Goal: Task Accomplishment & Management: Manage account settings

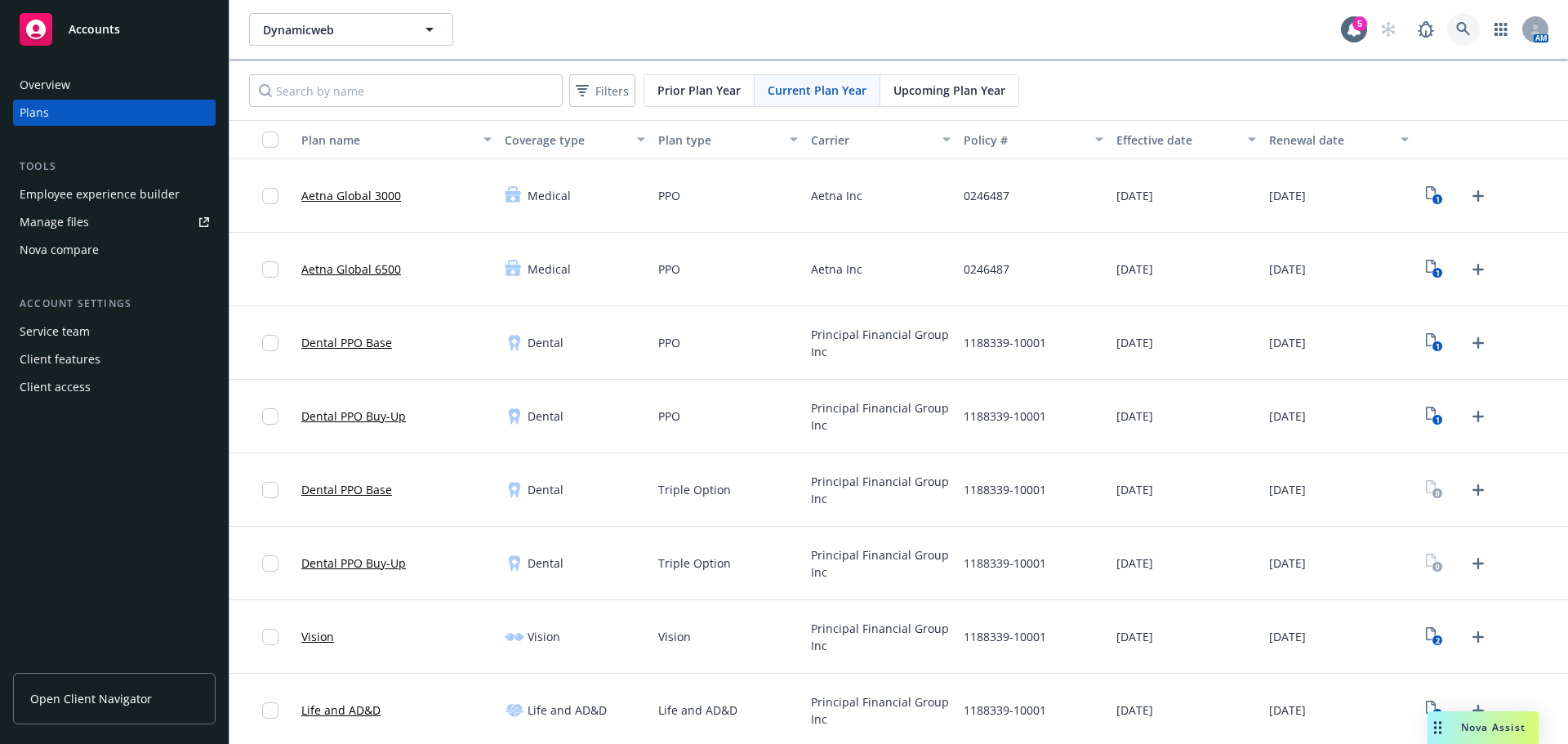
click at [1456, 38] on link at bounding box center [1463, 30] width 33 height 33
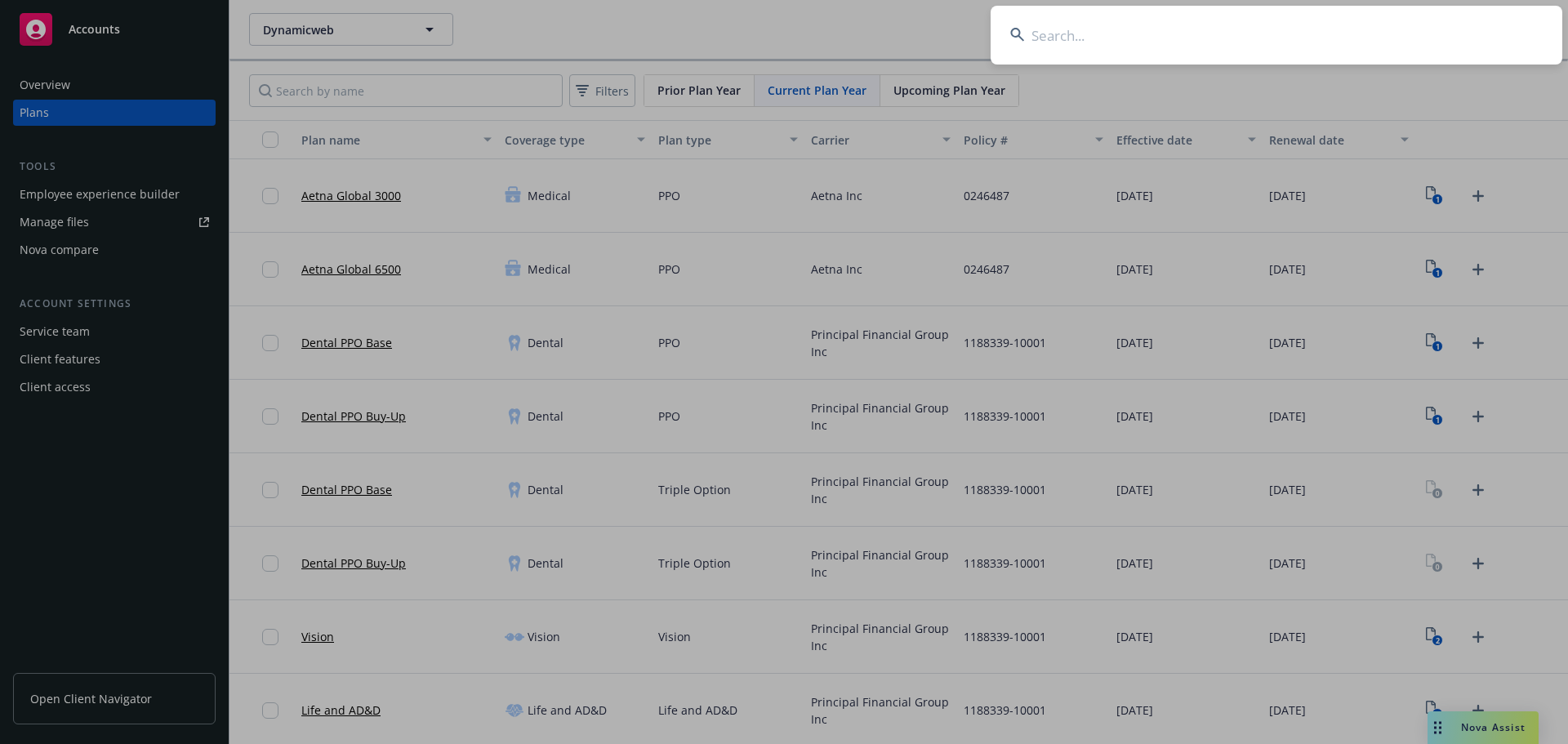
type input "LivePerson"
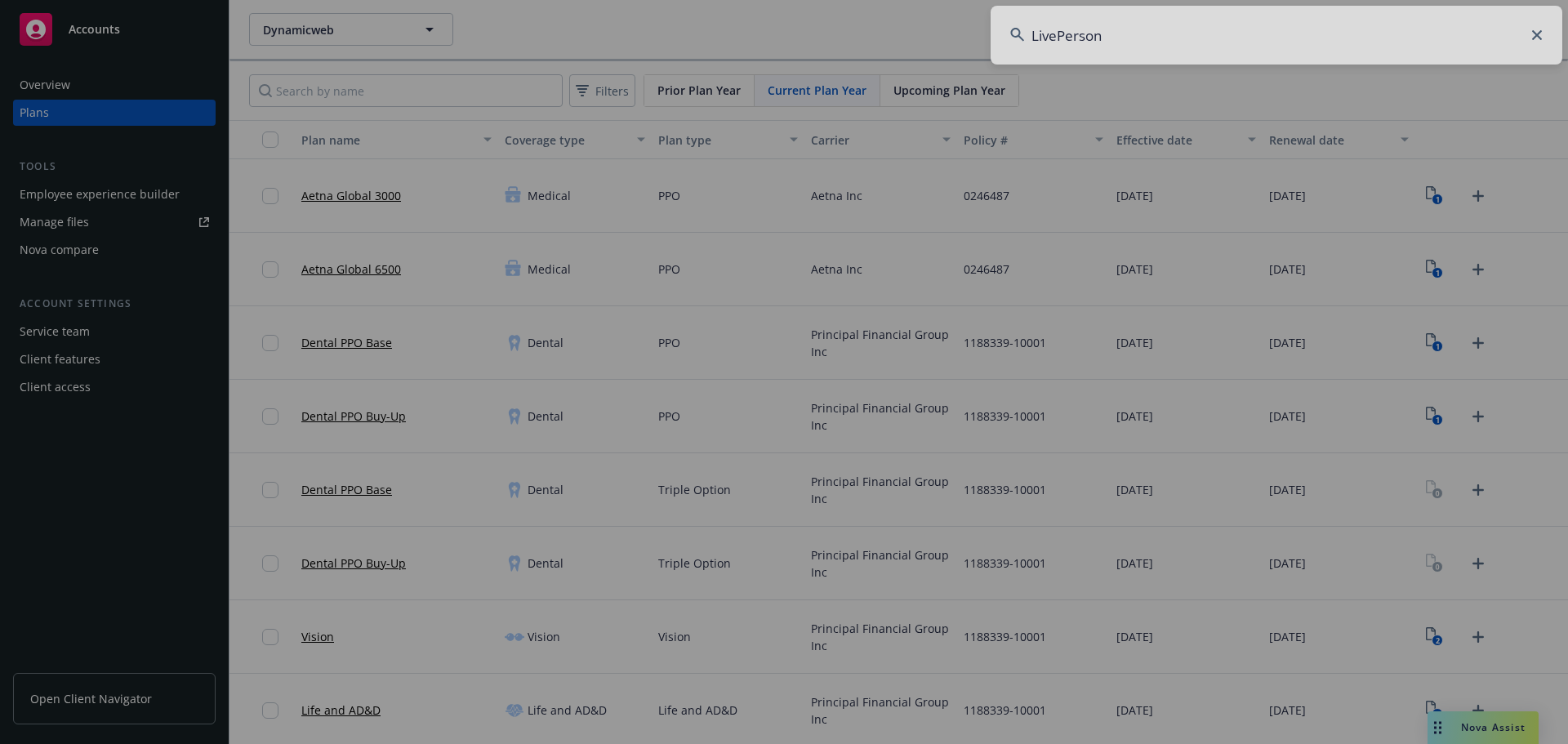
click at [1137, 41] on div at bounding box center [784, 372] width 1568 height 744
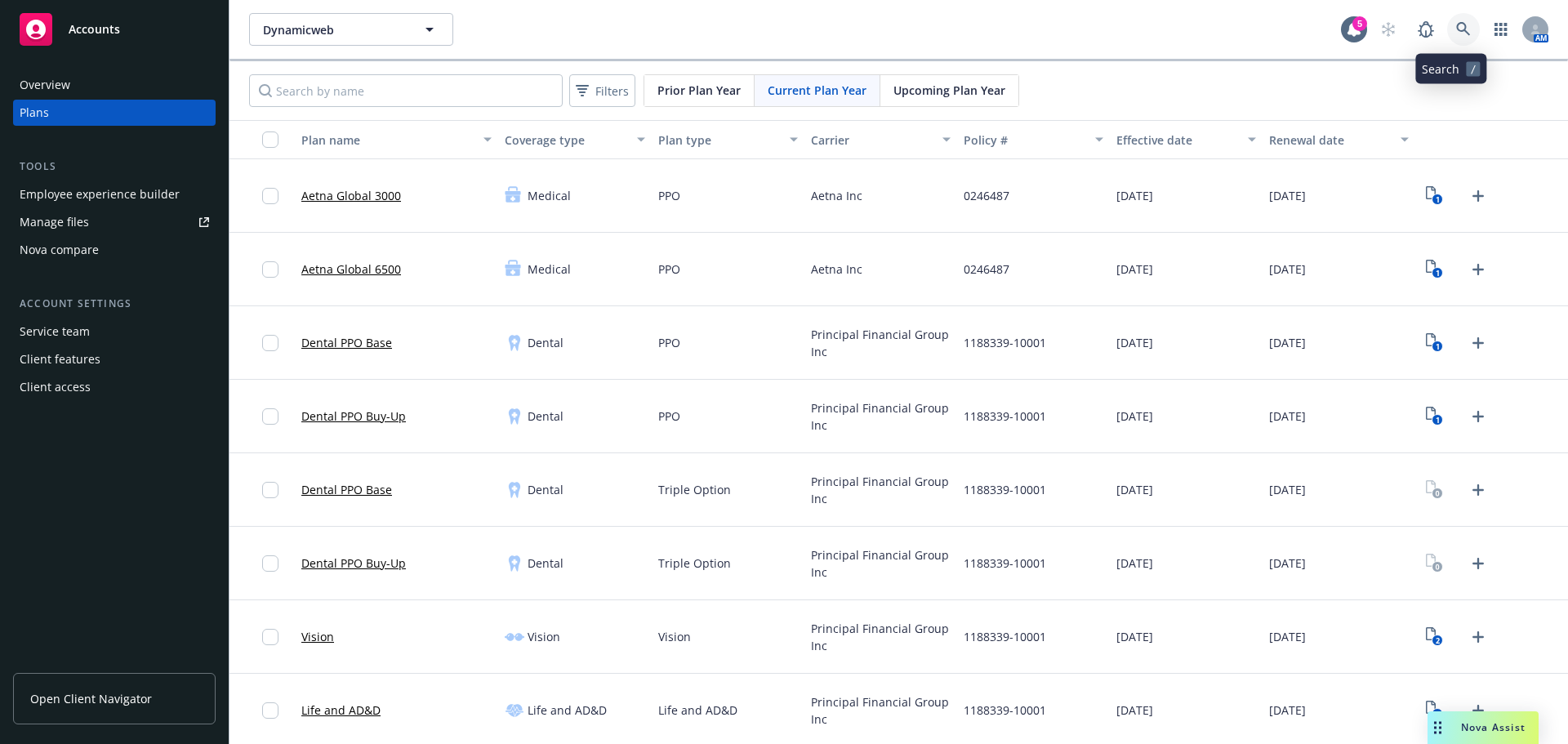
click at [1464, 25] on link at bounding box center [1463, 30] width 33 height 33
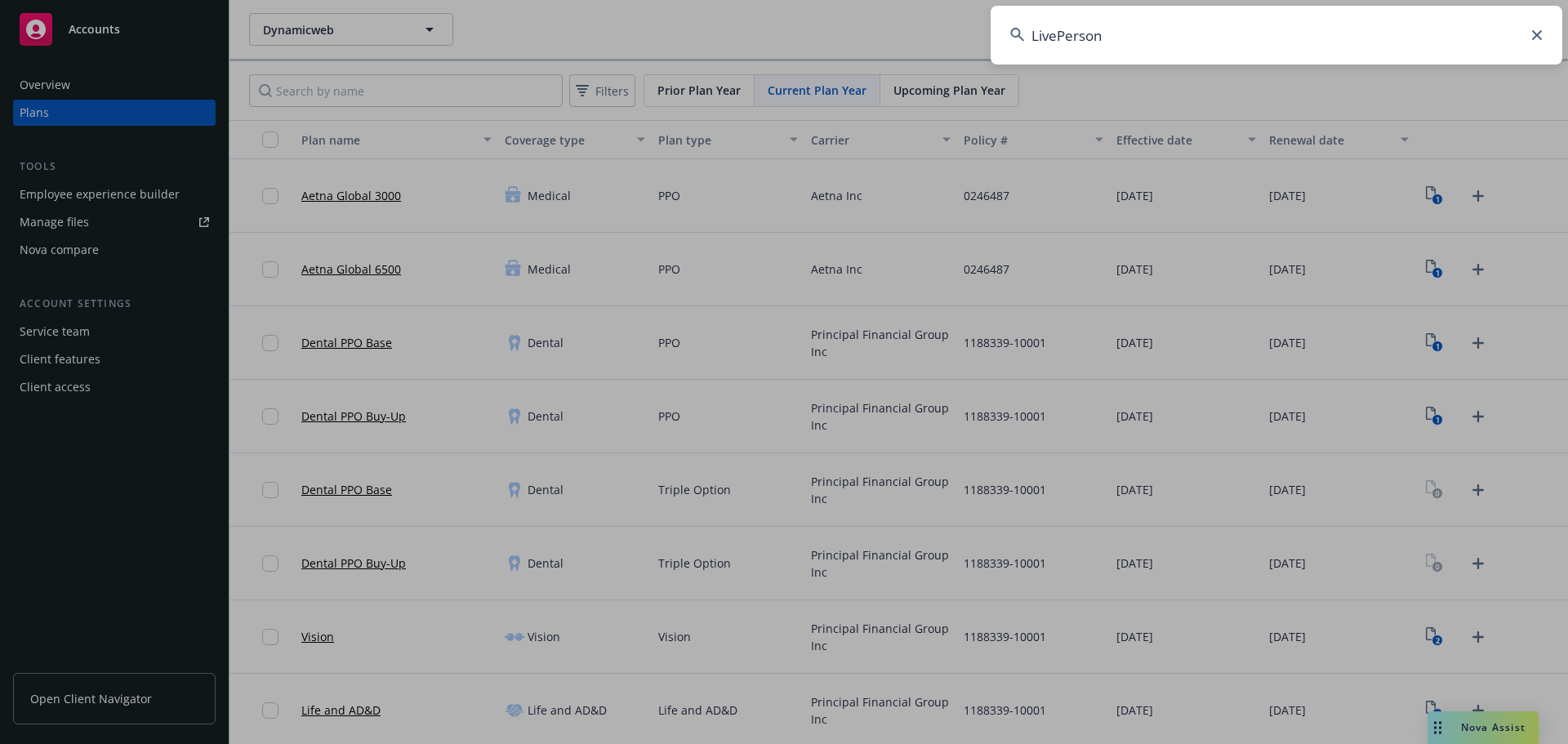
click at [1104, 55] on input "LivePerson" at bounding box center [1276, 35] width 572 height 59
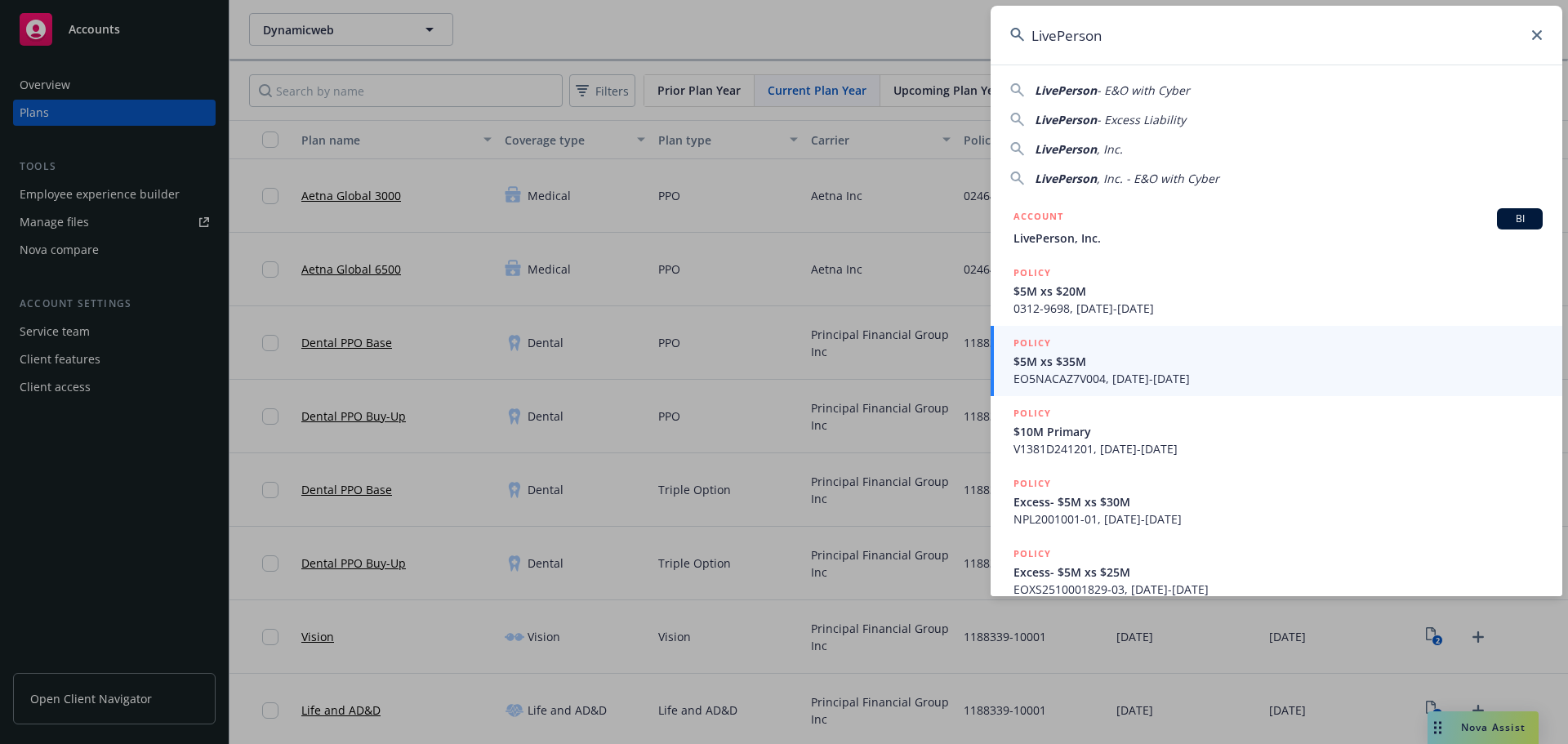
drag, startPoint x: 1023, startPoint y: 33, endPoint x: 945, endPoint y: 31, distance: 78.0
click at [945, 31] on div "LivePerson LivePerson - E&O with Cyber LivePerson - Excess Liability LivePerson…" at bounding box center [784, 372] width 1568 height 744
paste input "Woven by Toyota, U.S., Inc."
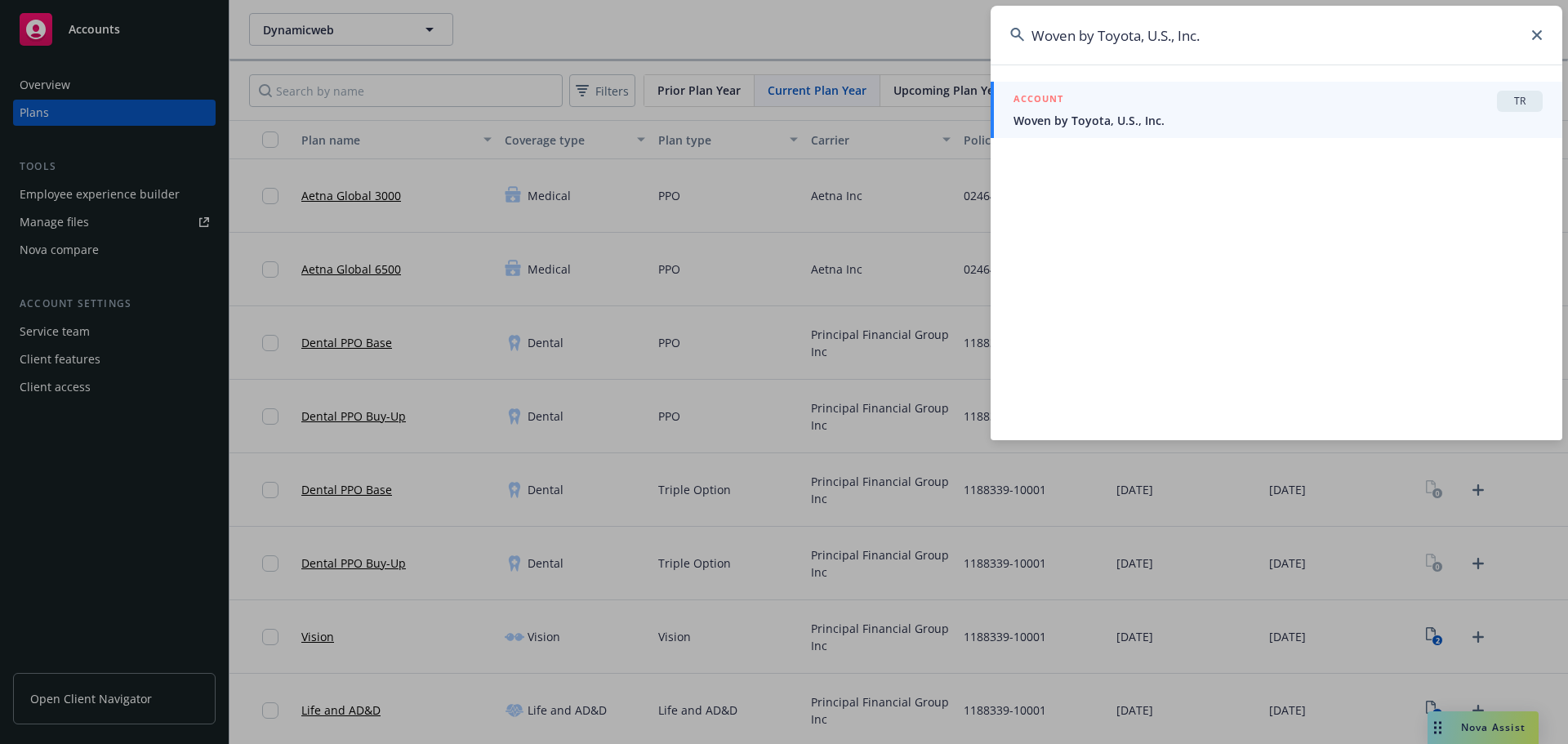
type input "Woven by Toyota, U.S., Inc."
click at [1255, 108] on div "ACCOUNT TR" at bounding box center [1278, 101] width 530 height 21
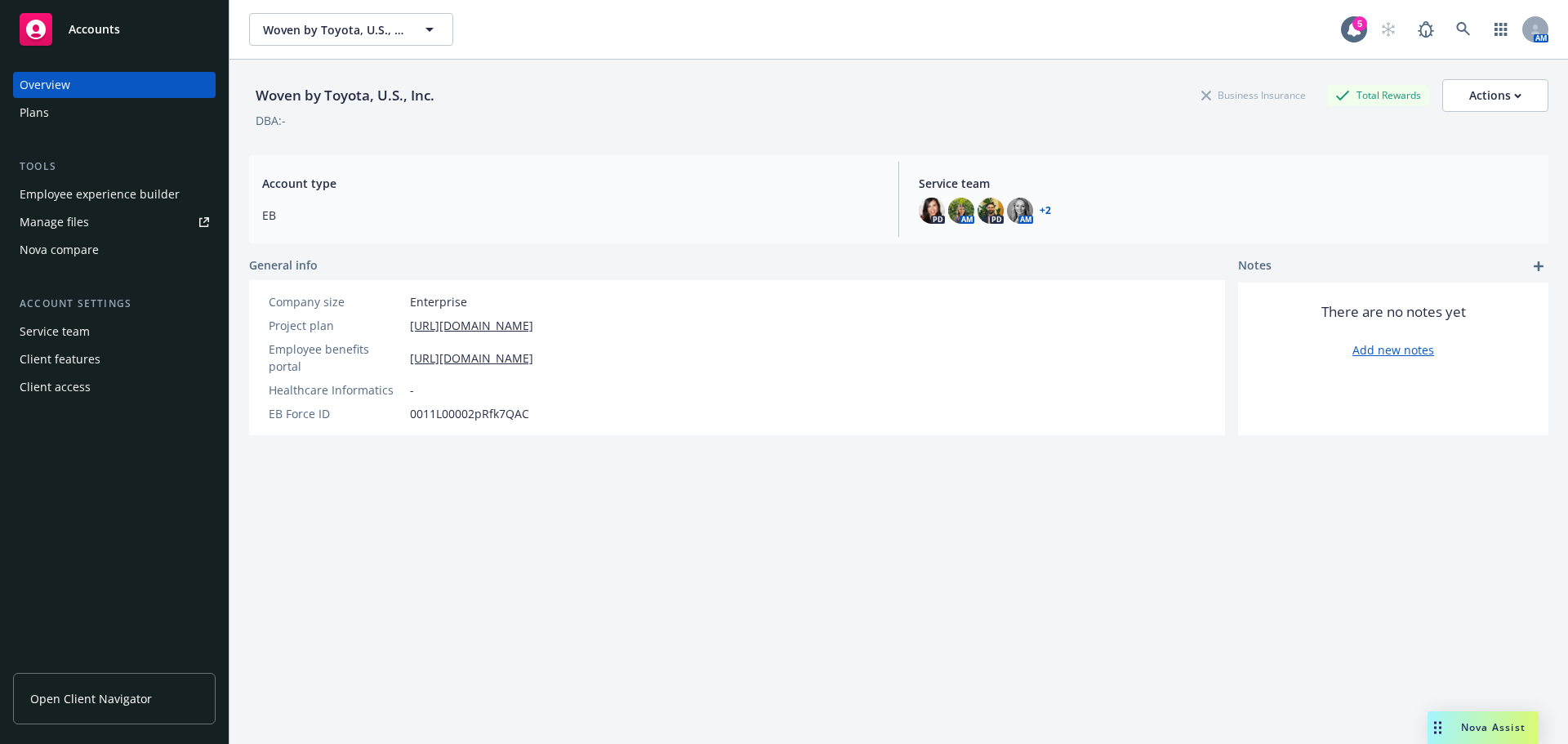
click at [107, 107] on div "Plans" at bounding box center [114, 112] width 190 height 26
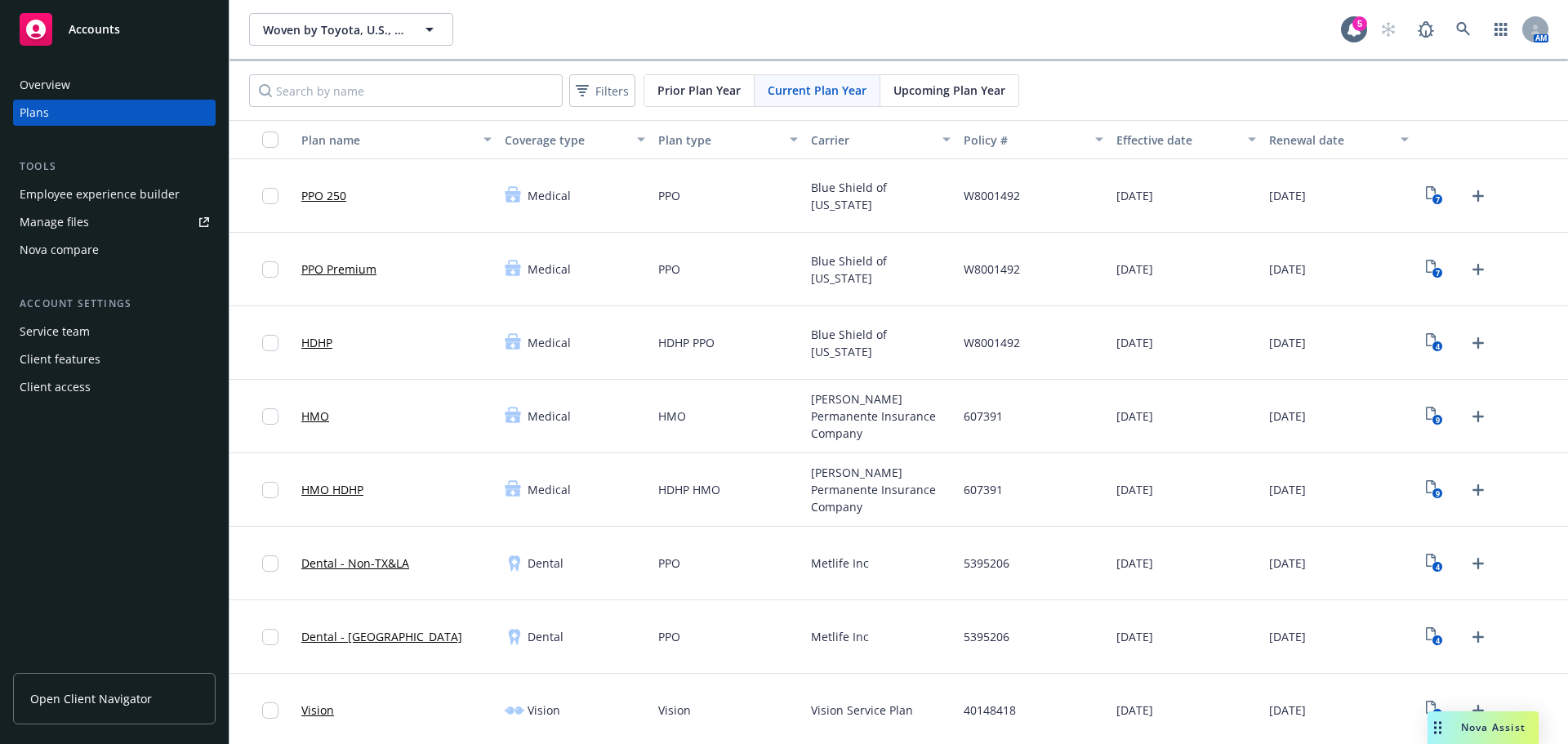
click at [101, 255] on div "Nova compare" at bounding box center [114, 249] width 190 height 26
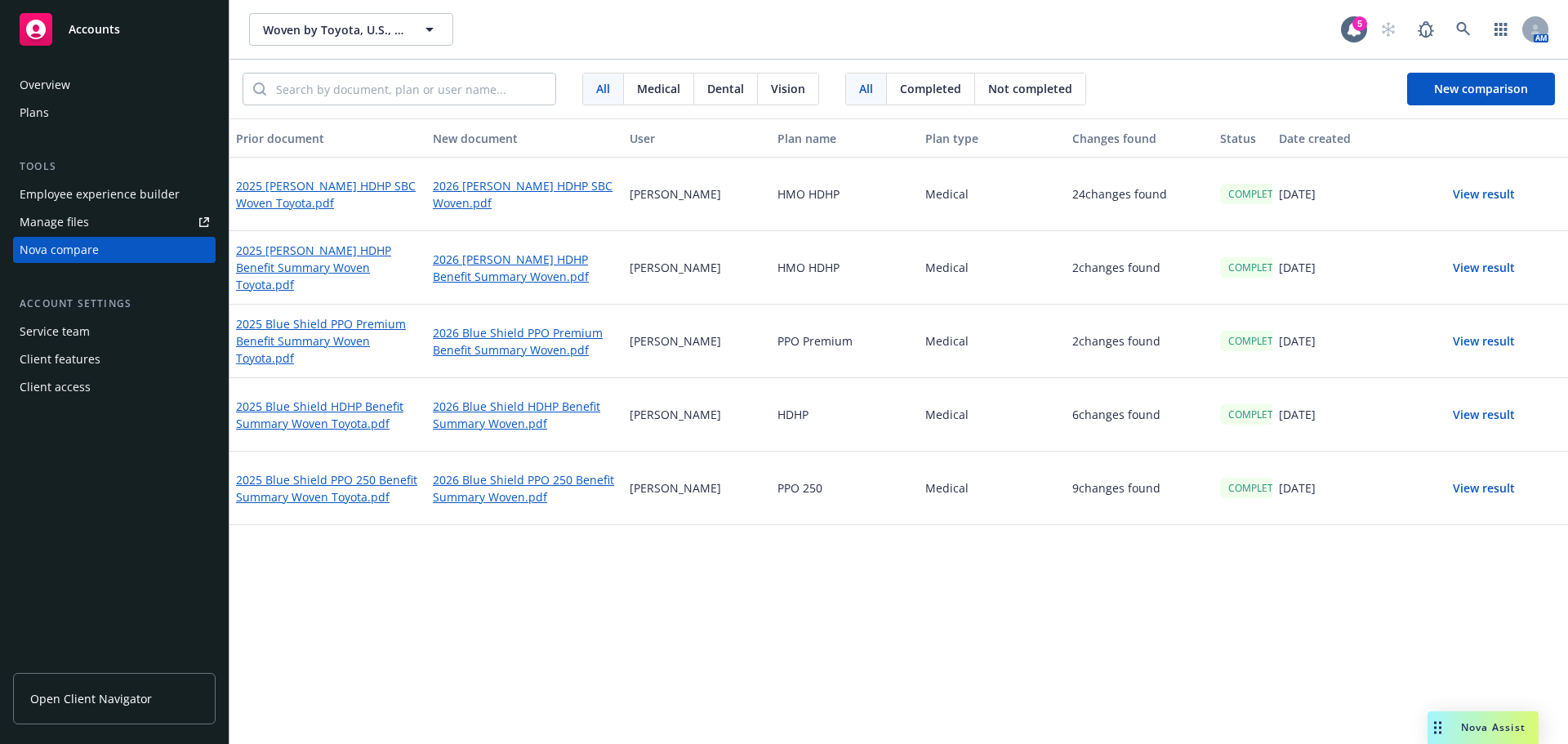
click at [1482, 199] on button "View result" at bounding box center [1484, 194] width 114 height 33
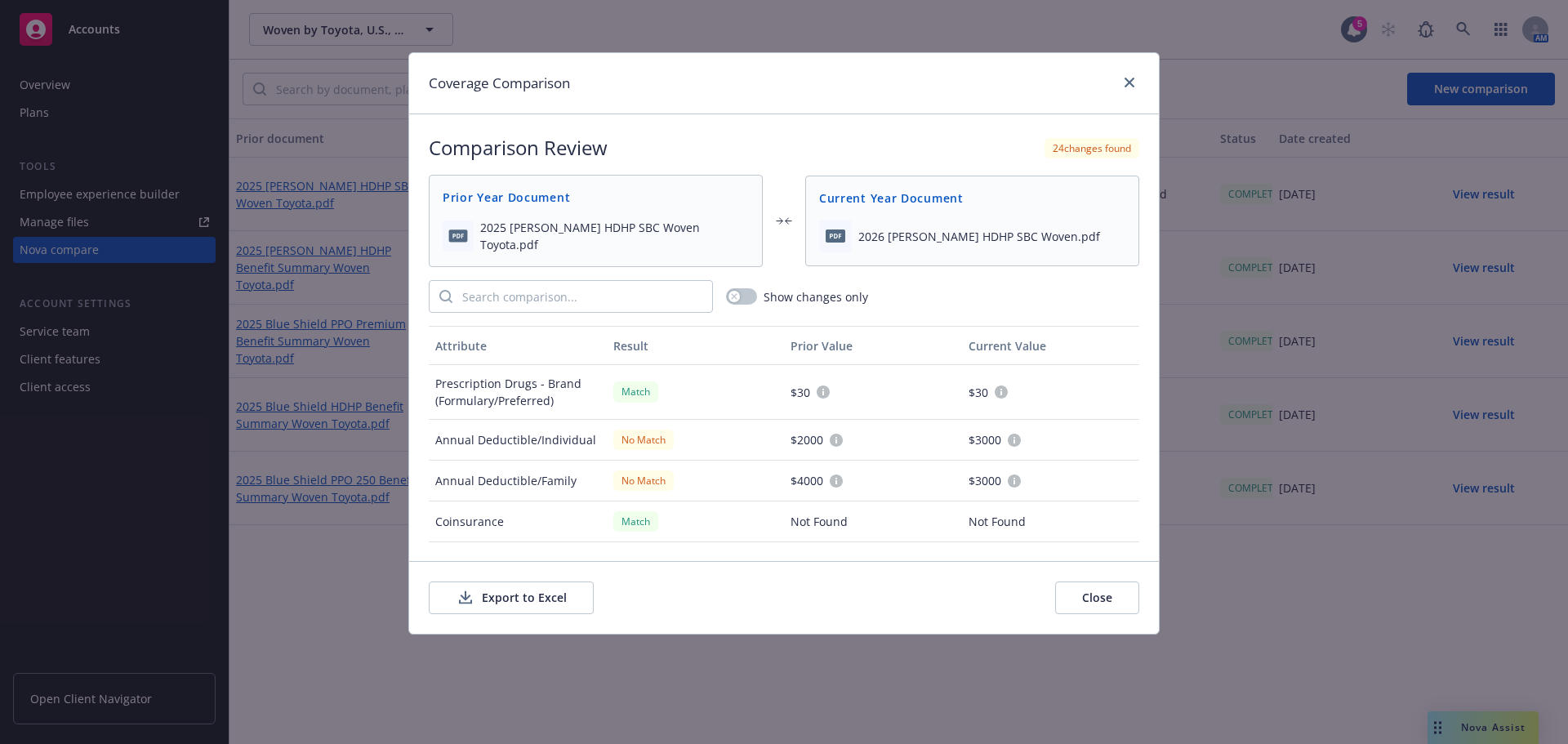
click at [557, 596] on button "Export to Excel" at bounding box center [511, 597] width 165 height 33
click at [1130, 70] on div "Coverage Comparison" at bounding box center [784, 83] width 750 height 61
click at [1120, 79] on link "close" at bounding box center [1130, 82] width 20 height 20
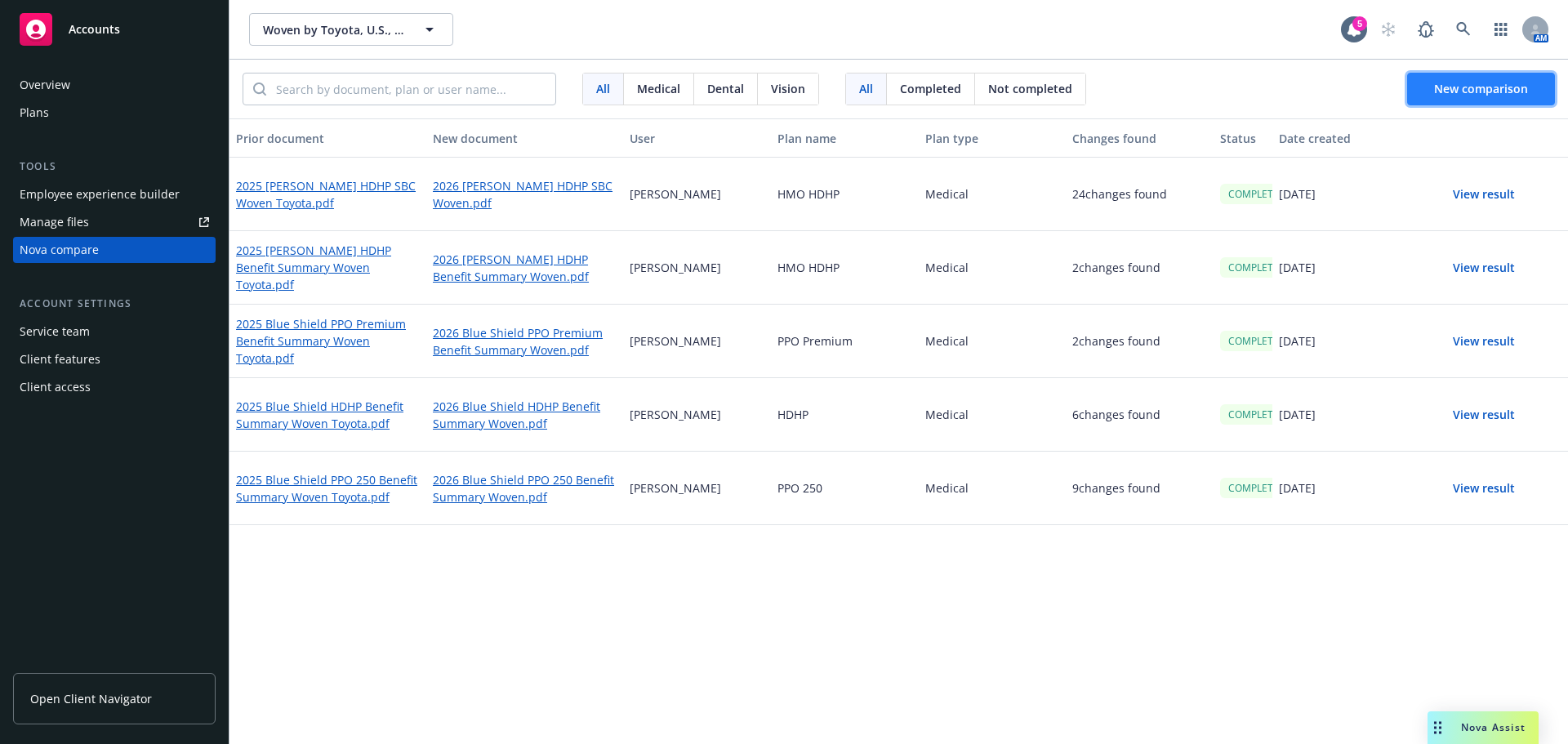
click at [1487, 100] on button "New comparison" at bounding box center [1480, 89] width 148 height 33
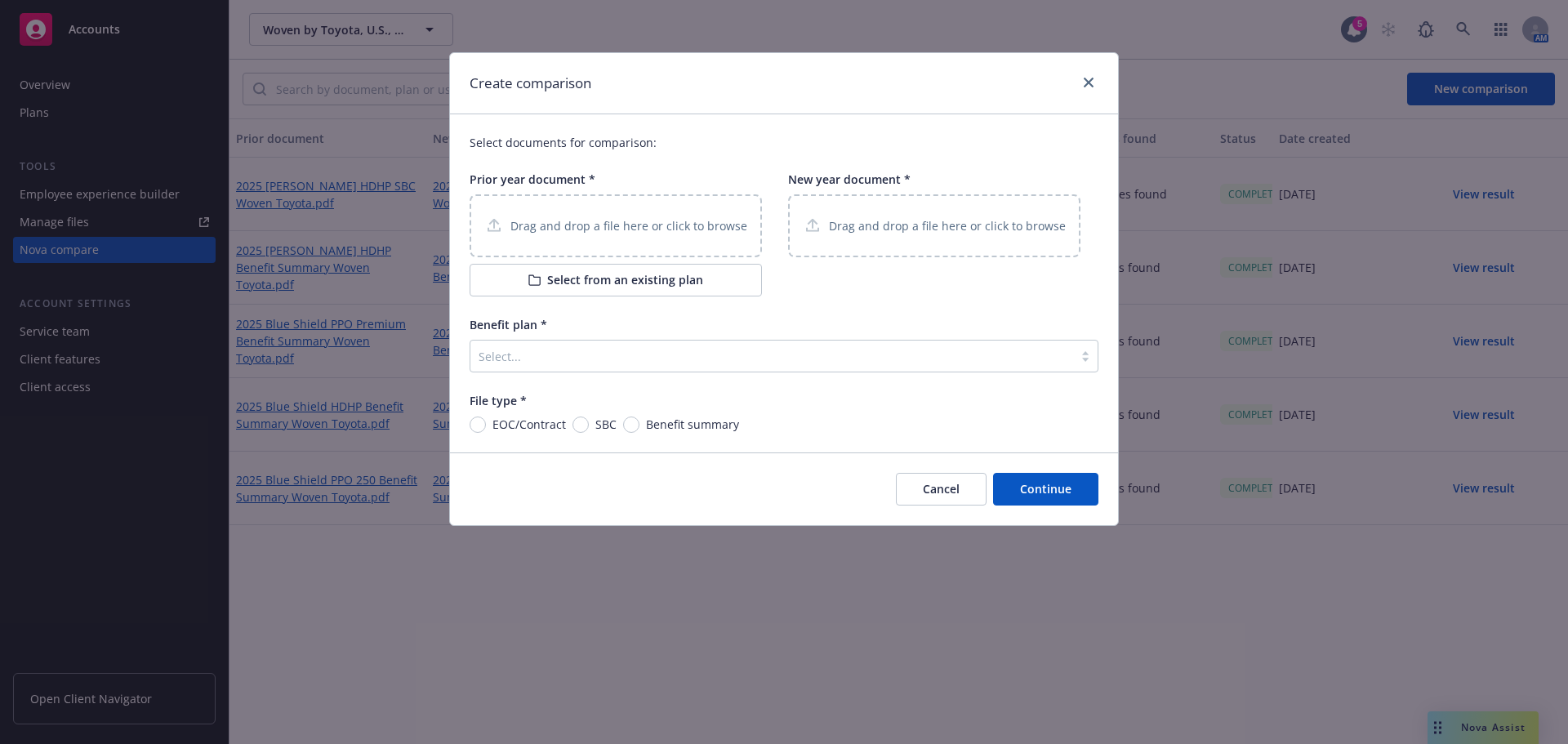
click at [575, 223] on p "Drag and drop a file here or click to browse" at bounding box center [629, 225] width 237 height 17
click at [937, 245] on div "Drag and drop a file here or click to browse" at bounding box center [934, 225] width 292 height 63
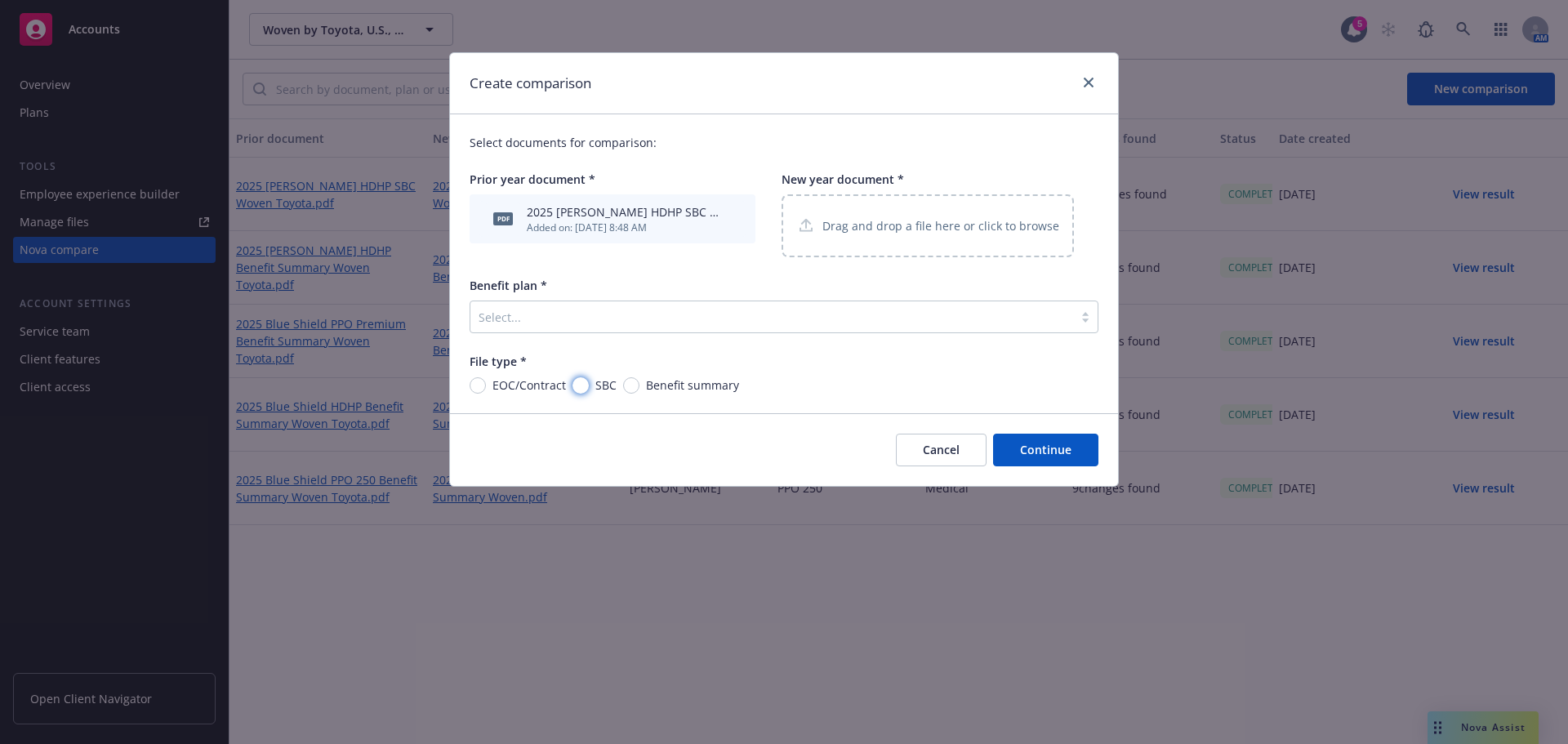
click at [579, 389] on input "SBC" at bounding box center [581, 385] width 16 height 16
radio input "true"
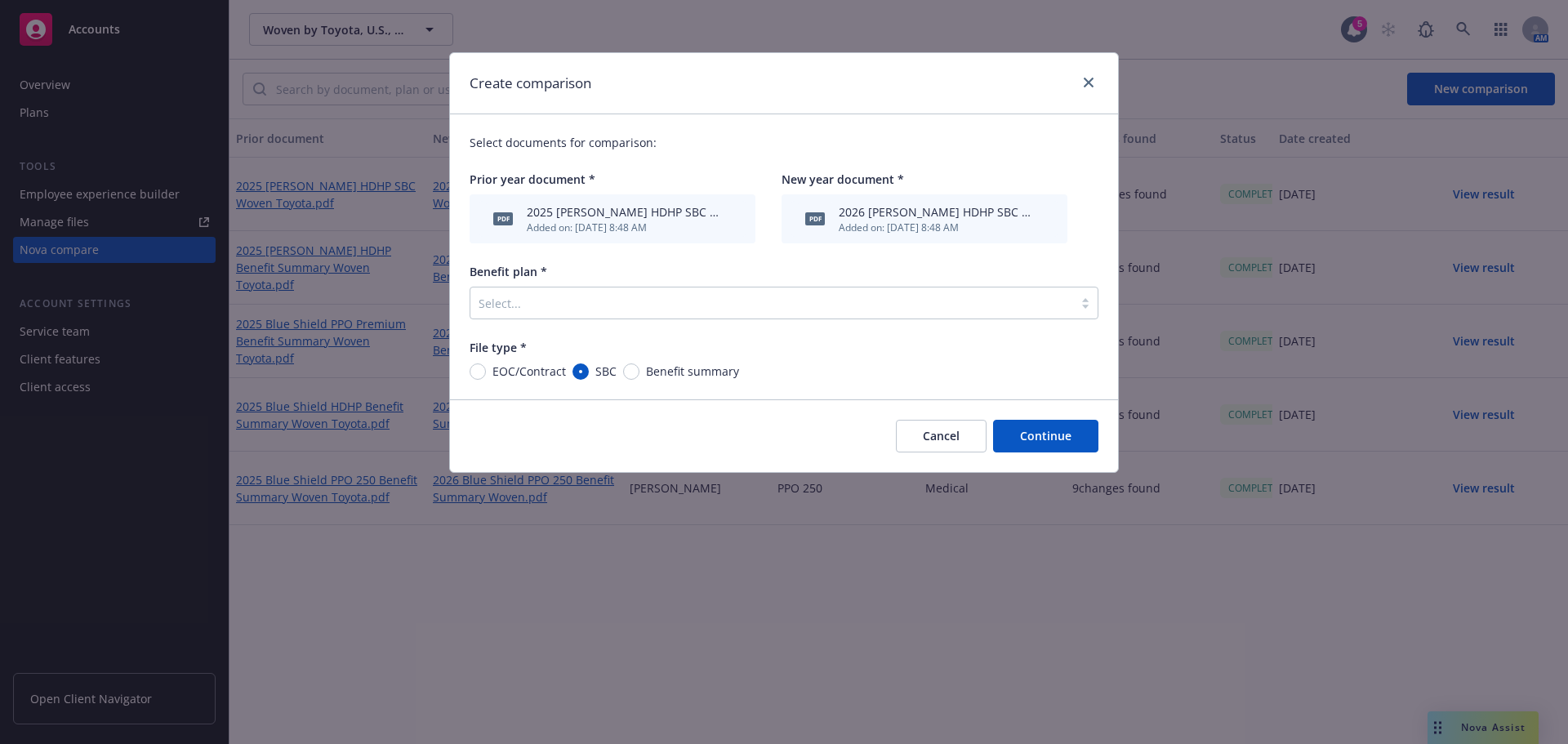
click at [799, 322] on div "Select documents for comparison: Prior year document * pdf 2025 Kaiser HDHP SBC…" at bounding box center [784, 257] width 668 height 285
click at [663, 326] on div "Select documents for comparison: Prior year document * pdf 2025 Kaiser HDHP SBC…" at bounding box center [784, 257] width 668 height 285
click at [651, 311] on div at bounding box center [771, 303] width 586 height 20
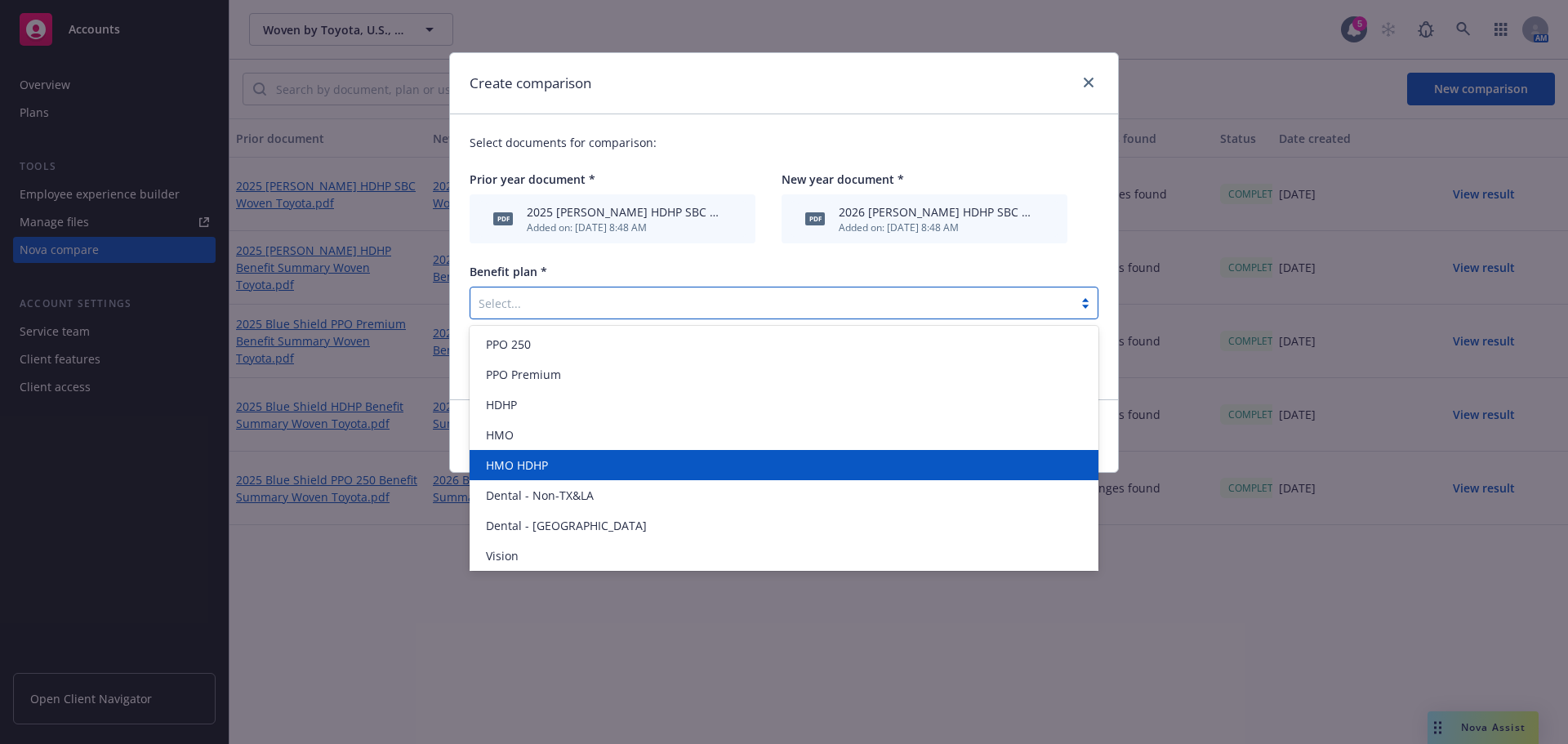
click at [630, 471] on div "HMO HDHP" at bounding box center [784, 464] width 609 height 17
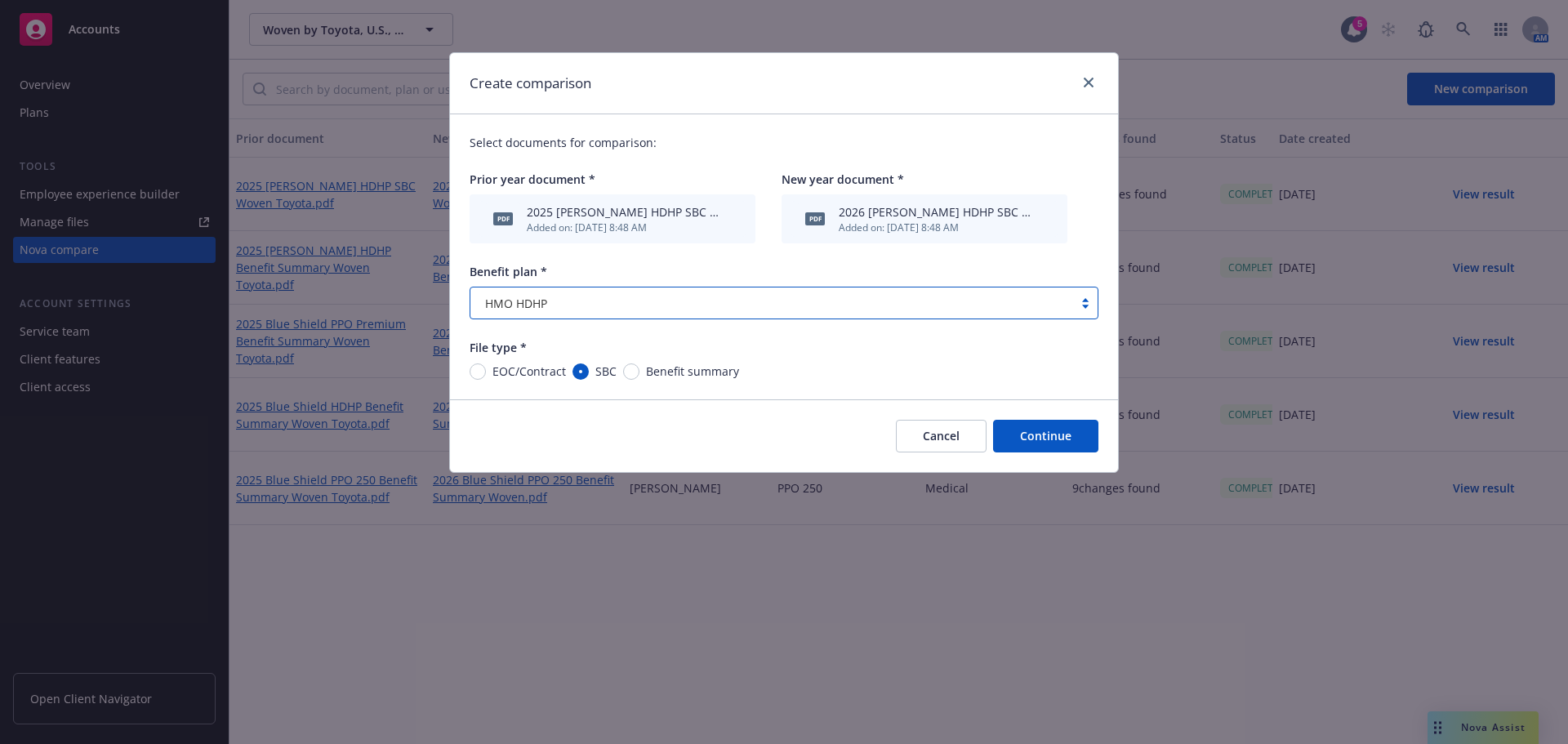
click at [1041, 445] on button "Continue" at bounding box center [1046, 435] width 106 height 33
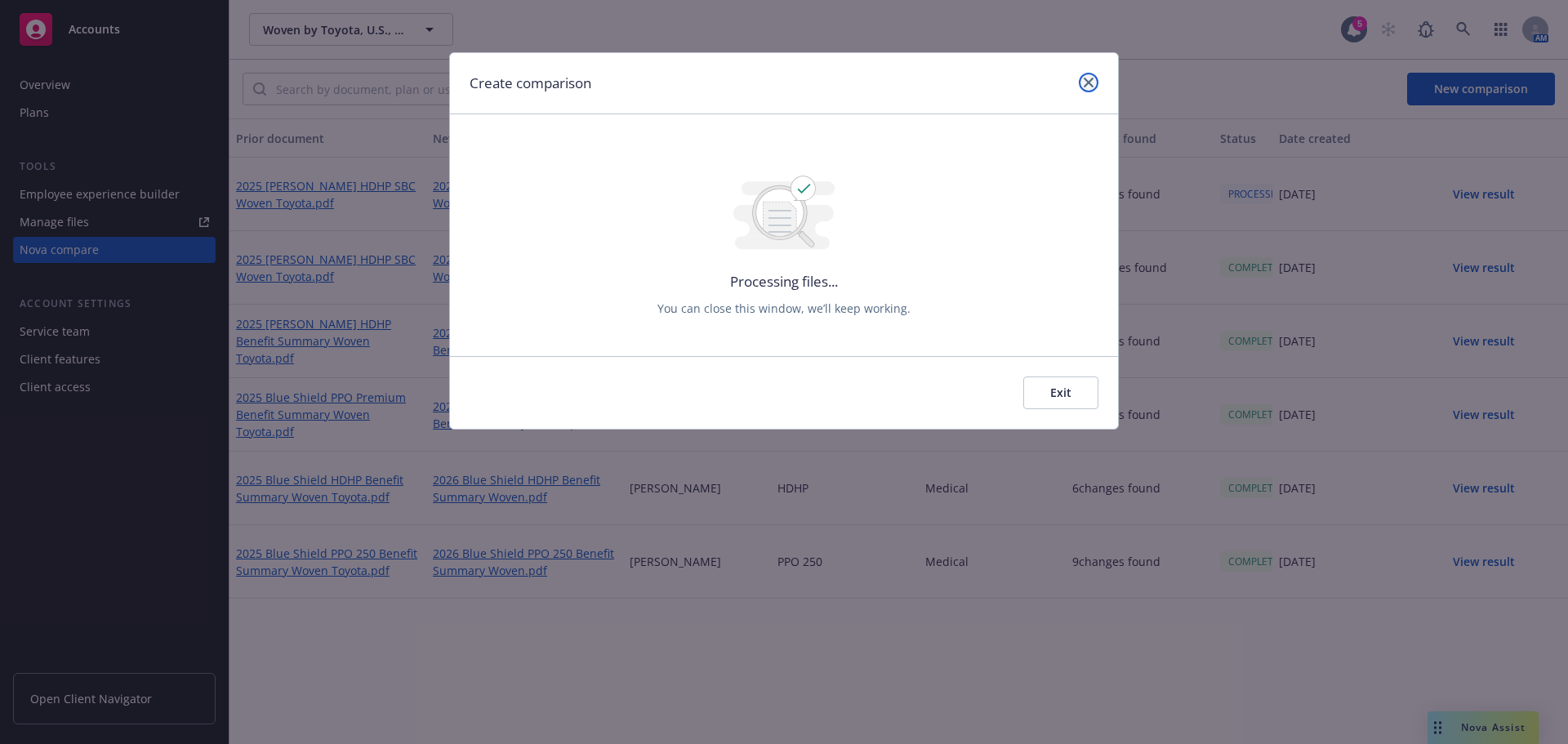
click at [1089, 82] on icon "close" at bounding box center [1088, 82] width 10 height 10
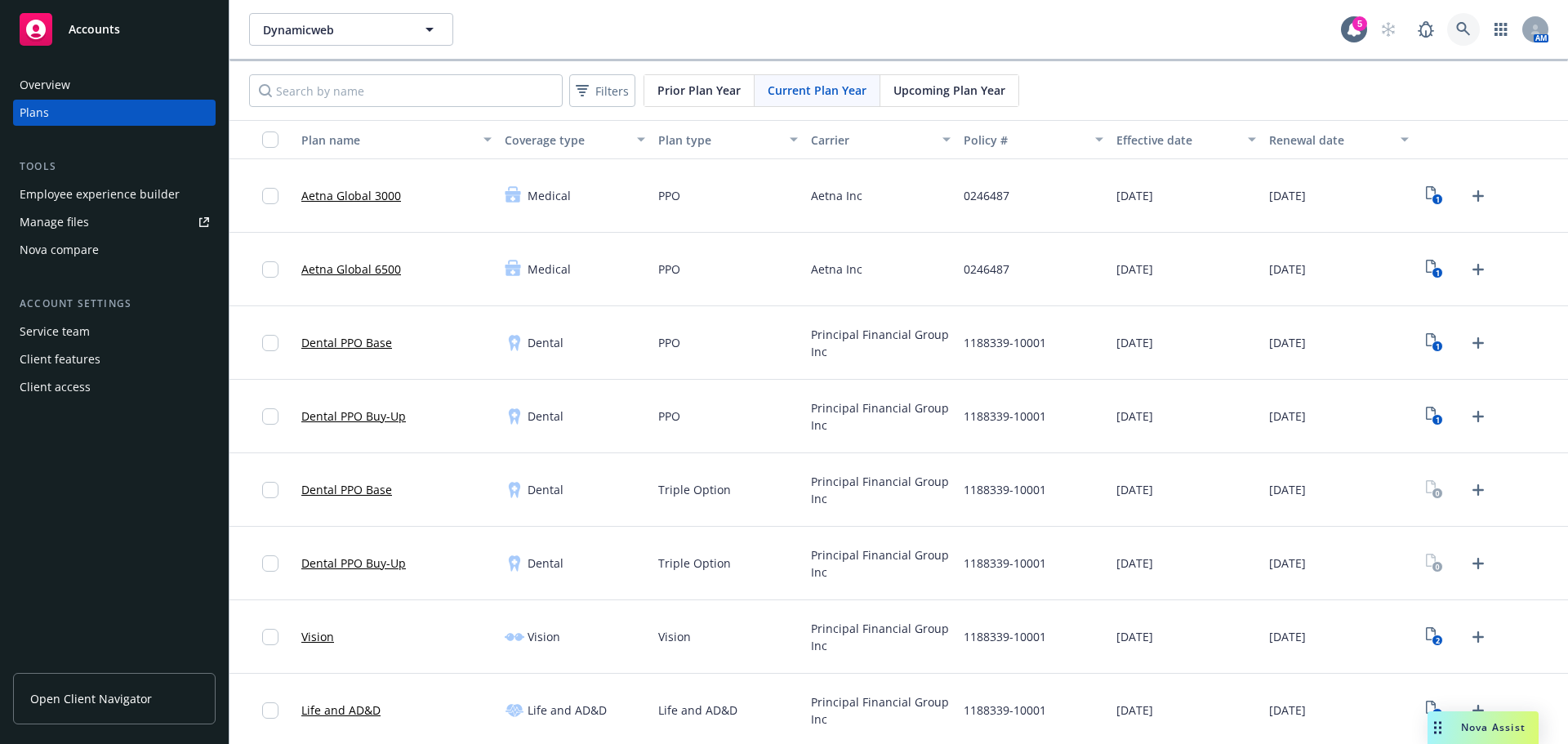
click at [1449, 21] on link at bounding box center [1463, 30] width 33 height 33
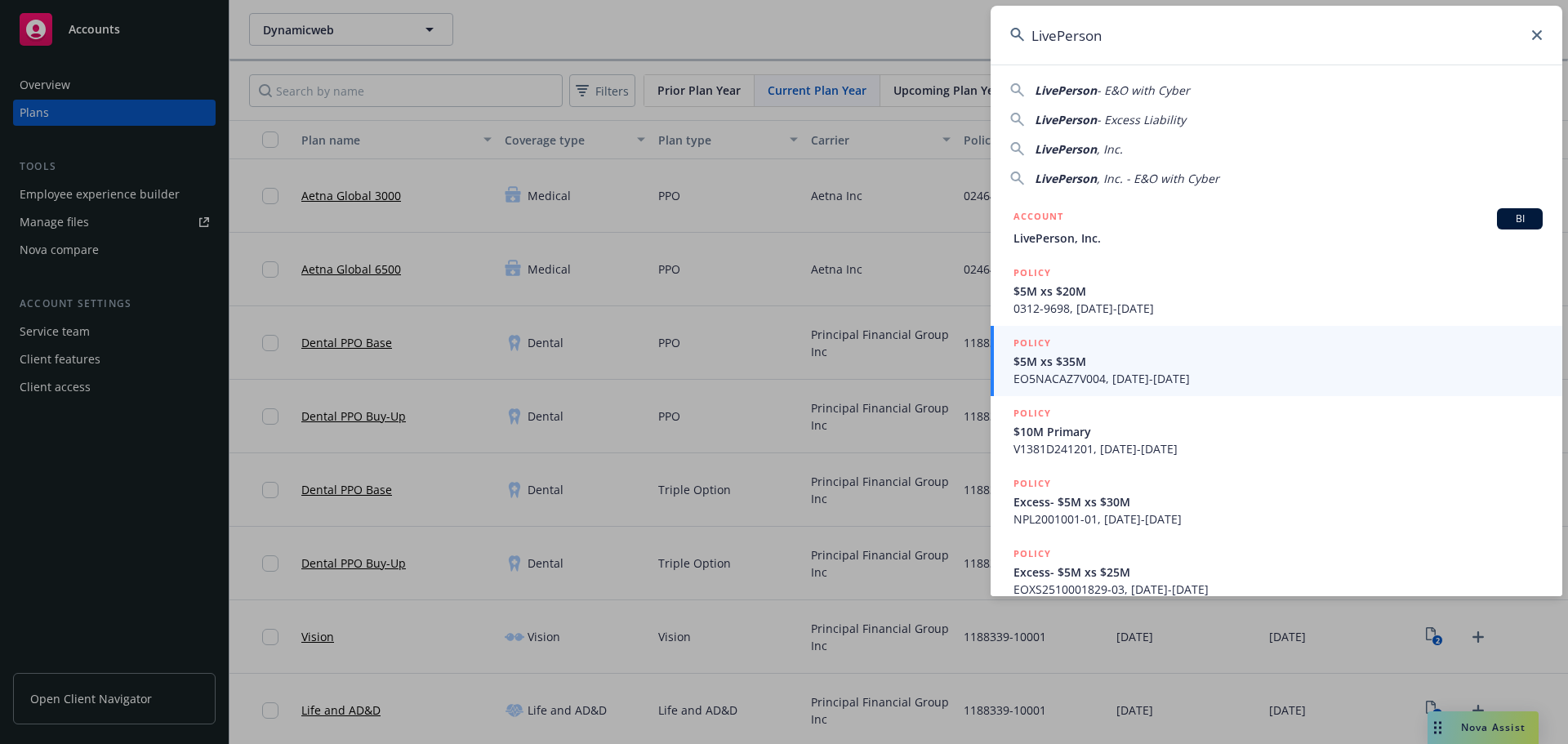
type input "LivePerson"
drag, startPoint x: 1148, startPoint y: 36, endPoint x: 982, endPoint y: 54, distance: 167.0
click at [982, 54] on div "LivePerson LivePerson - E&O with Cyber LivePerson - Excess Liability LivePerson…" at bounding box center [784, 372] width 1568 height 744
click at [1150, 38] on input "LivePerson" at bounding box center [1276, 35] width 572 height 59
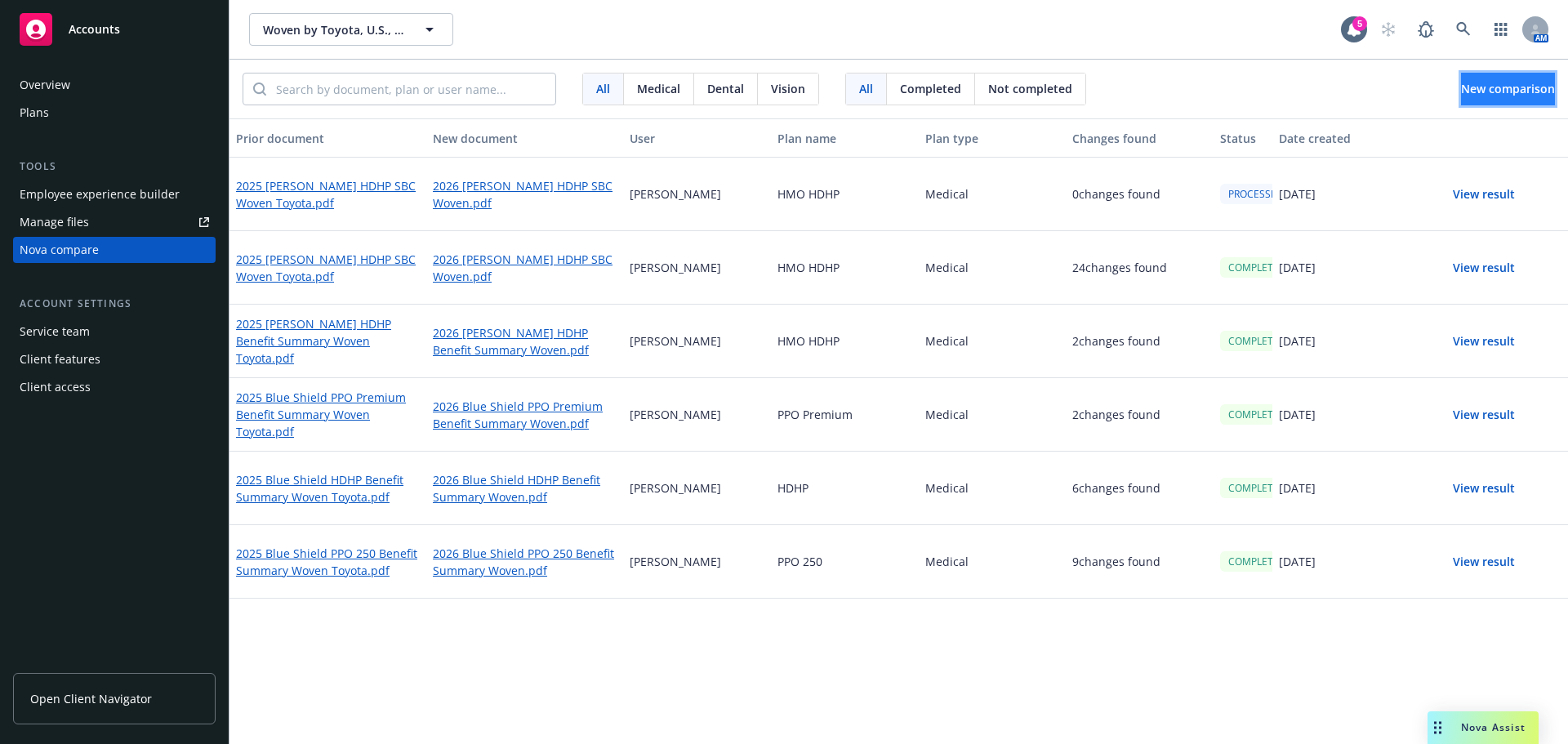
click at [1462, 89] on span "New comparison" at bounding box center [1507, 88] width 94 height 15
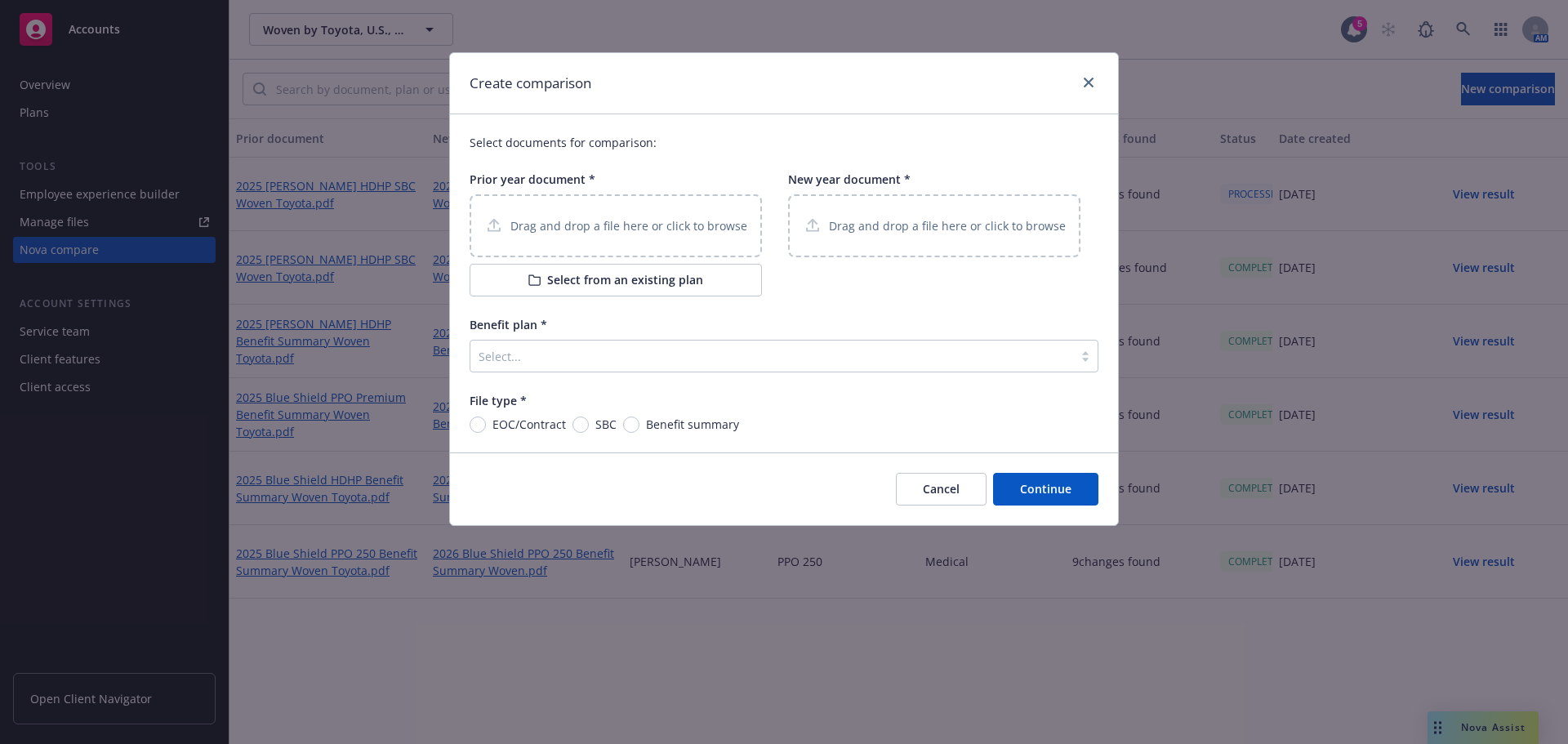
click at [656, 239] on div "Drag and drop a file here or click to browse" at bounding box center [615, 225] width 292 height 63
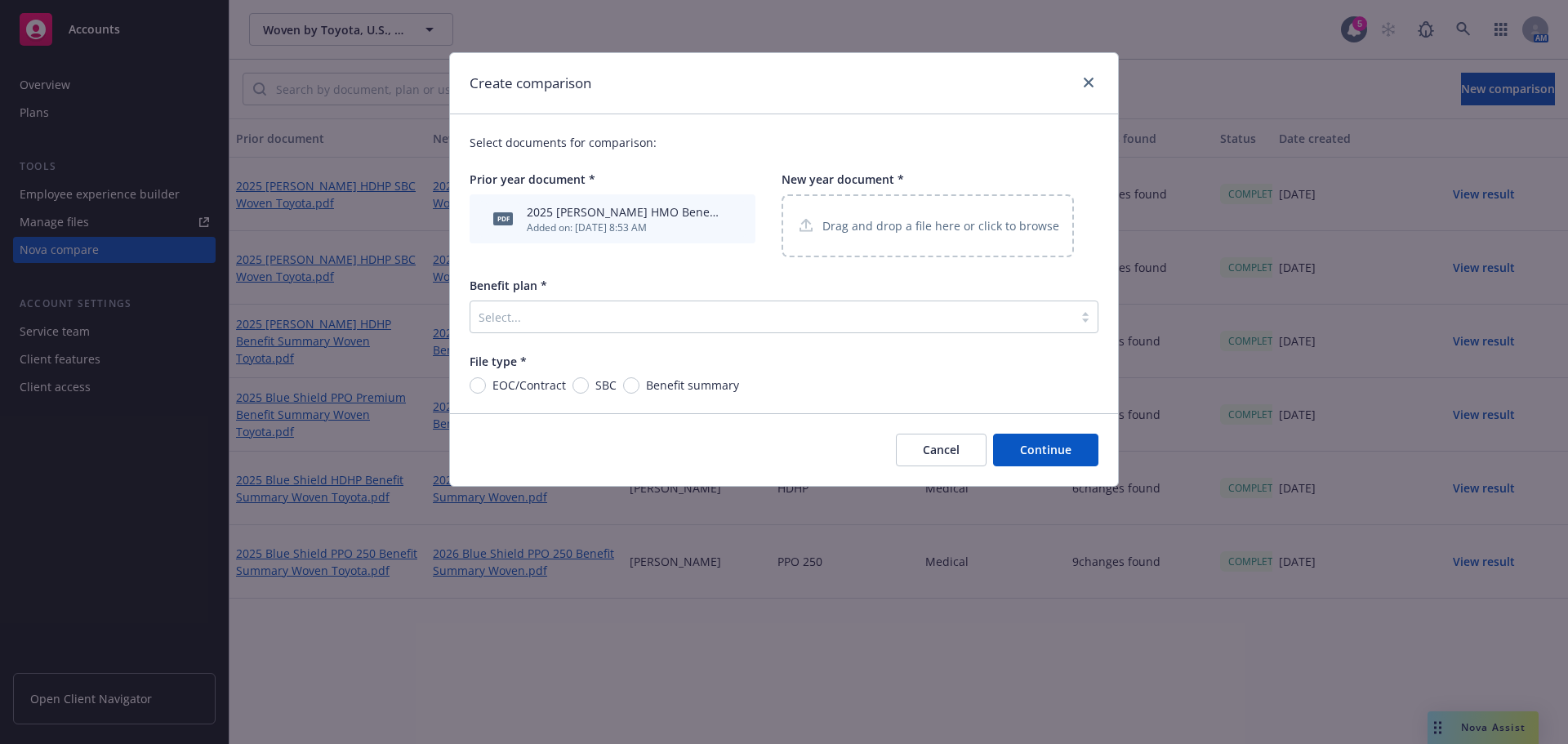
click at [918, 224] on p "Drag and drop a file here or click to browse" at bounding box center [940, 225] width 237 height 17
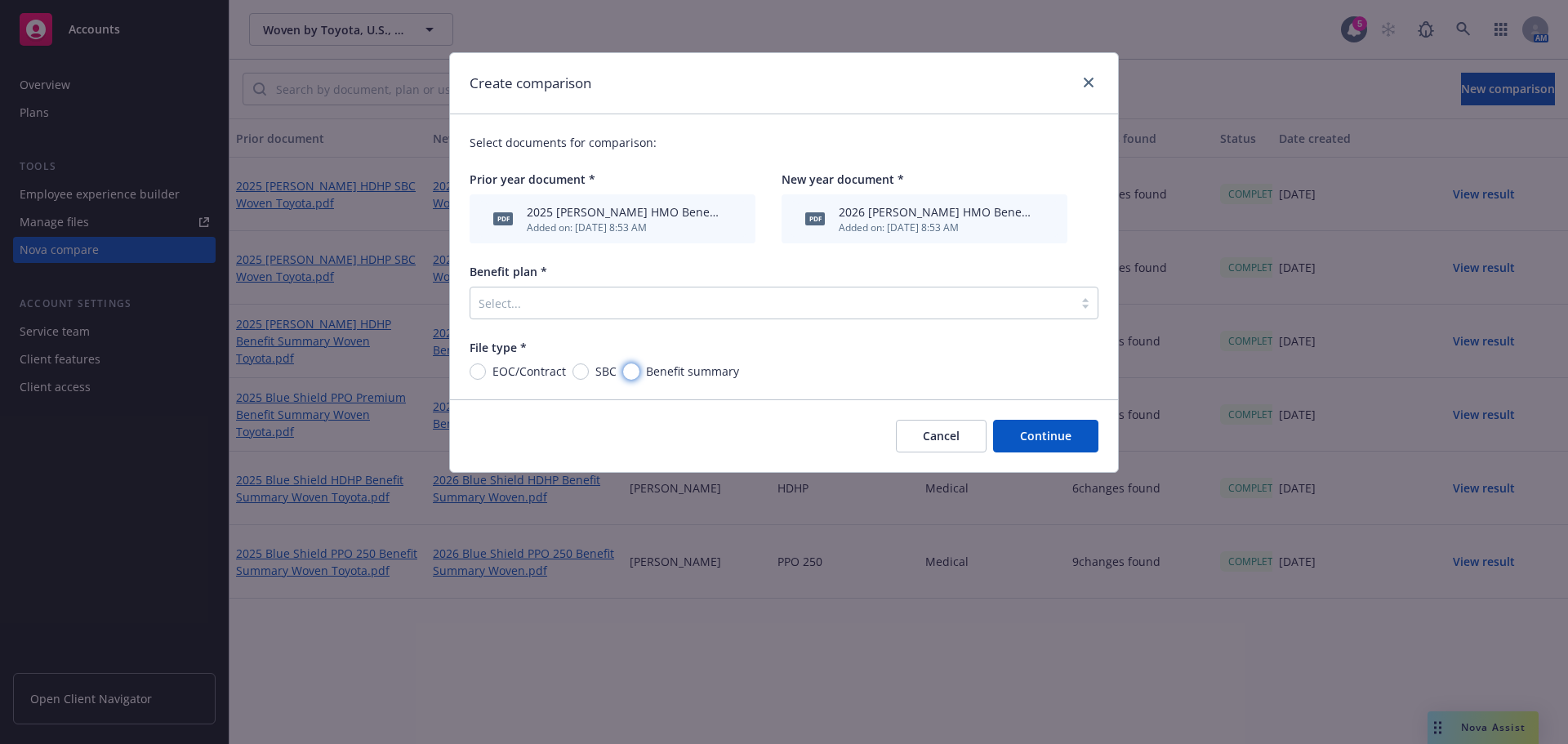
click at [630, 376] on input "Benefit summary" at bounding box center [631, 371] width 16 height 16
radio input "true"
click at [699, 302] on div at bounding box center [771, 303] width 586 height 20
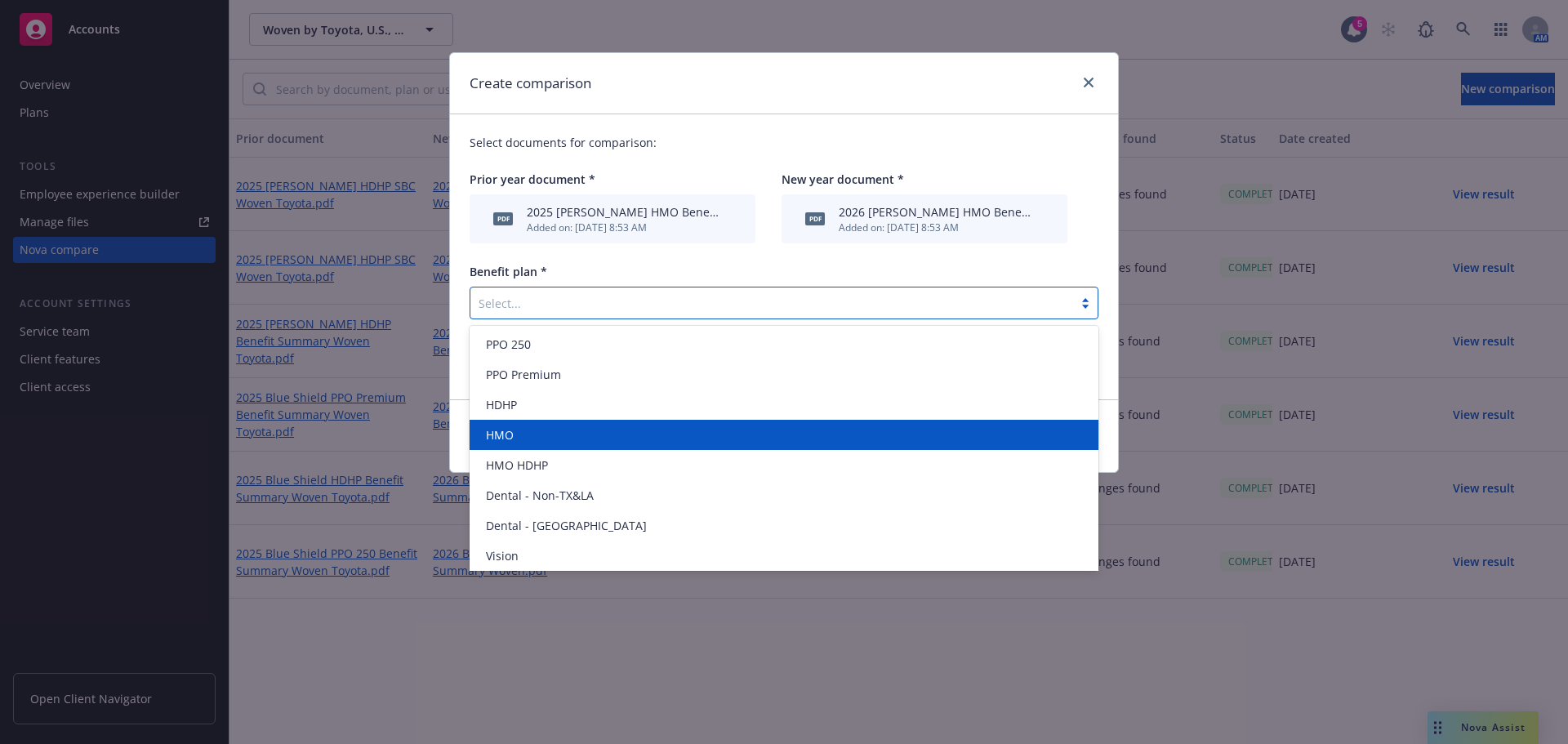
click at [641, 441] on div "HMO" at bounding box center [784, 435] width 609 height 17
click at [988, 315] on div "HMO" at bounding box center [772, 302] width 603 height 26
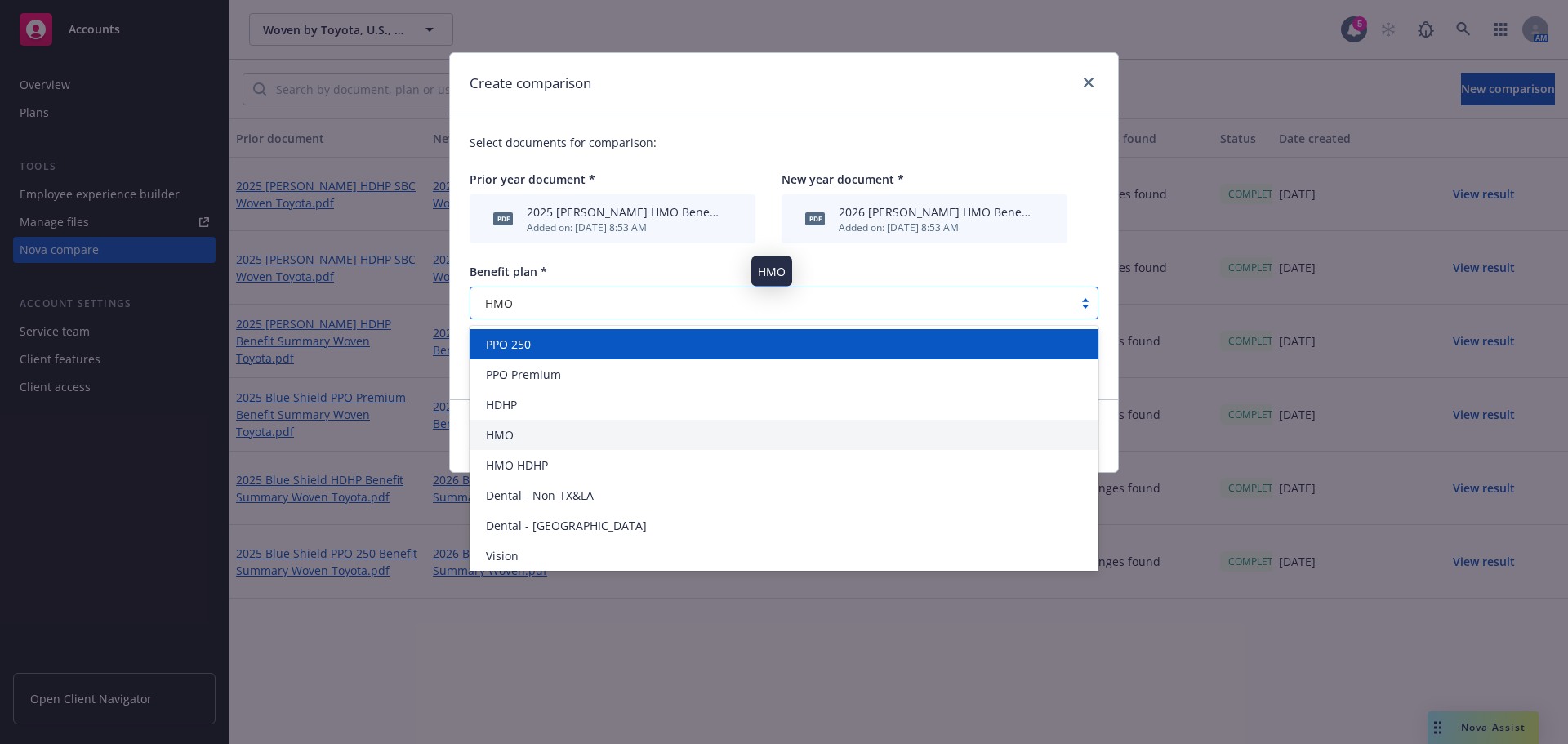
click at [1014, 299] on div "HMO" at bounding box center [771, 303] width 586 height 17
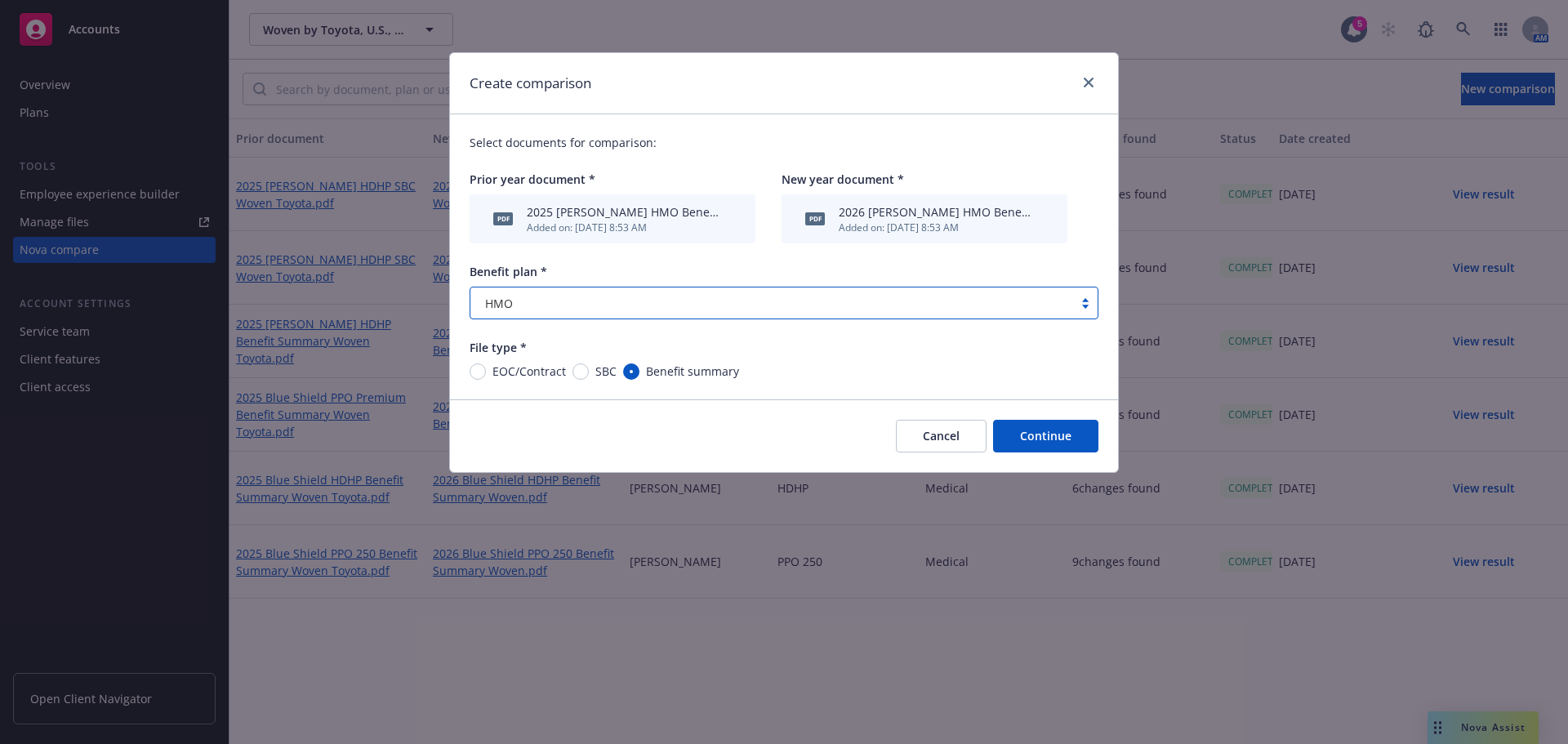
click at [1068, 444] on button "Continue" at bounding box center [1046, 435] width 106 height 33
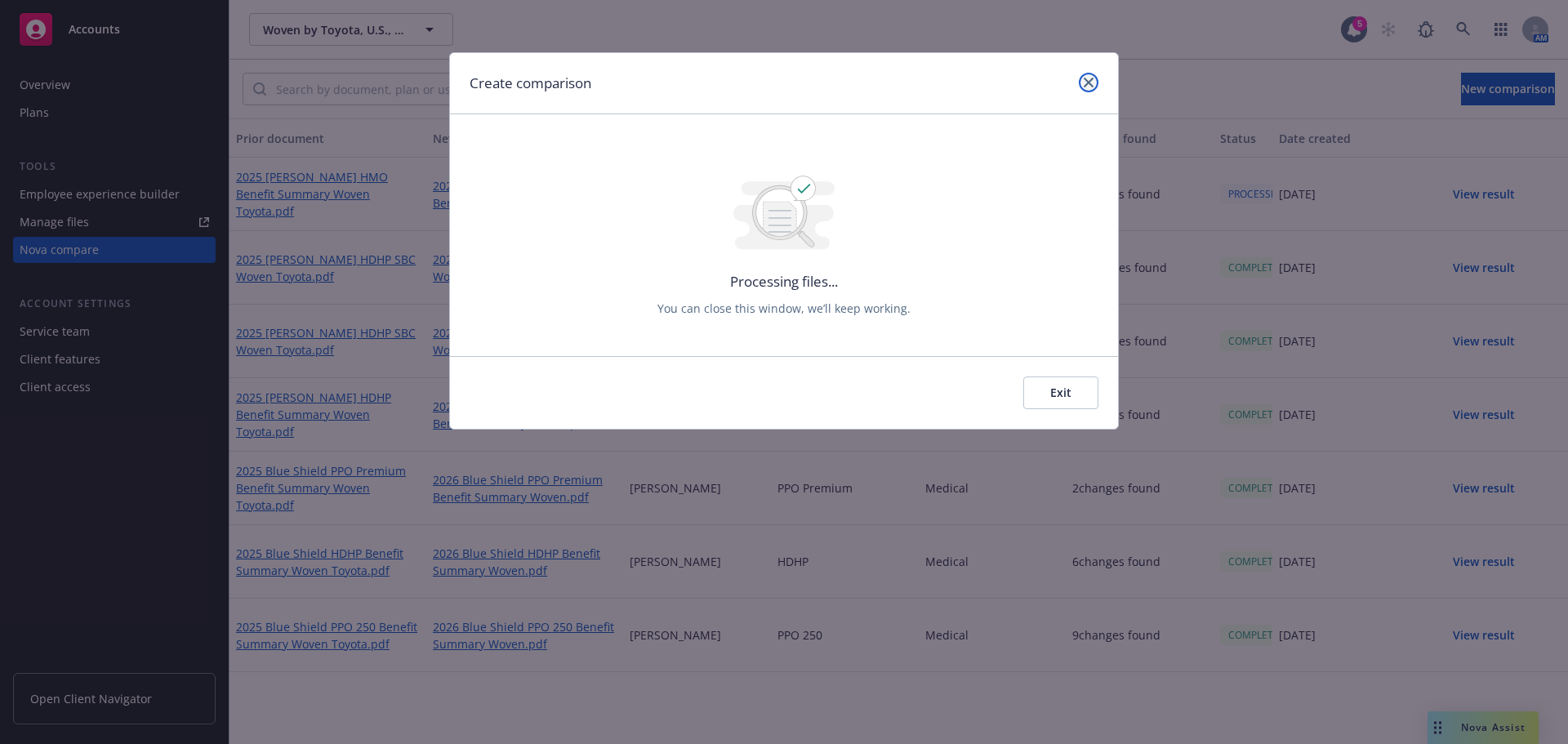
click at [1082, 83] on link "close" at bounding box center [1089, 82] width 20 height 20
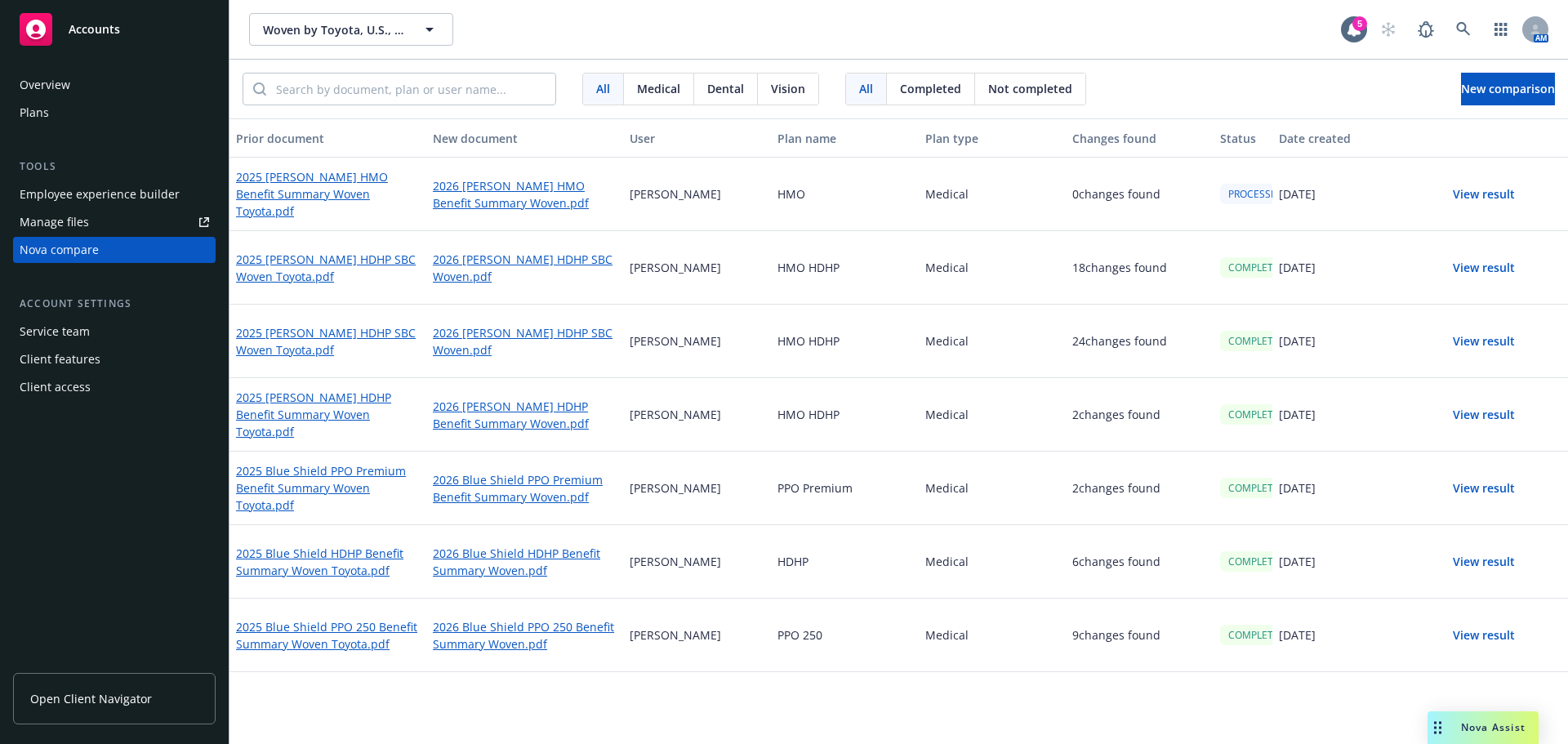
click at [1471, 269] on button "View result" at bounding box center [1484, 267] width 114 height 33
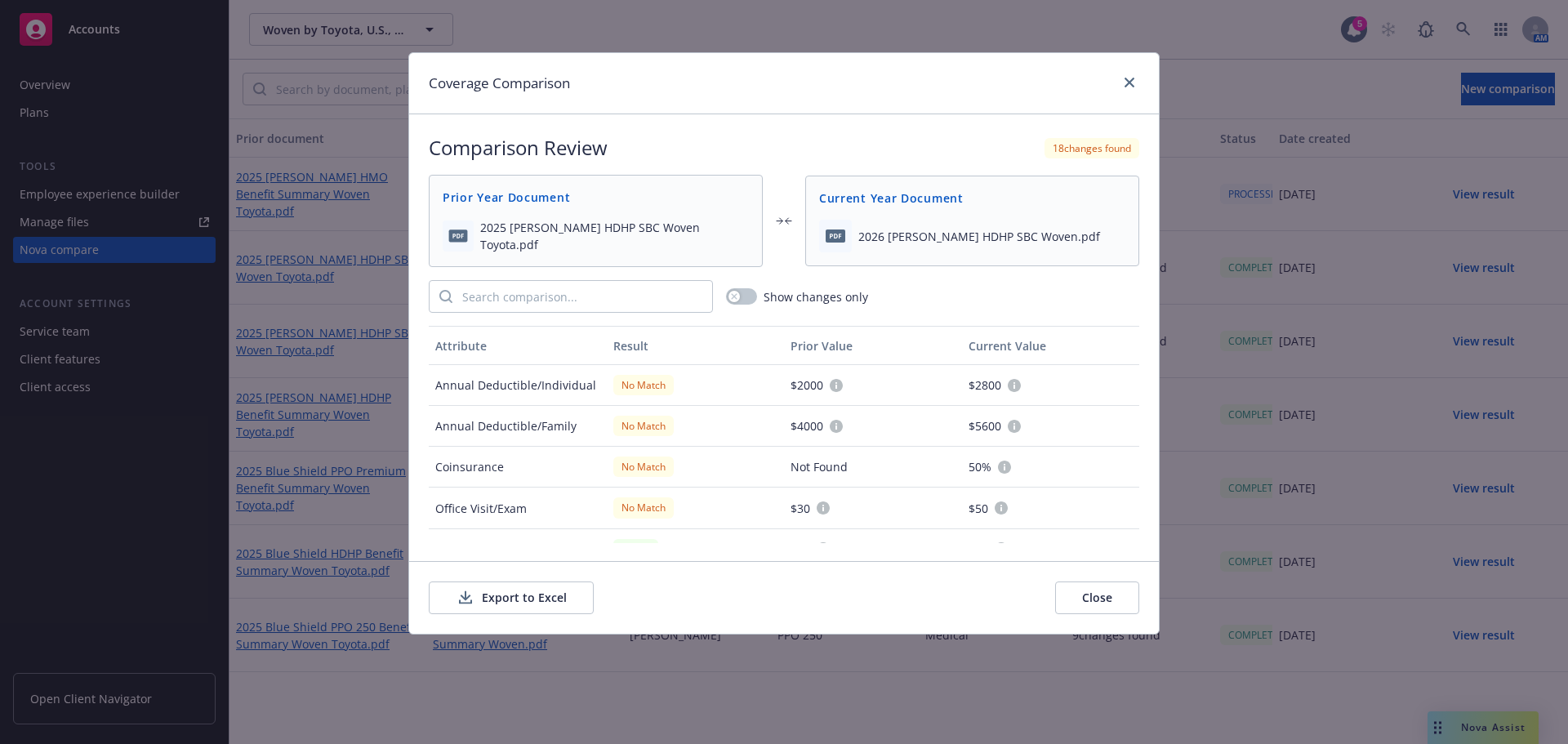
click at [556, 589] on button "Export to Excel" at bounding box center [511, 597] width 165 height 33
click at [1128, 87] on icon "close" at bounding box center [1129, 82] width 10 height 10
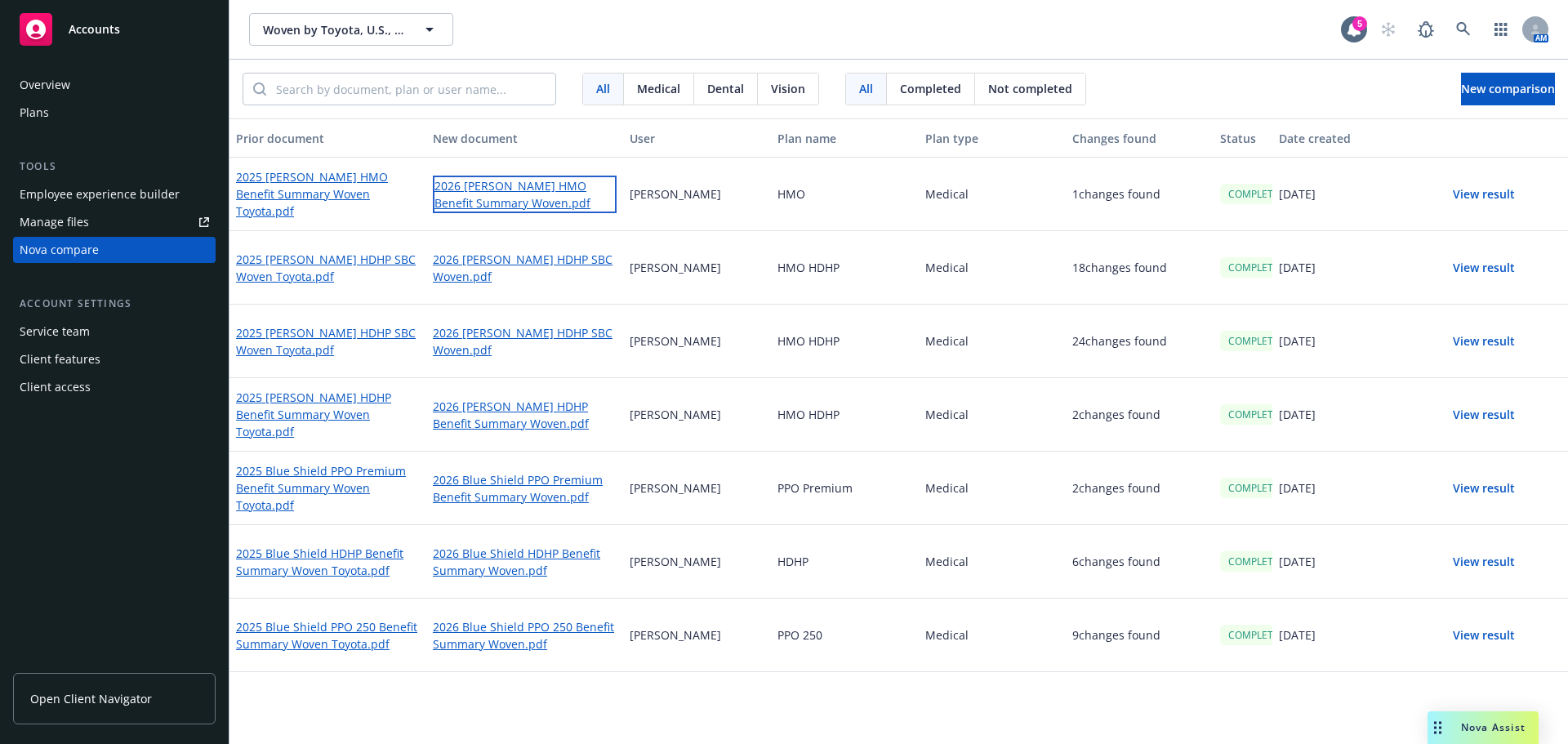
click at [474, 205] on link "2026 Kaiser HMO Benefit Summary Woven.pdf" at bounding box center [524, 194] width 183 height 38
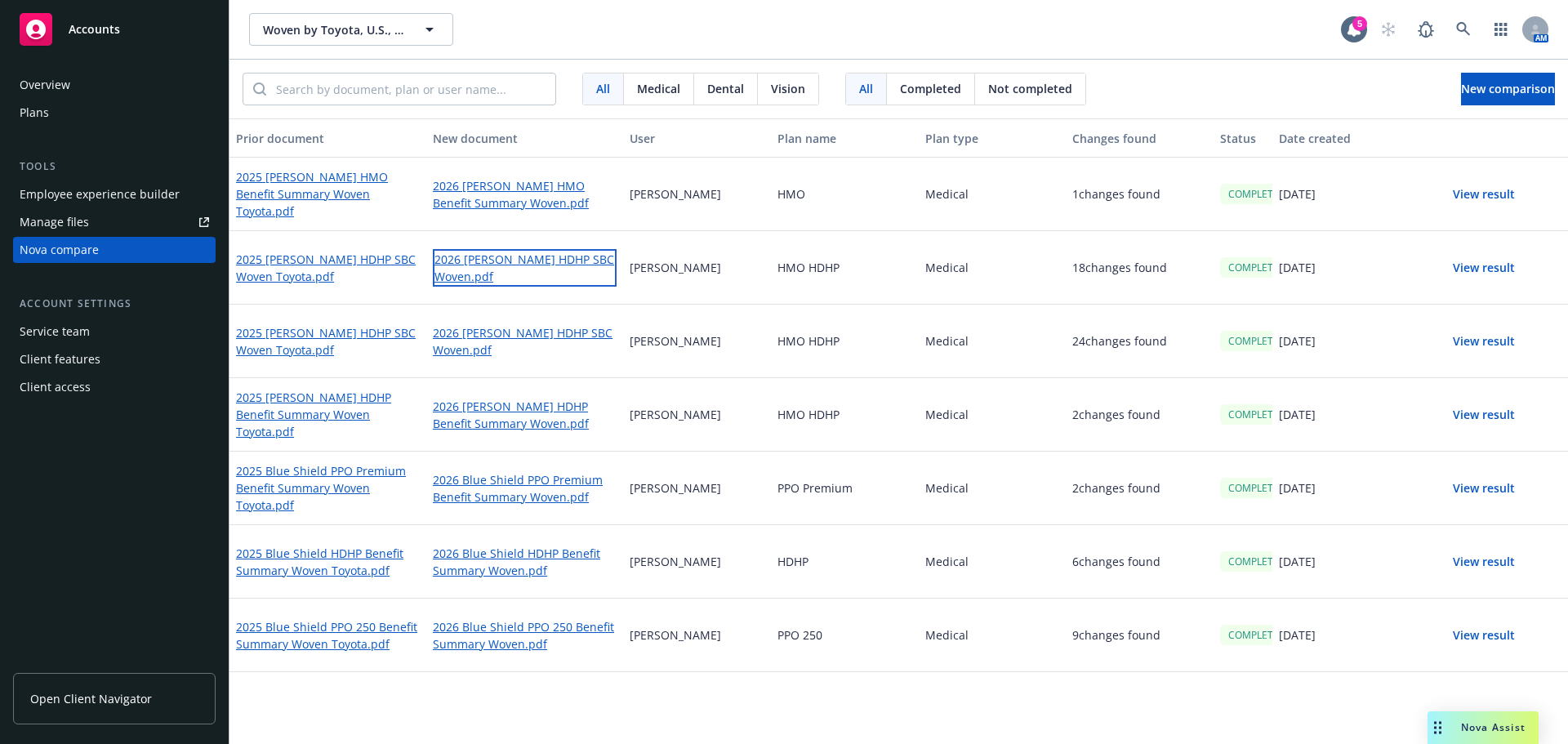
click at [524, 271] on link "2026 Kaiser HDHP SBC Woven.pdf" at bounding box center [524, 267] width 183 height 38
click at [811, 495] on div "PPO Premium" at bounding box center [844, 488] width 148 height 73
click at [1482, 194] on button "View result" at bounding box center [1484, 194] width 114 height 33
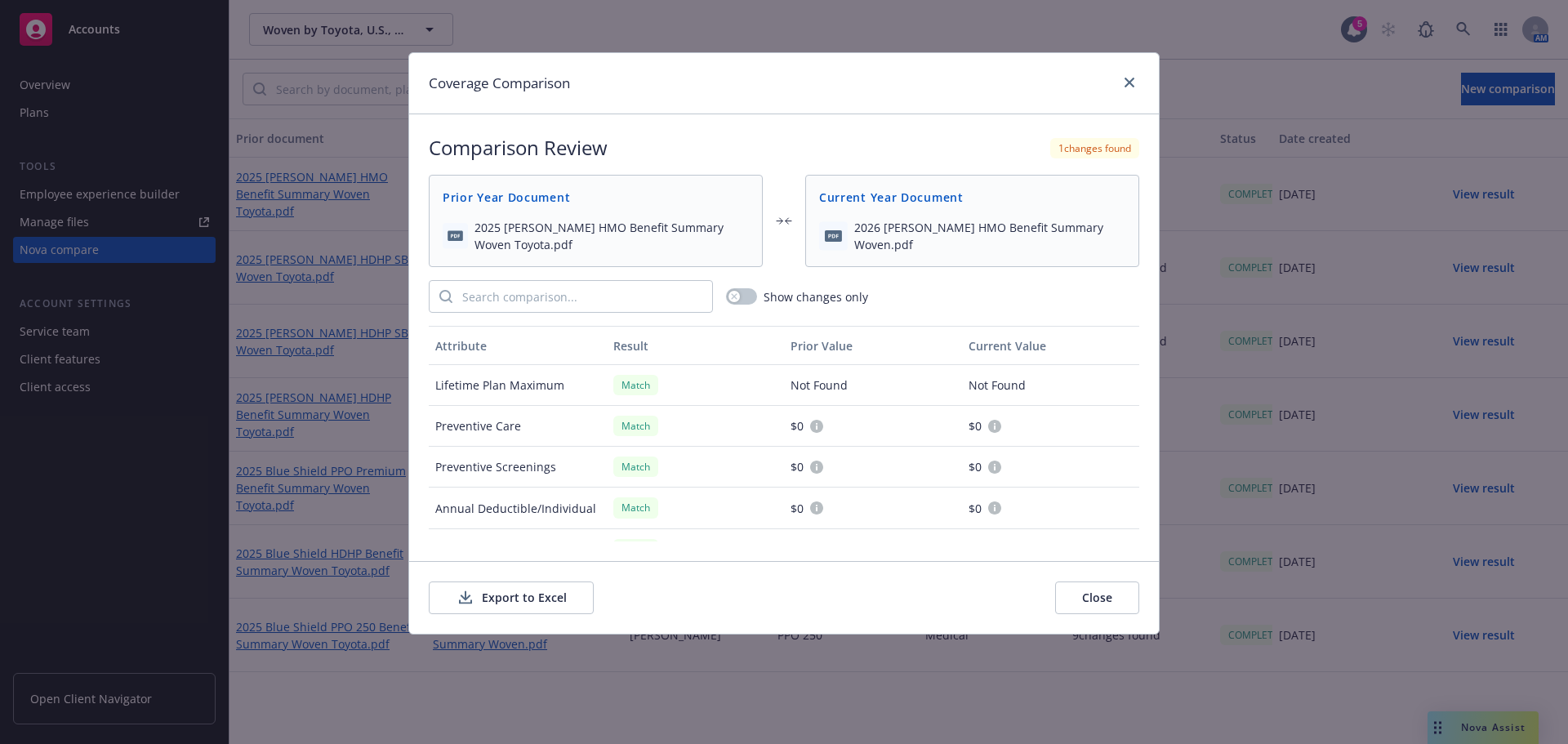
click at [502, 600] on button "Export to Excel" at bounding box center [511, 597] width 165 height 33
click at [1132, 80] on icon "close" at bounding box center [1129, 82] width 10 height 10
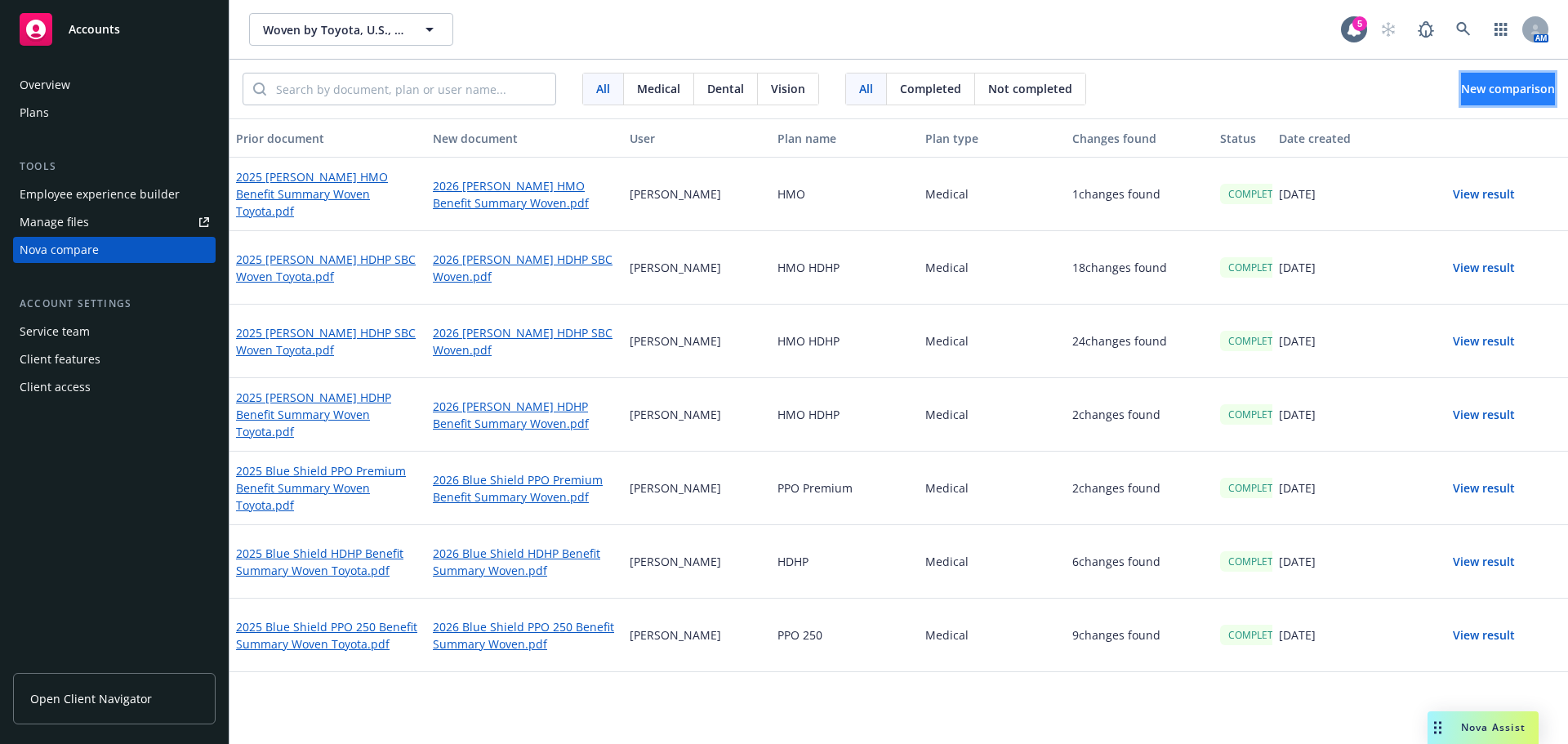
click at [1476, 83] on span "New comparison" at bounding box center [1507, 88] width 94 height 15
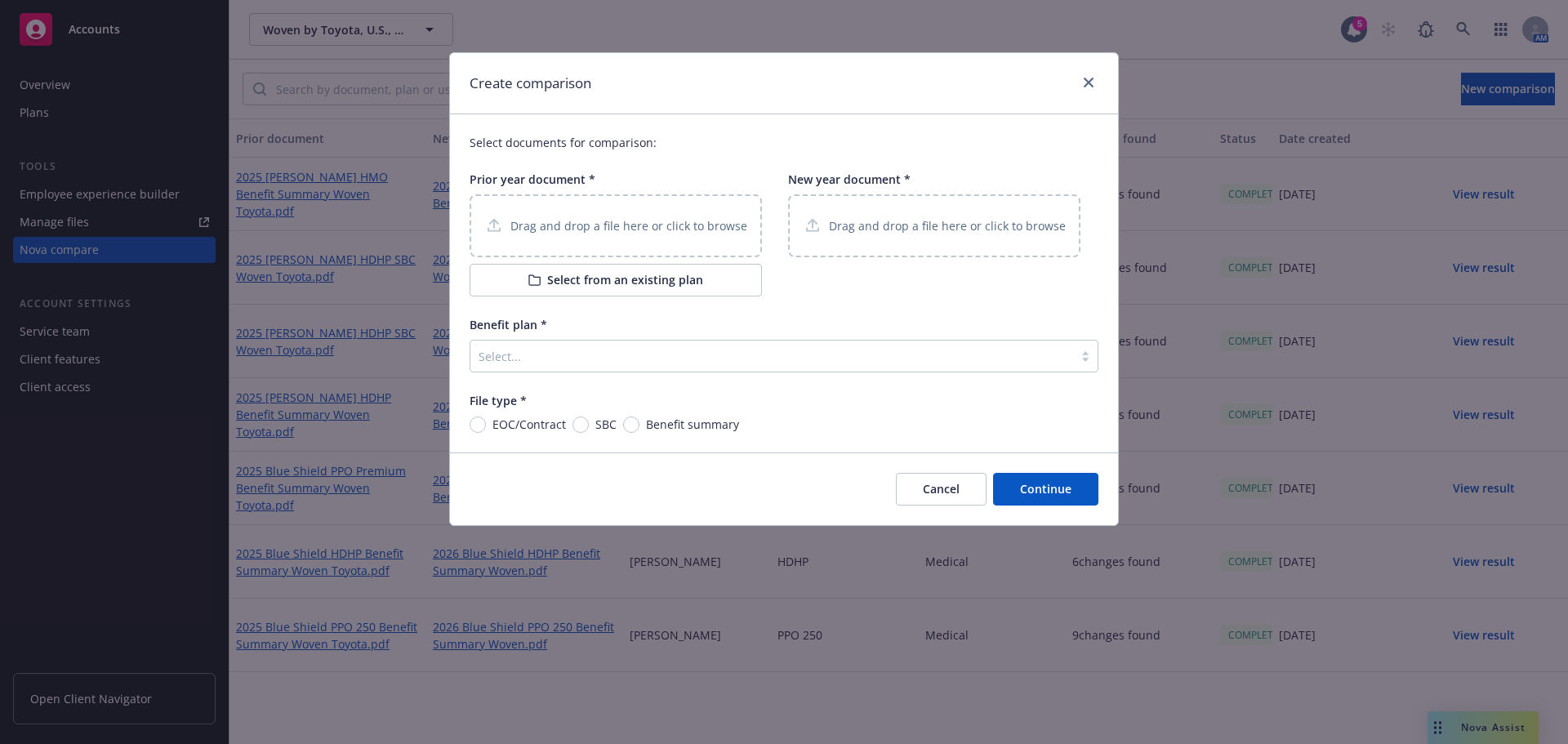
click at [587, 226] on p "Drag and drop a file here or click to browse" at bounding box center [629, 225] width 237 height 17
click at [934, 224] on p "Drag and drop a file here or click to browse" at bounding box center [947, 225] width 237 height 17
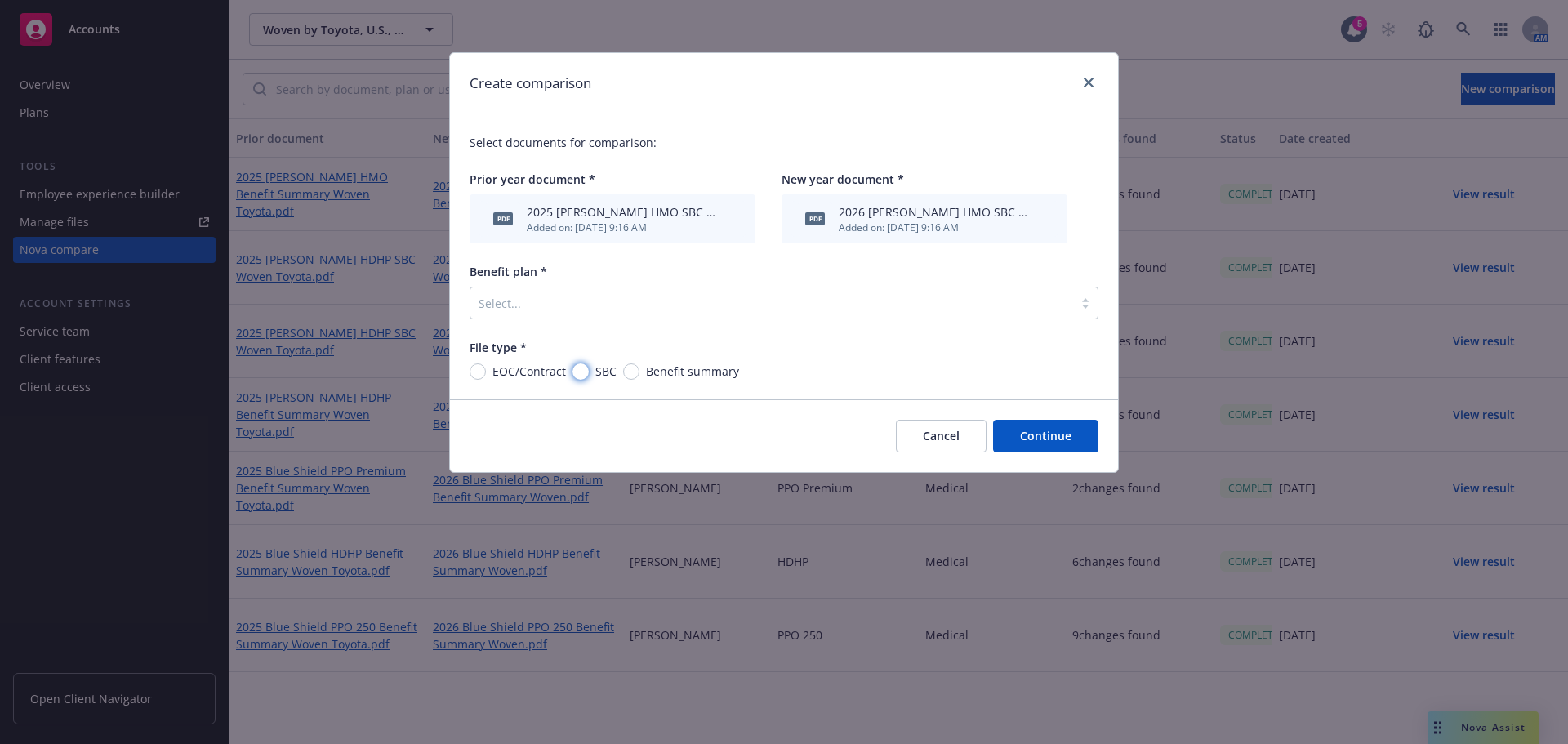
click at [577, 371] on input "SBC" at bounding box center [581, 371] width 16 height 16
radio input "true"
click at [670, 314] on div "Select..." at bounding box center [772, 302] width 603 height 26
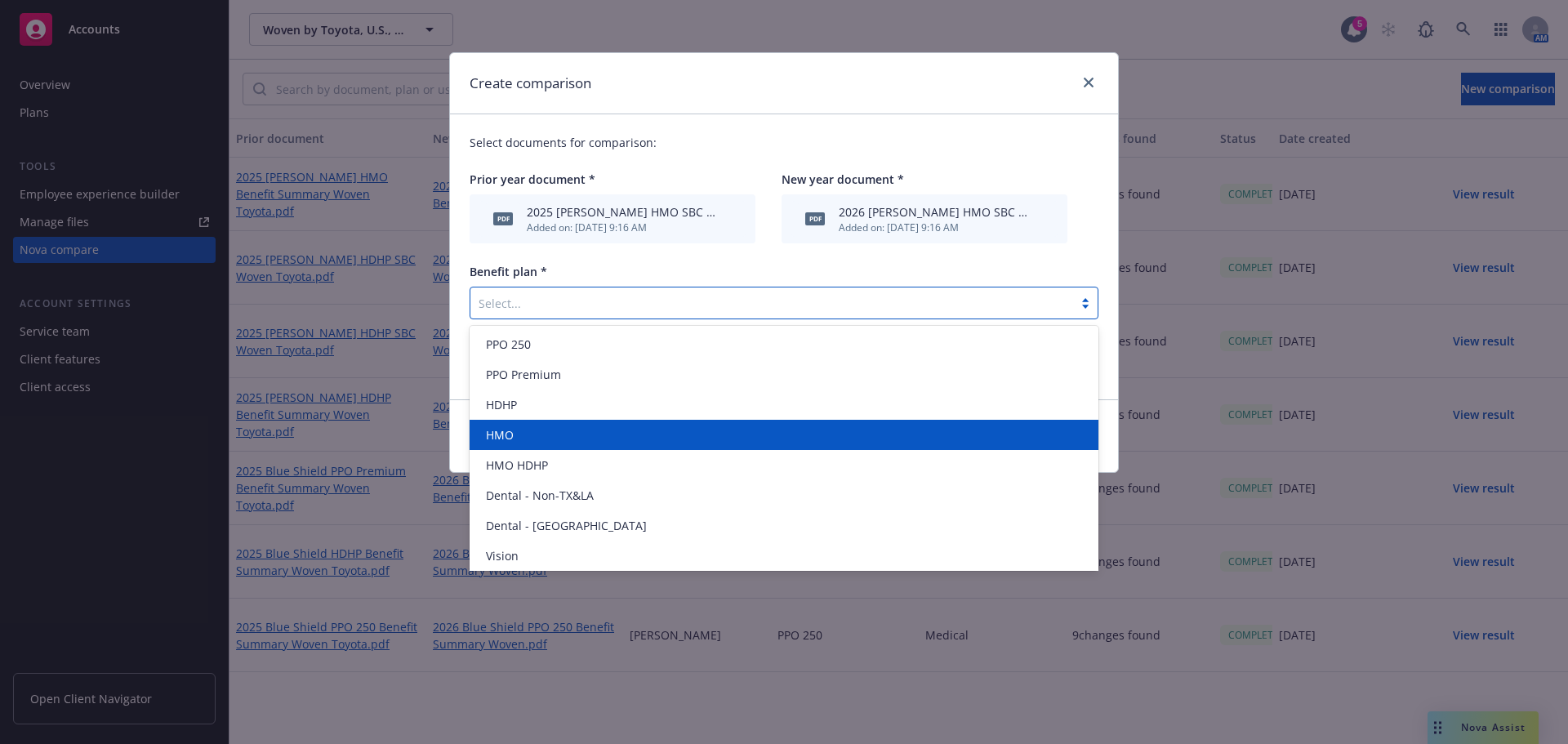
click at [574, 437] on div "HMO" at bounding box center [784, 435] width 609 height 17
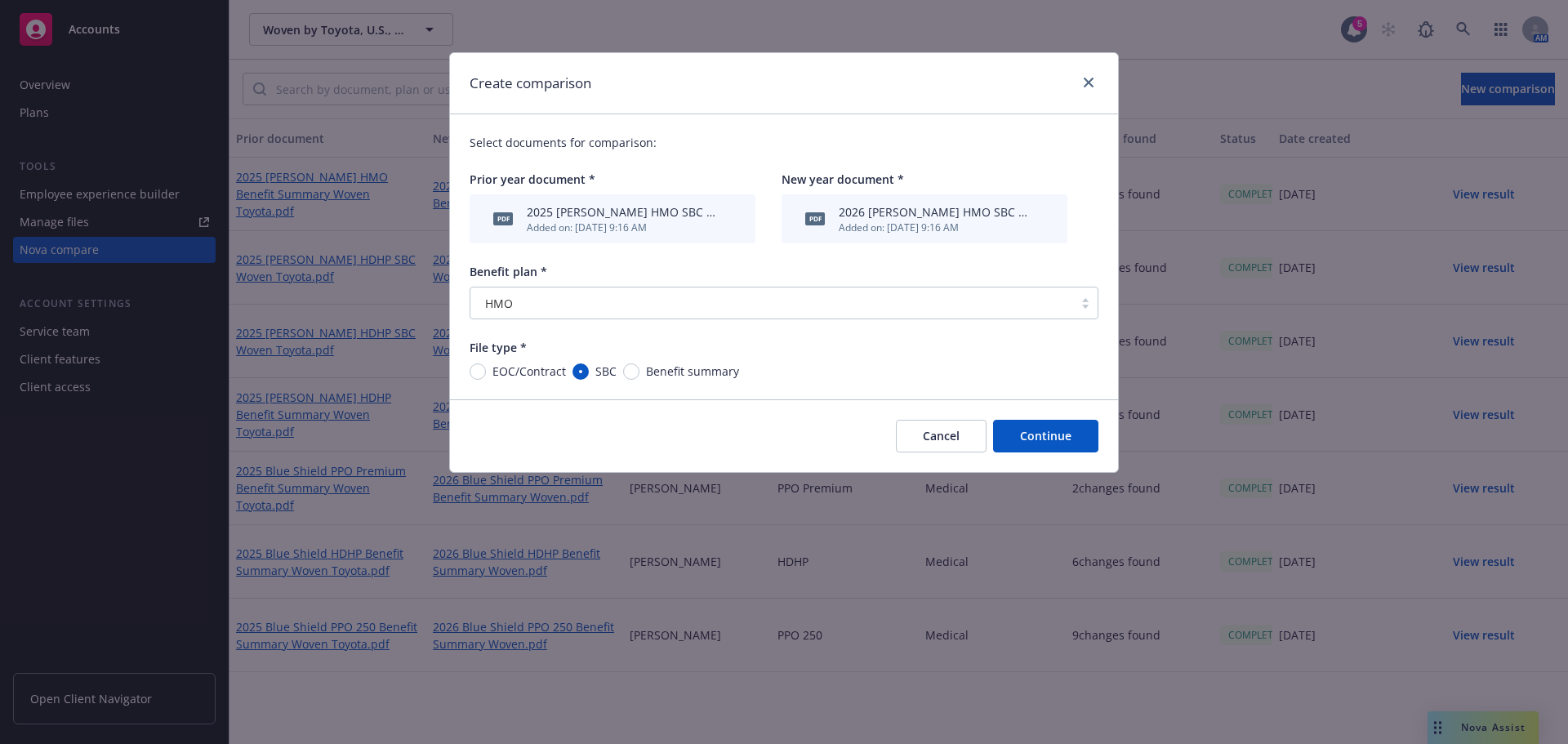
click at [1036, 435] on button "Continue" at bounding box center [1046, 435] width 106 height 33
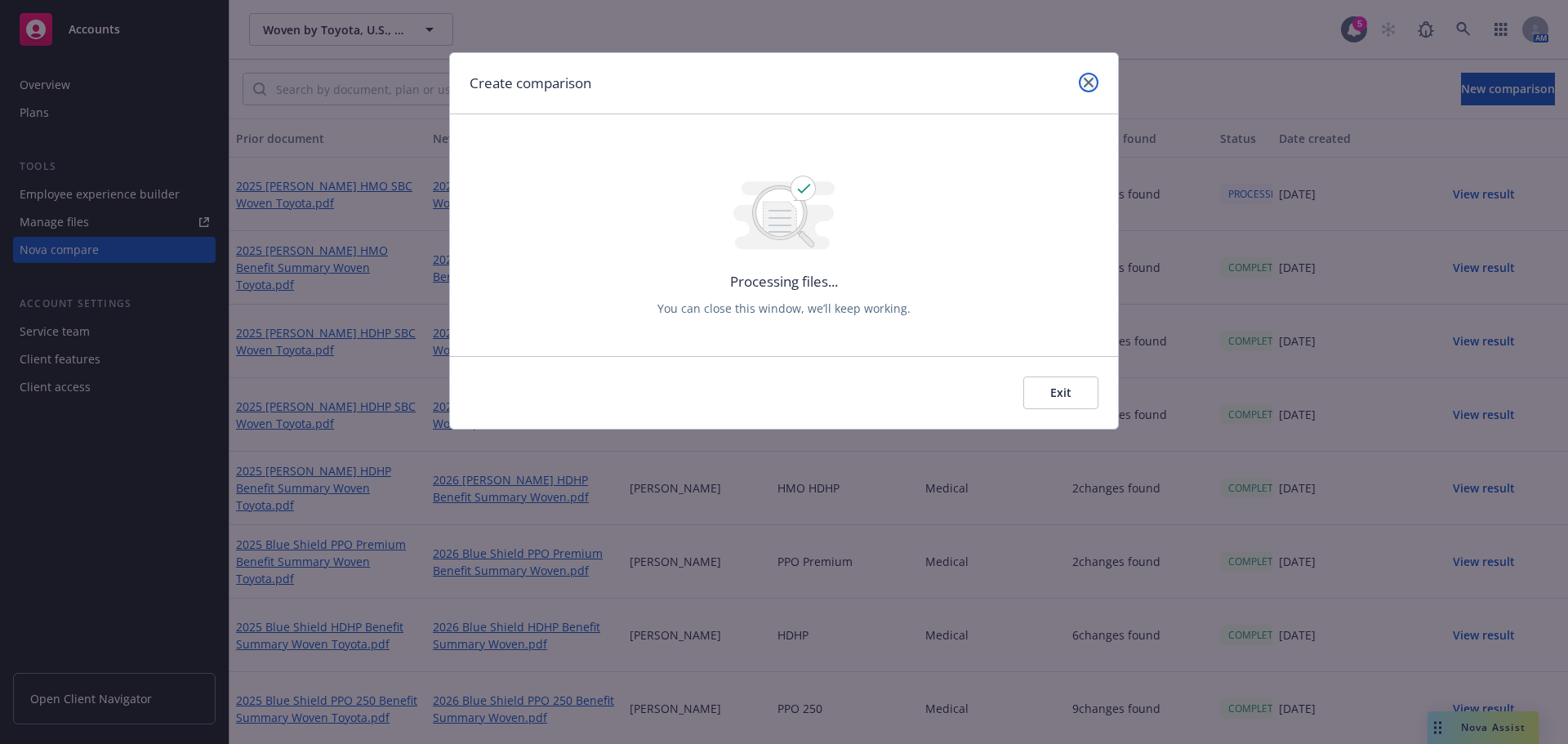
click at [1094, 82] on link "close" at bounding box center [1089, 82] width 20 height 20
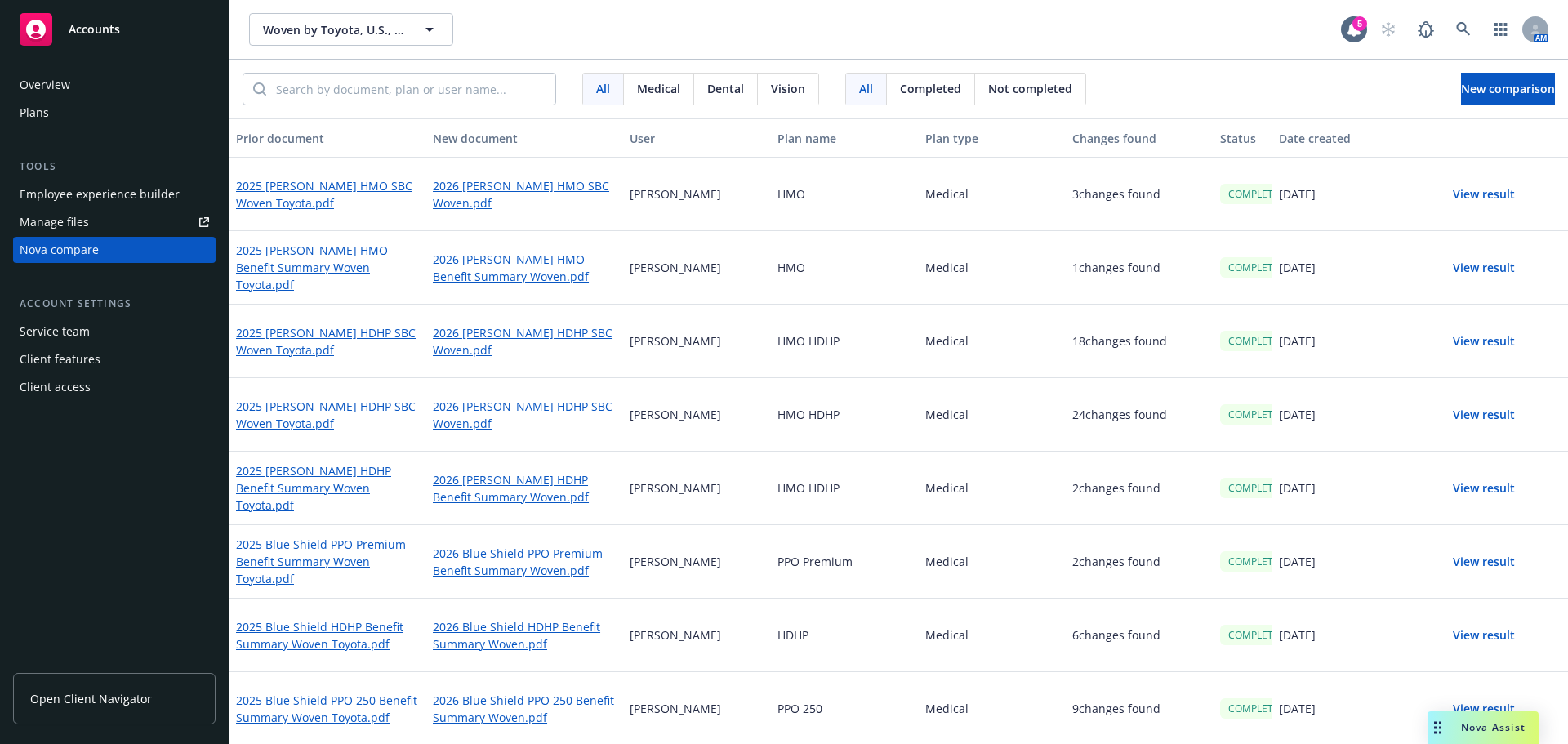
click at [1479, 188] on button "View result" at bounding box center [1484, 194] width 114 height 33
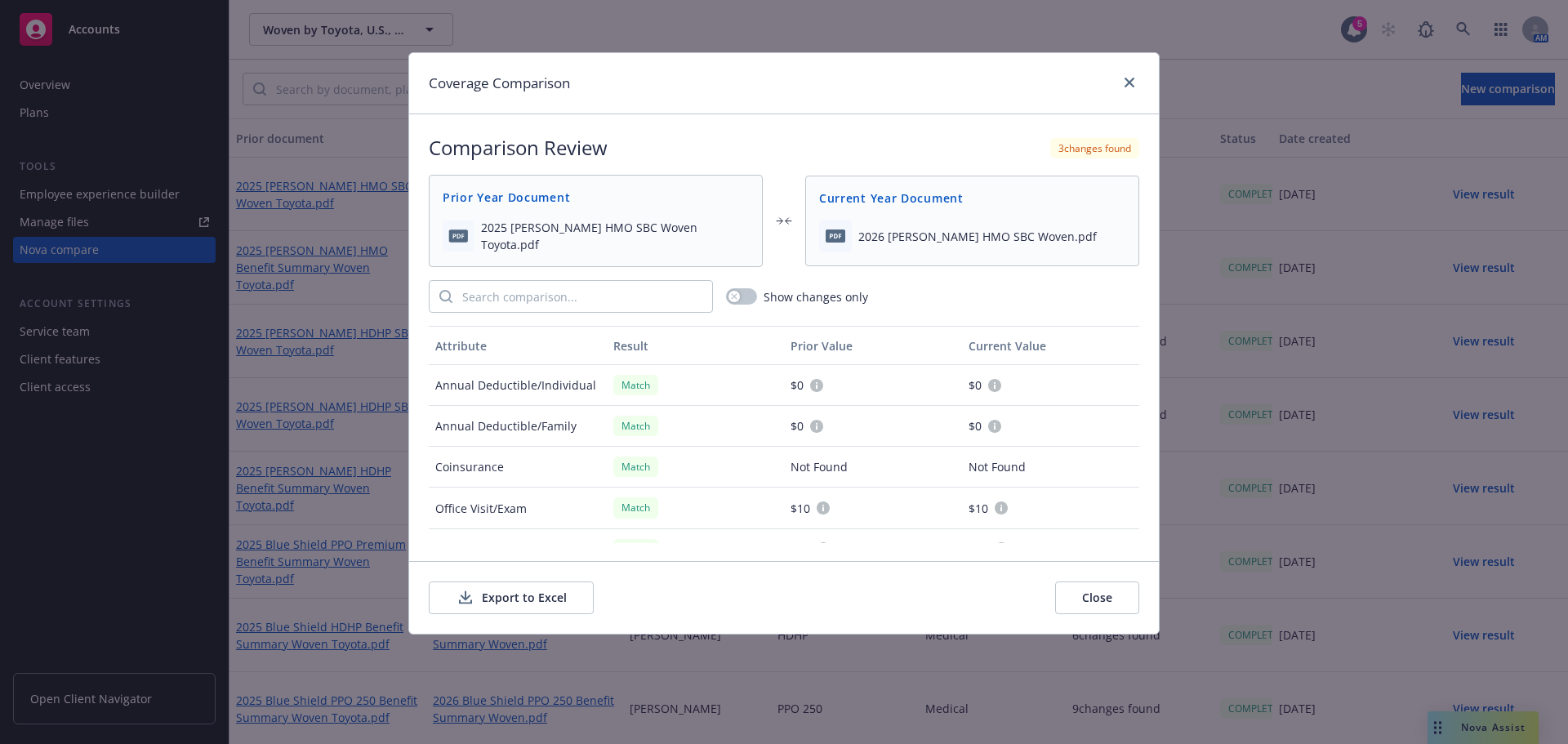
click at [543, 604] on button "Export to Excel" at bounding box center [511, 597] width 165 height 33
click at [1128, 89] on link "close" at bounding box center [1130, 82] width 20 height 20
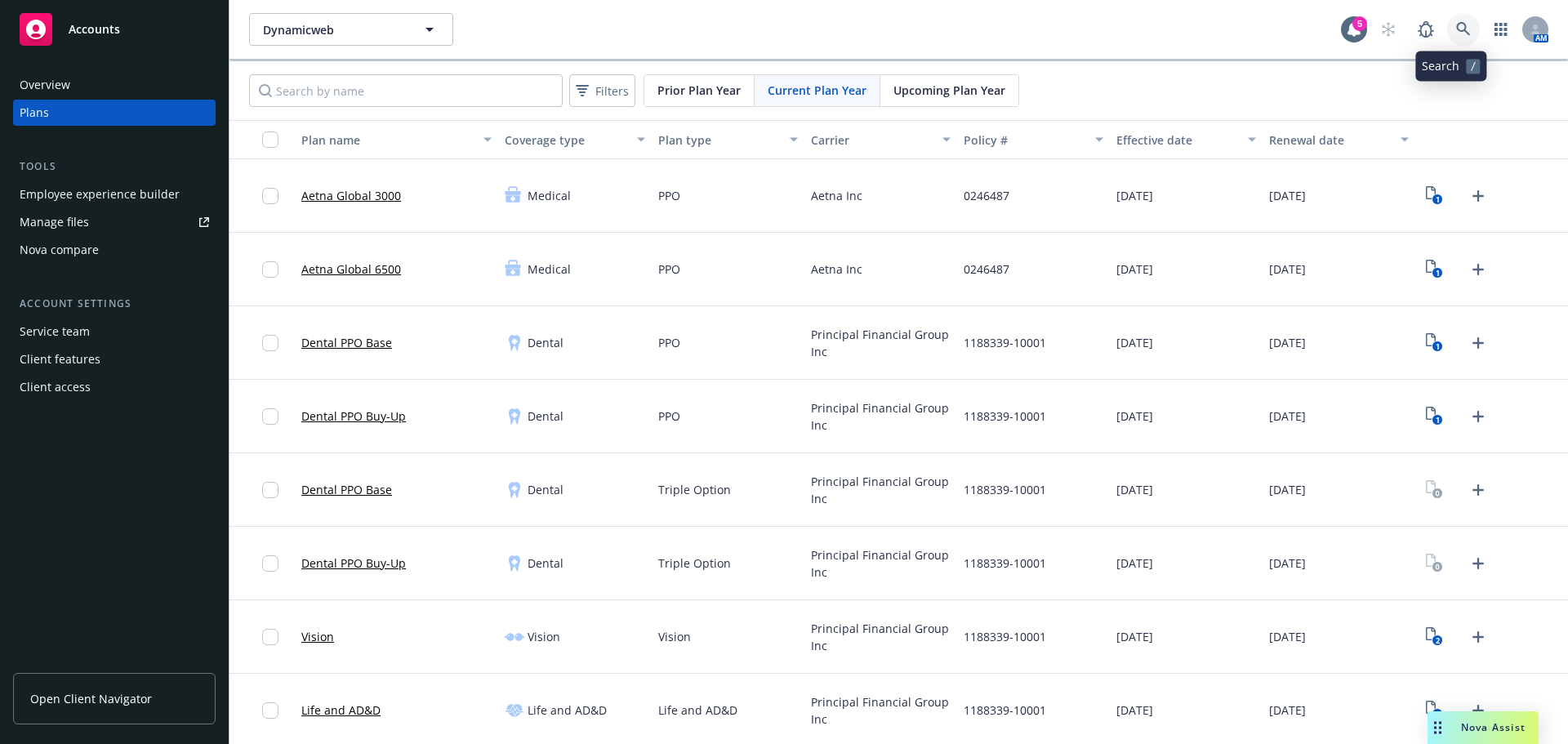
click at [1451, 39] on link at bounding box center [1463, 30] width 33 height 33
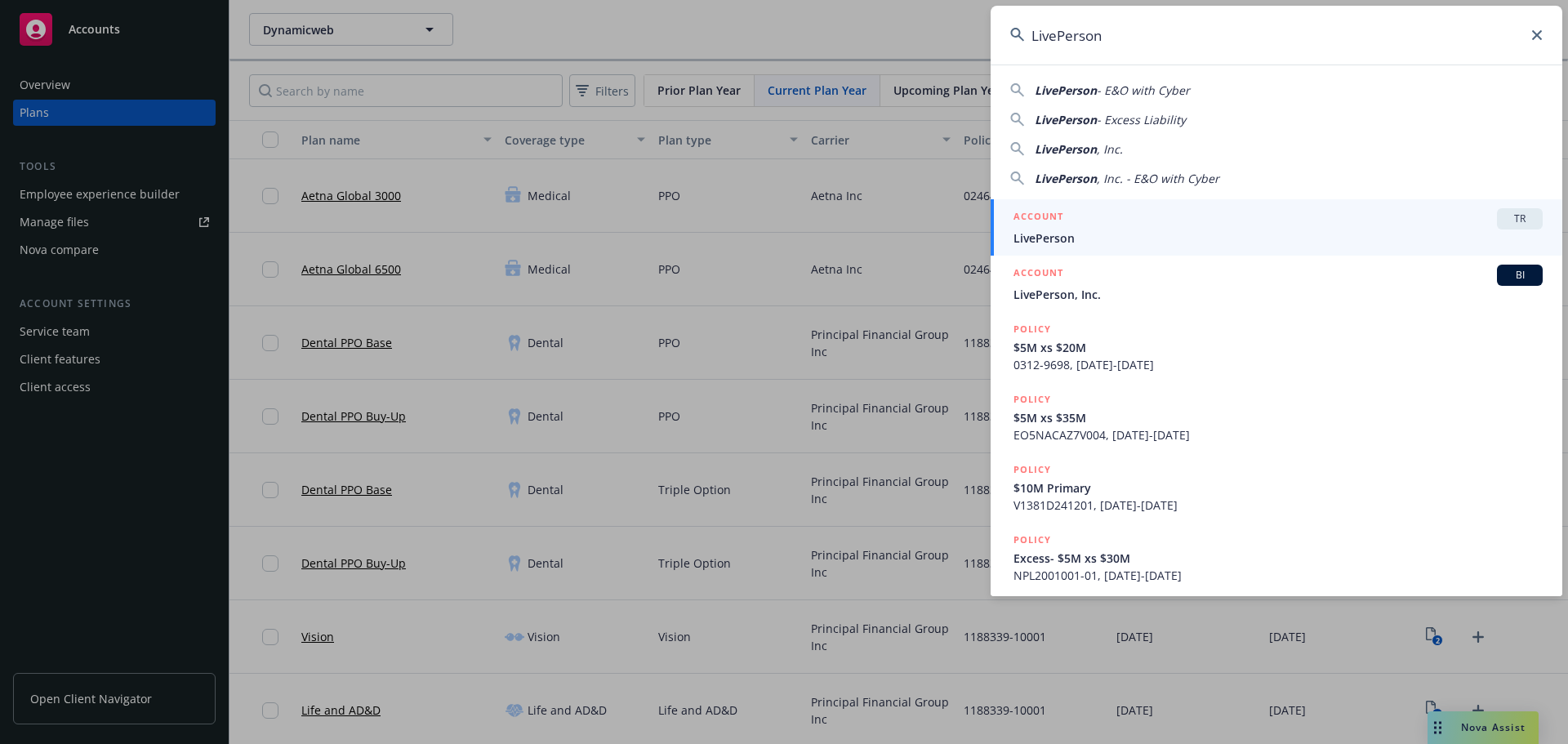
type input "LivePerson"
click at [1239, 240] on span "LivePerson" at bounding box center [1278, 238] width 530 height 17
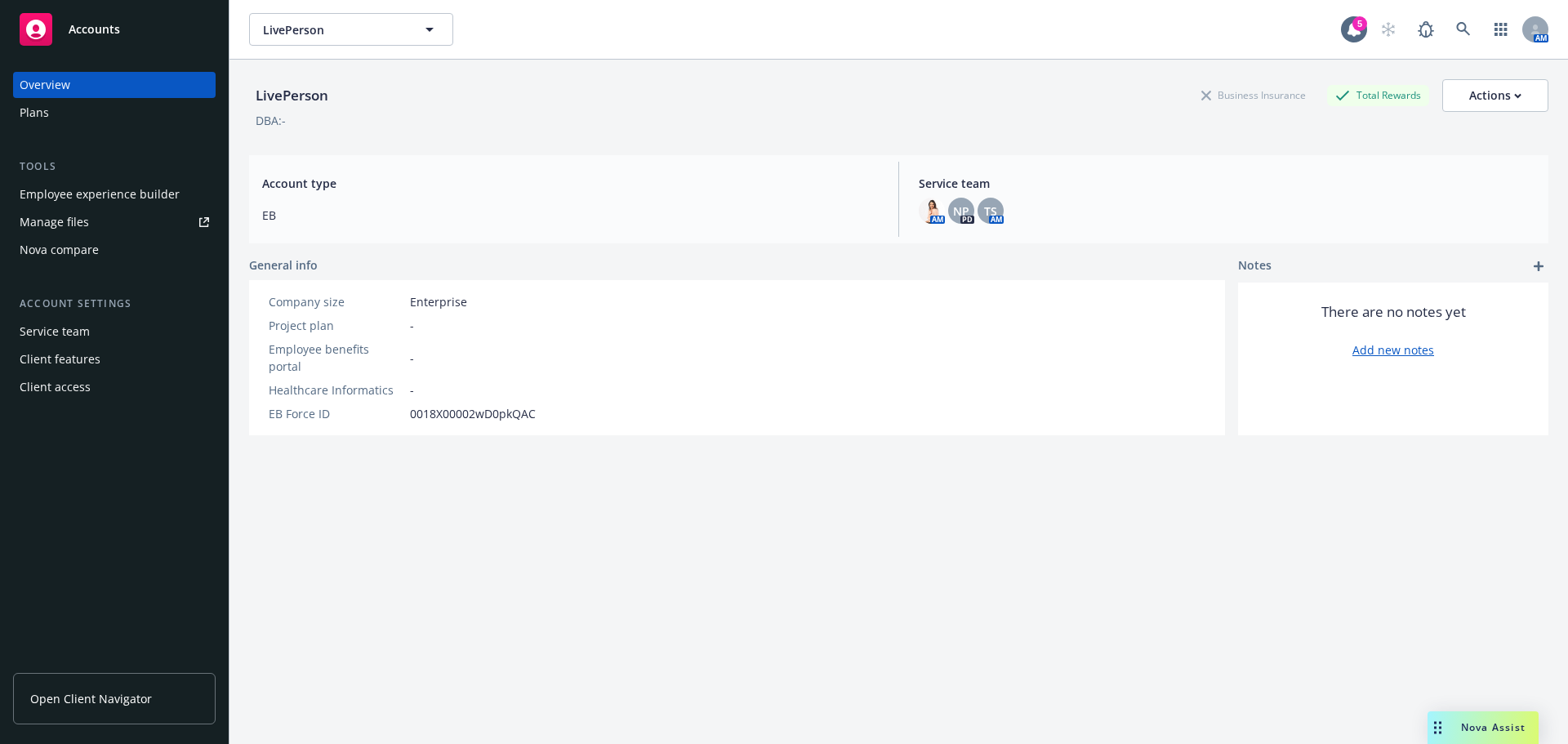
click at [81, 107] on div "Plans" at bounding box center [114, 112] width 190 height 26
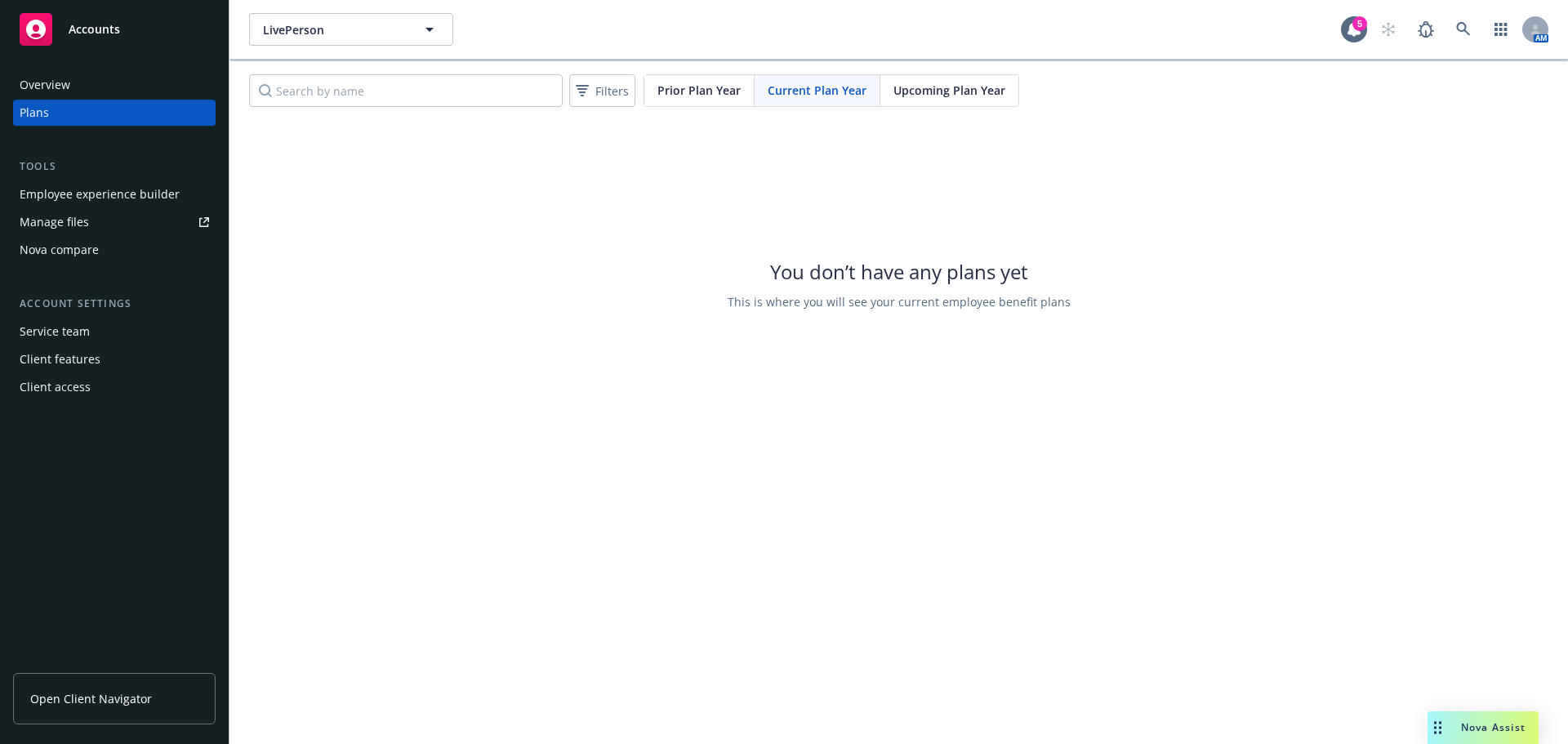
click at [906, 94] on span "Upcoming Plan Year" at bounding box center [949, 89] width 112 height 17
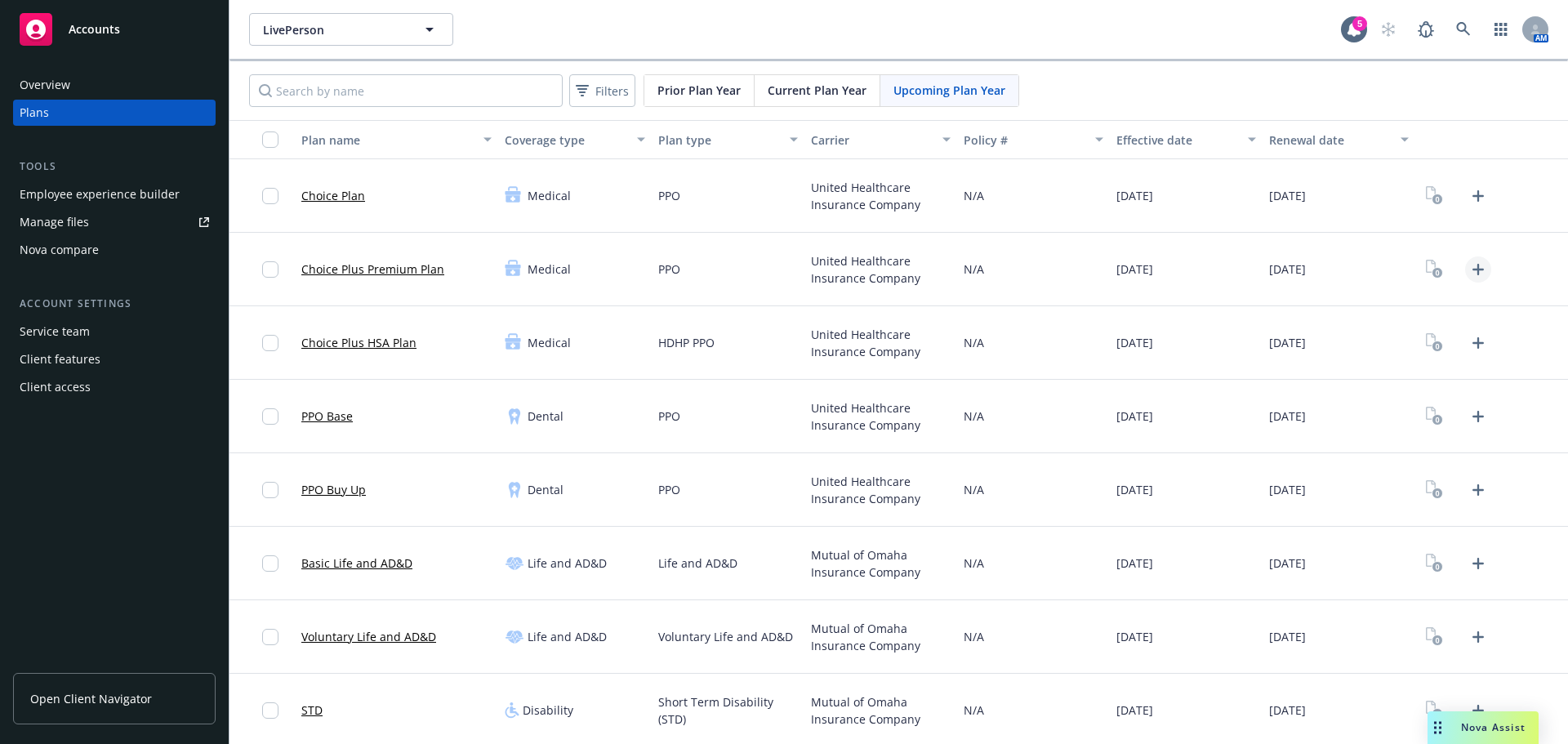
click at [1476, 262] on icon "Upload Plan Documents" at bounding box center [1478, 269] width 20 height 20
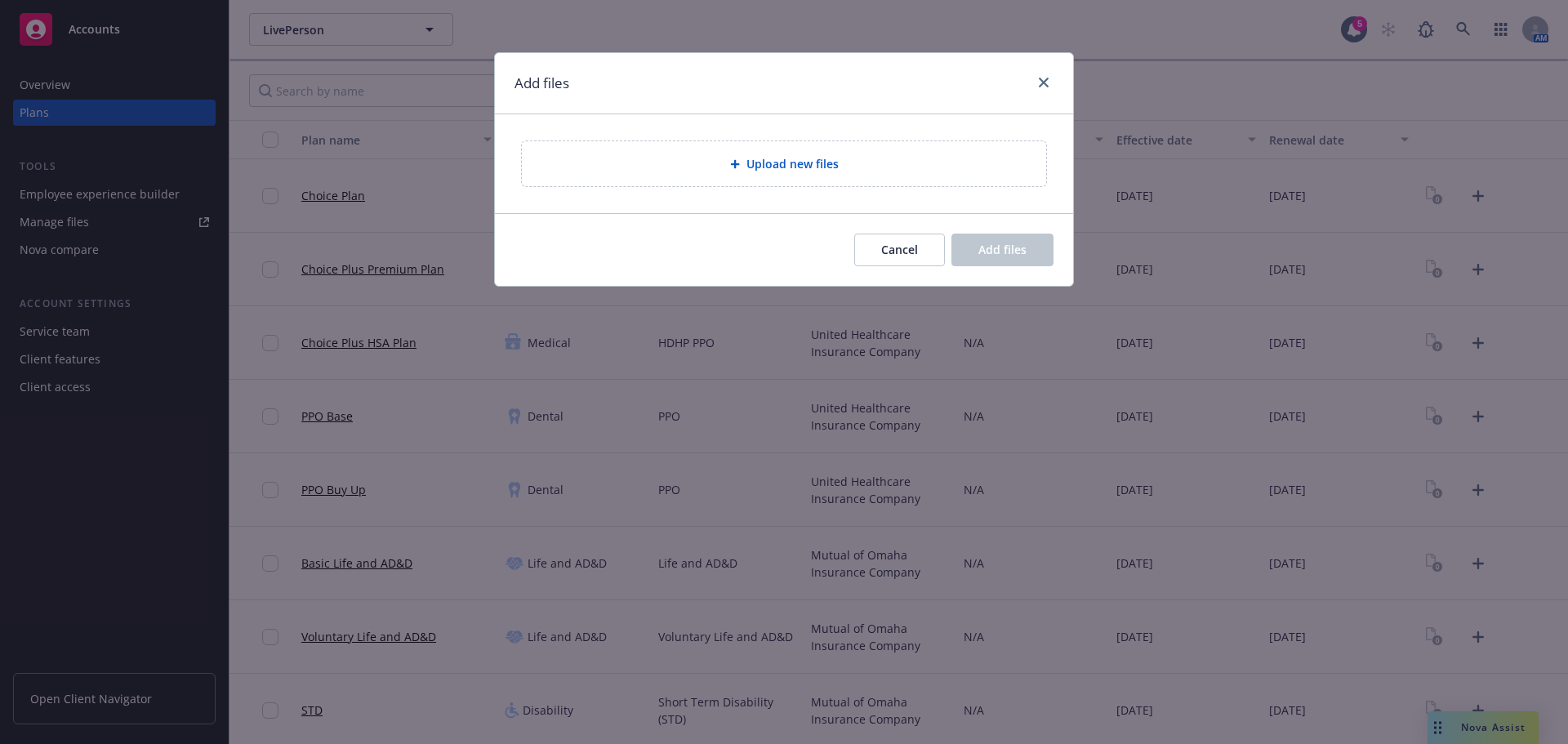
click at [742, 182] on div "Upload new files" at bounding box center [784, 164] width 524 height 45
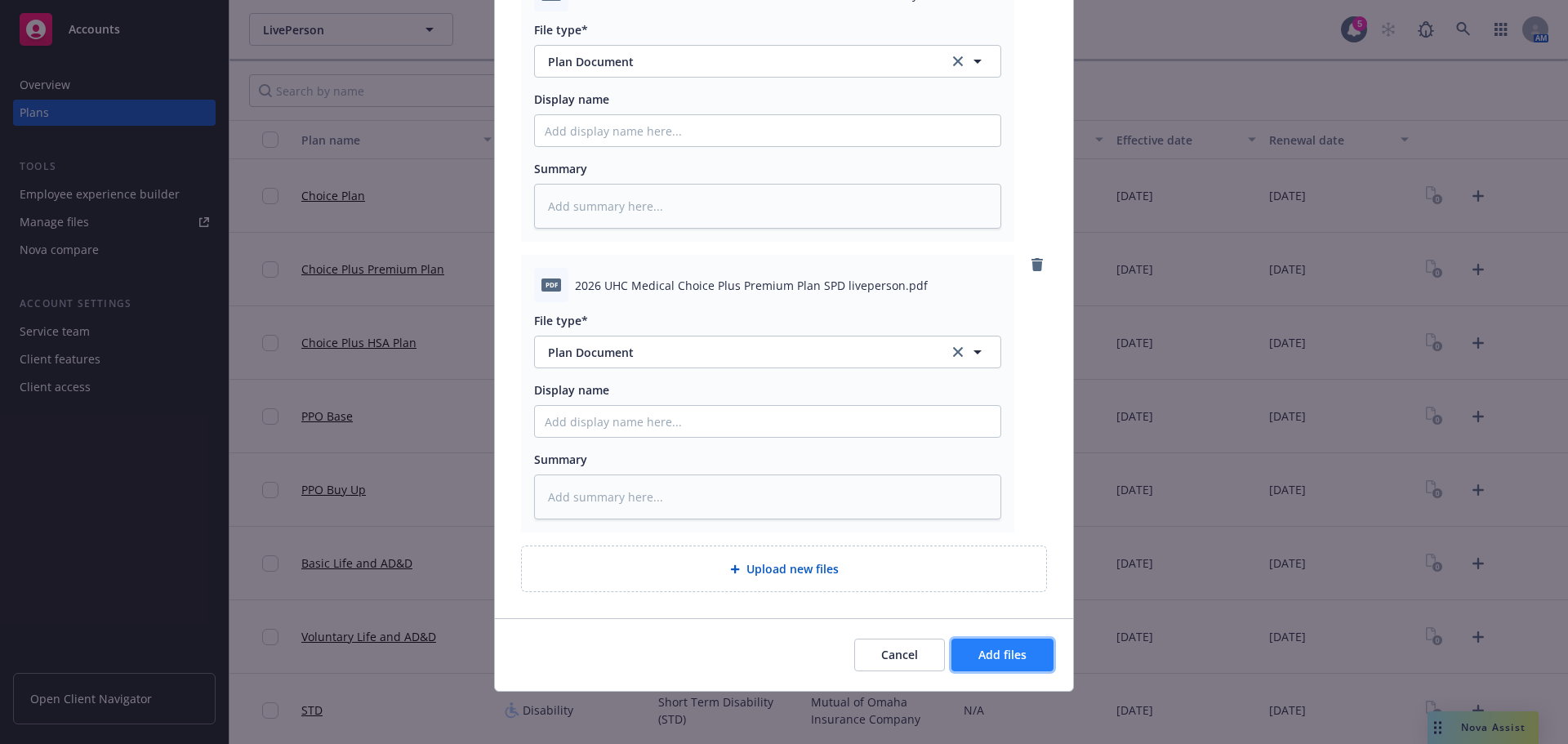
click at [979, 641] on button "Add files" at bounding box center [1002, 655] width 102 height 33
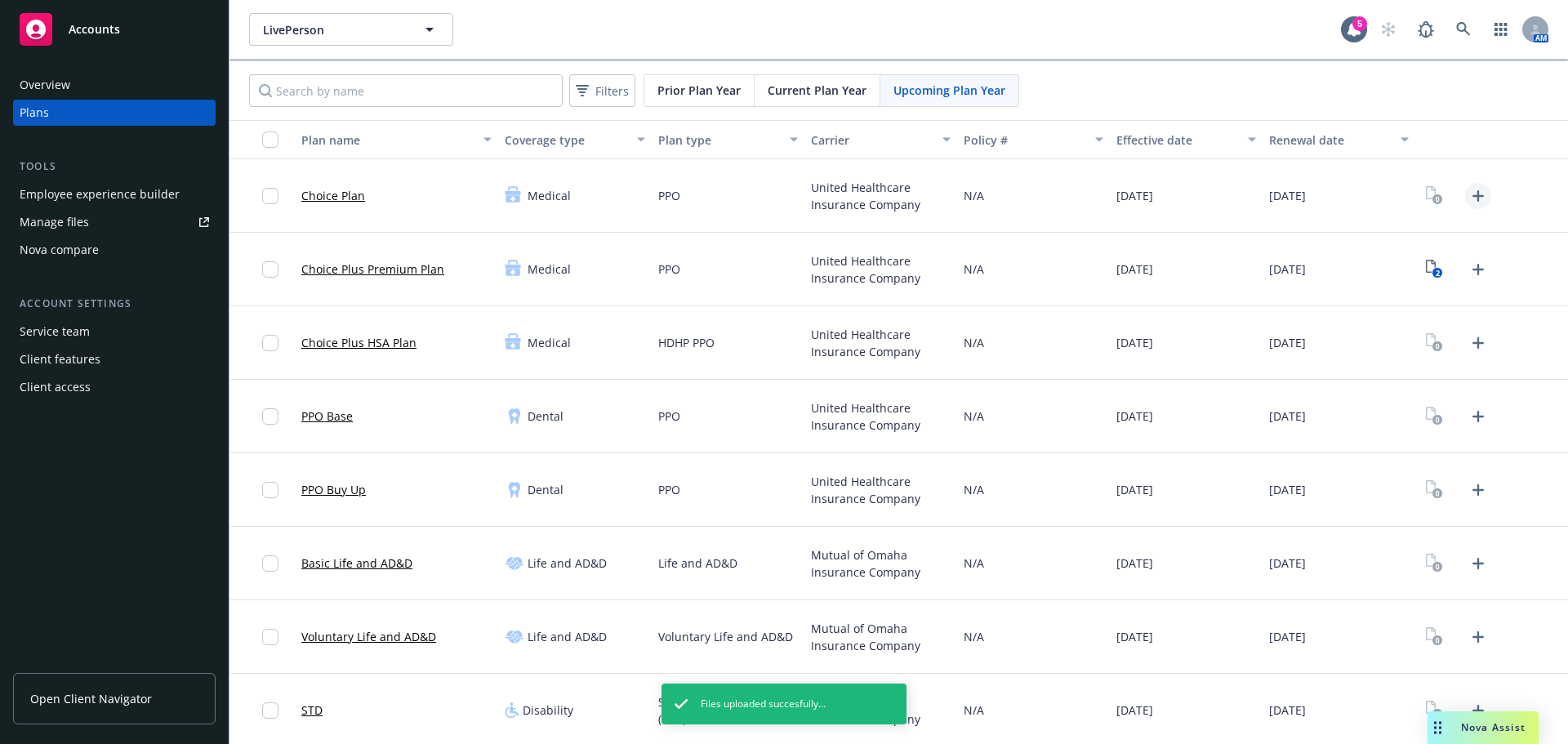
click at [1468, 203] on icon "Upload Plan Documents" at bounding box center [1478, 196] width 20 height 20
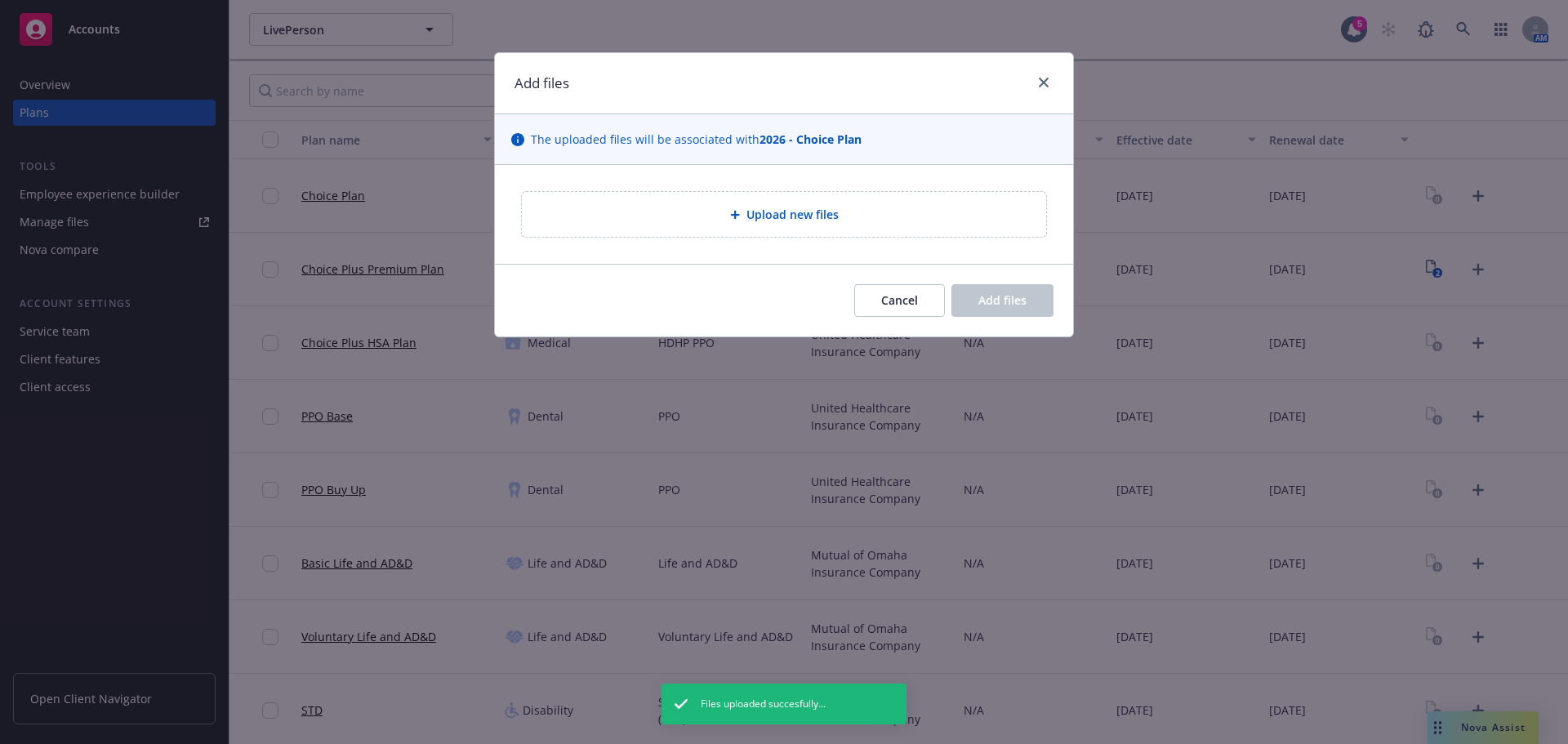
click at [643, 229] on div "Upload new files" at bounding box center [784, 215] width 524 height 45
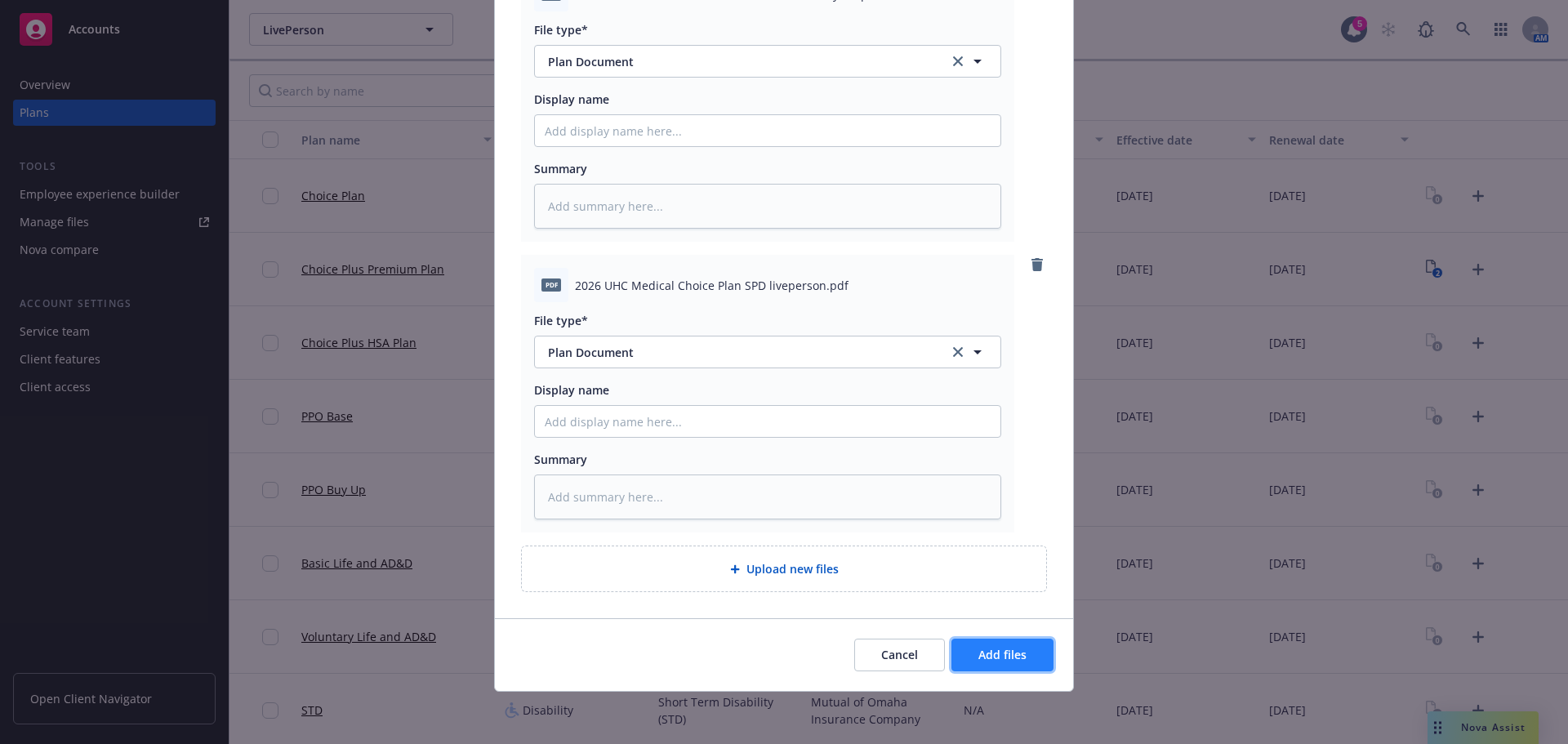
click at [997, 654] on span "Add files" at bounding box center [1003, 654] width 48 height 15
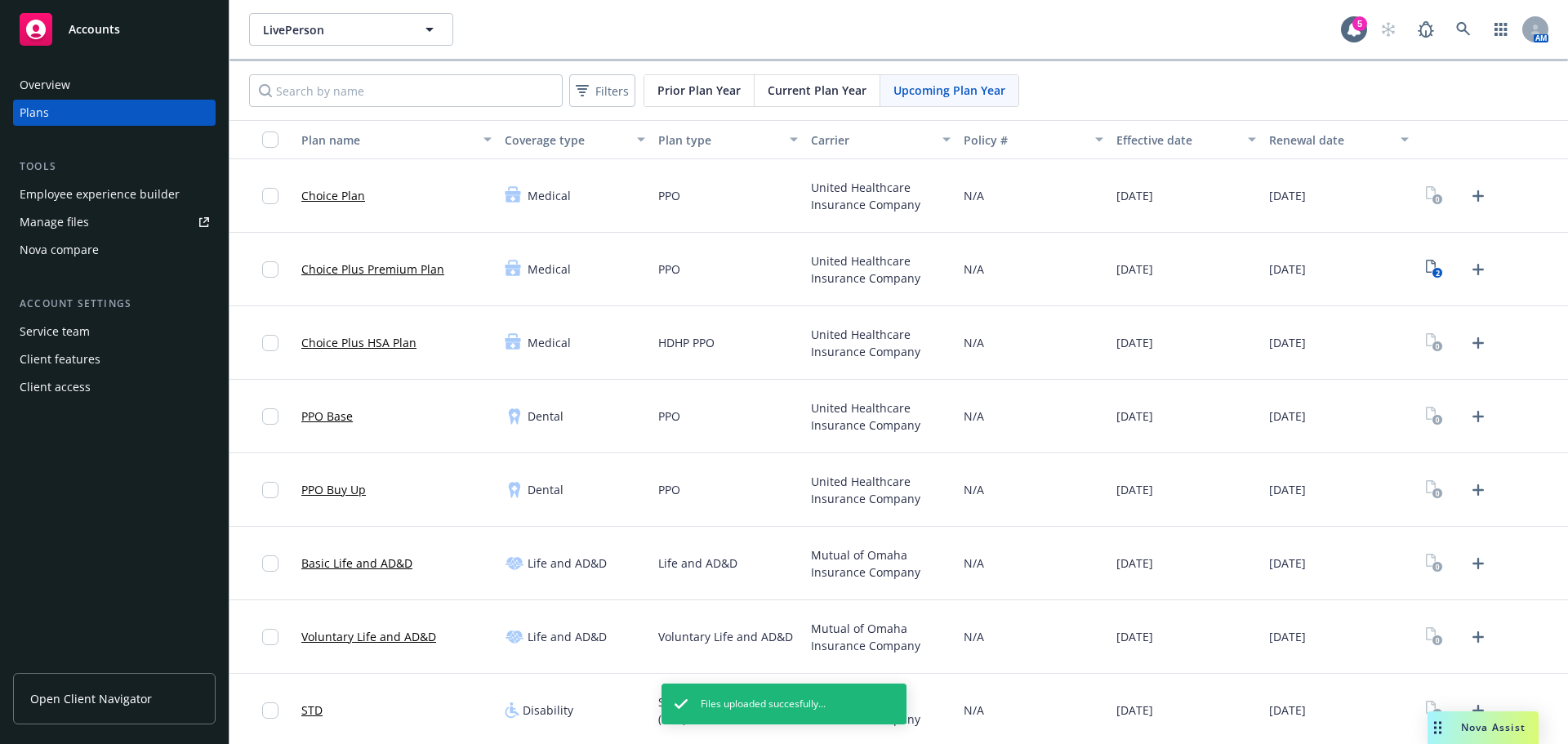
click at [1481, 342] on div at bounding box center [1491, 342] width 153 height 73
click at [1472, 342] on icon "Upload Plan Documents" at bounding box center [1478, 342] width 12 height 12
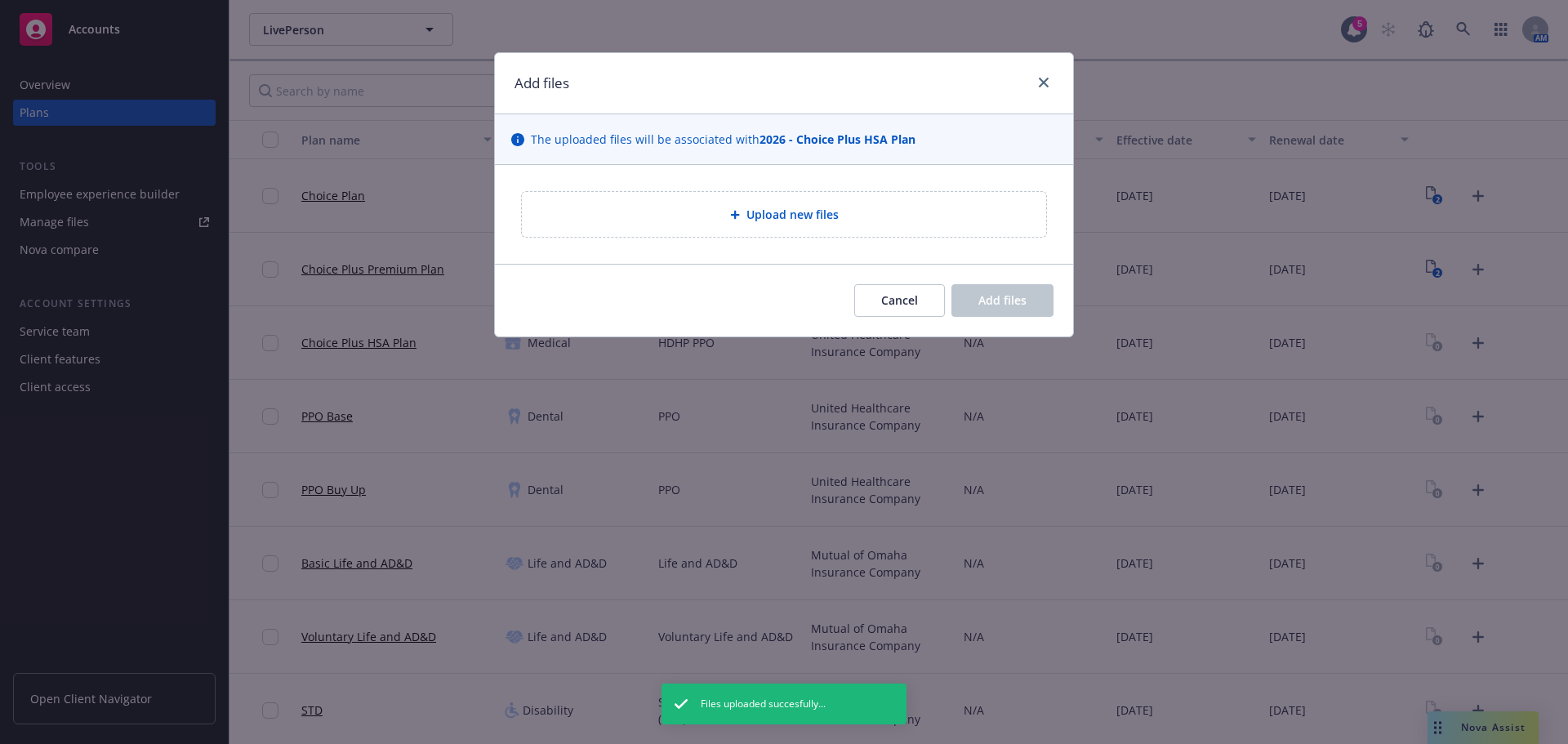
click at [769, 192] on div "Upload new files" at bounding box center [784, 215] width 524 height 45
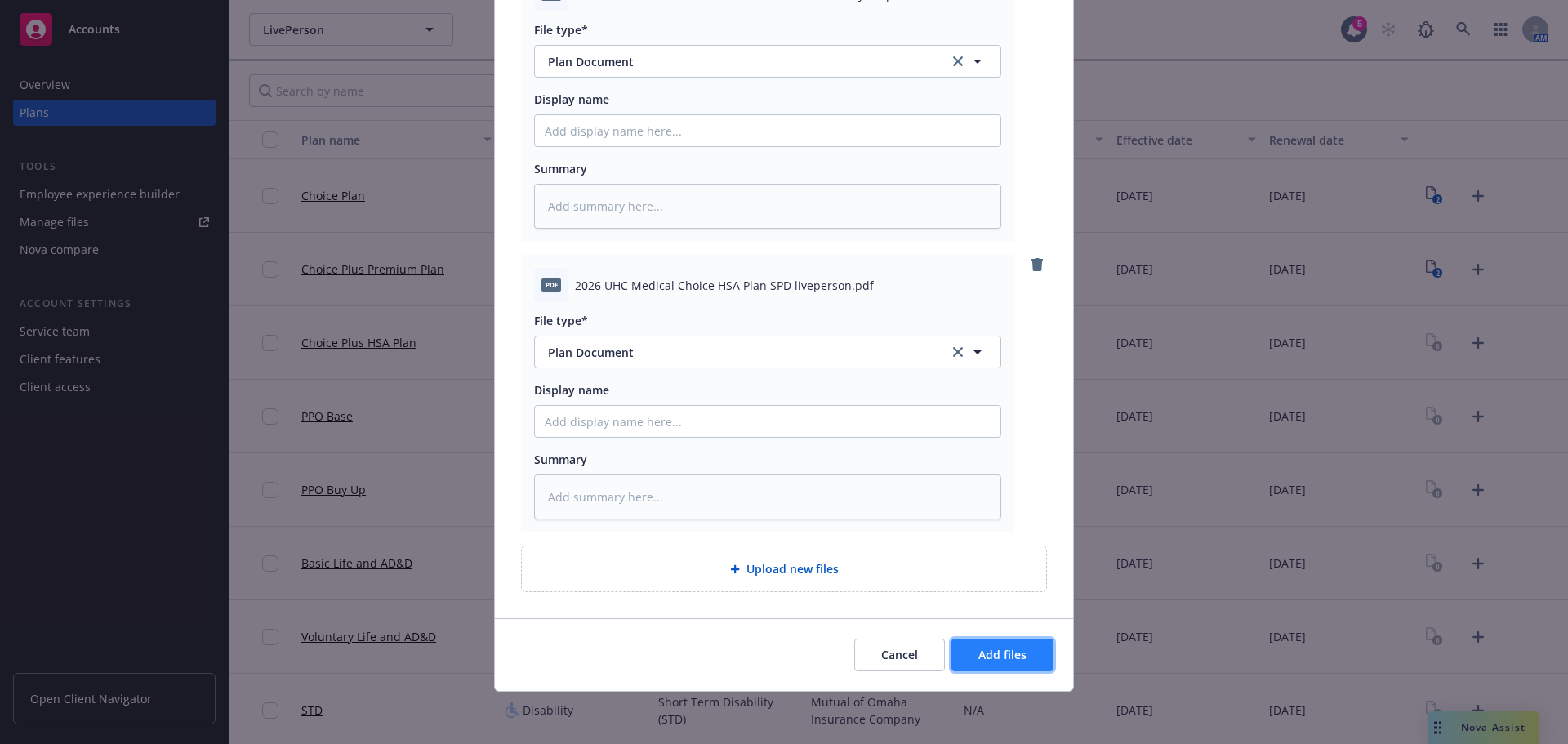
click at [1012, 651] on span "Add files" at bounding box center [1003, 654] width 48 height 15
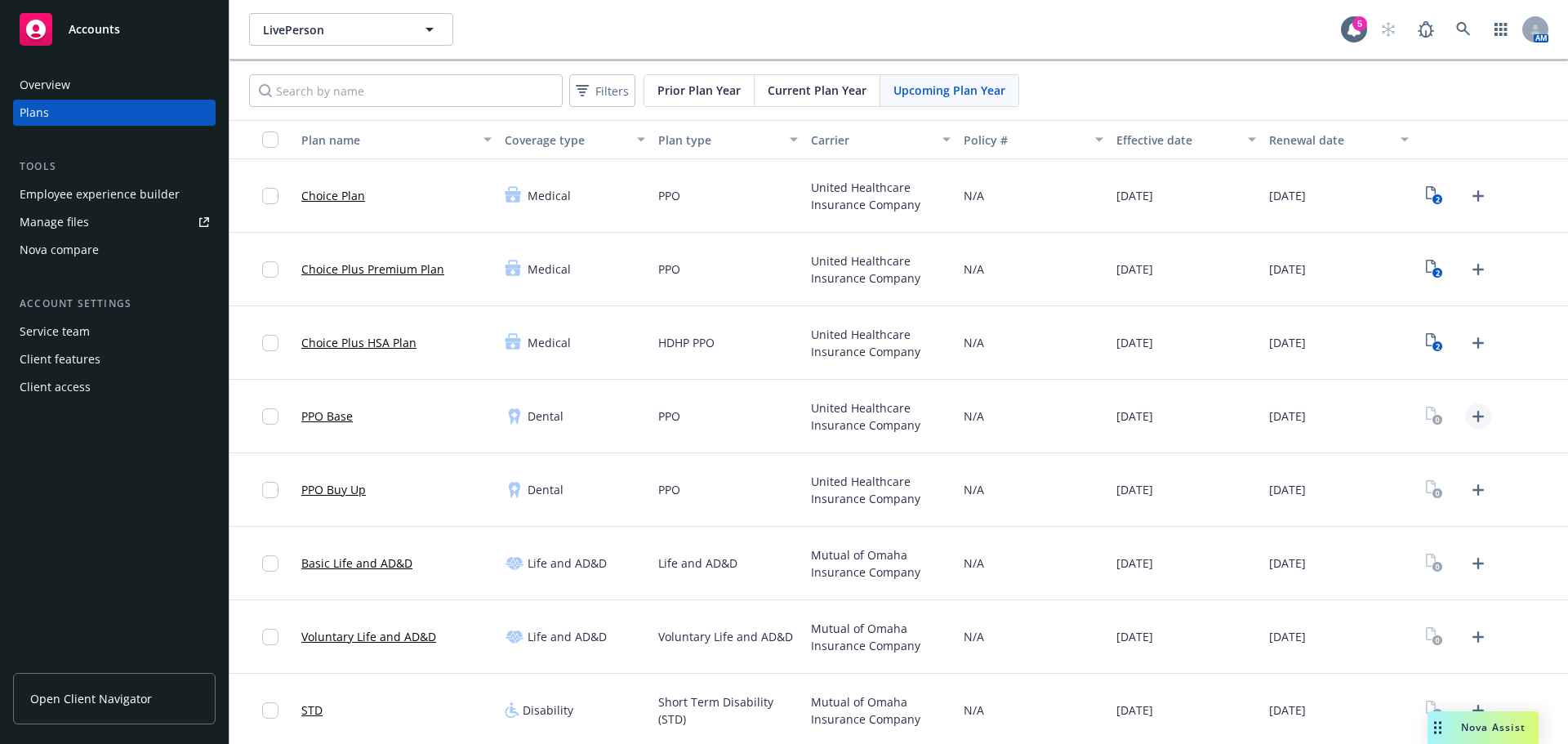
click at [1470, 427] on link "Upload Plan Documents" at bounding box center [1478, 416] width 26 height 26
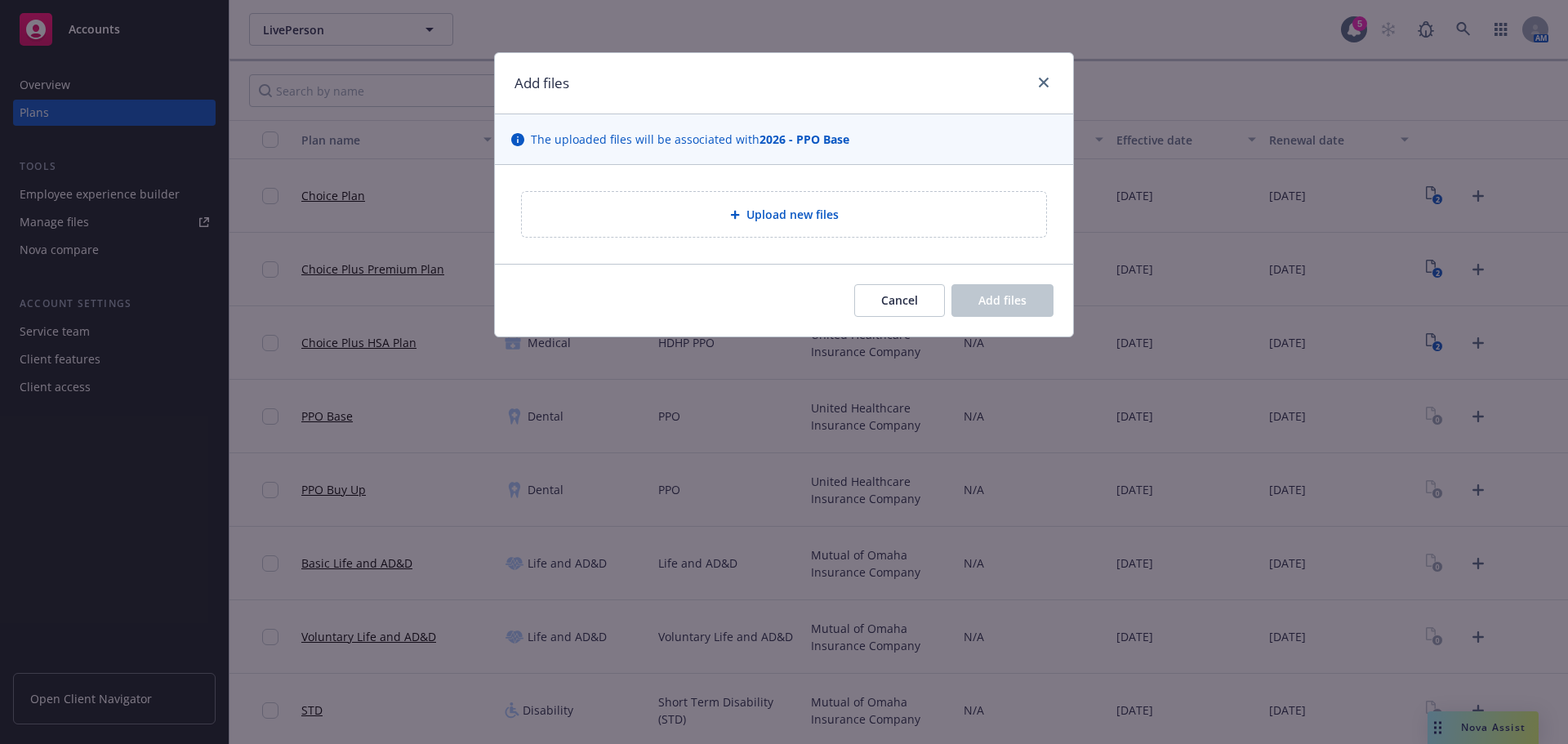
click at [767, 192] on div "Upload new files" at bounding box center [784, 215] width 526 height 46
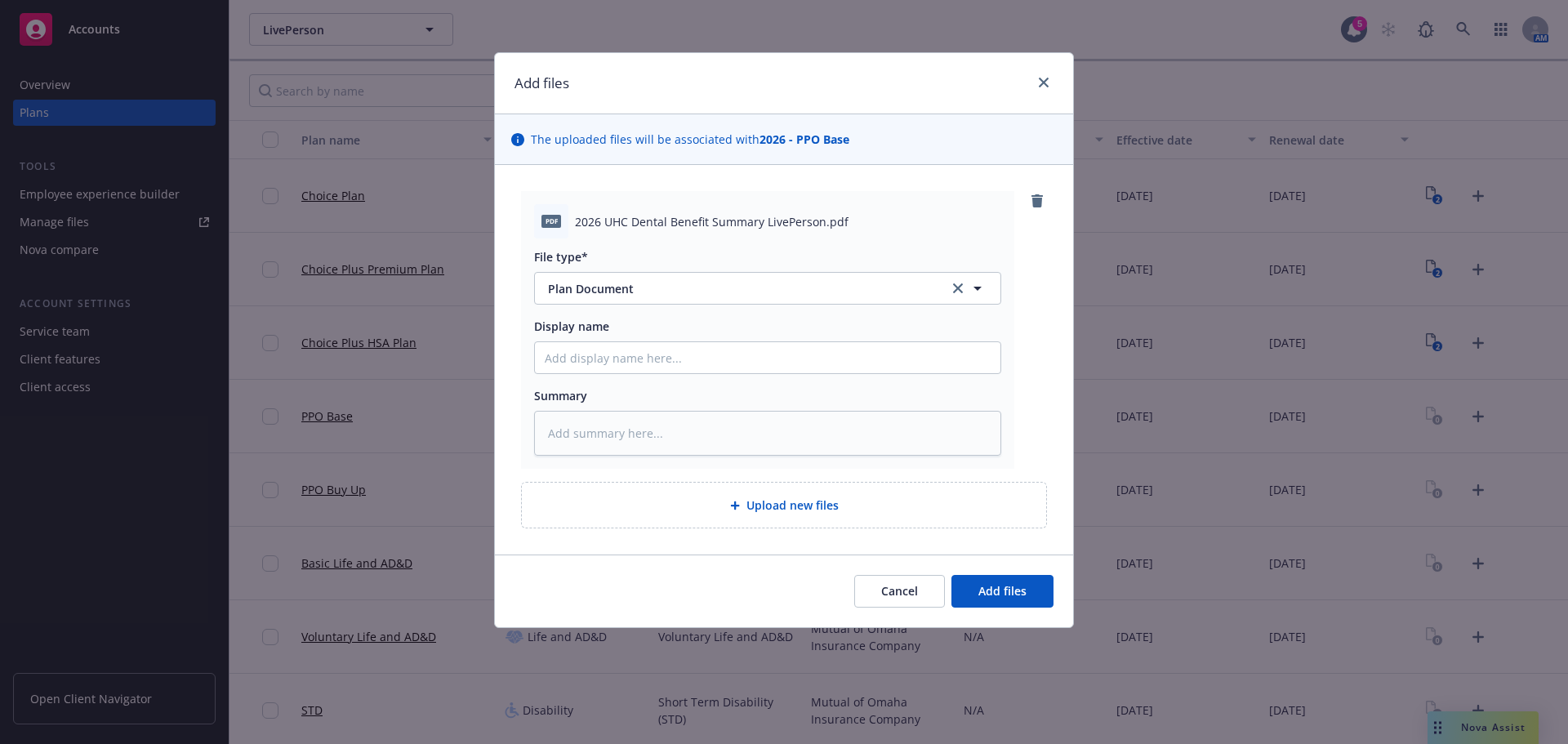
click at [1040, 610] on div "Cancel Add files" at bounding box center [784, 590] width 578 height 72
click at [1021, 595] on span "Add files" at bounding box center [1003, 590] width 48 height 15
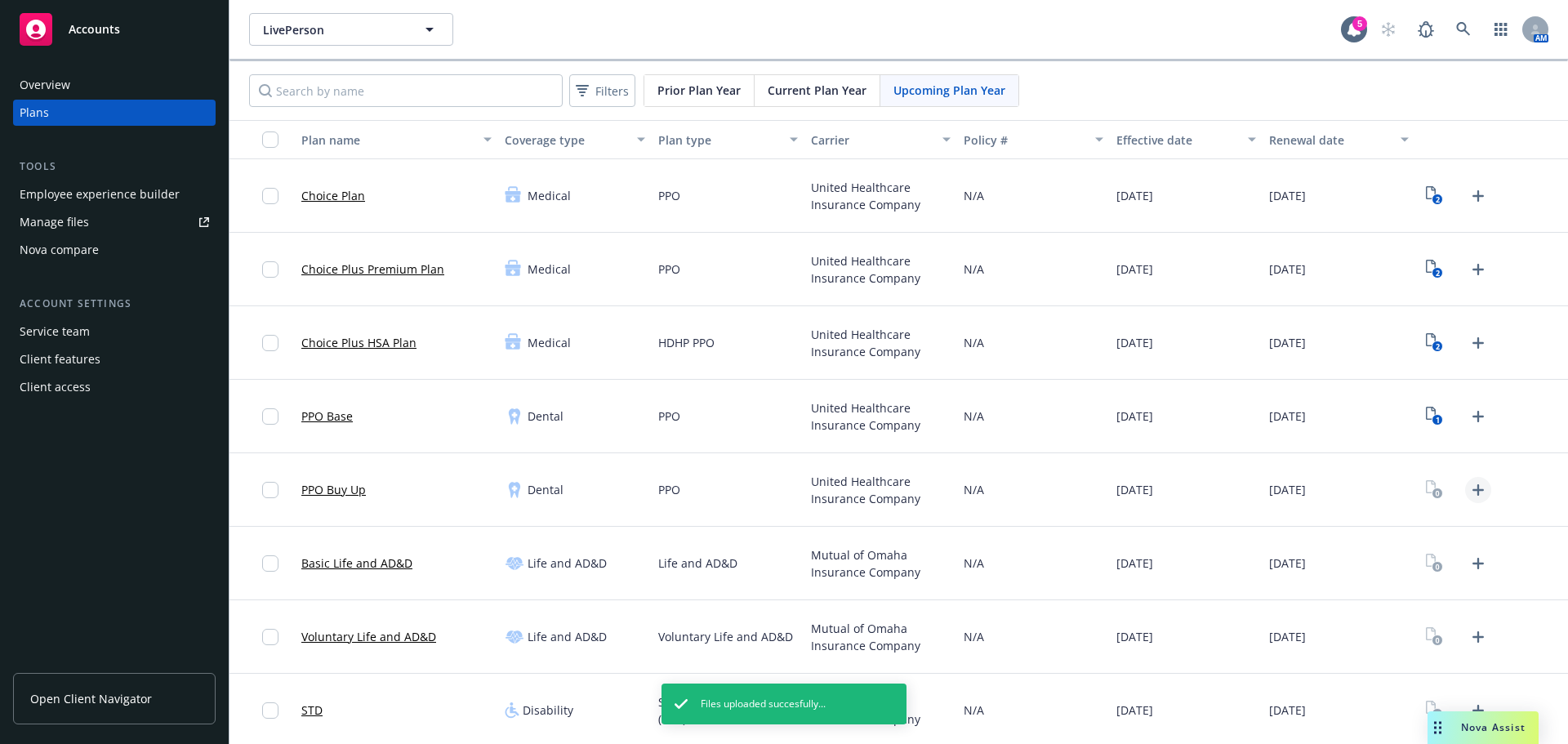
click at [1468, 496] on icon "Upload Plan Documents" at bounding box center [1478, 490] width 20 height 20
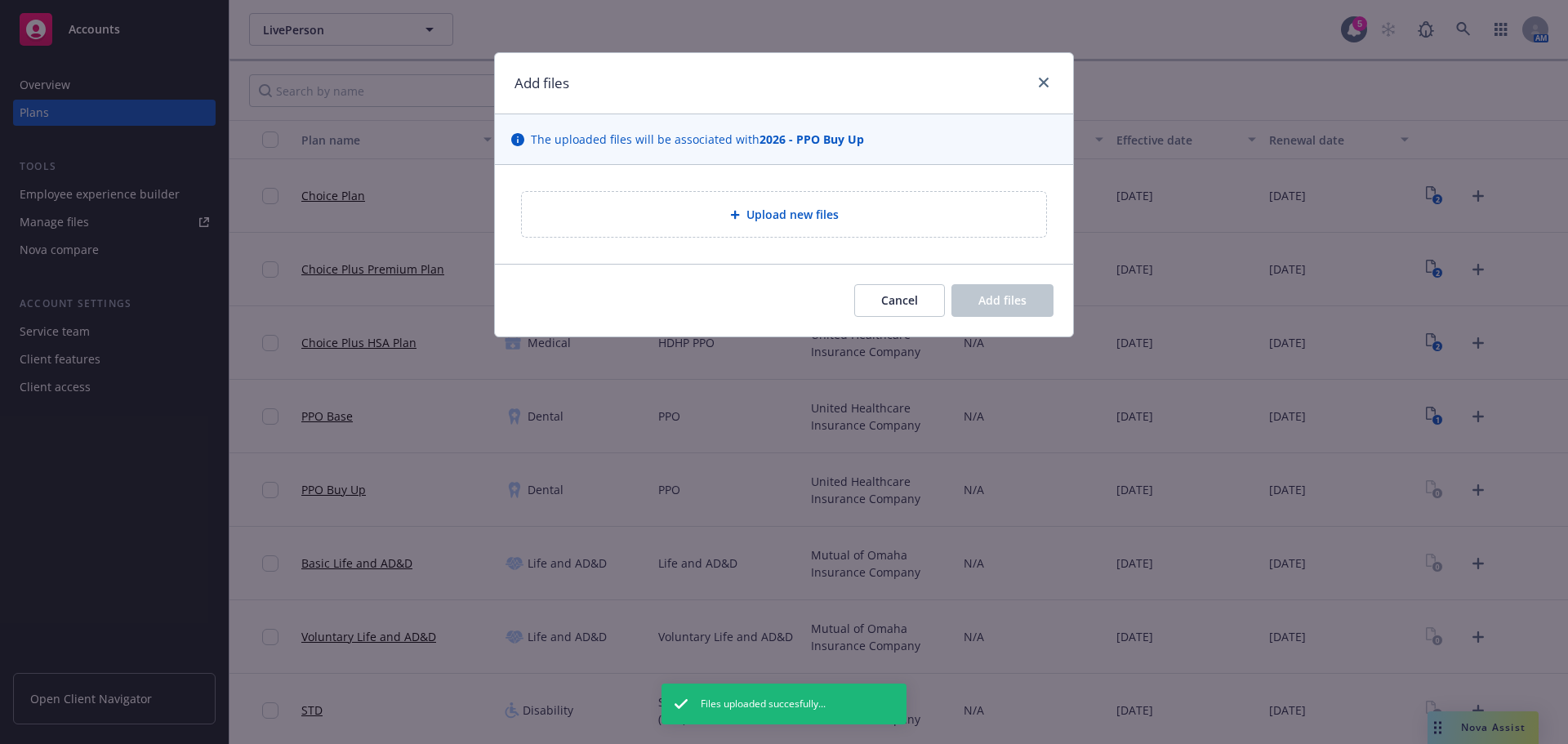
click at [819, 232] on div "Upload new files" at bounding box center [784, 215] width 524 height 45
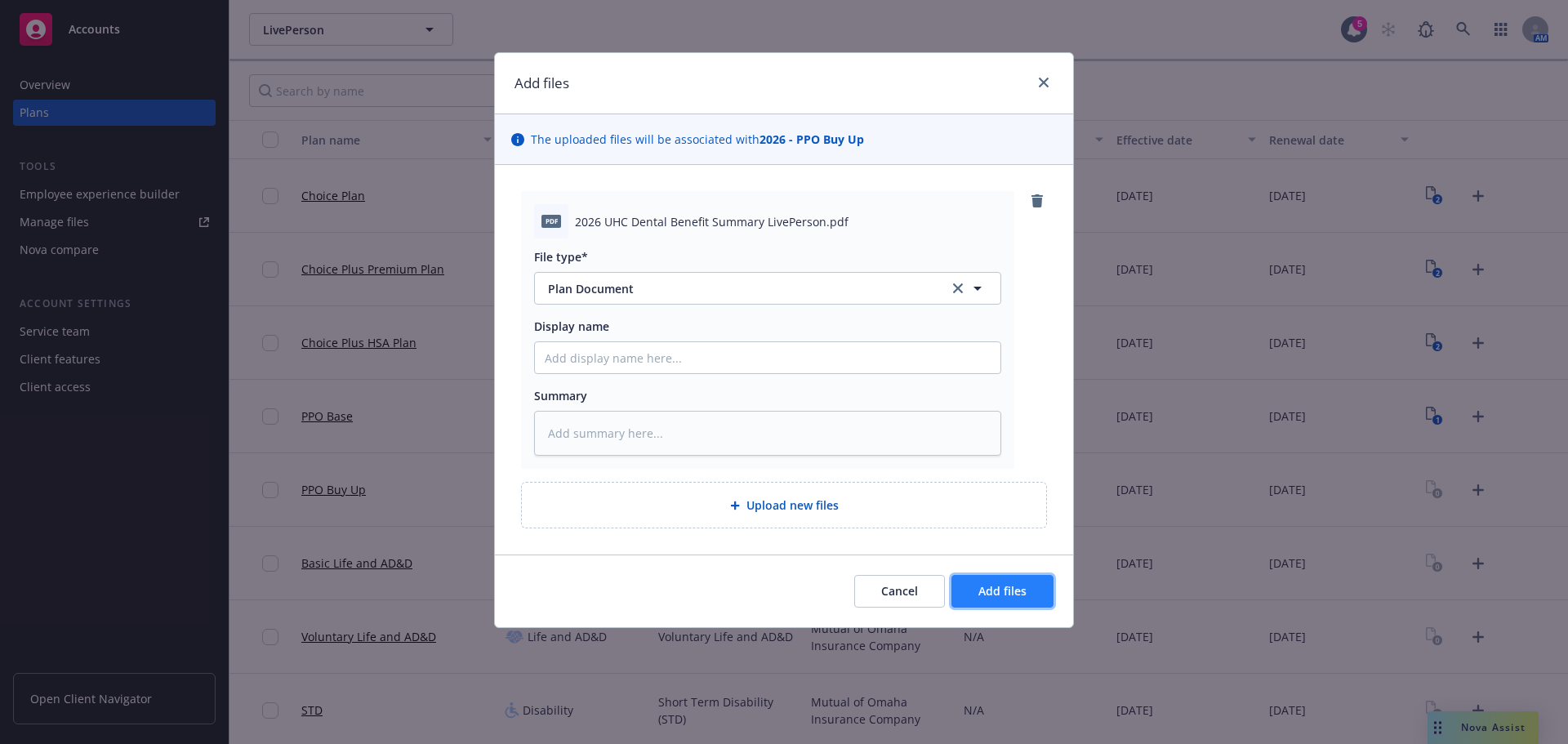
click at [1026, 586] on span "Add files" at bounding box center [1003, 590] width 48 height 15
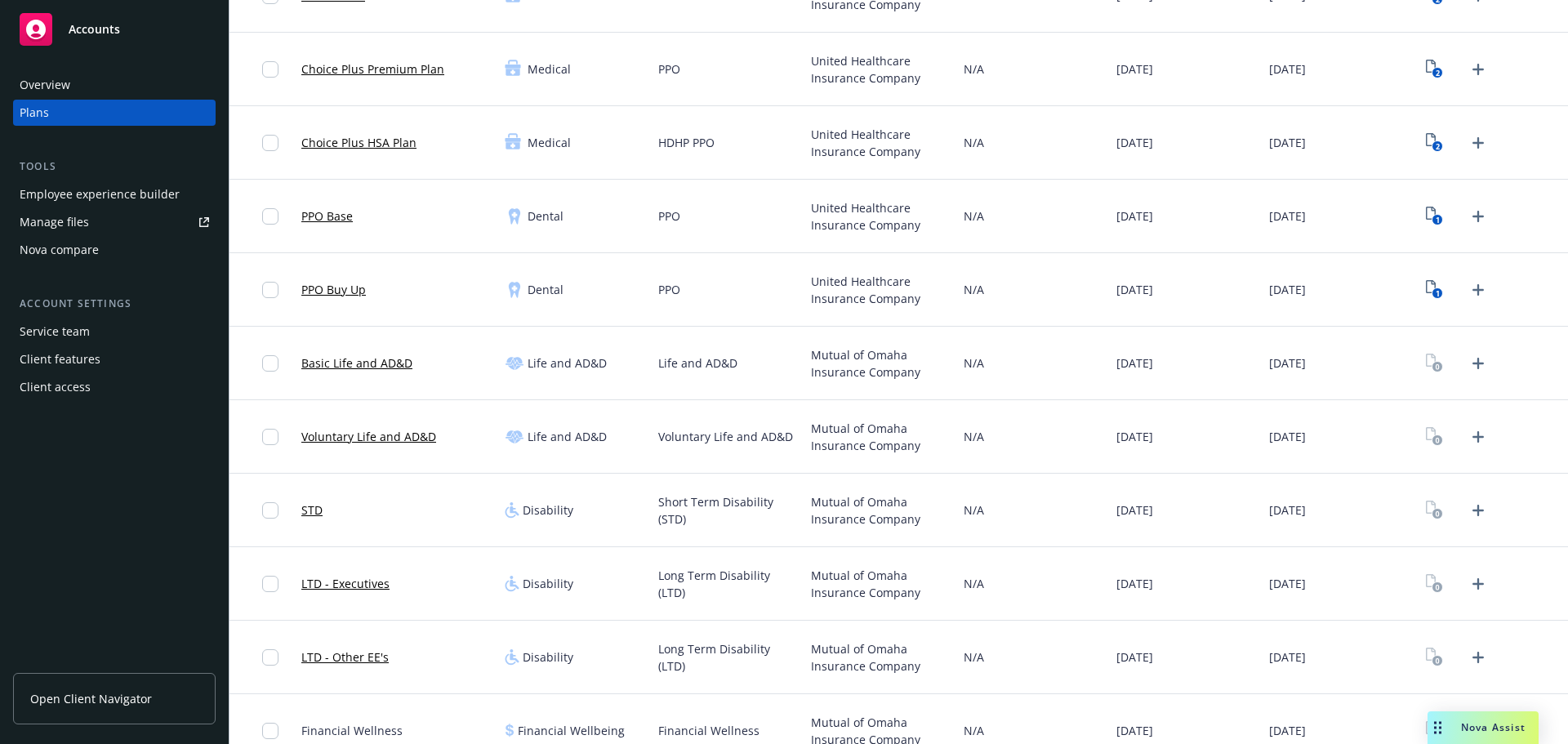
scroll to position [245, 0]
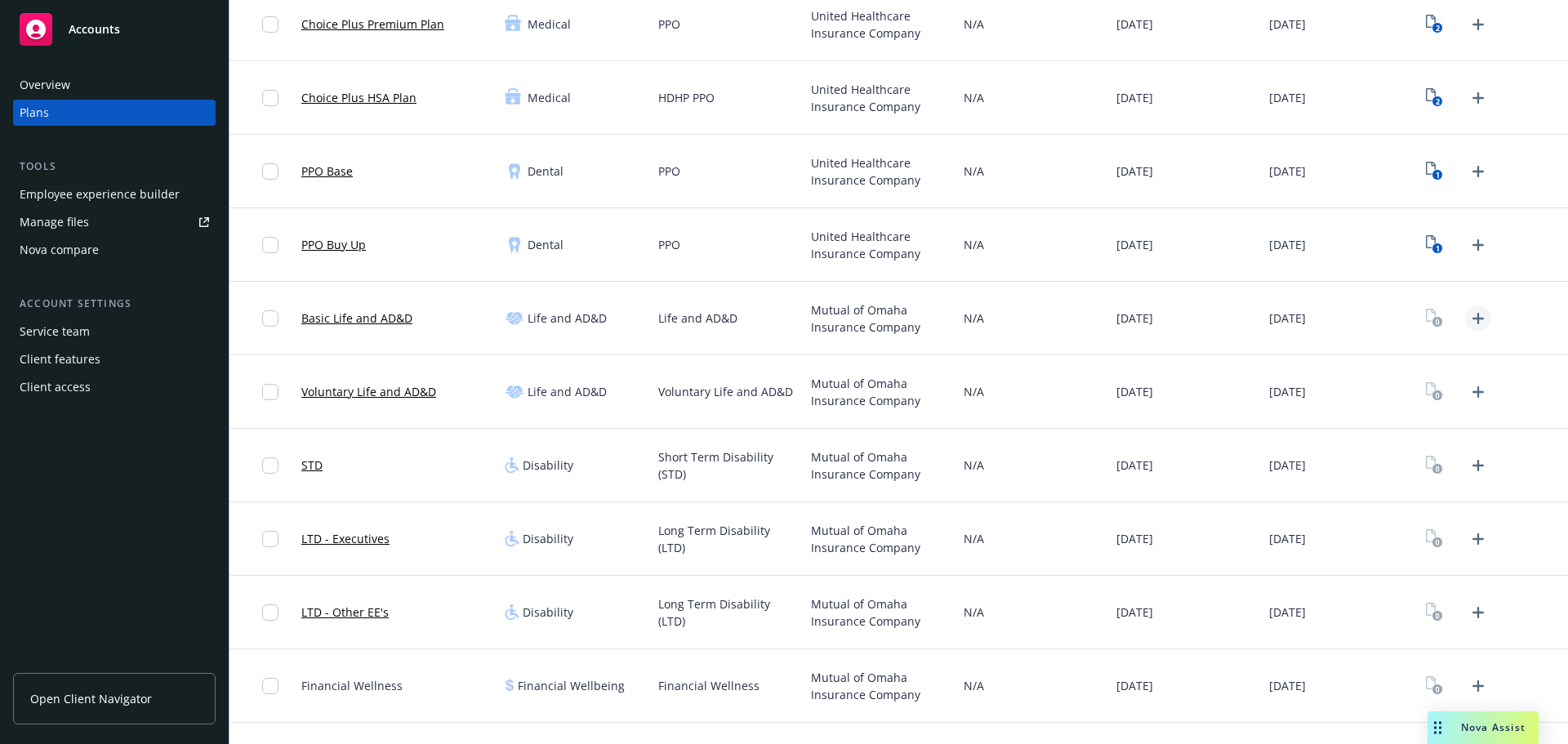
click at [1468, 318] on icon "Upload Plan Documents" at bounding box center [1478, 318] width 20 height 20
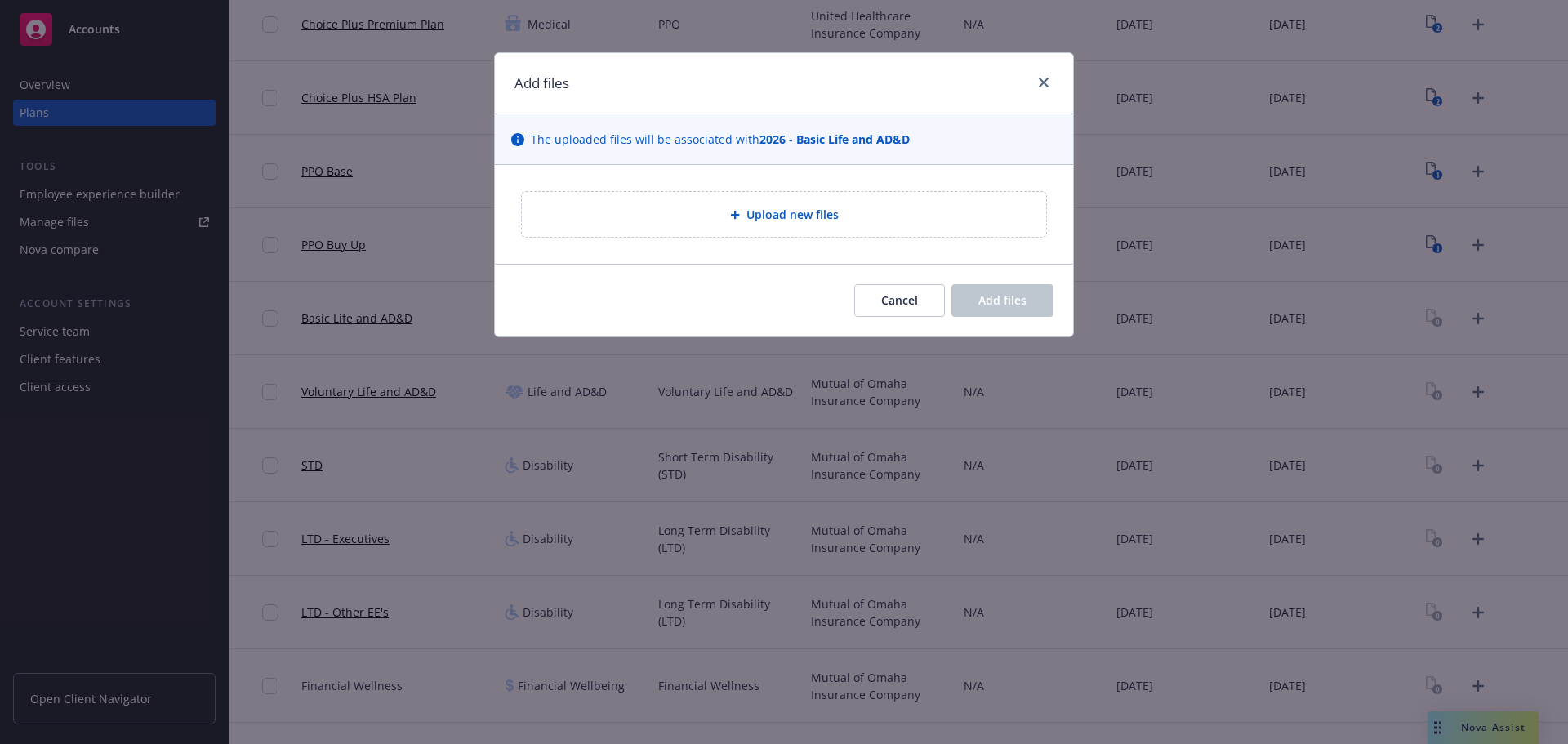
click at [744, 223] on div "Upload new files" at bounding box center [784, 214] width 498 height 19
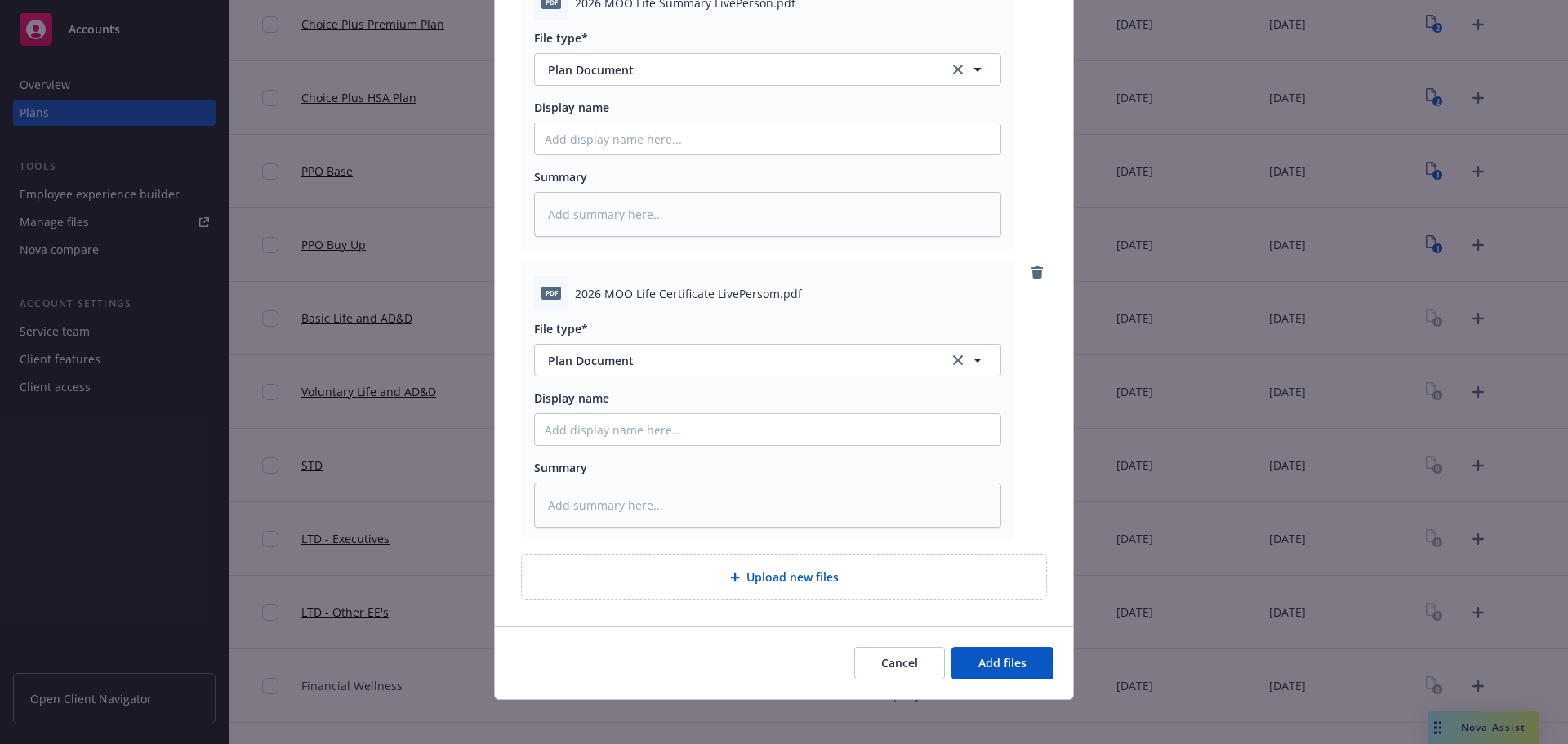
scroll to position [1099, 0]
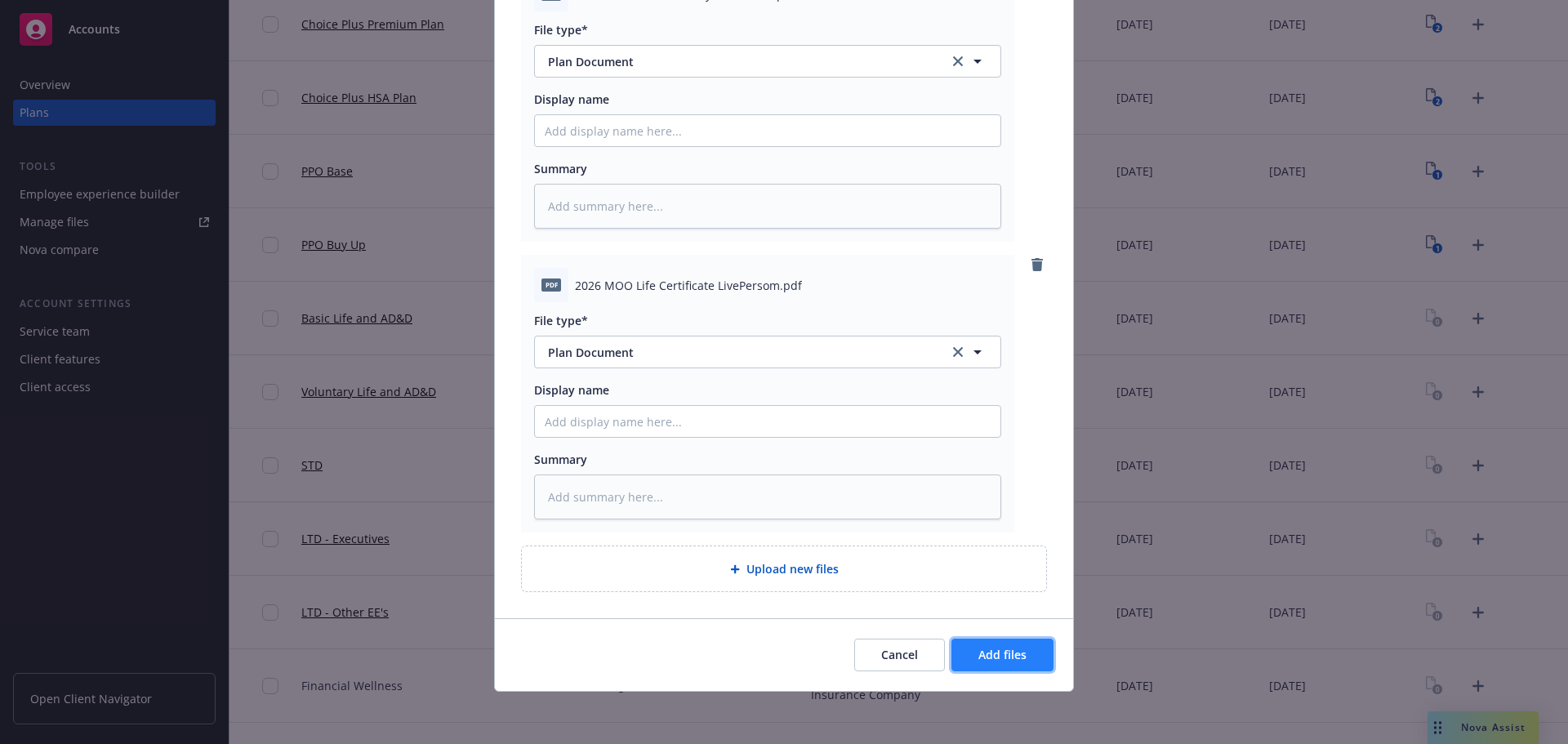
click at [998, 650] on span "Add files" at bounding box center [1003, 654] width 48 height 15
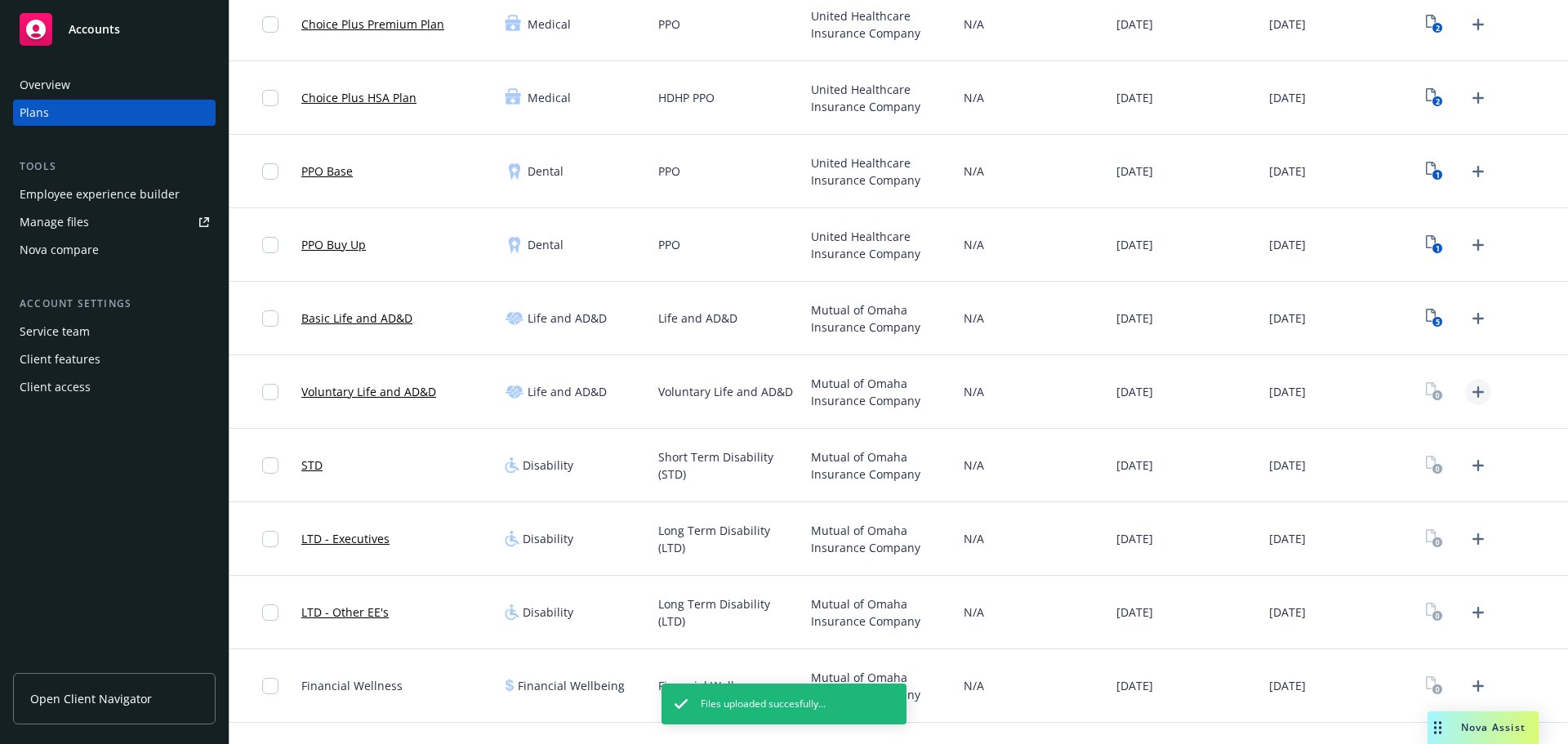
click at [1472, 392] on icon "Upload Plan Documents" at bounding box center [1478, 392] width 12 height 12
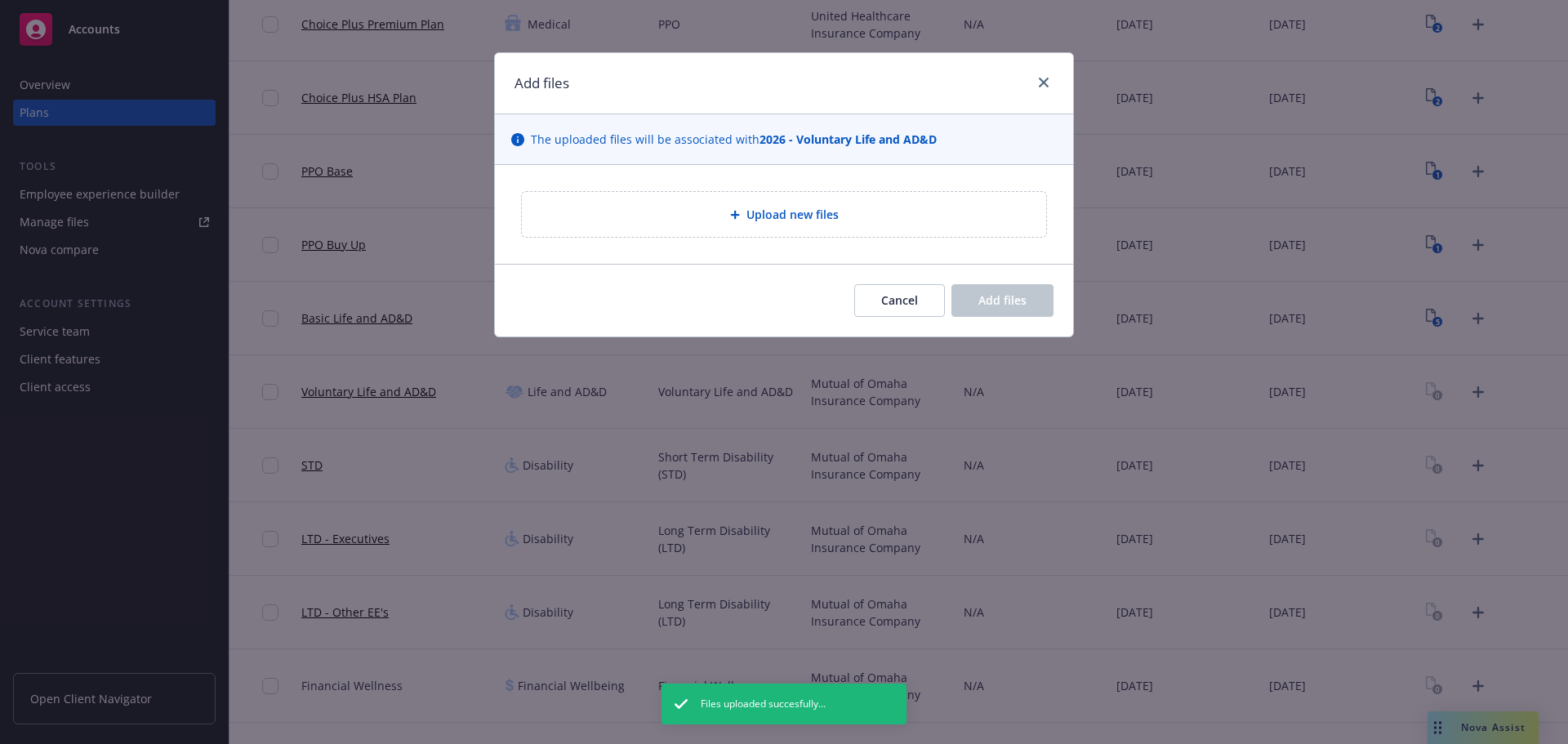
click at [802, 184] on div "Upload new files" at bounding box center [784, 214] width 578 height 98
click at [803, 205] on div "Upload new files" at bounding box center [784, 214] width 498 height 19
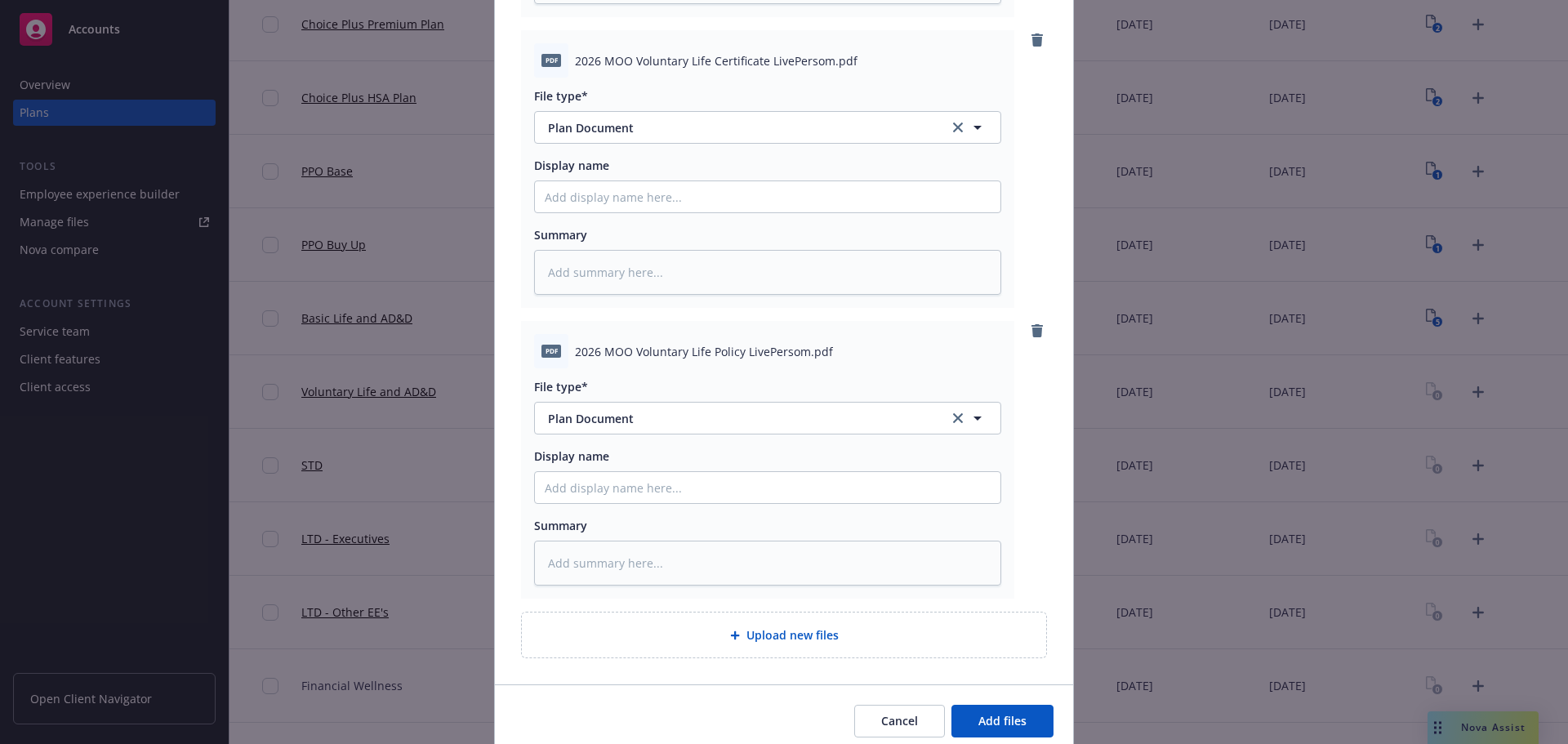
scroll to position [1099, 0]
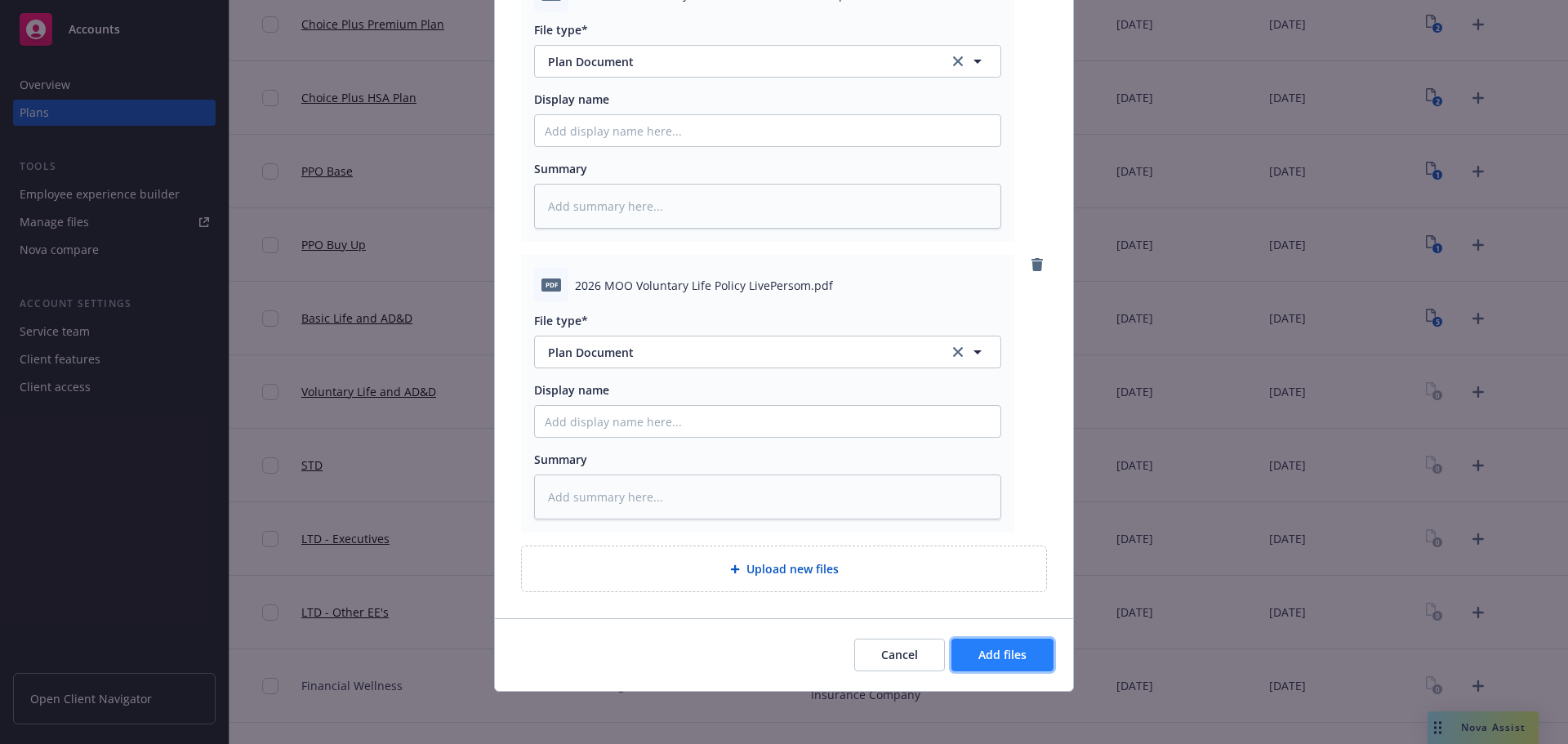
click at [1004, 648] on span "Add files" at bounding box center [1003, 654] width 48 height 15
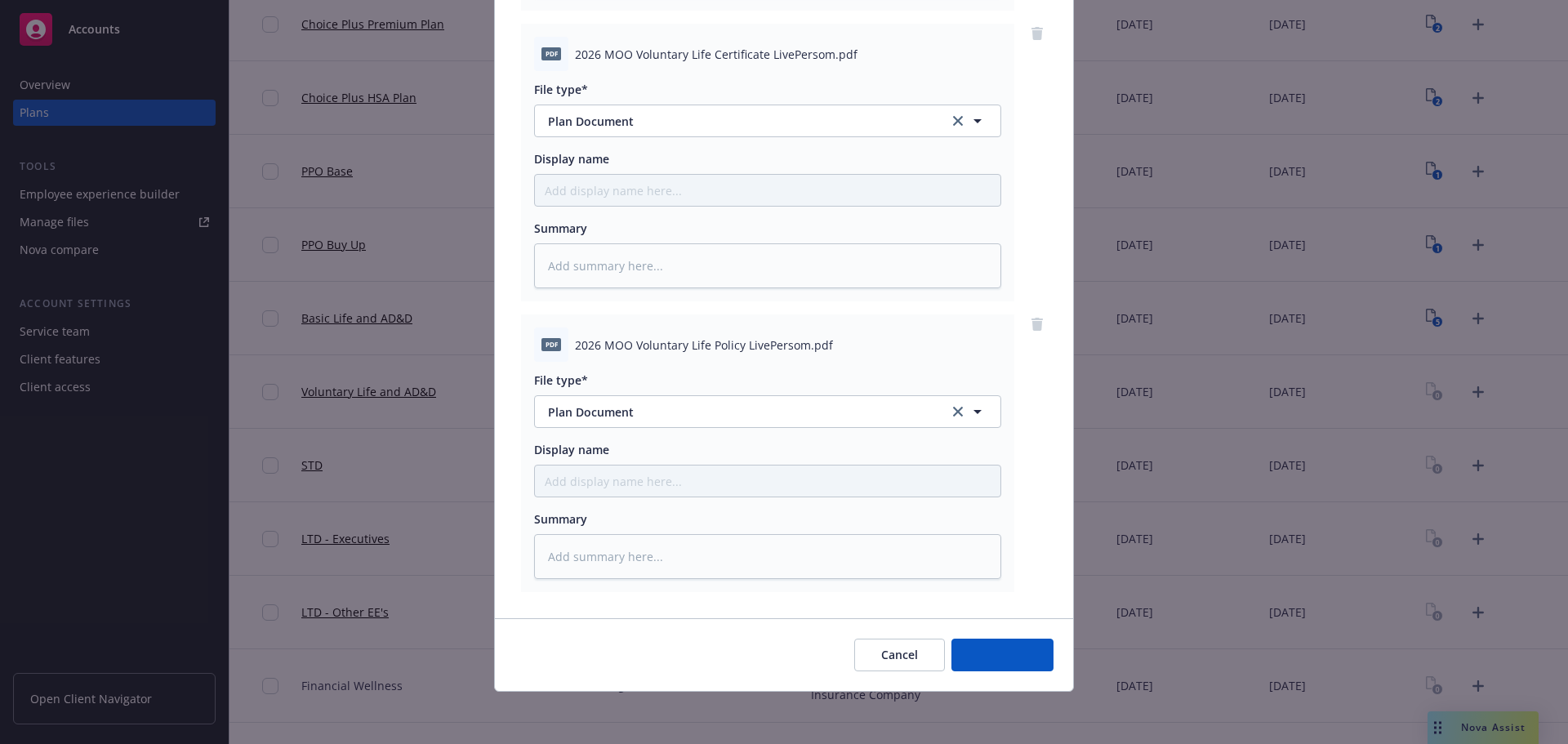
scroll to position [1039, 0]
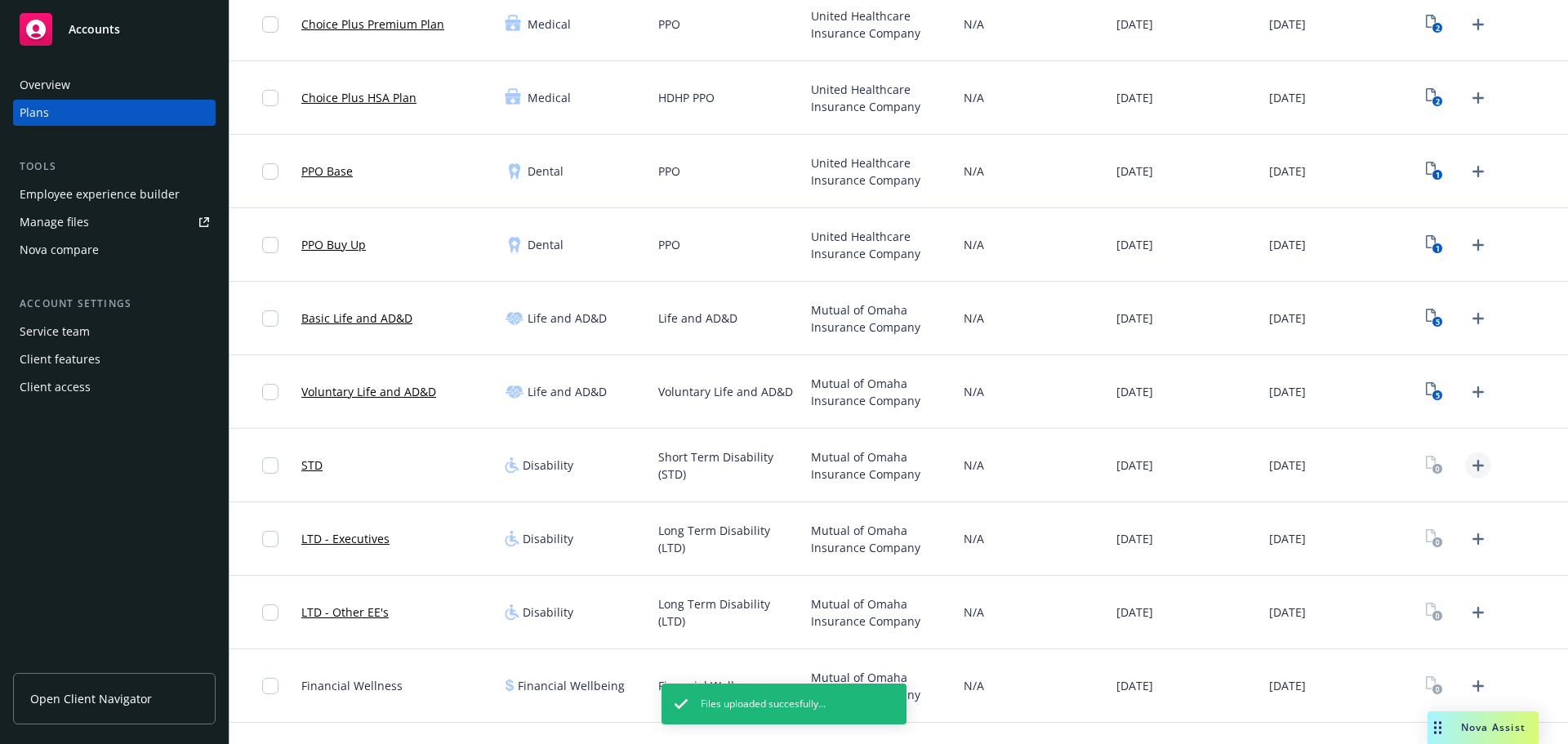
click at [1468, 471] on icon "Upload Plan Documents" at bounding box center [1478, 465] width 20 height 20
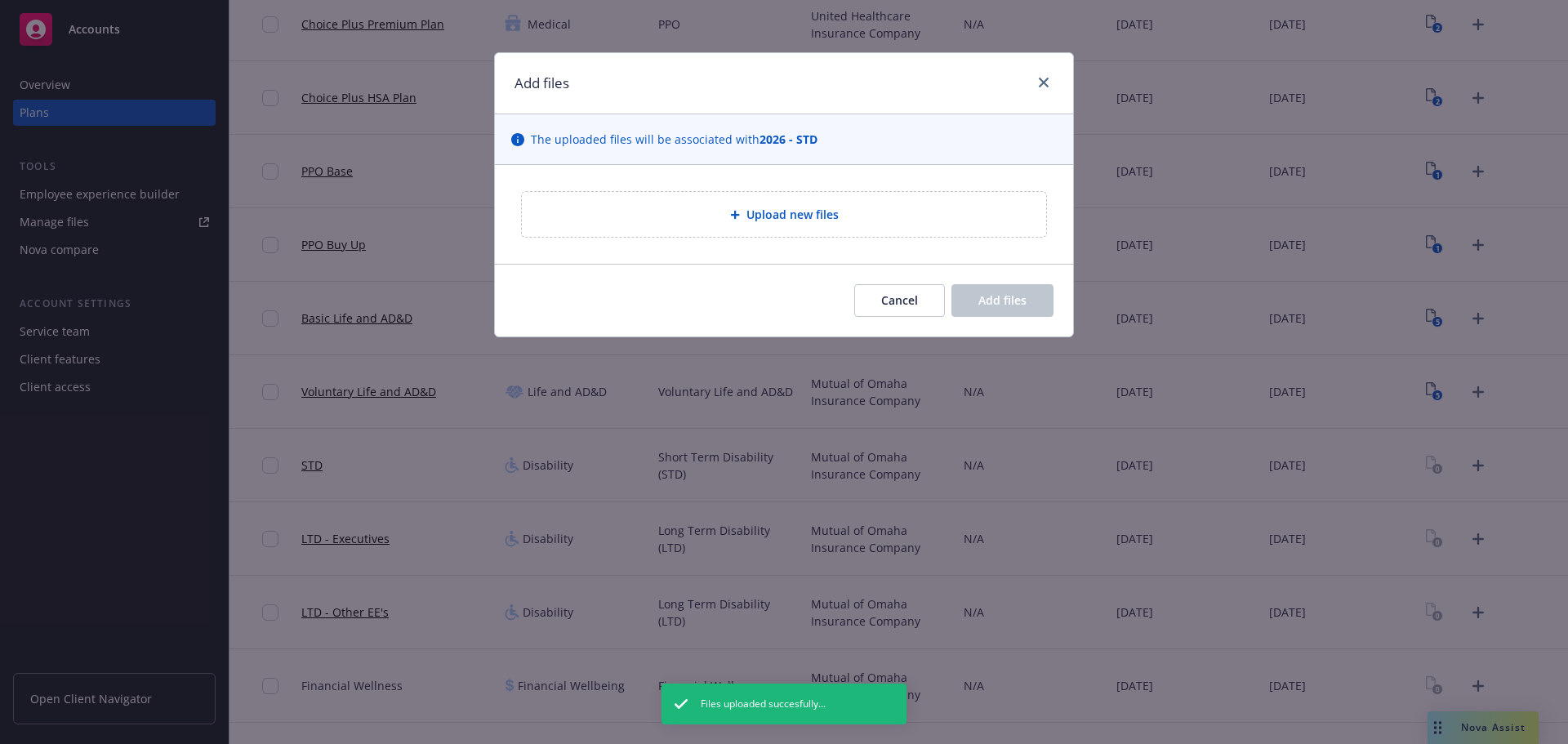
click at [794, 182] on div "Upload new files" at bounding box center [784, 214] width 578 height 98
click at [783, 226] on div "Upload new files" at bounding box center [784, 215] width 524 height 45
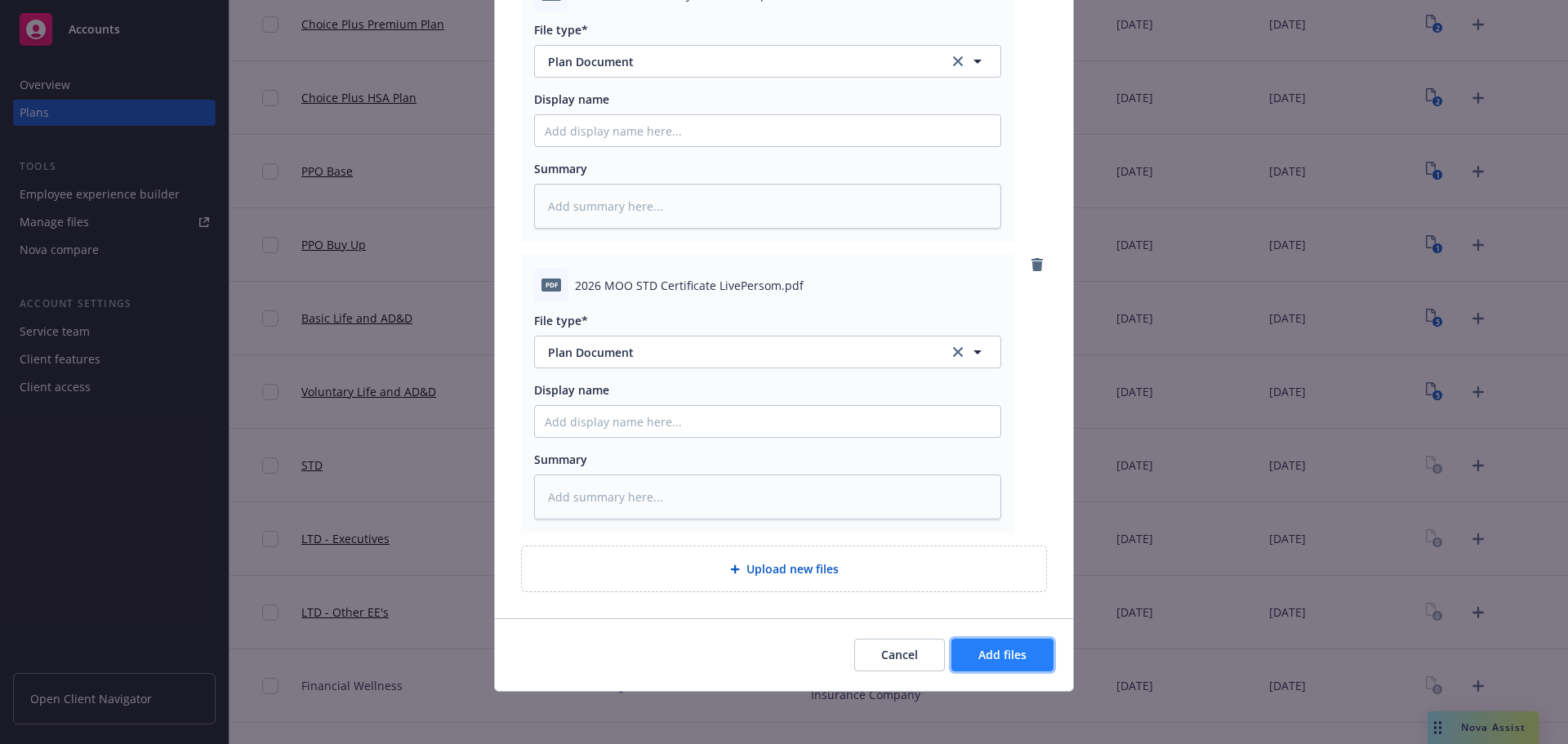
click at [1014, 646] on button "Add files" at bounding box center [1002, 655] width 102 height 33
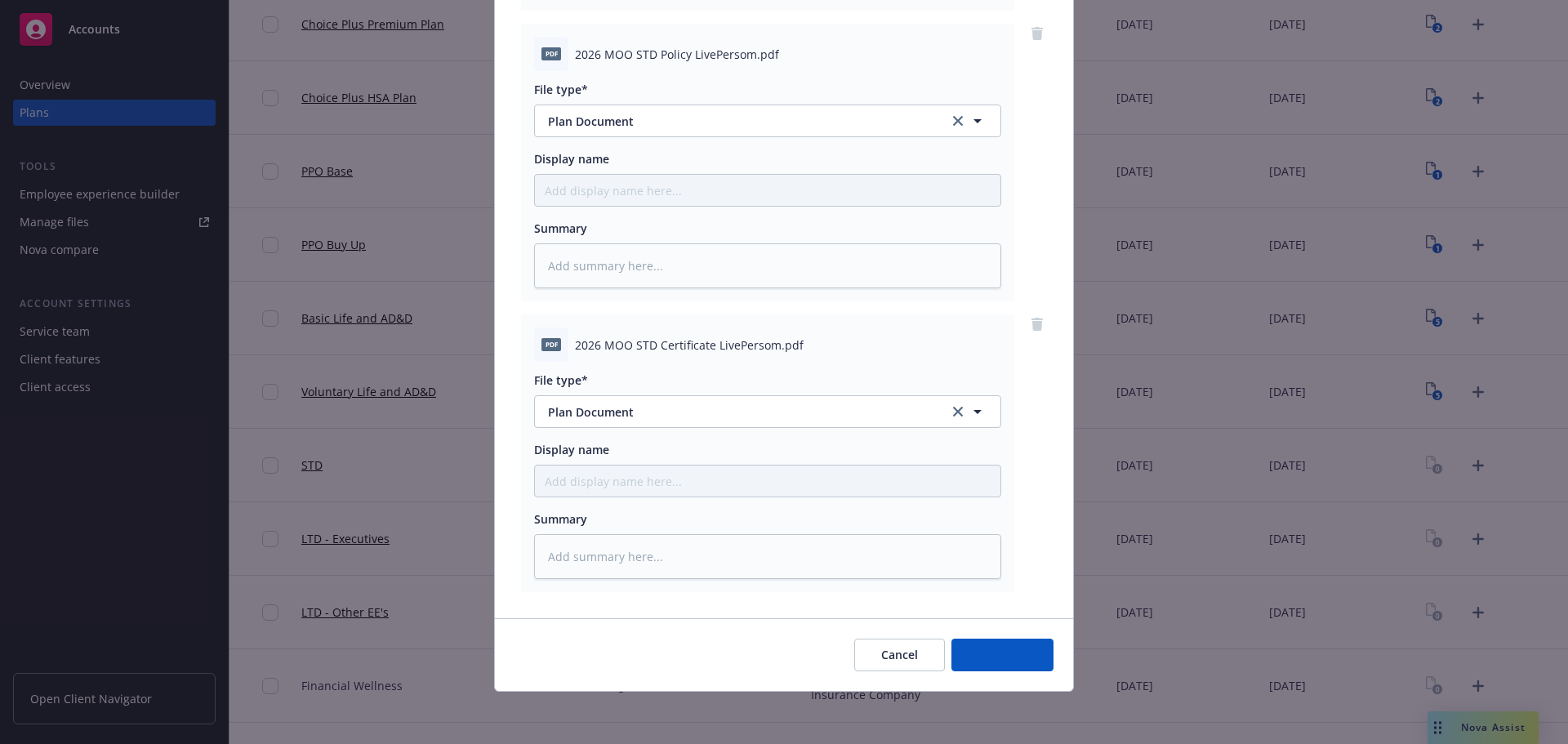
scroll to position [458, 0]
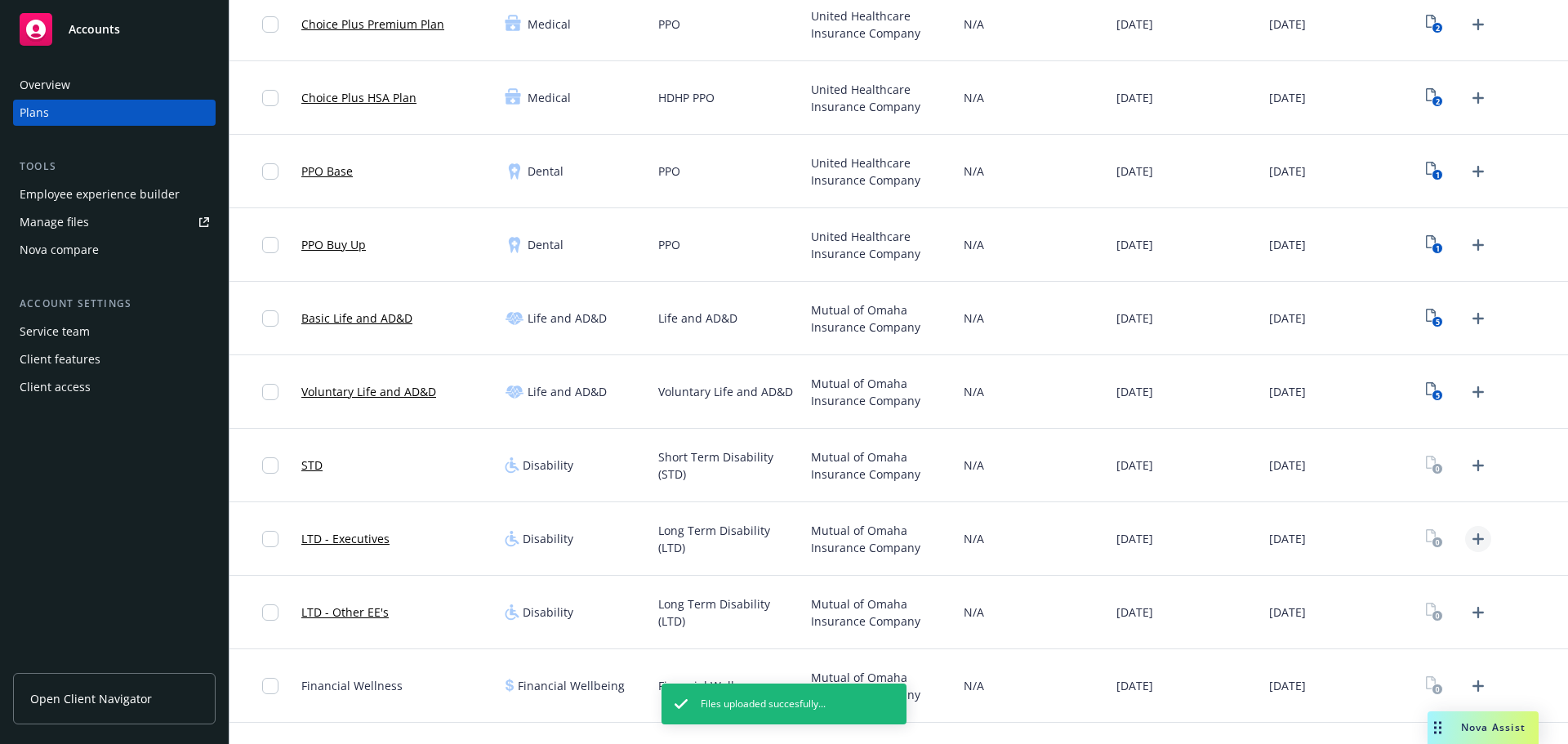
click at [1478, 536] on link "Upload Plan Documents" at bounding box center [1478, 538] width 26 height 26
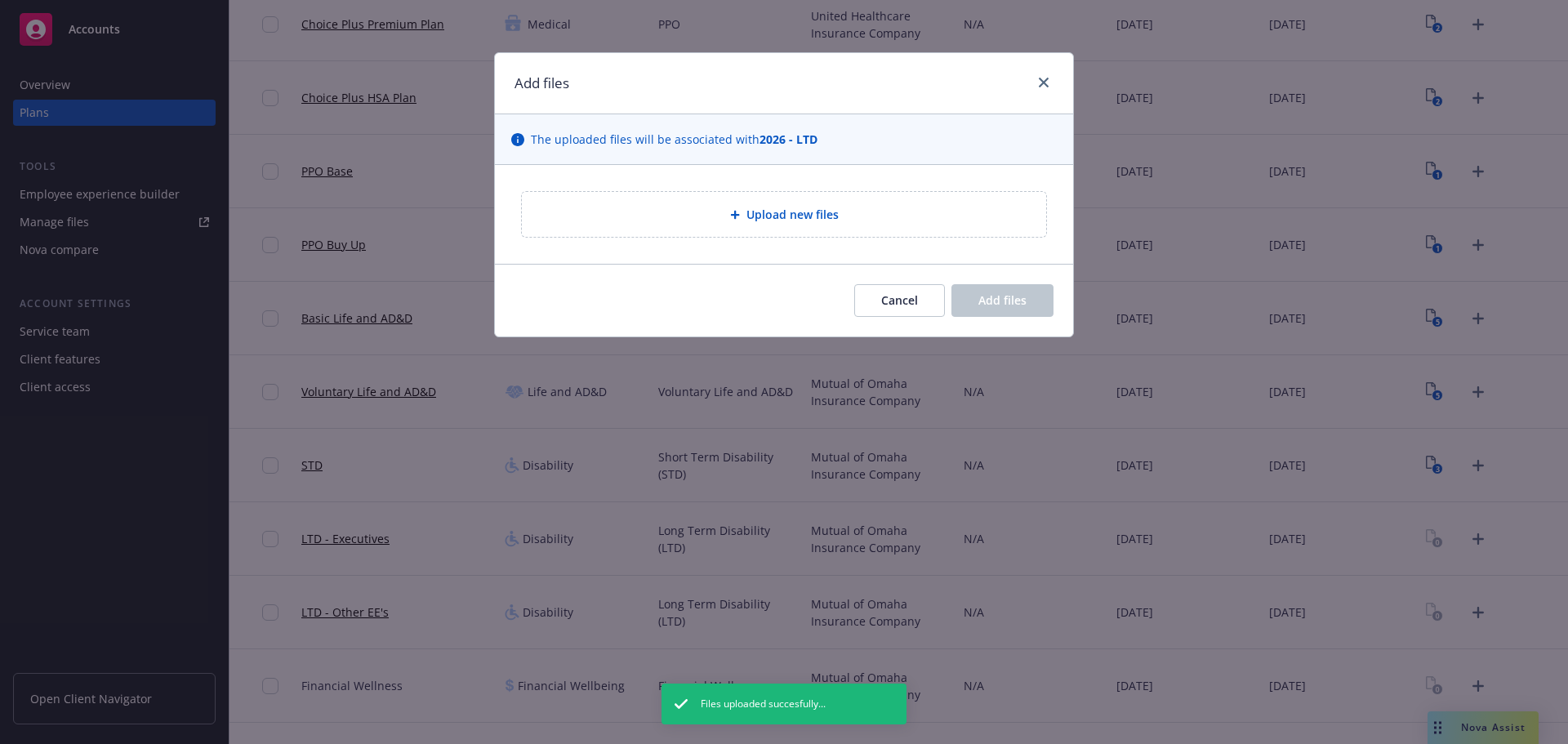
click at [758, 207] on span "Upload new files" at bounding box center [792, 214] width 92 height 17
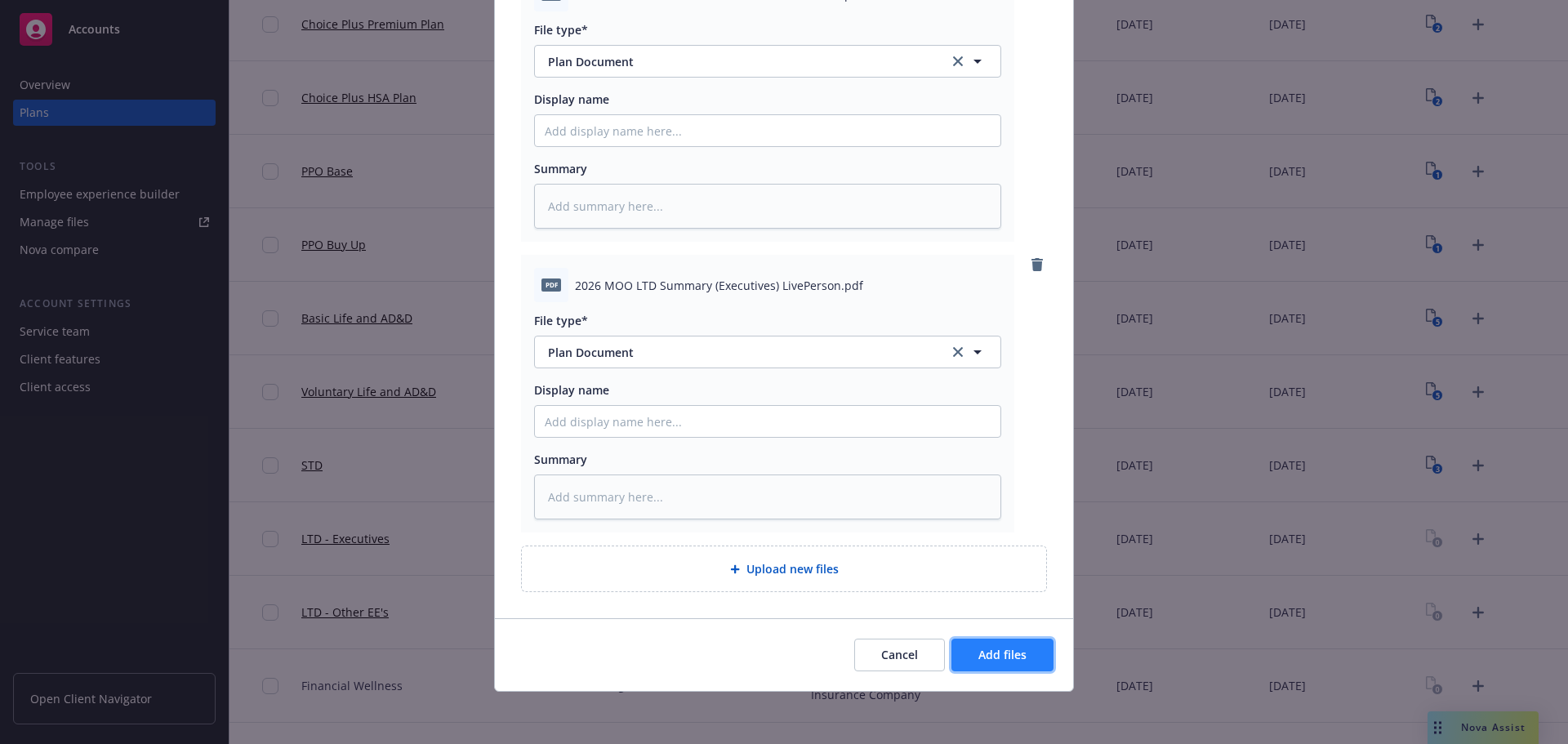
click at [995, 654] on span "Add files" at bounding box center [1003, 654] width 48 height 15
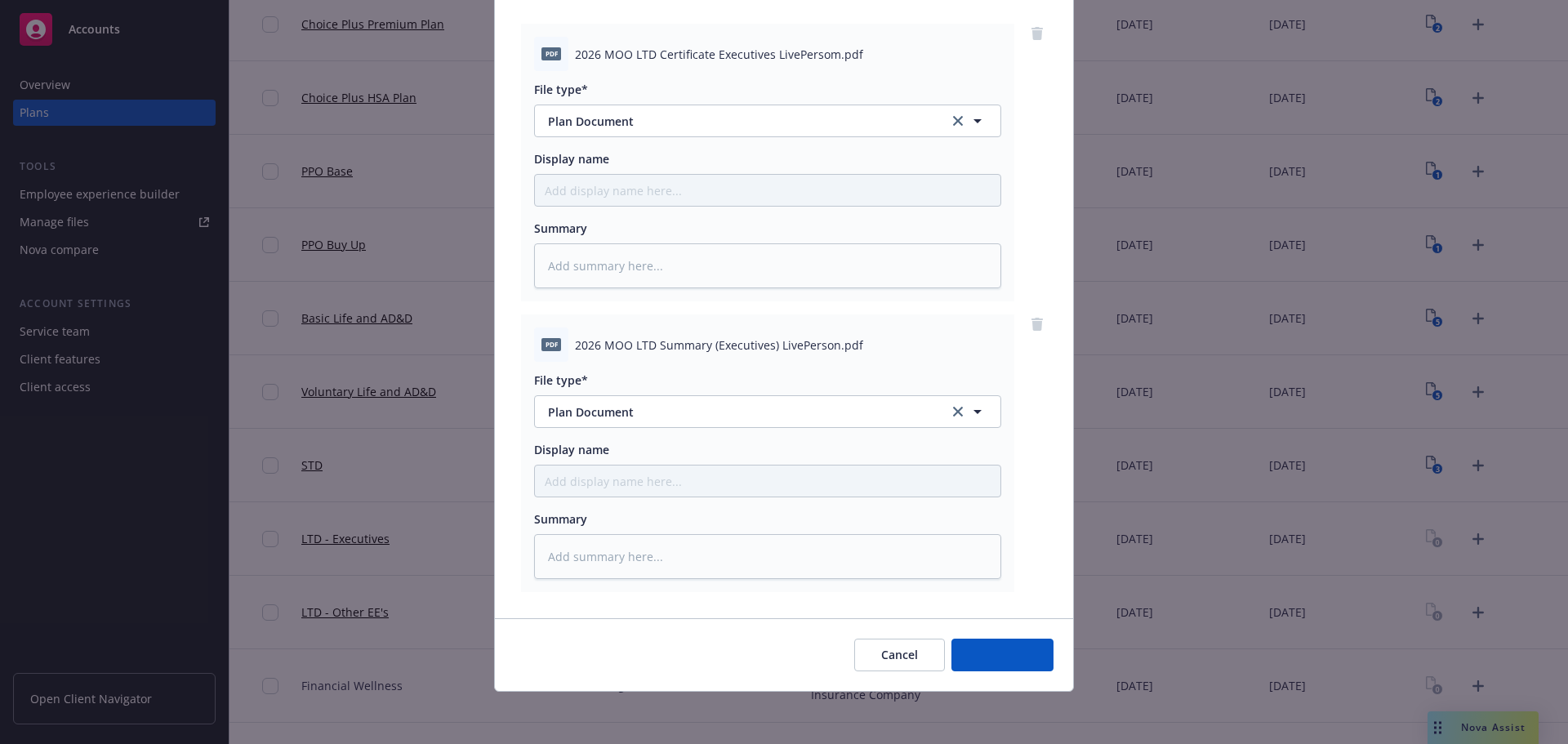
scroll to position [167, 0]
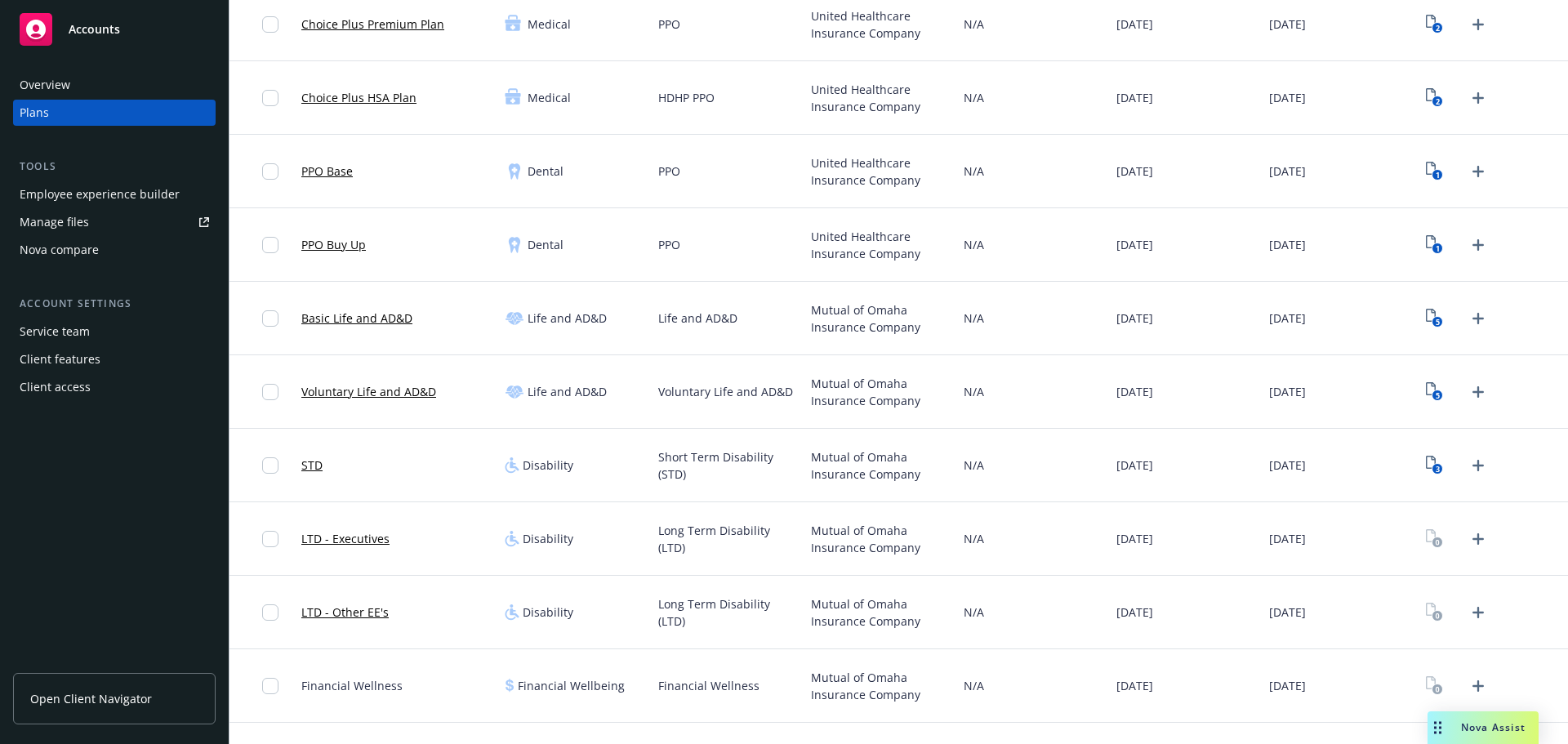
click at [1470, 615] on icon "Upload Plan Documents" at bounding box center [1478, 613] width 20 height 20
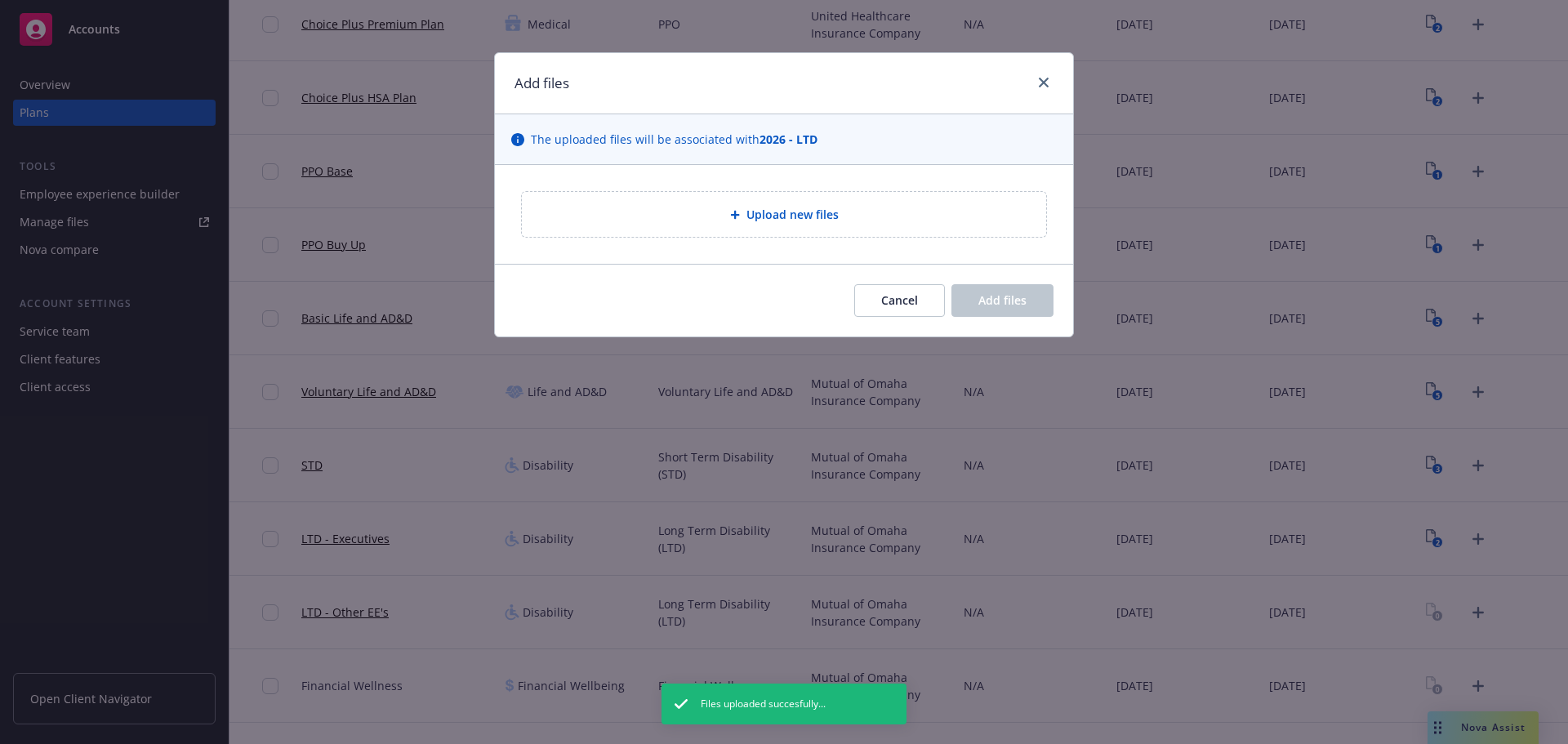
click at [783, 218] on span "Upload new files" at bounding box center [792, 214] width 92 height 17
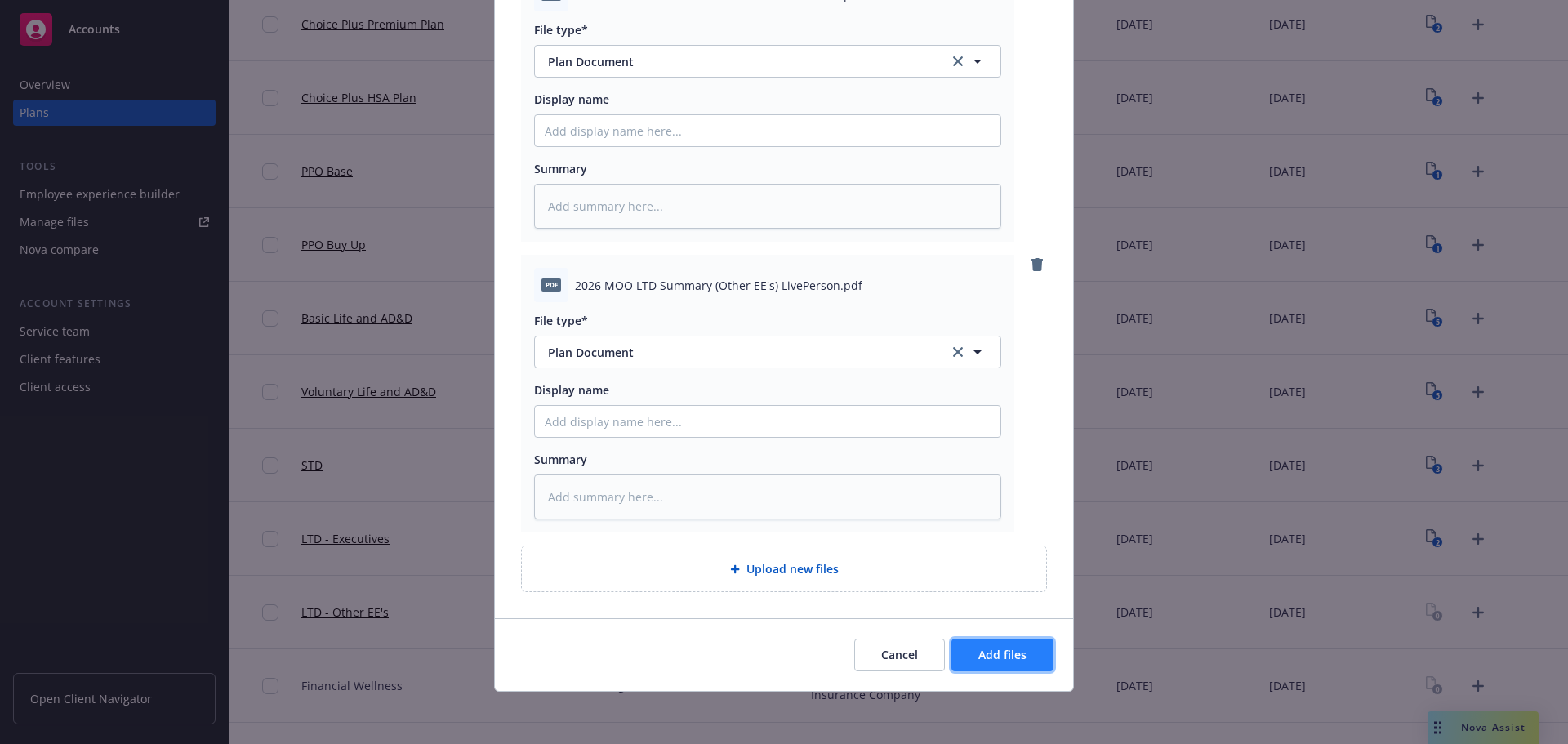
click at [1004, 649] on span "Add files" at bounding box center [1003, 654] width 48 height 15
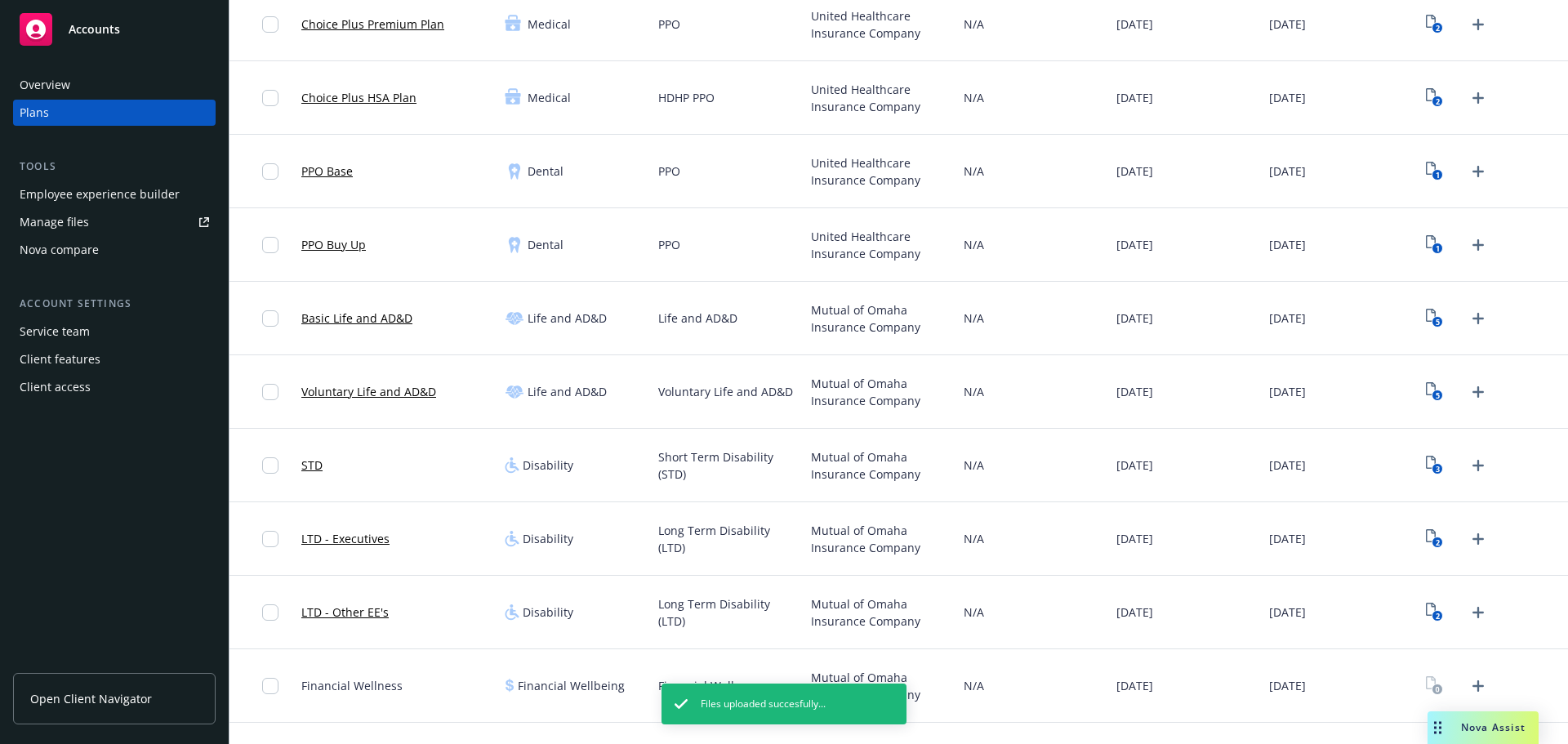
scroll to position [370, 0]
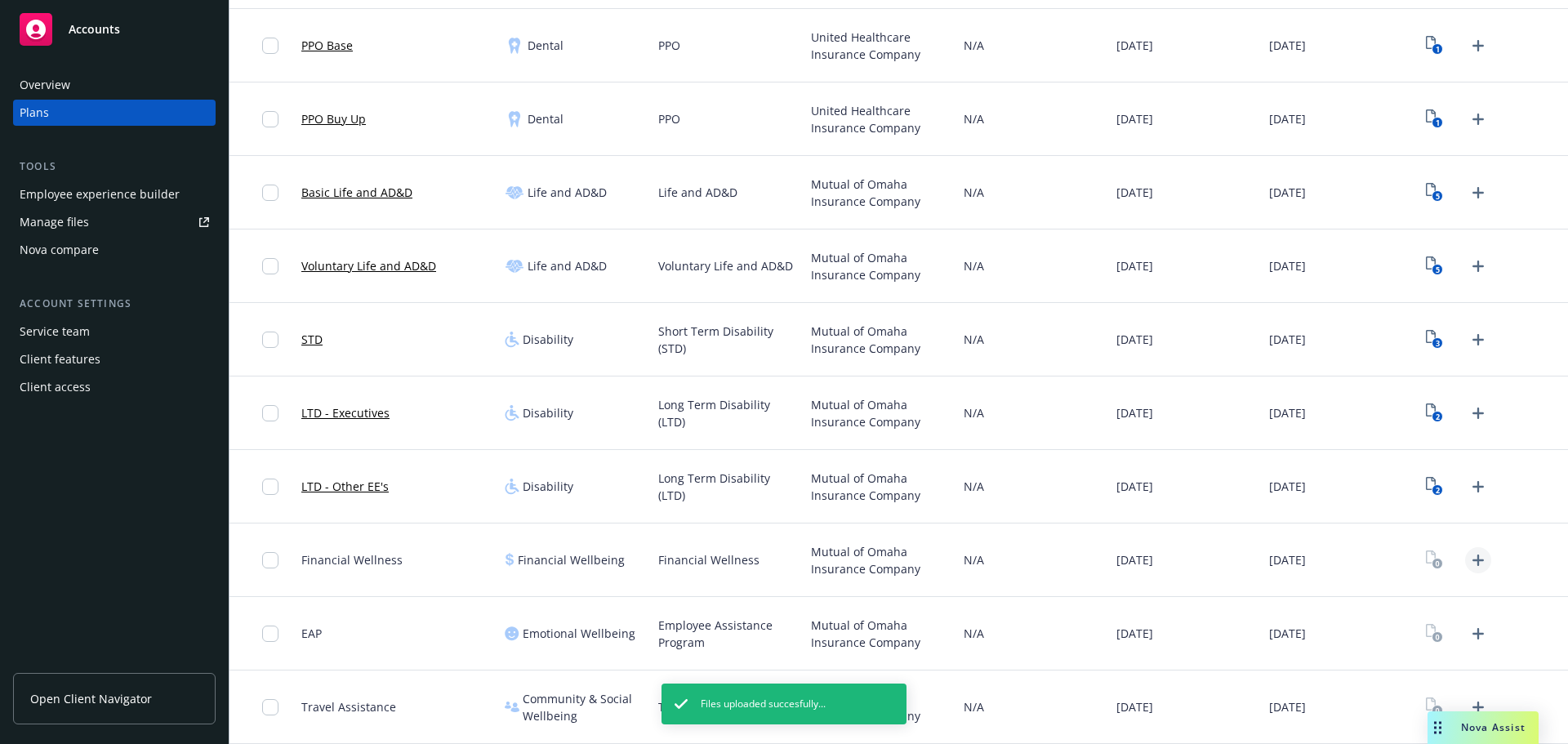
click at [1468, 563] on icon "Upload Plan Documents" at bounding box center [1478, 560] width 20 height 20
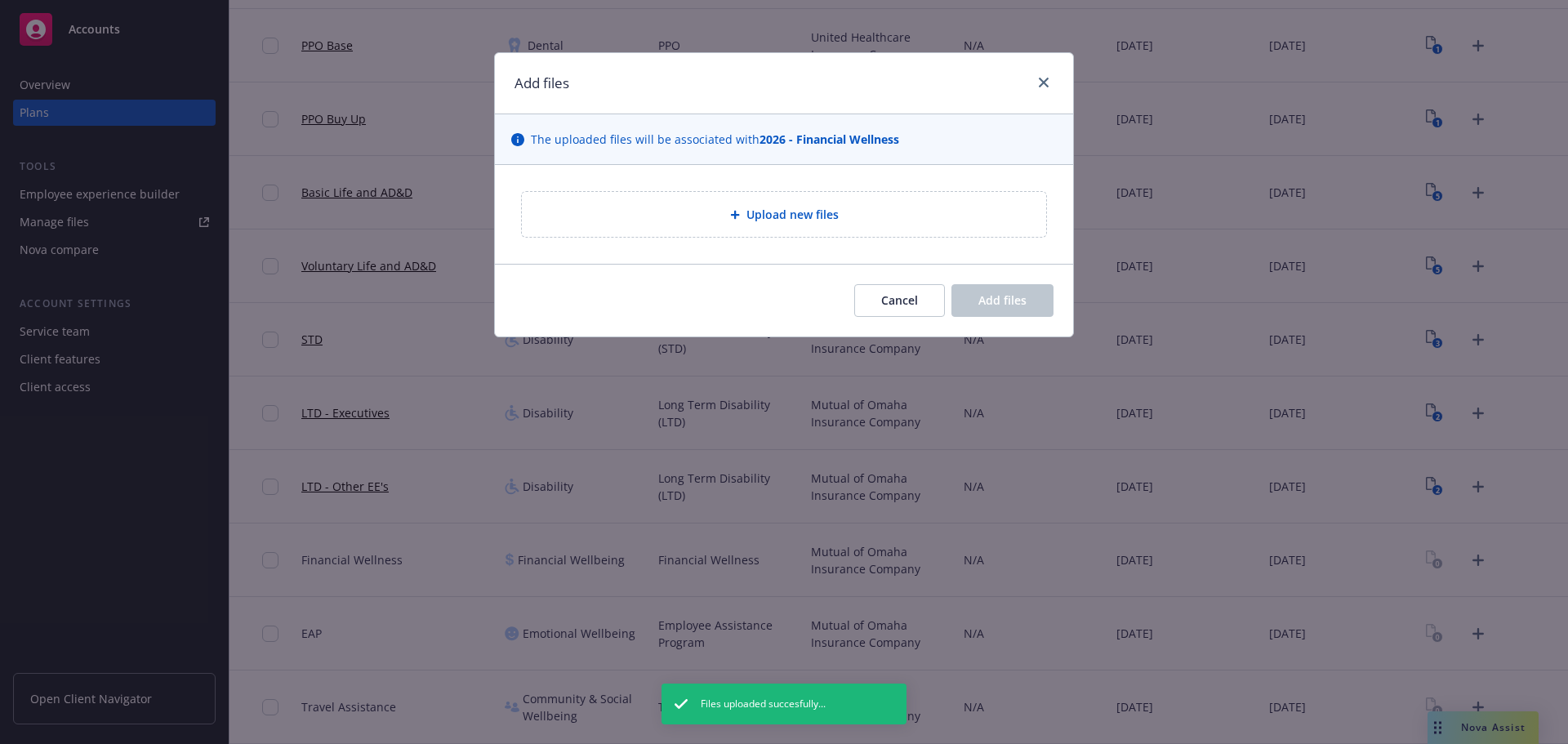
click at [804, 213] on span "Upload new files" at bounding box center [792, 214] width 92 height 17
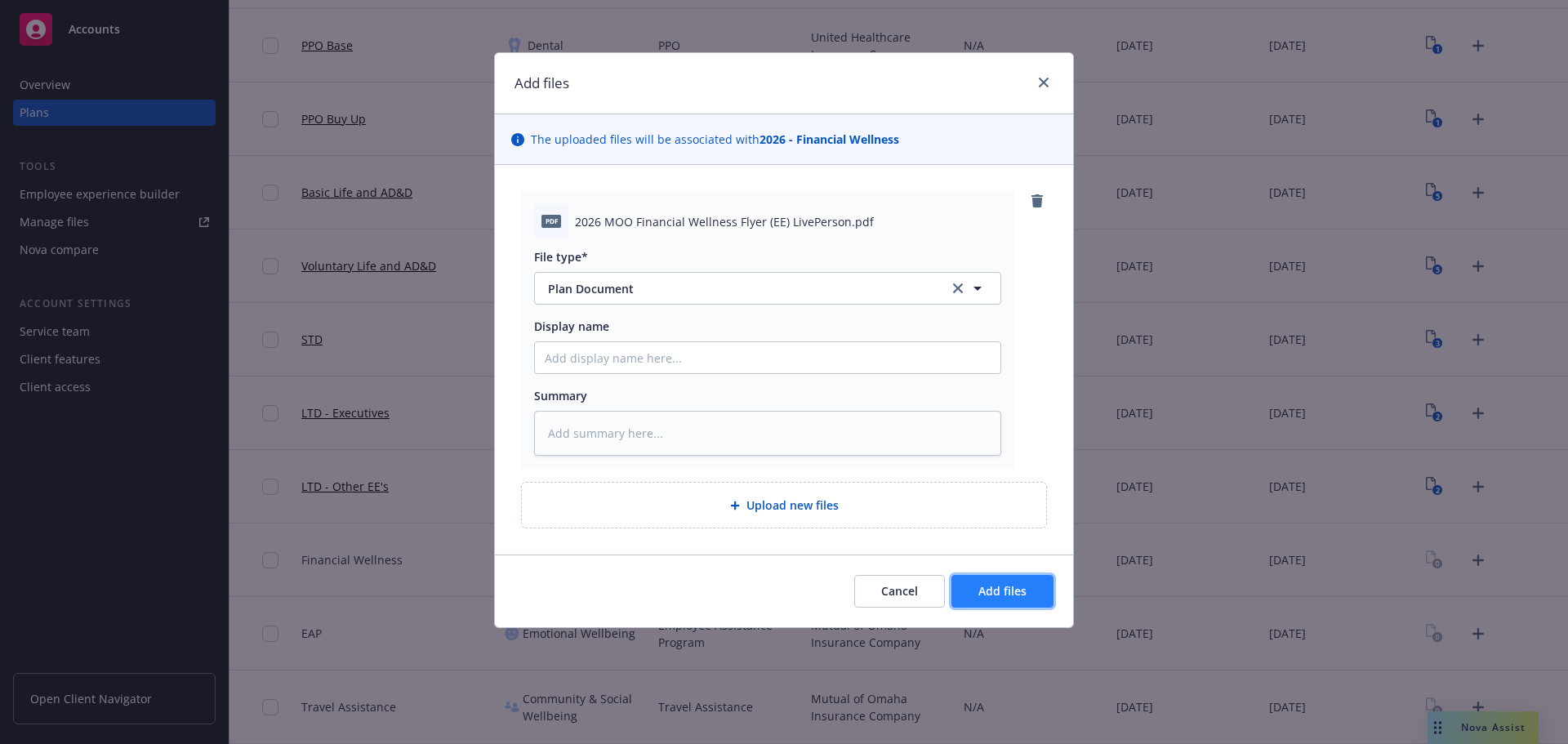
click at [1002, 594] on span "Add files" at bounding box center [1003, 590] width 48 height 15
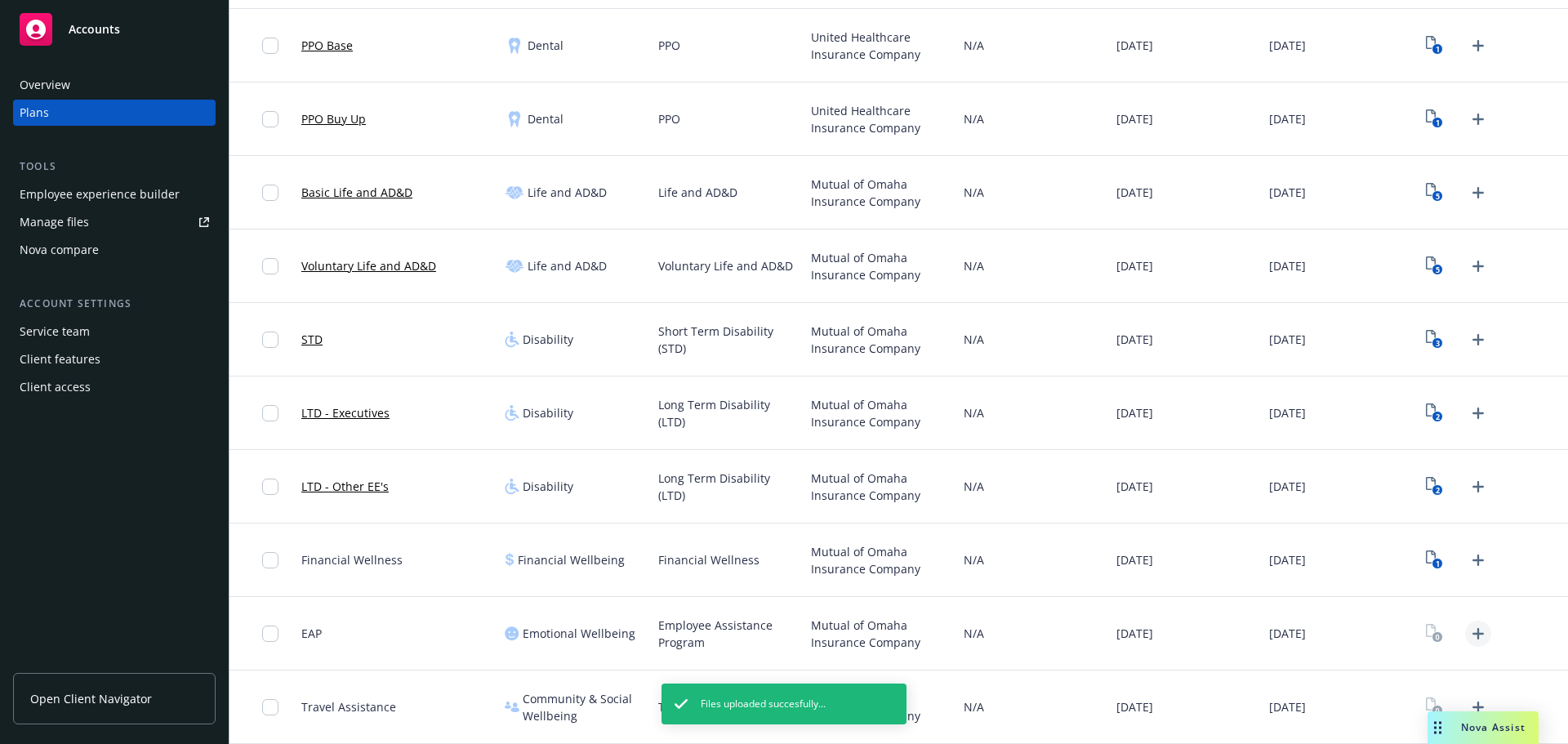
click at [1476, 638] on icon "Upload Plan Documents" at bounding box center [1478, 633] width 20 height 20
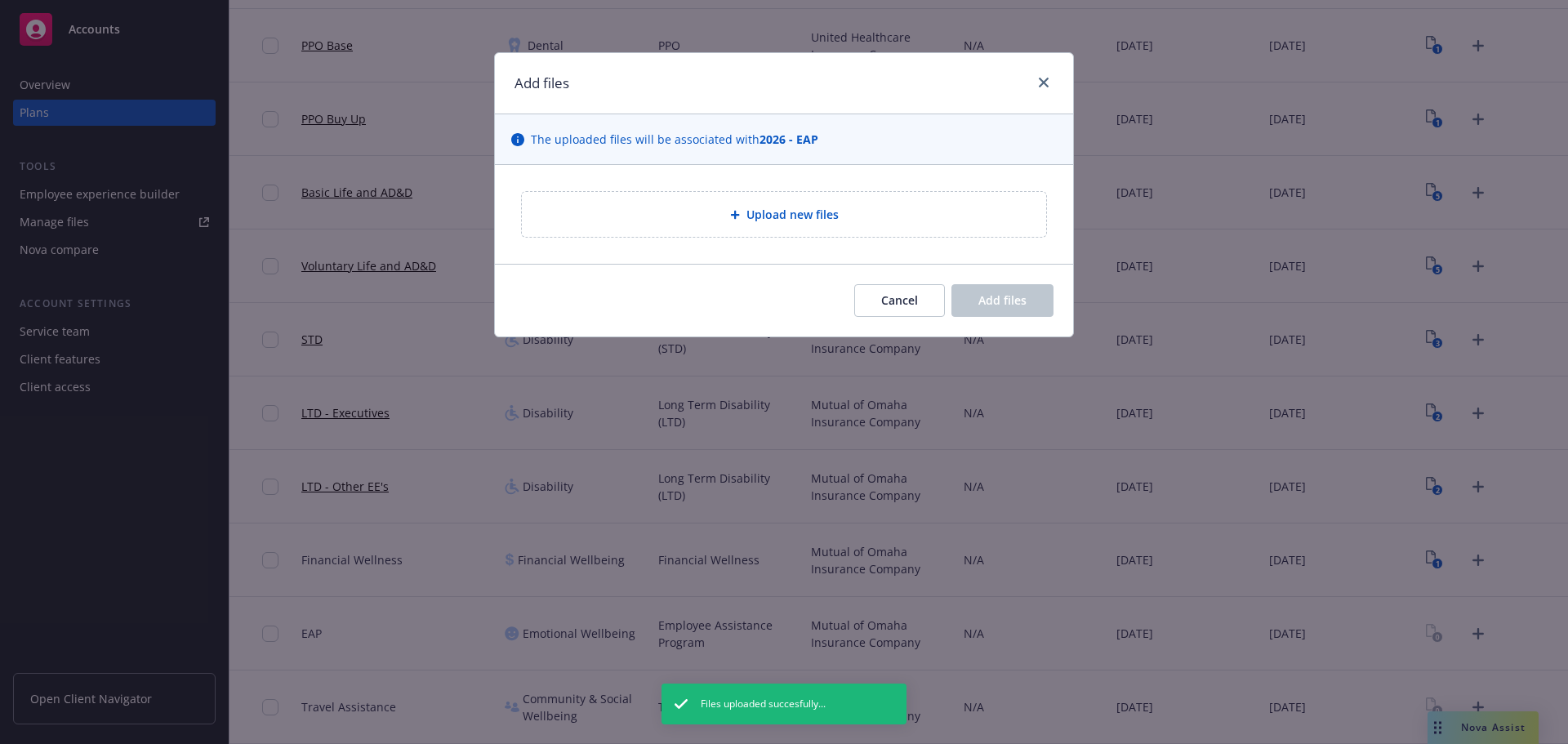
click at [756, 209] on span "Upload new files" at bounding box center [792, 214] width 92 height 17
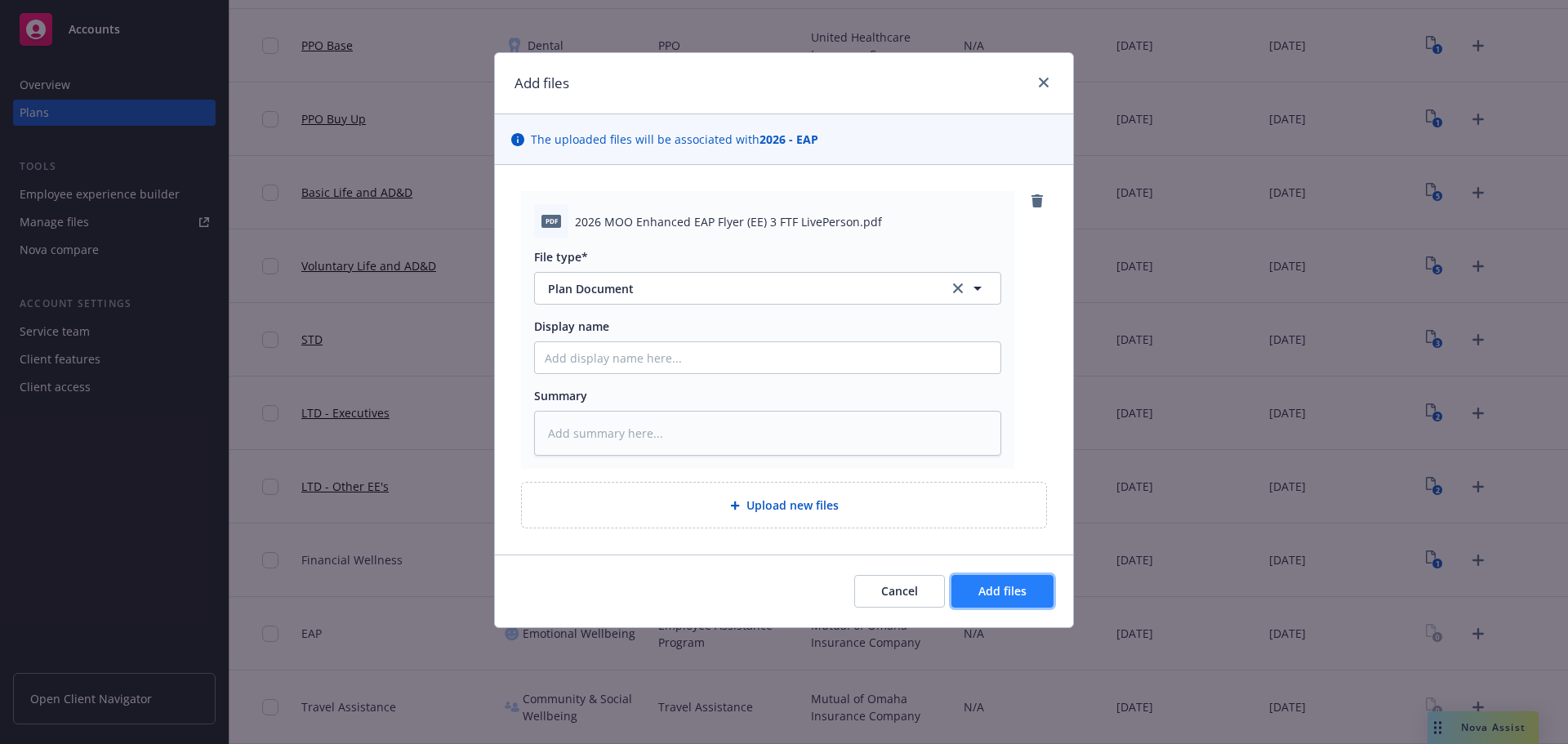
click at [1001, 585] on span "Add files" at bounding box center [1003, 590] width 48 height 15
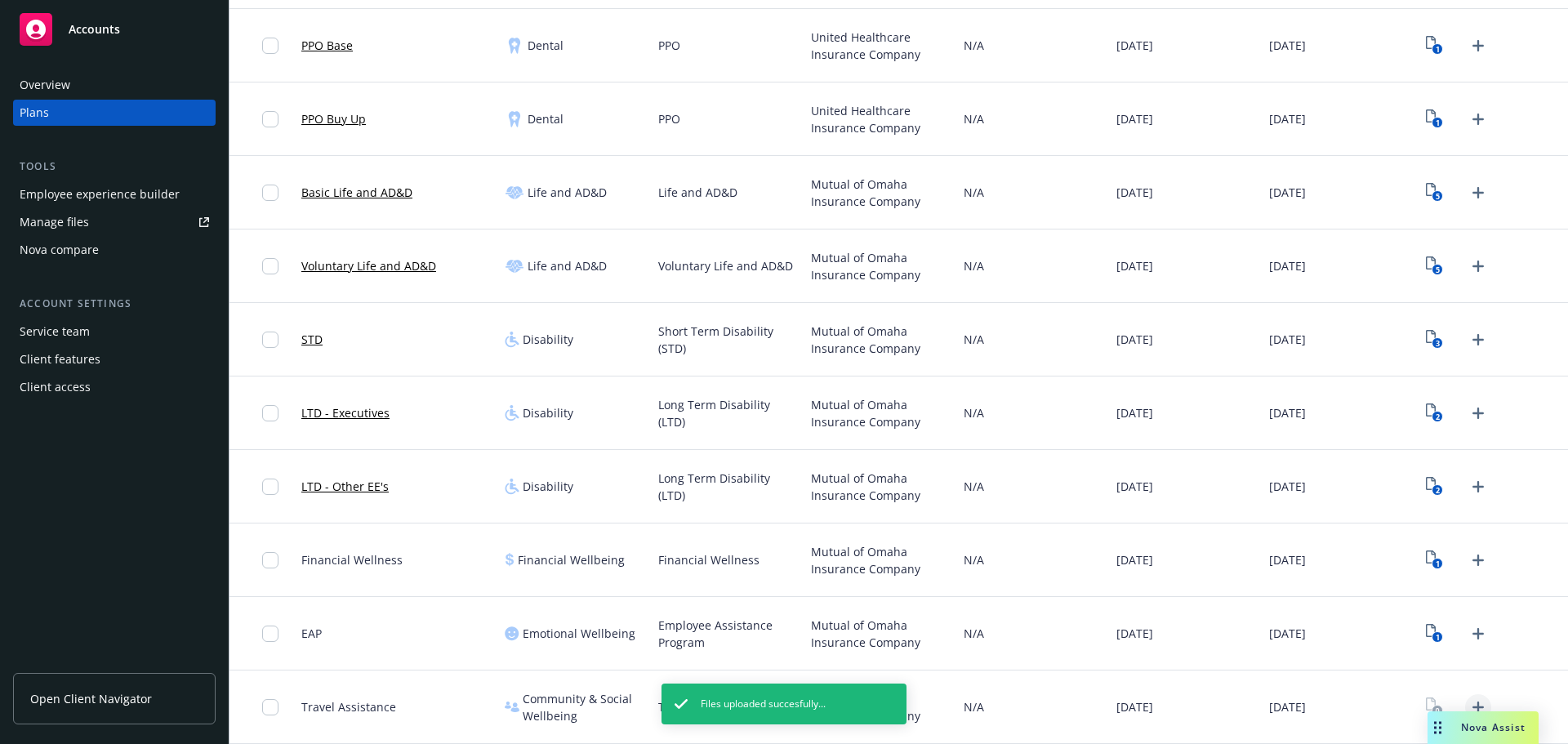
click at [1468, 698] on icon "Upload Plan Documents" at bounding box center [1478, 707] width 20 height 20
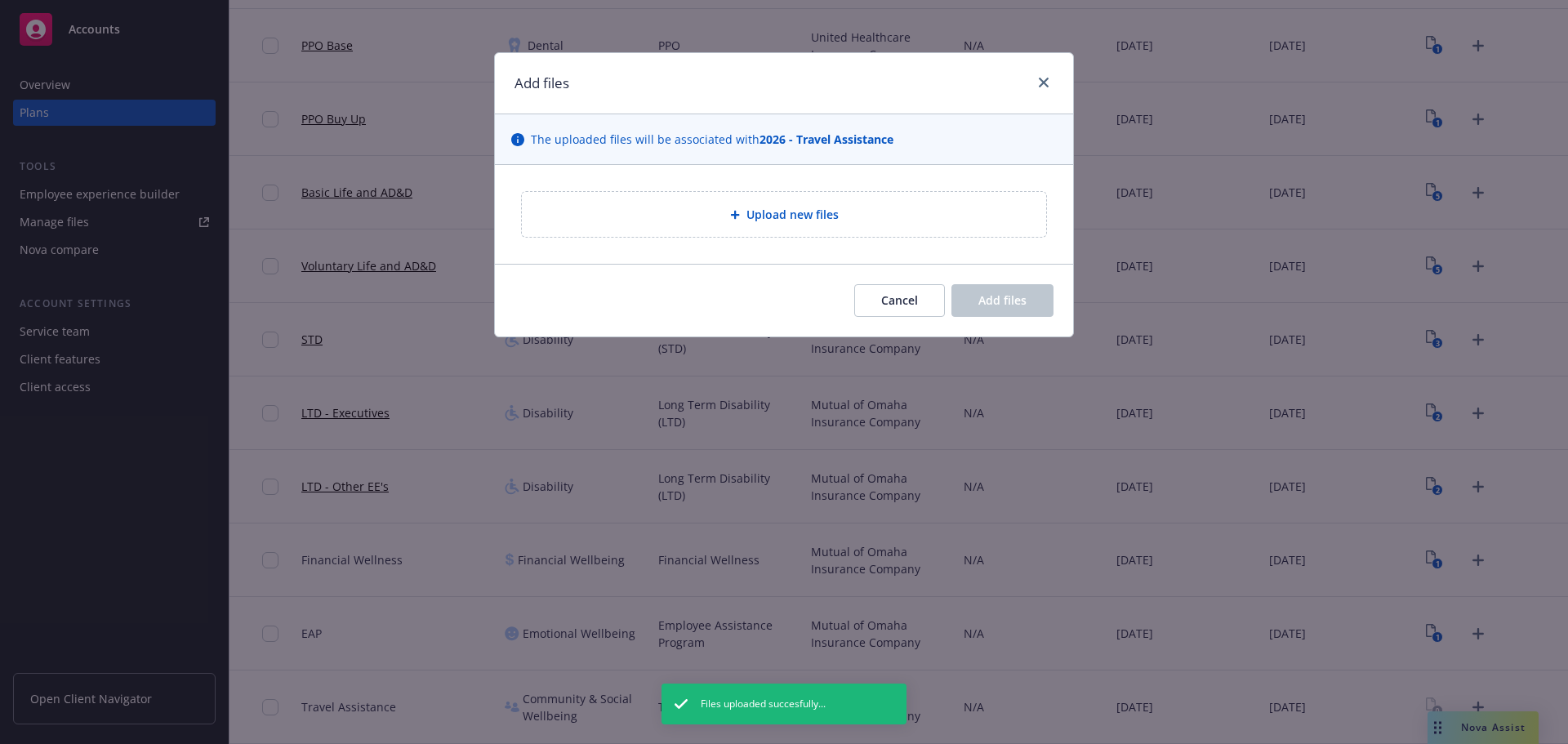
click at [783, 234] on div "Upload new files" at bounding box center [784, 215] width 524 height 45
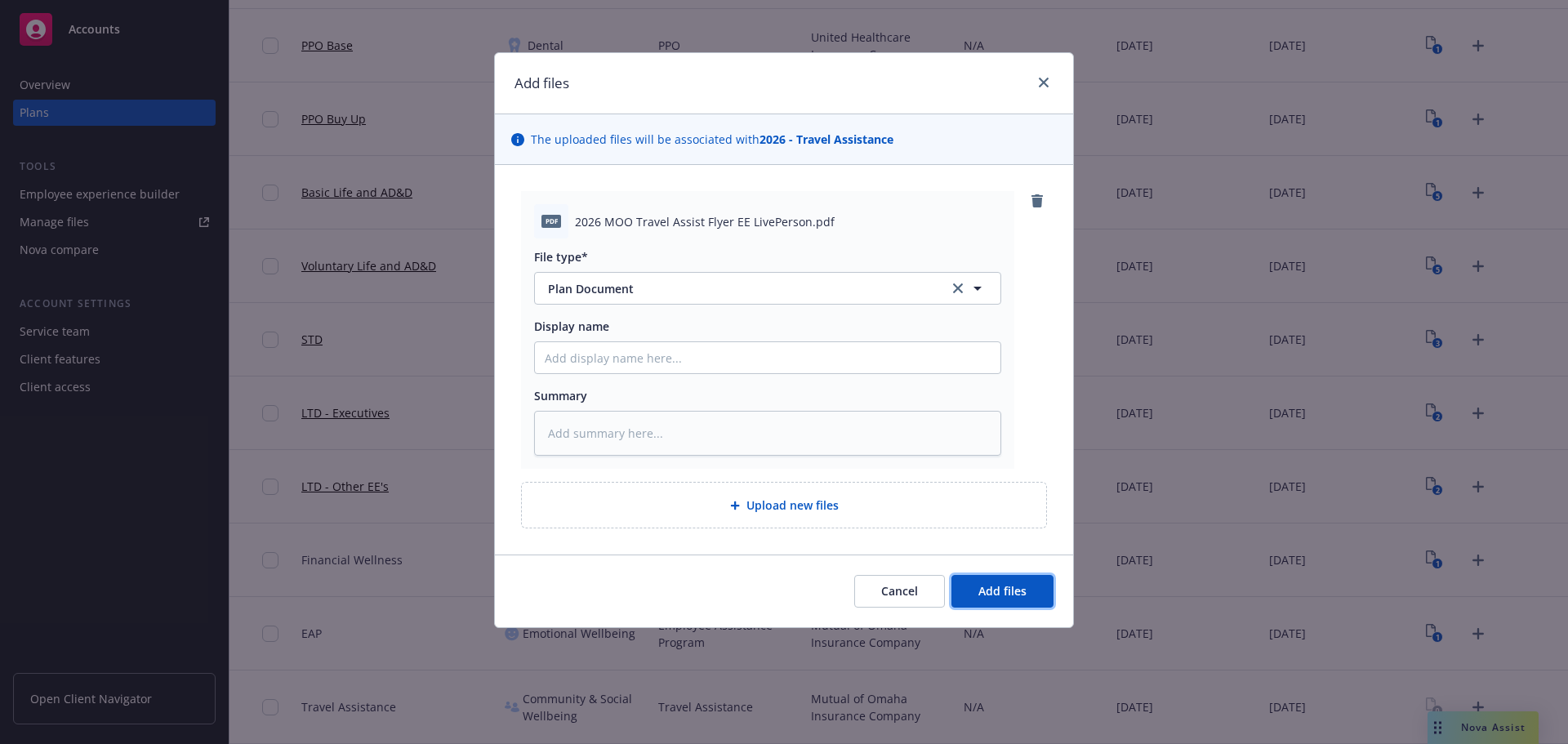
click at [1004, 594] on span "Add files" at bounding box center [1003, 590] width 48 height 15
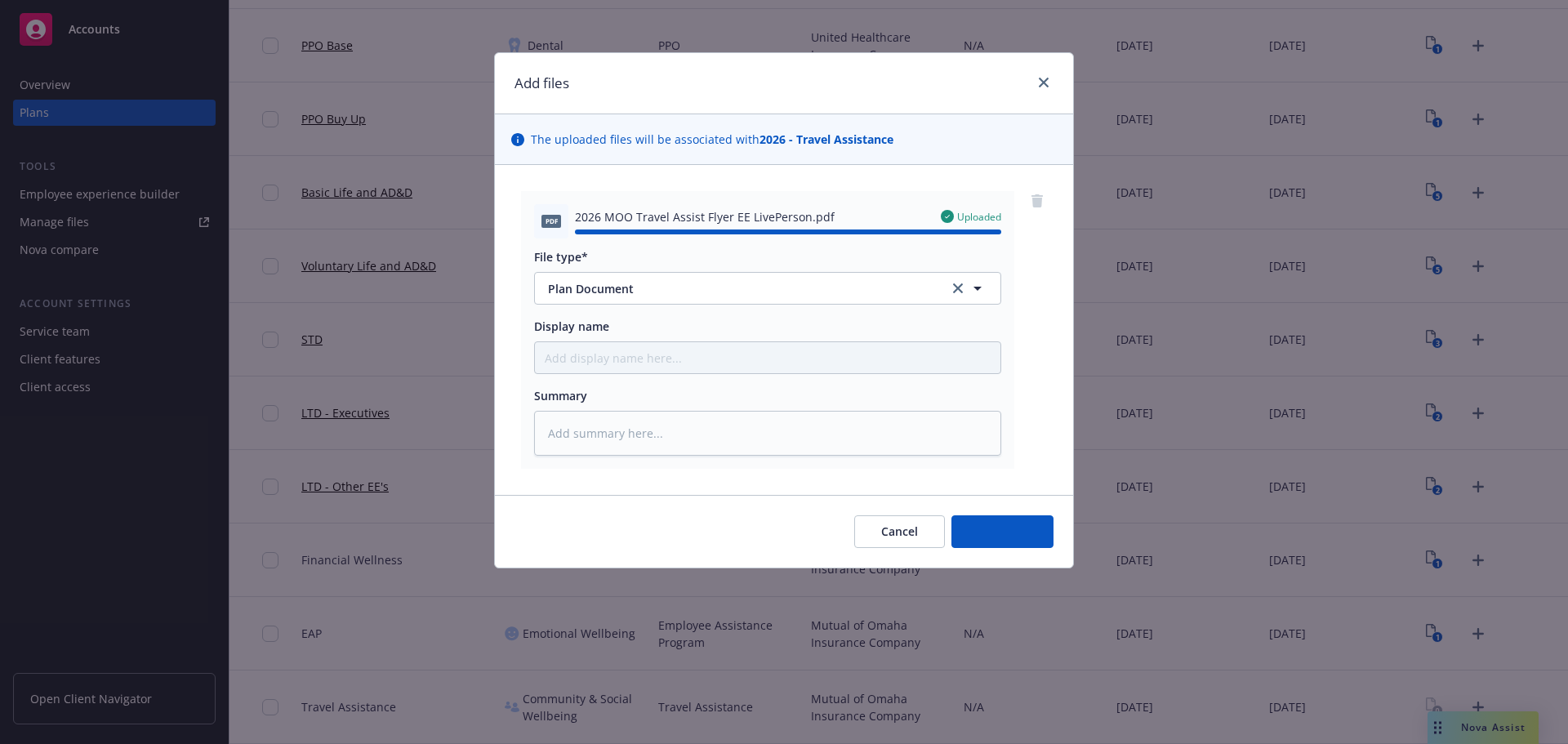
type textarea "x"
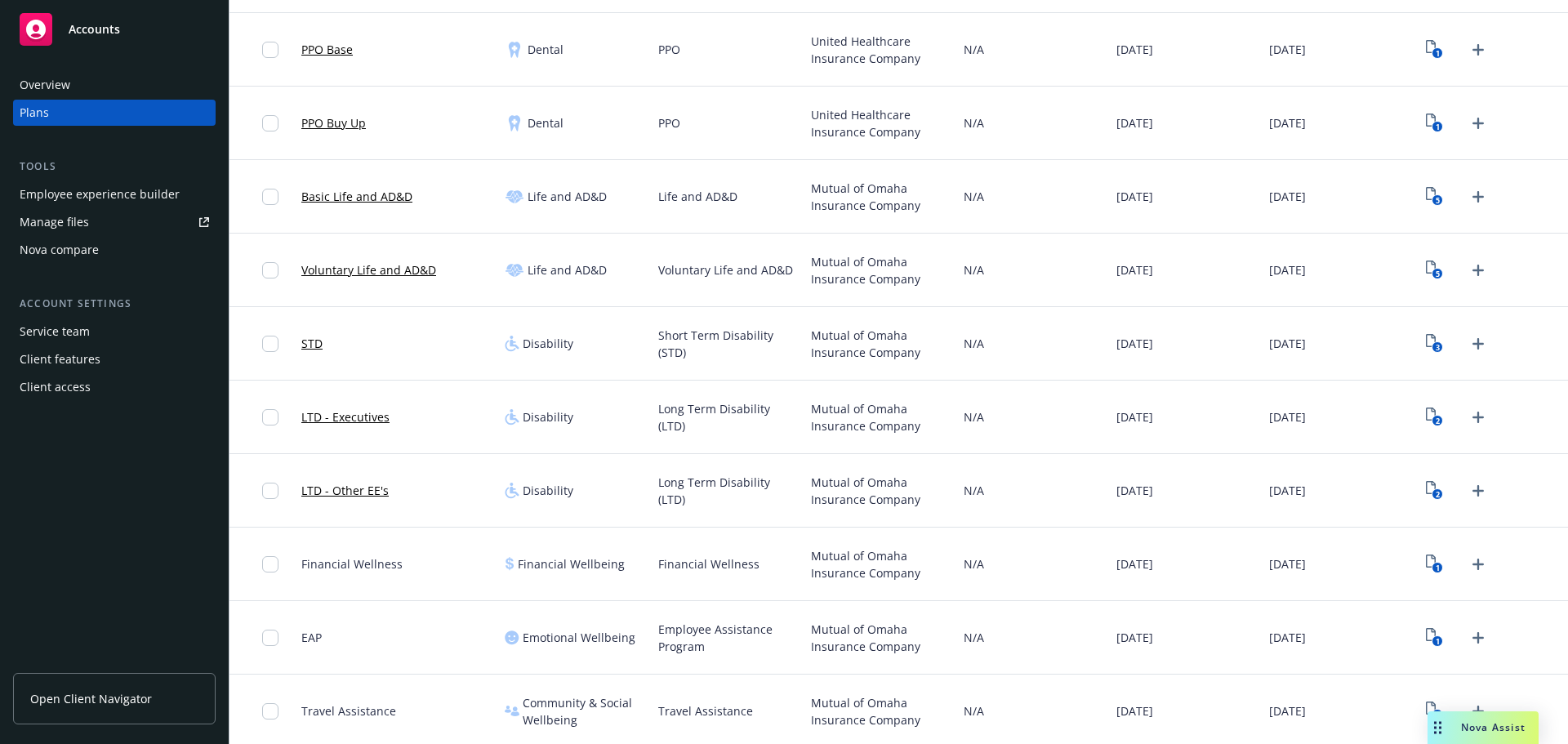
scroll to position [370, 0]
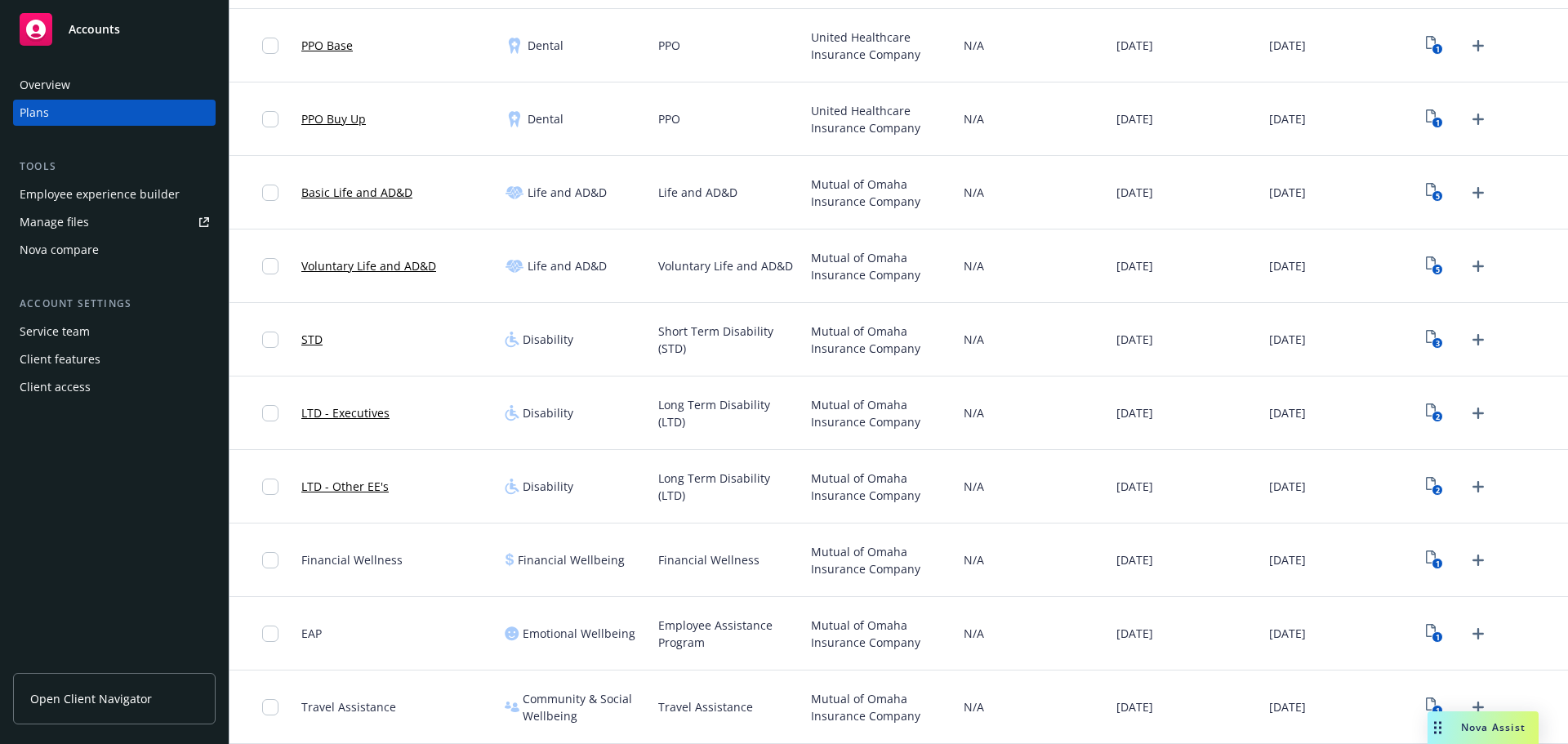
click at [1048, 501] on div "N/A" at bounding box center [1033, 486] width 153 height 73
click at [1138, 515] on div "[DATE]" at bounding box center [1186, 486] width 153 height 73
click at [775, 552] on div "Financial Wellness" at bounding box center [727, 560] width 153 height 73
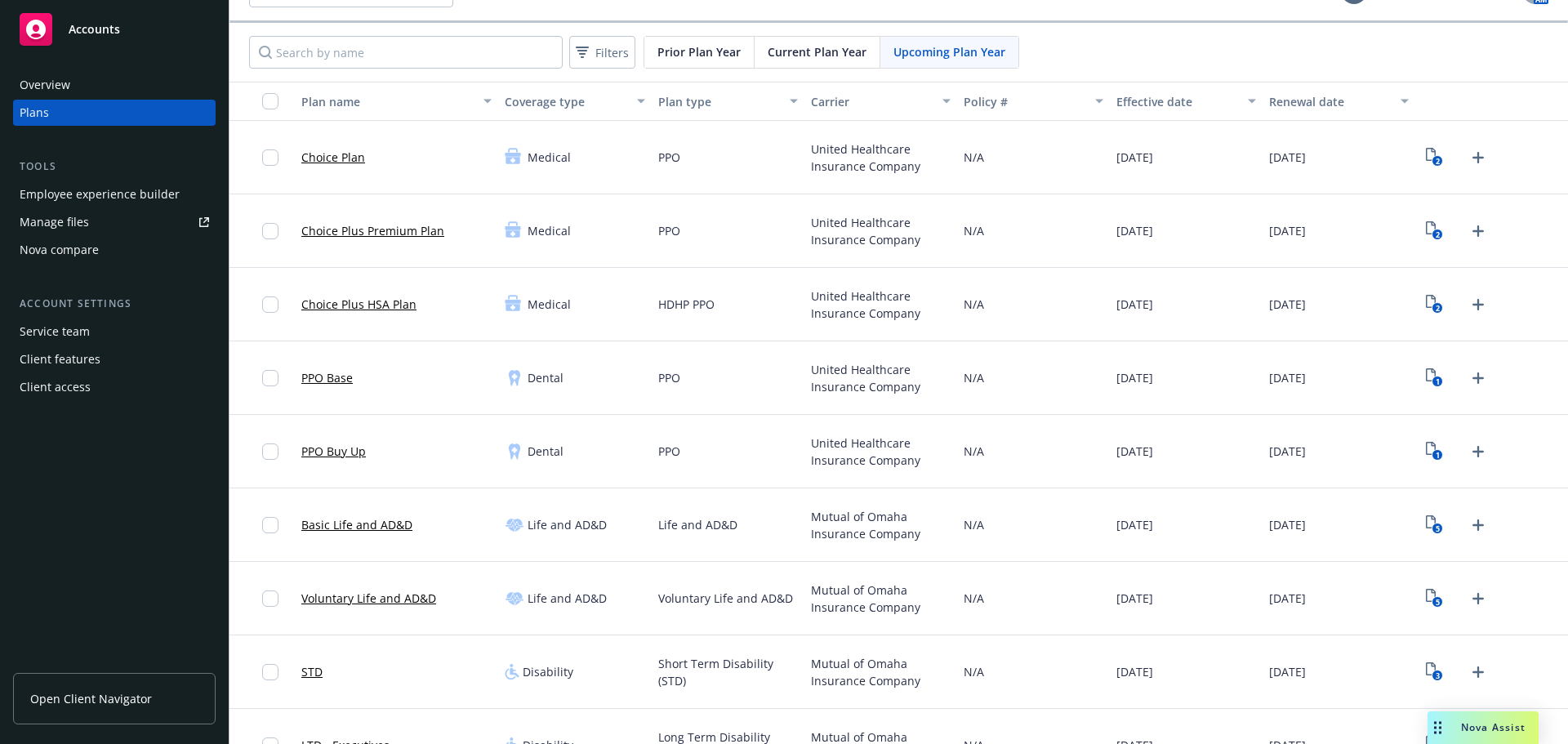
scroll to position [0, 0]
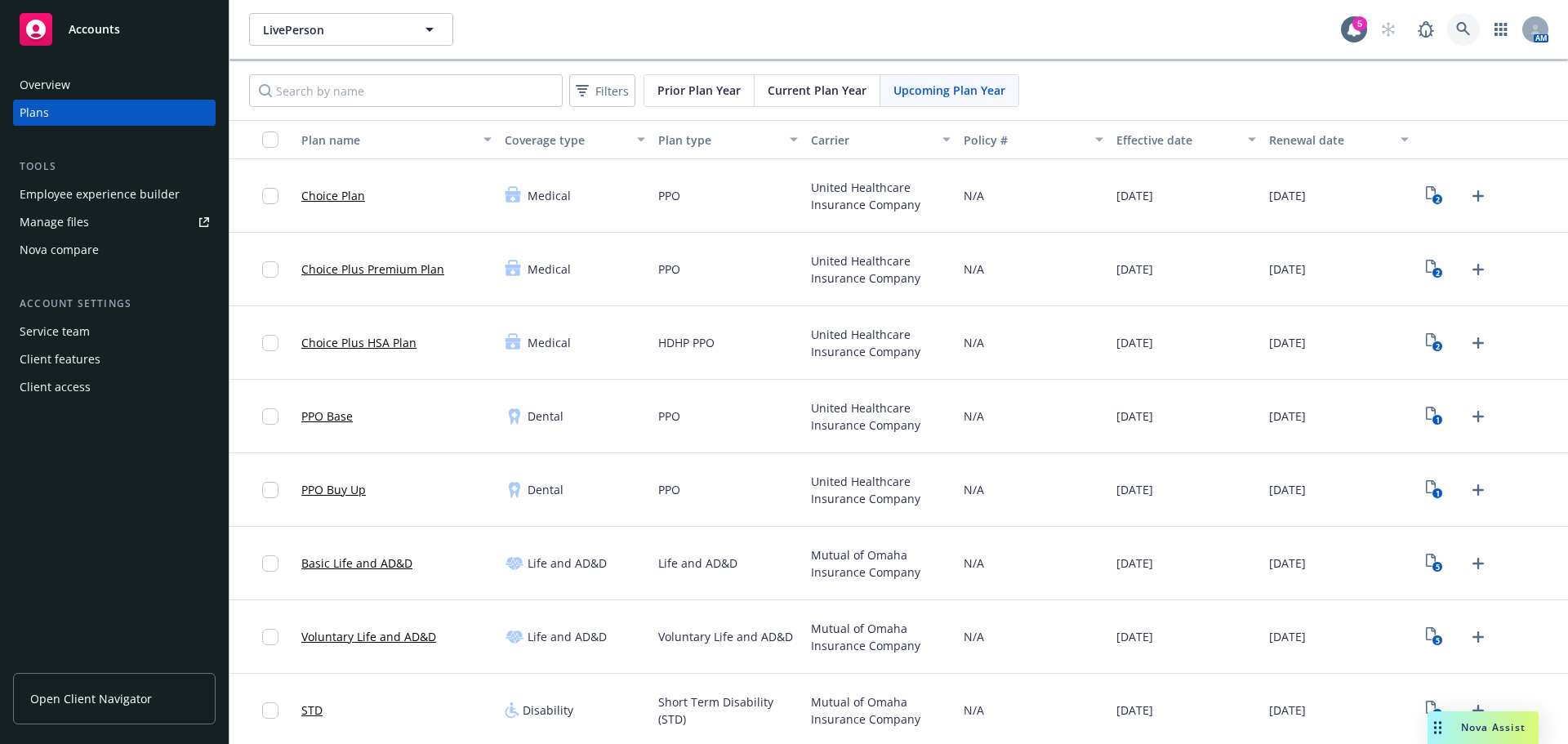
click at [1456, 22] on icon at bounding box center [1463, 30] width 14 height 14
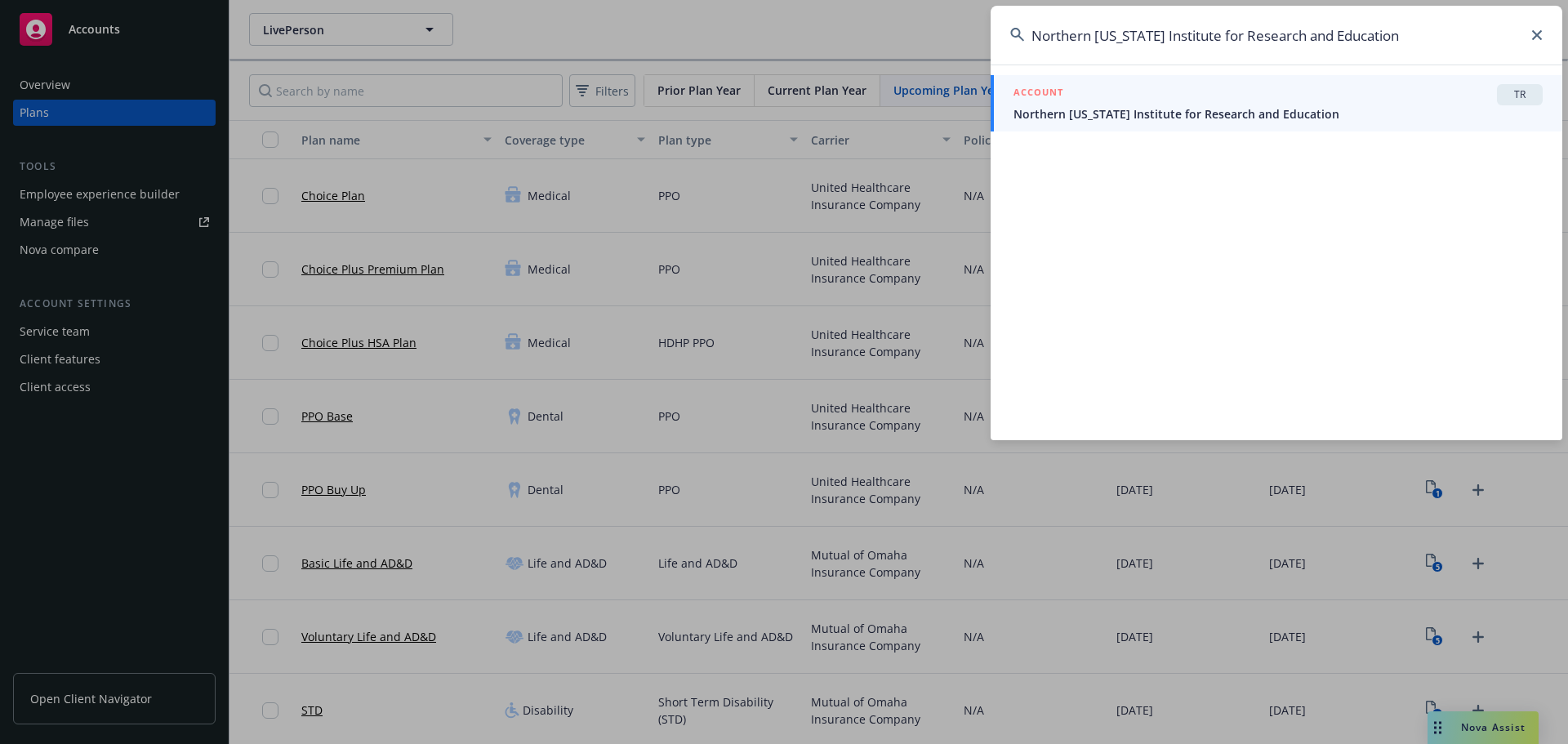
type input "Northern California Institute for Research and Education"
click at [1269, 89] on div "ACCOUNT TR" at bounding box center [1278, 95] width 530 height 21
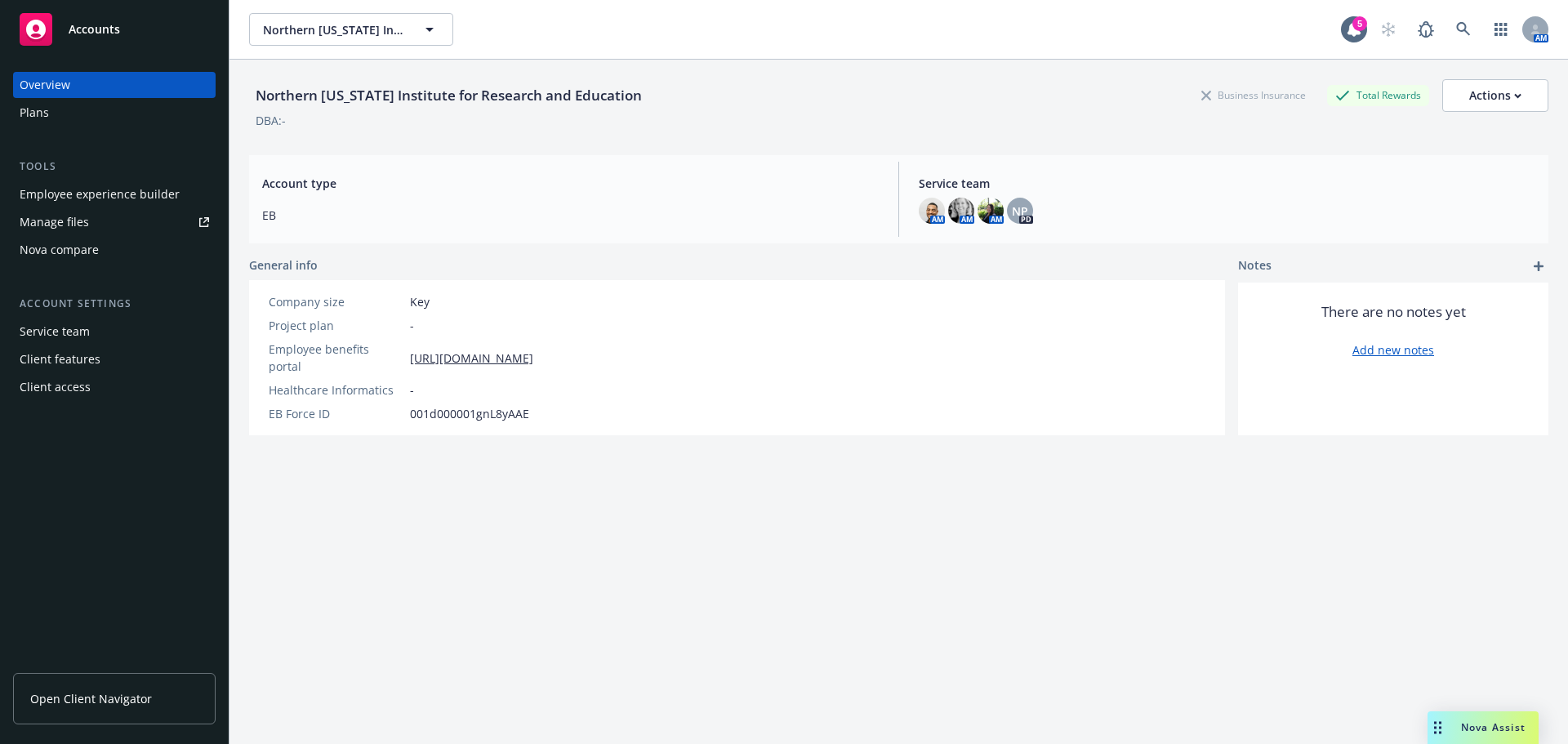
click at [112, 122] on div "Plans" at bounding box center [114, 112] width 190 height 26
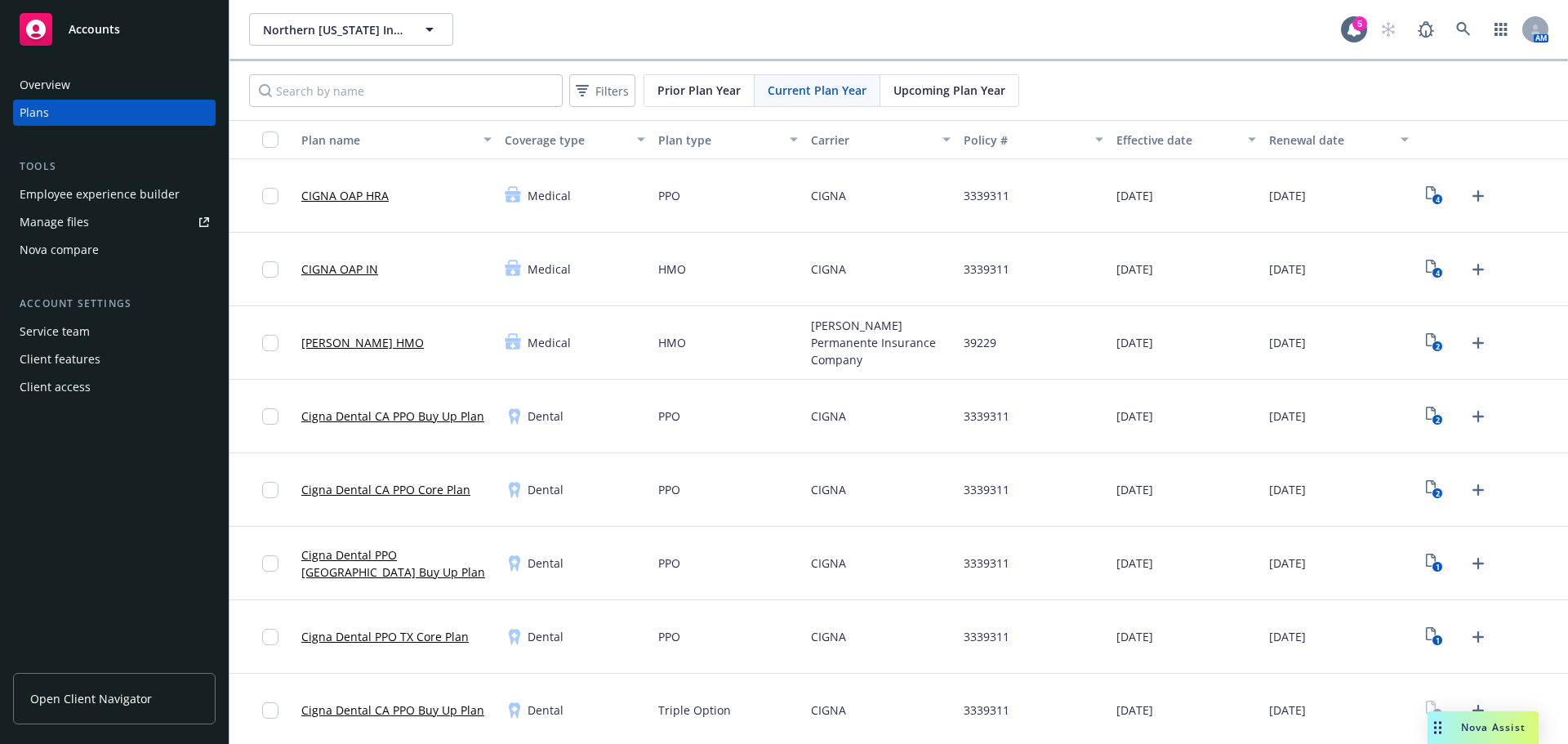
click at [953, 95] on span "Upcoming Plan Year" at bounding box center [949, 89] width 112 height 17
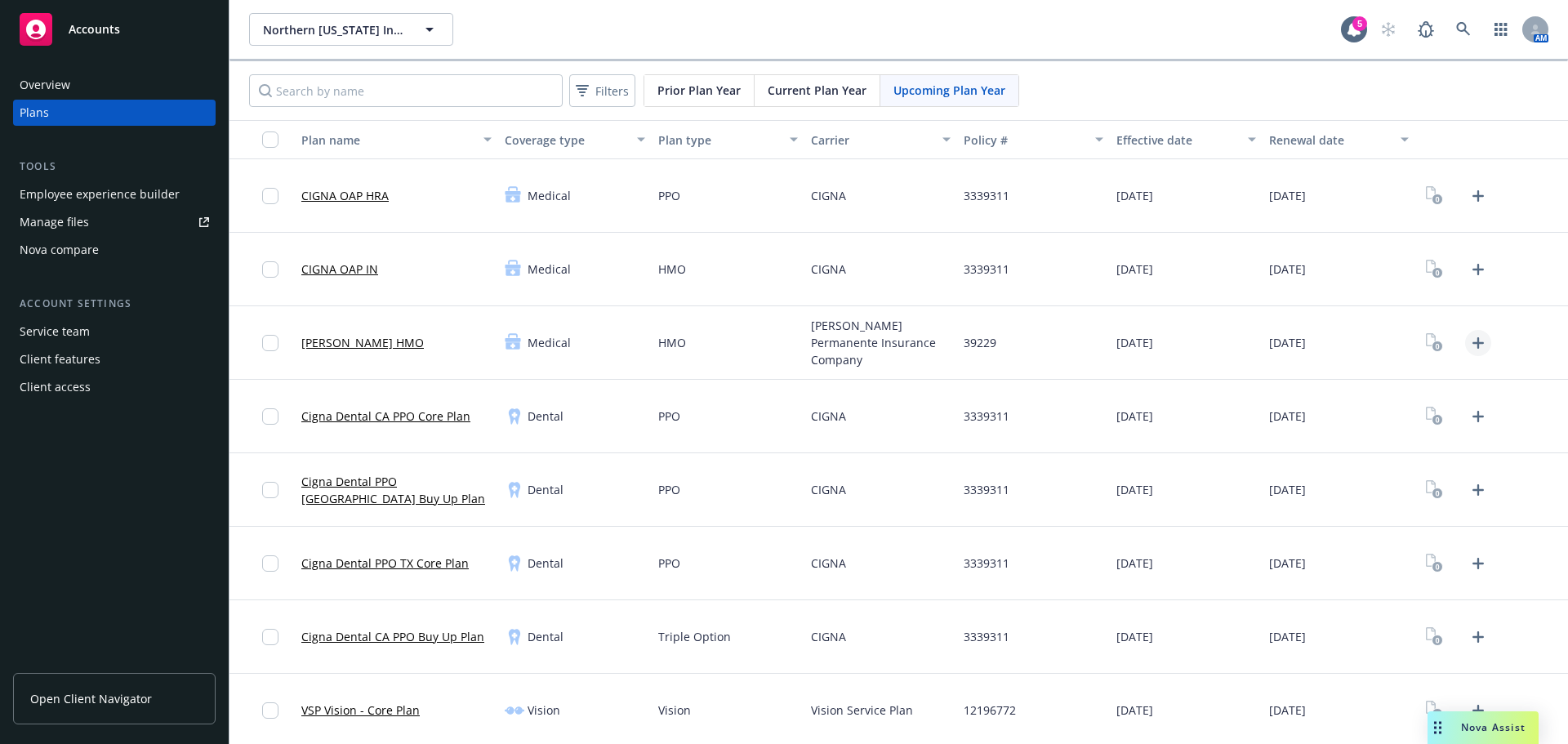
click at [1468, 343] on icon "Upload Plan Documents" at bounding box center [1478, 342] width 20 height 20
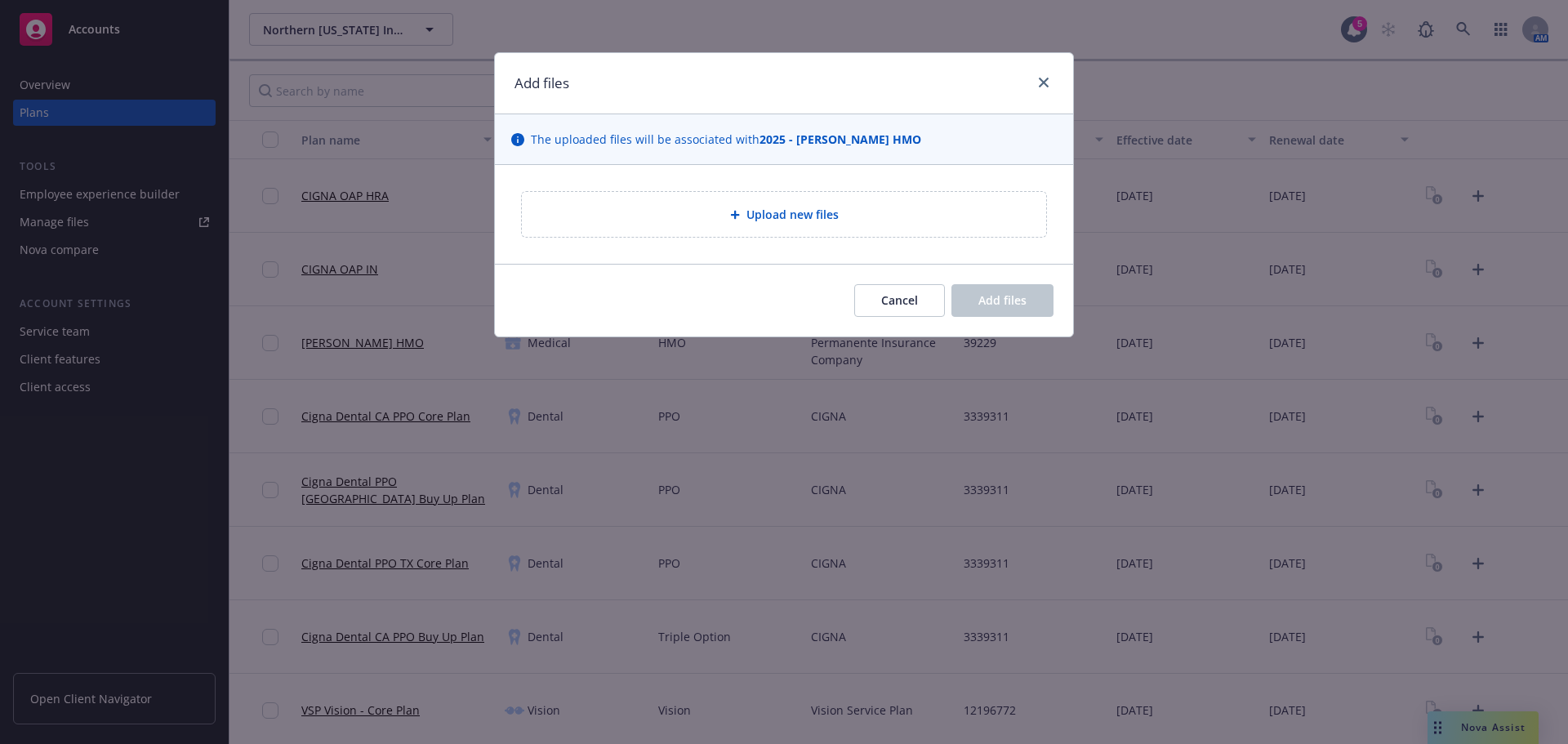
click at [805, 212] on span "Upload new files" at bounding box center [792, 214] width 92 height 17
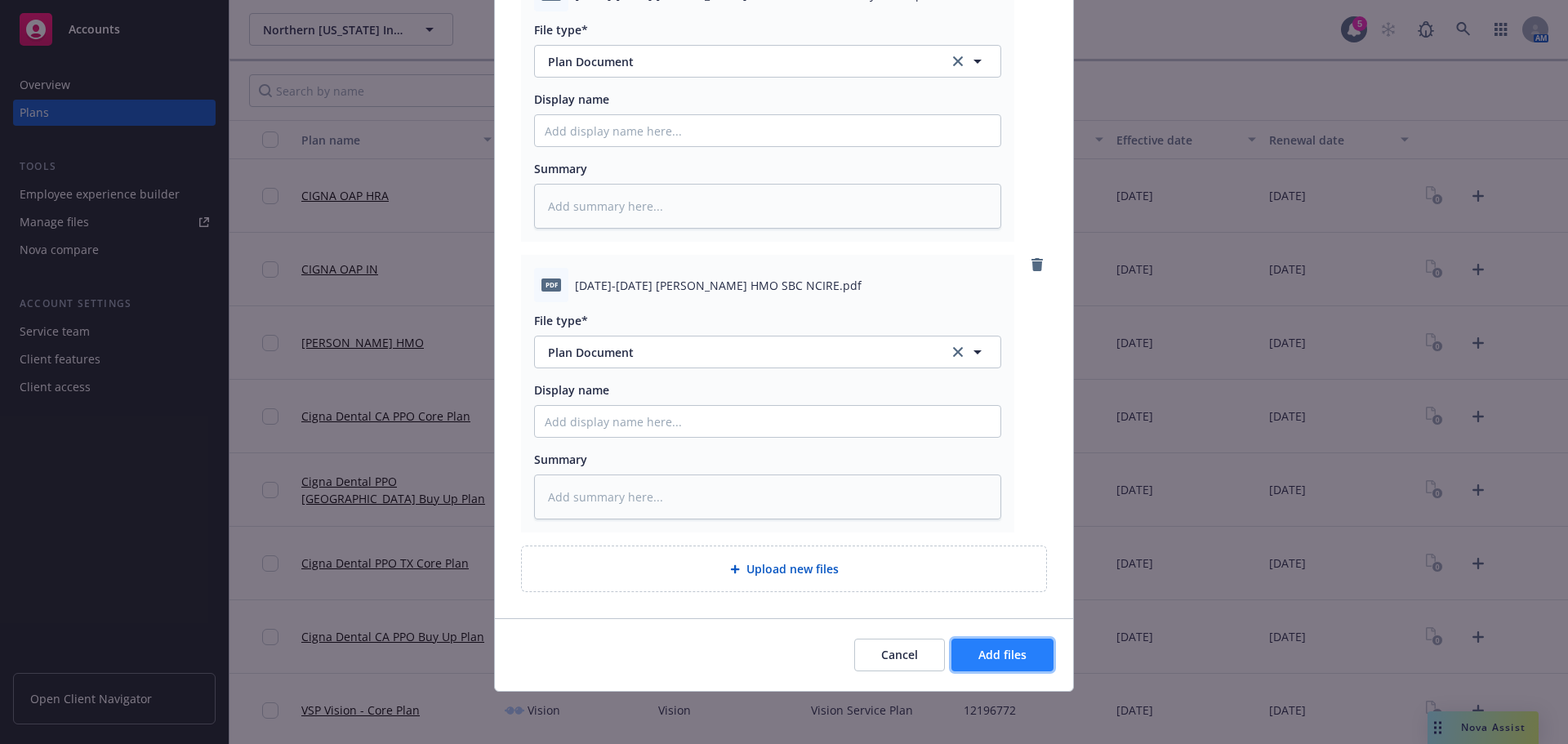
click at [1015, 664] on button "Add files" at bounding box center [1002, 655] width 102 height 33
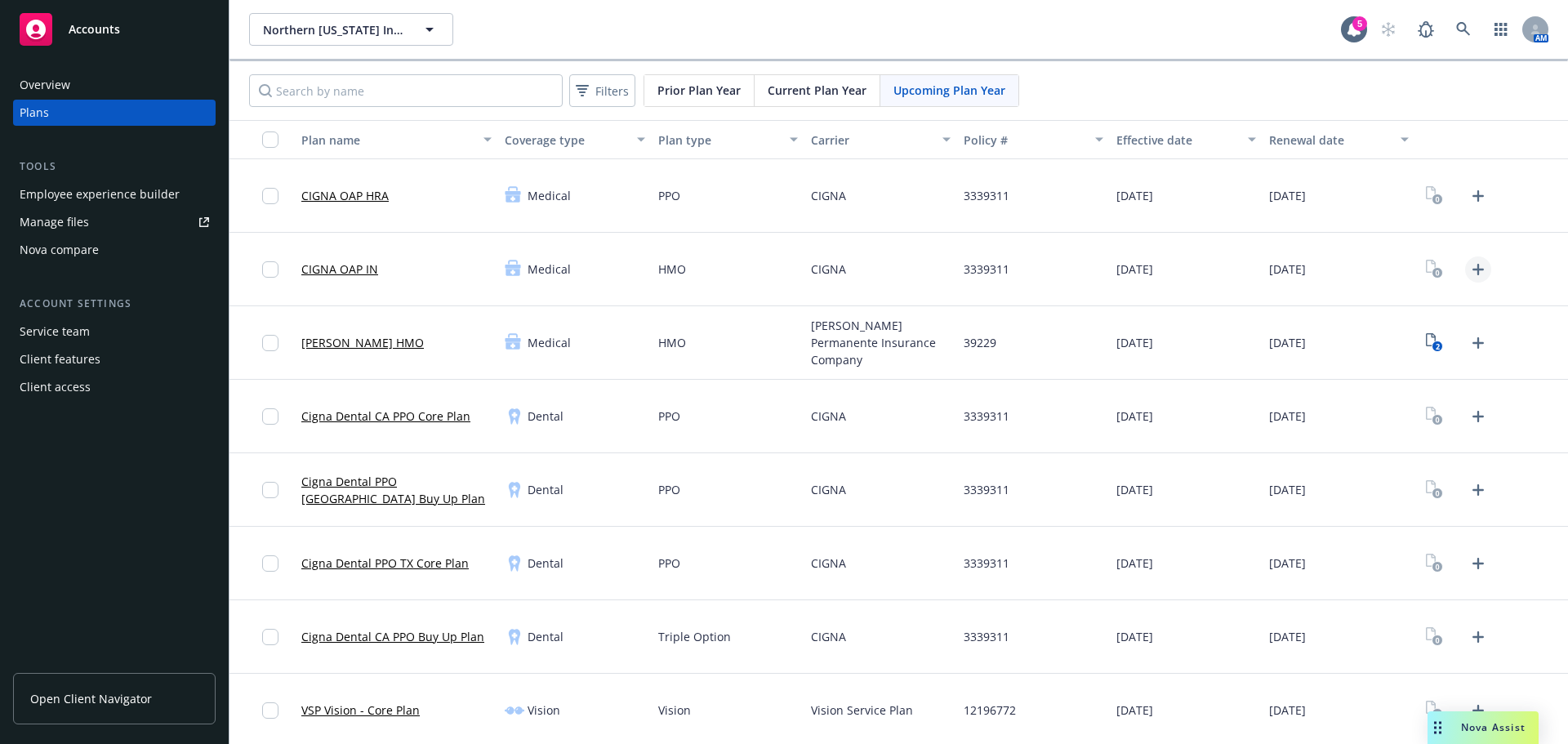
click at [1468, 272] on icon "Upload Plan Documents" at bounding box center [1478, 269] width 20 height 20
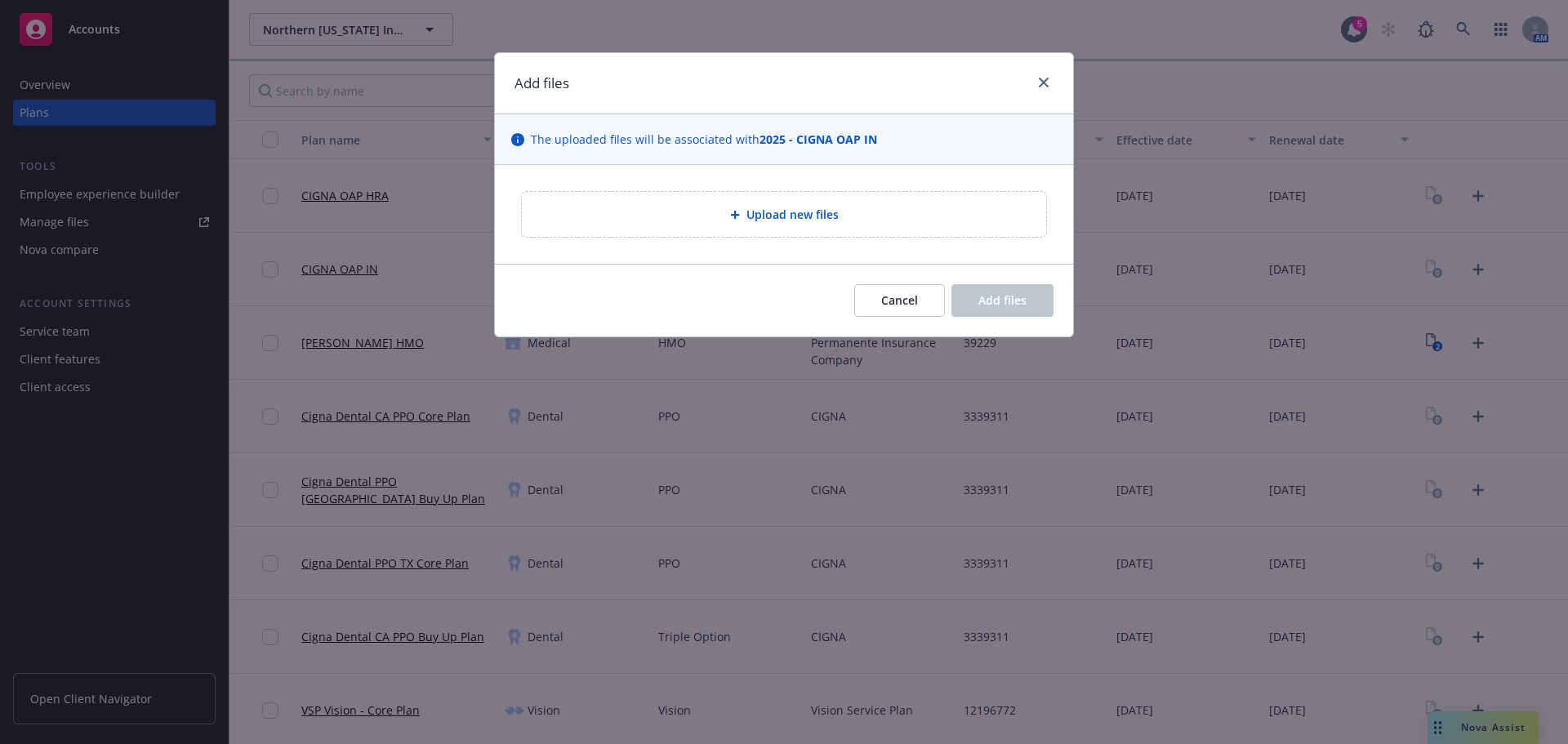
click at [777, 192] on div "Upload new files" at bounding box center [784, 215] width 524 height 45
click at [781, 224] on div "Upload new files" at bounding box center [784, 215] width 524 height 45
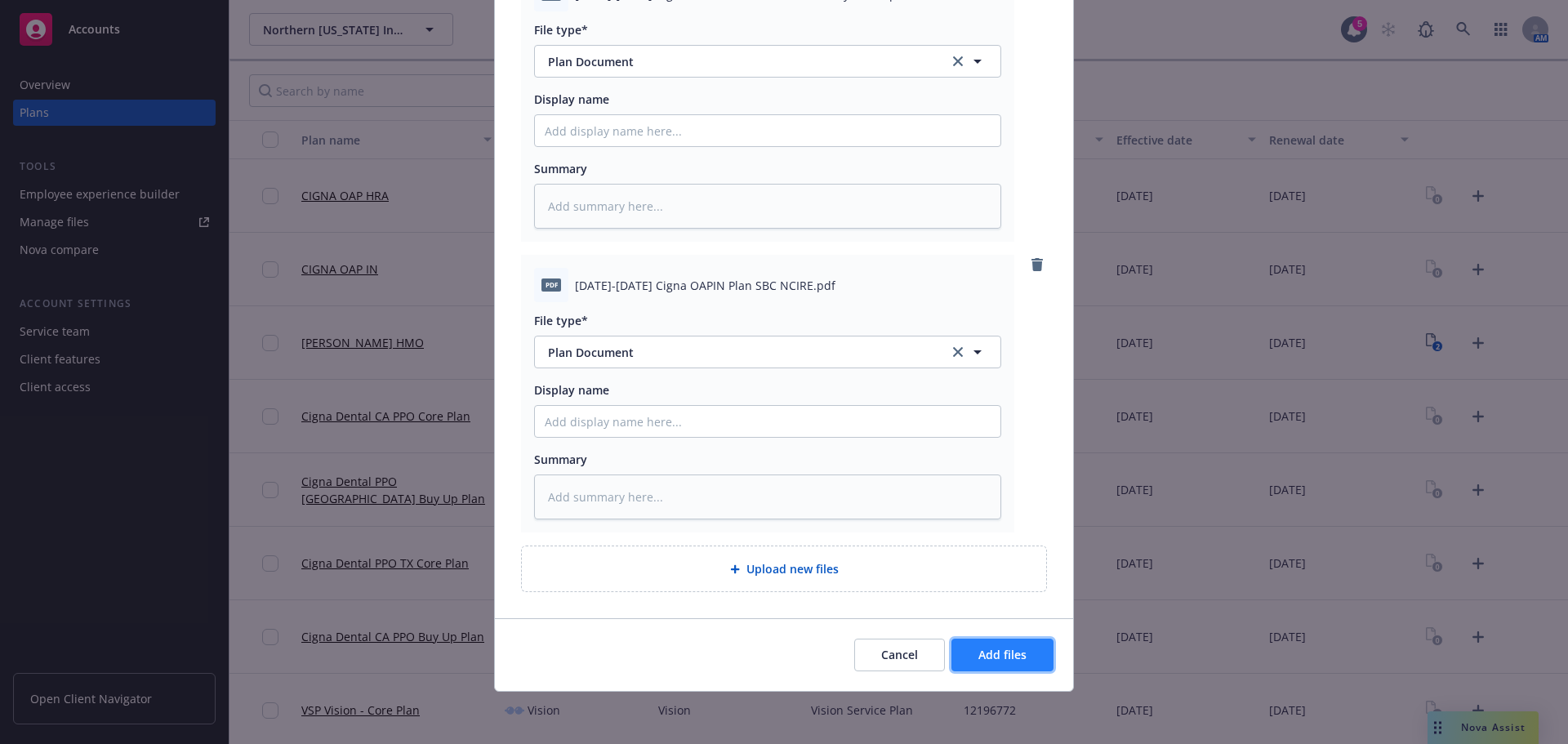
click at [1008, 666] on button "Add files" at bounding box center [1002, 655] width 102 height 33
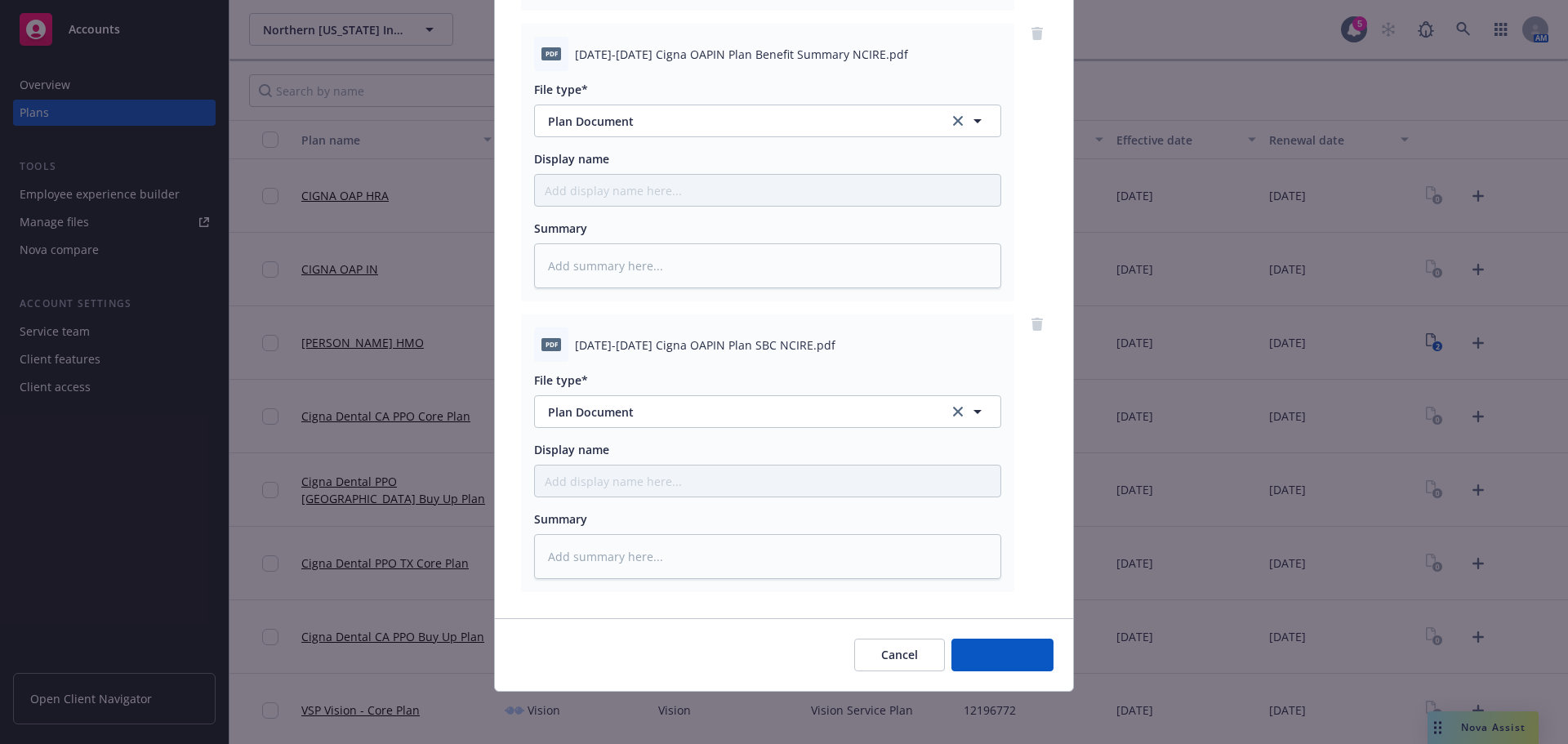
scroll to position [458, 0]
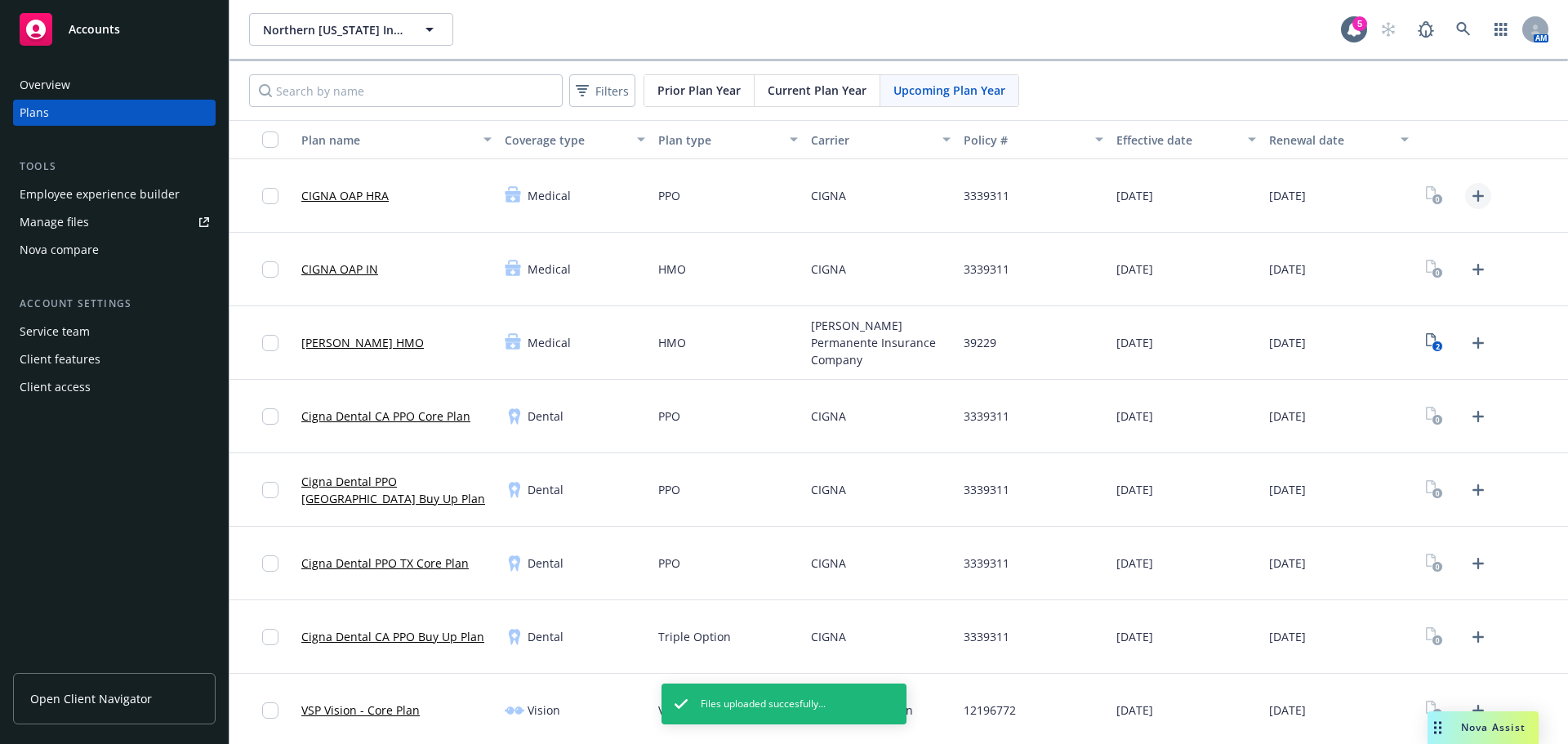
click at [1471, 201] on icon "Upload Plan Documents" at bounding box center [1478, 196] width 20 height 20
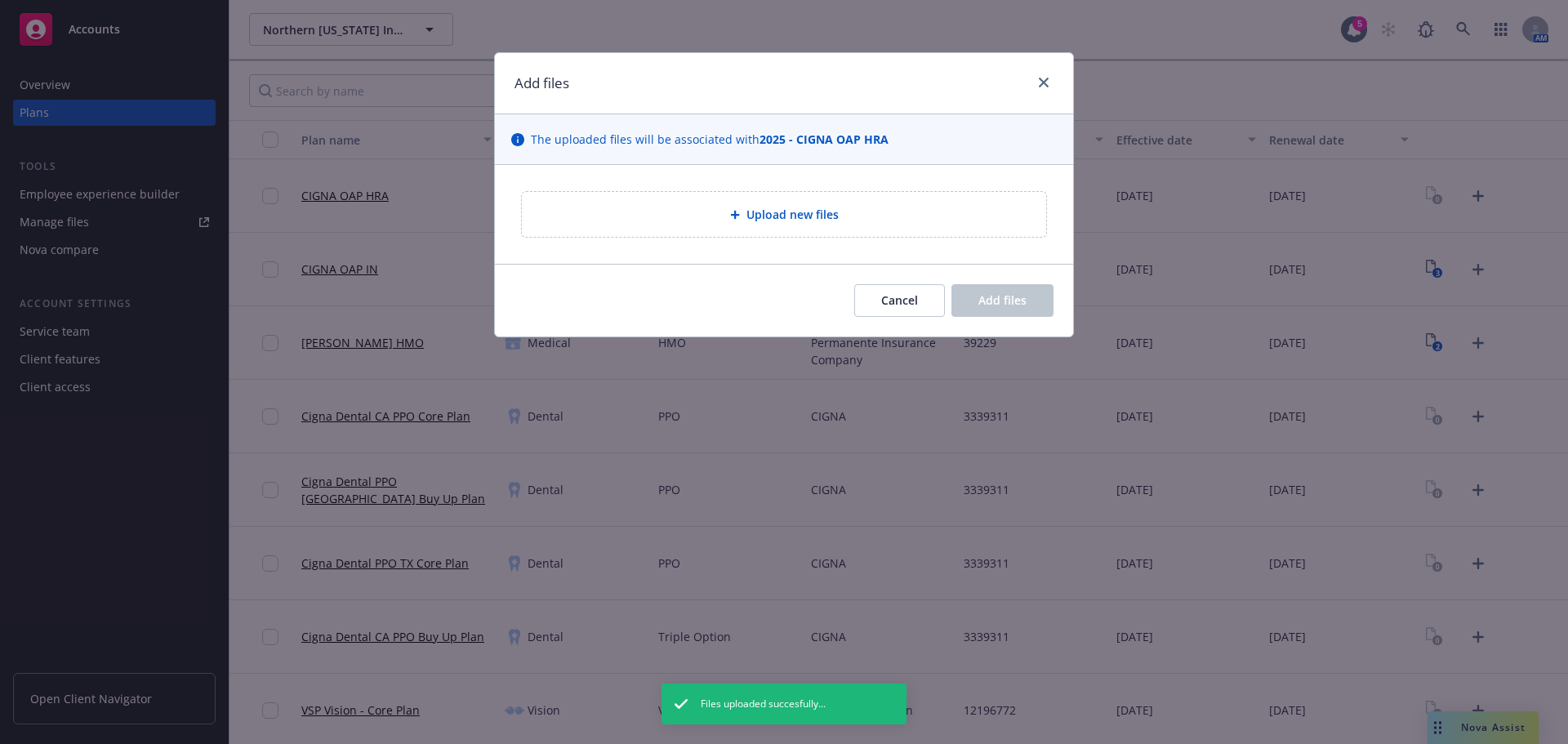
click at [738, 202] on div "Upload new files" at bounding box center [784, 215] width 524 height 45
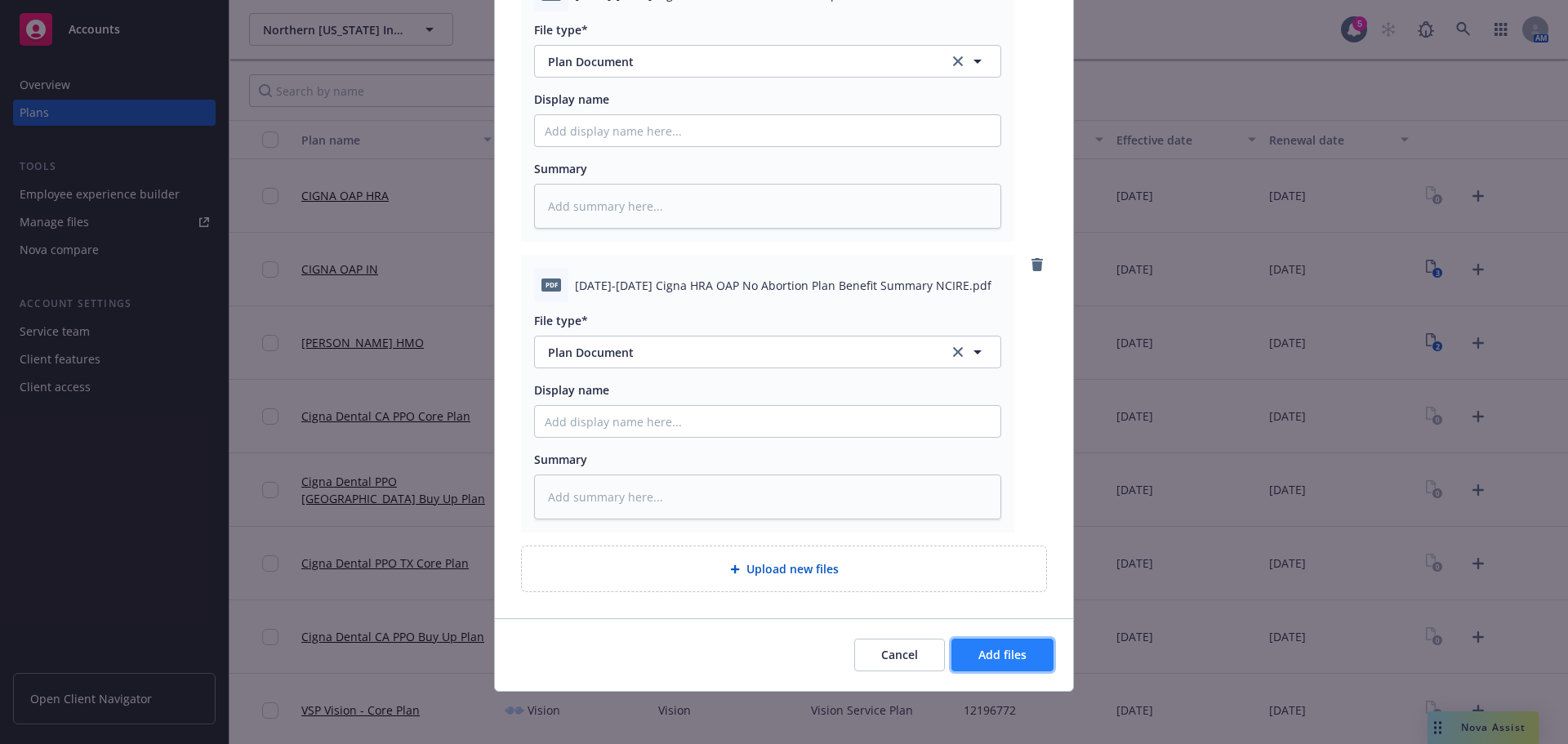
click at [1026, 651] on button "Add files" at bounding box center [1002, 655] width 102 height 33
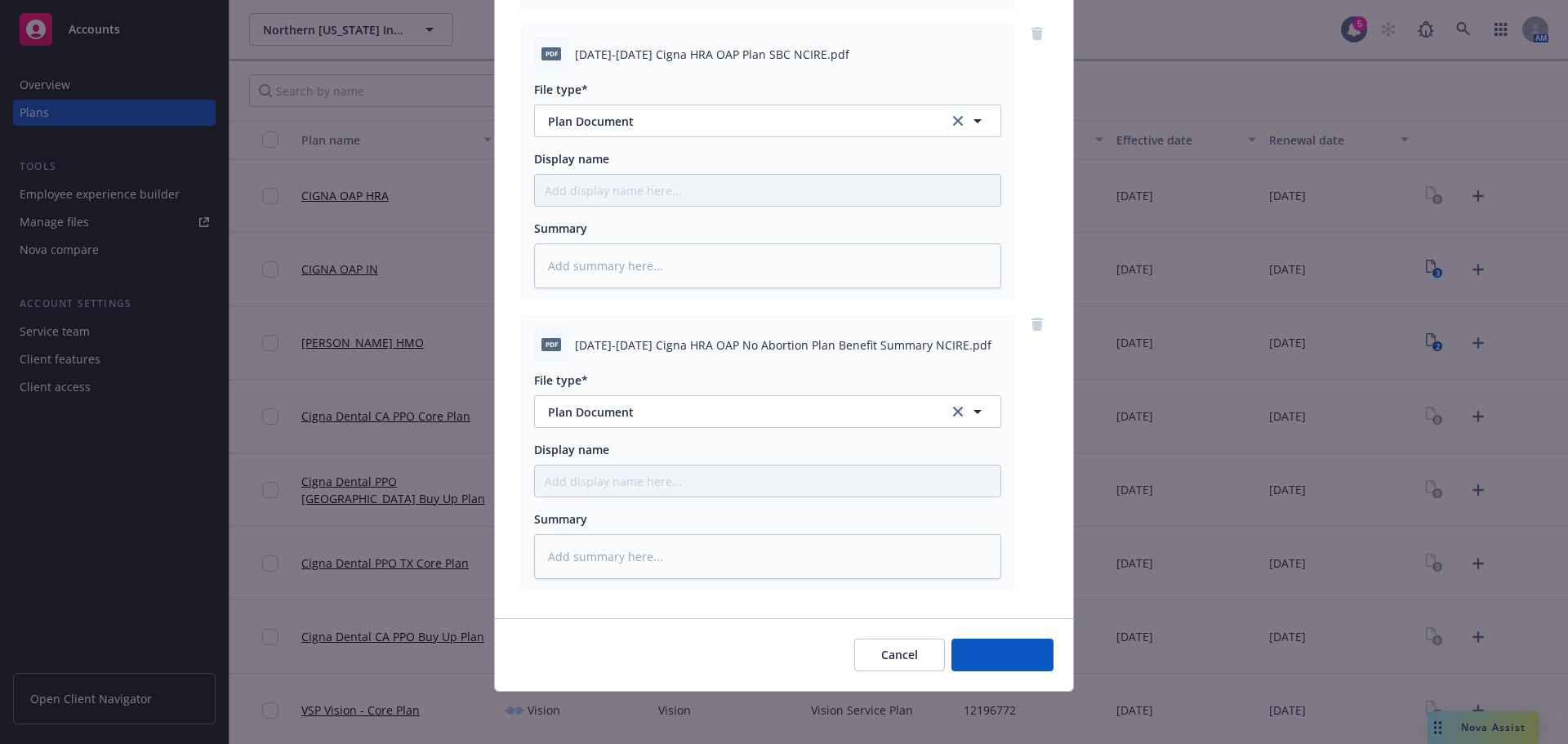
scroll to position [748, 0]
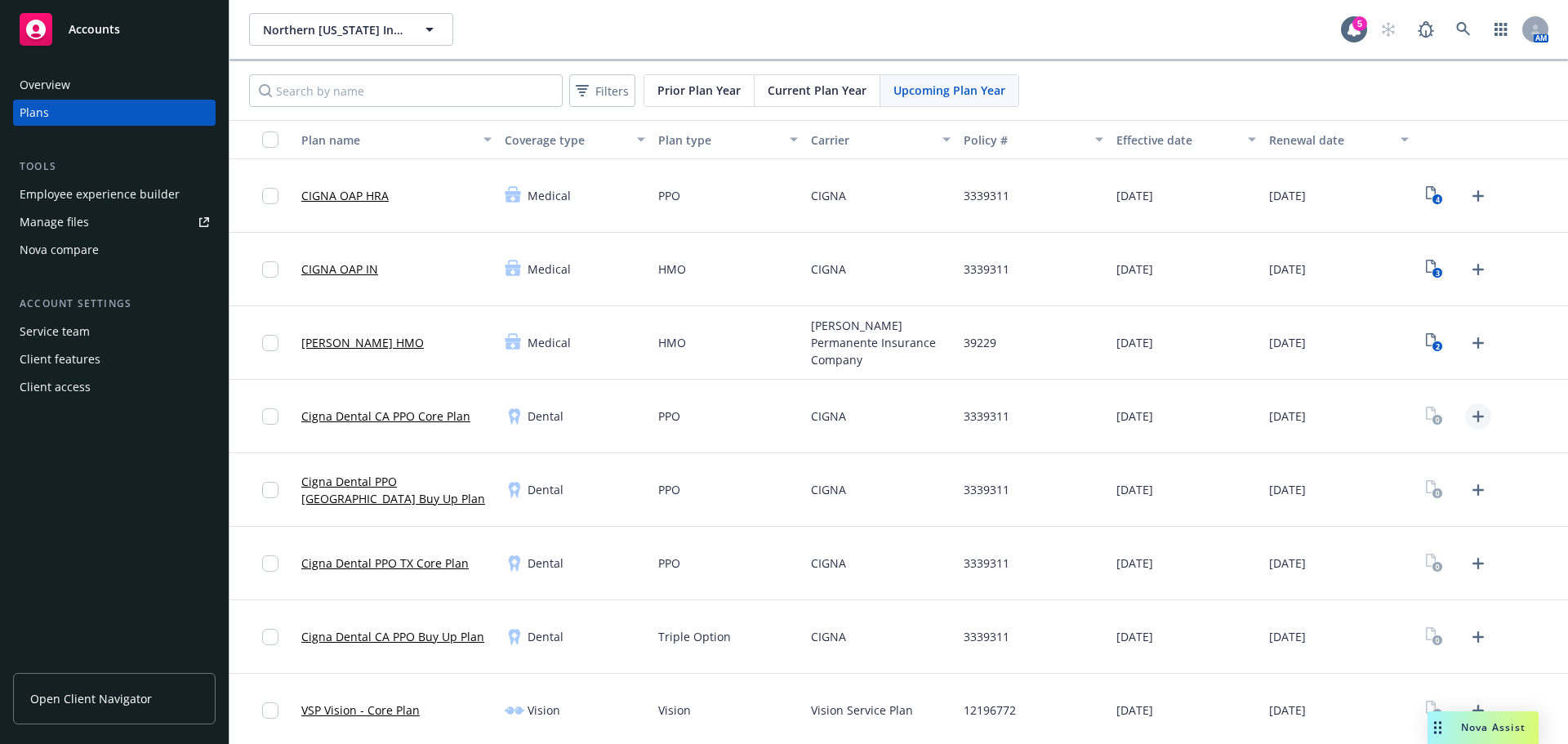
click at [1468, 411] on icon "Upload Plan Documents" at bounding box center [1478, 417] width 20 height 20
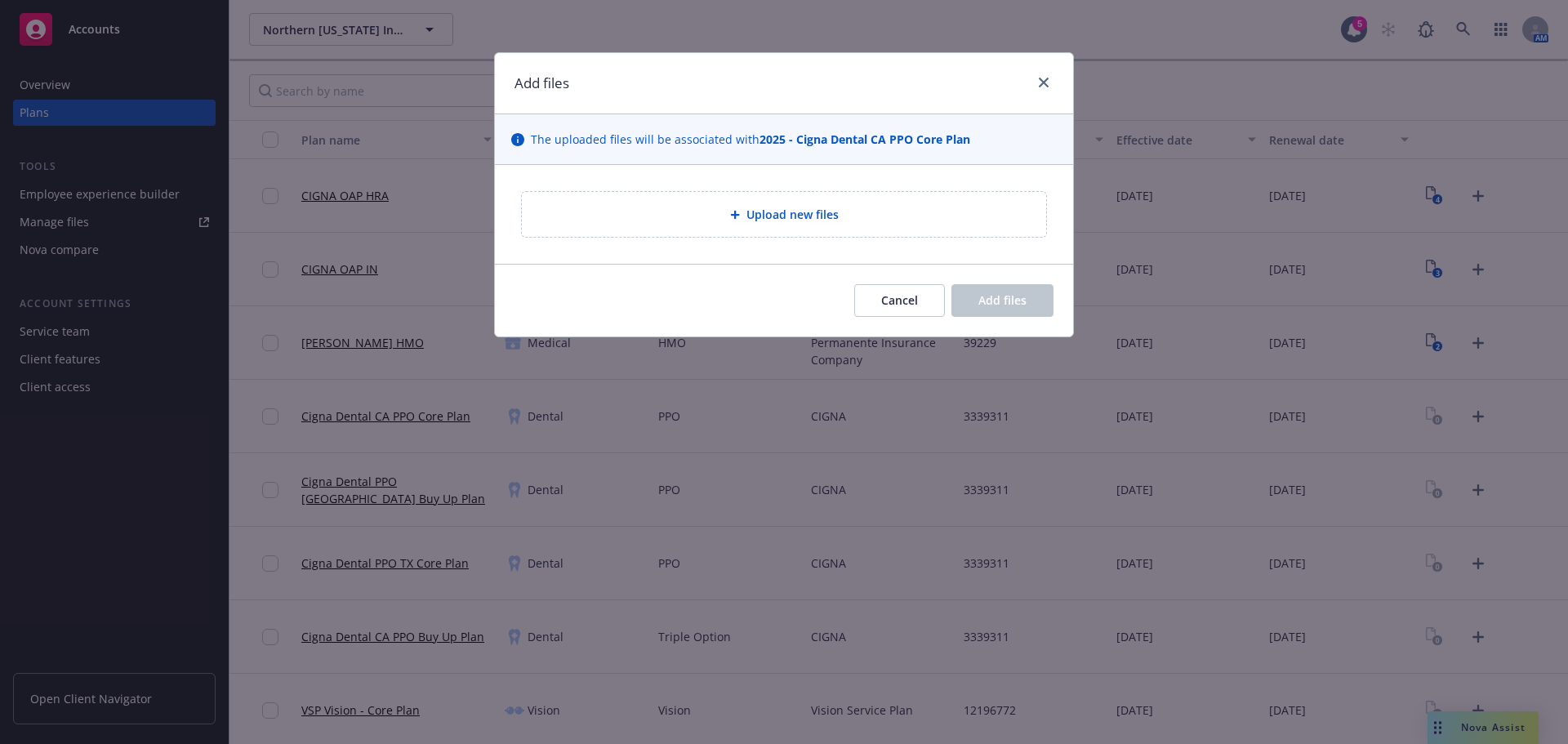
click at [772, 234] on div "Upload new files" at bounding box center [784, 215] width 524 height 45
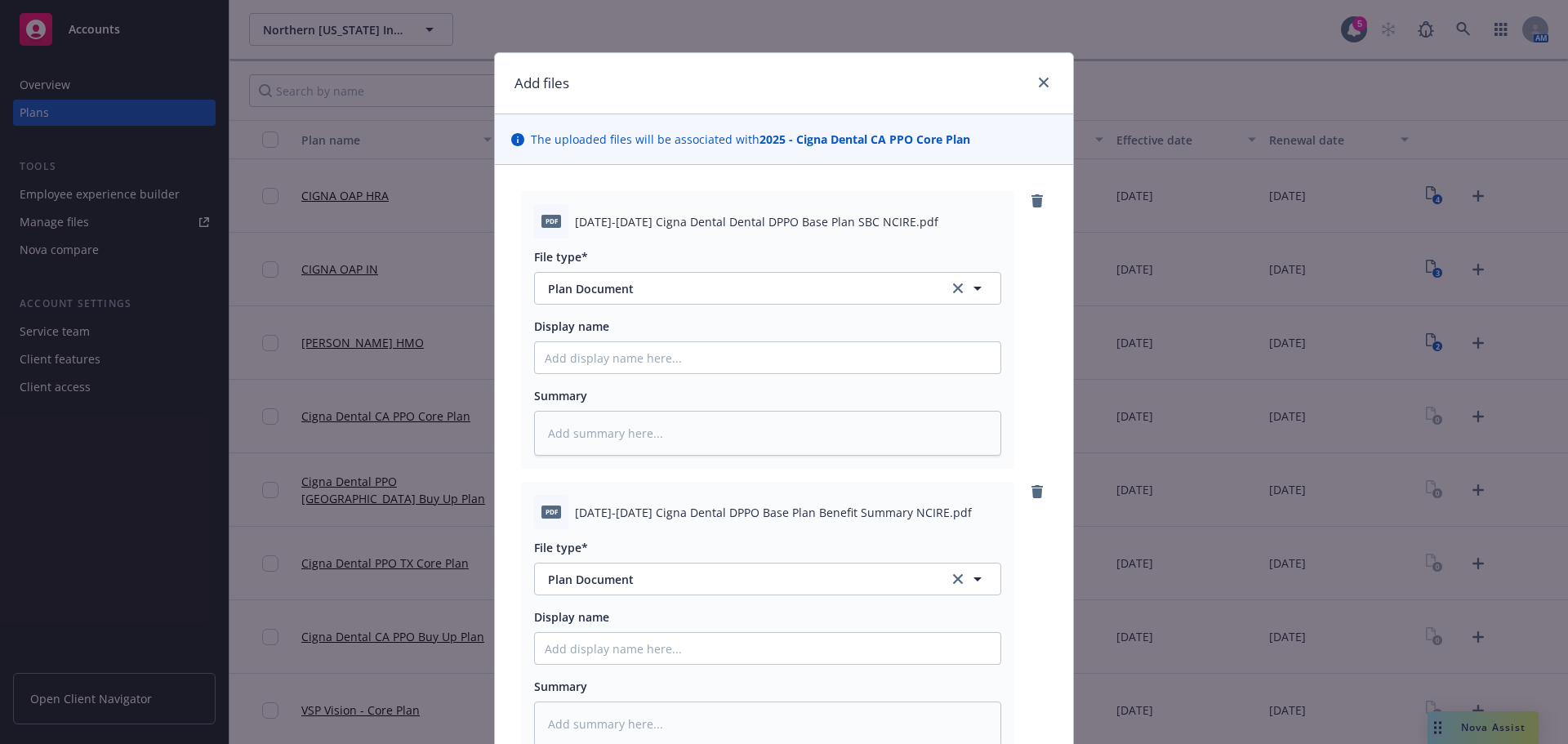
scroll to position [227, 0]
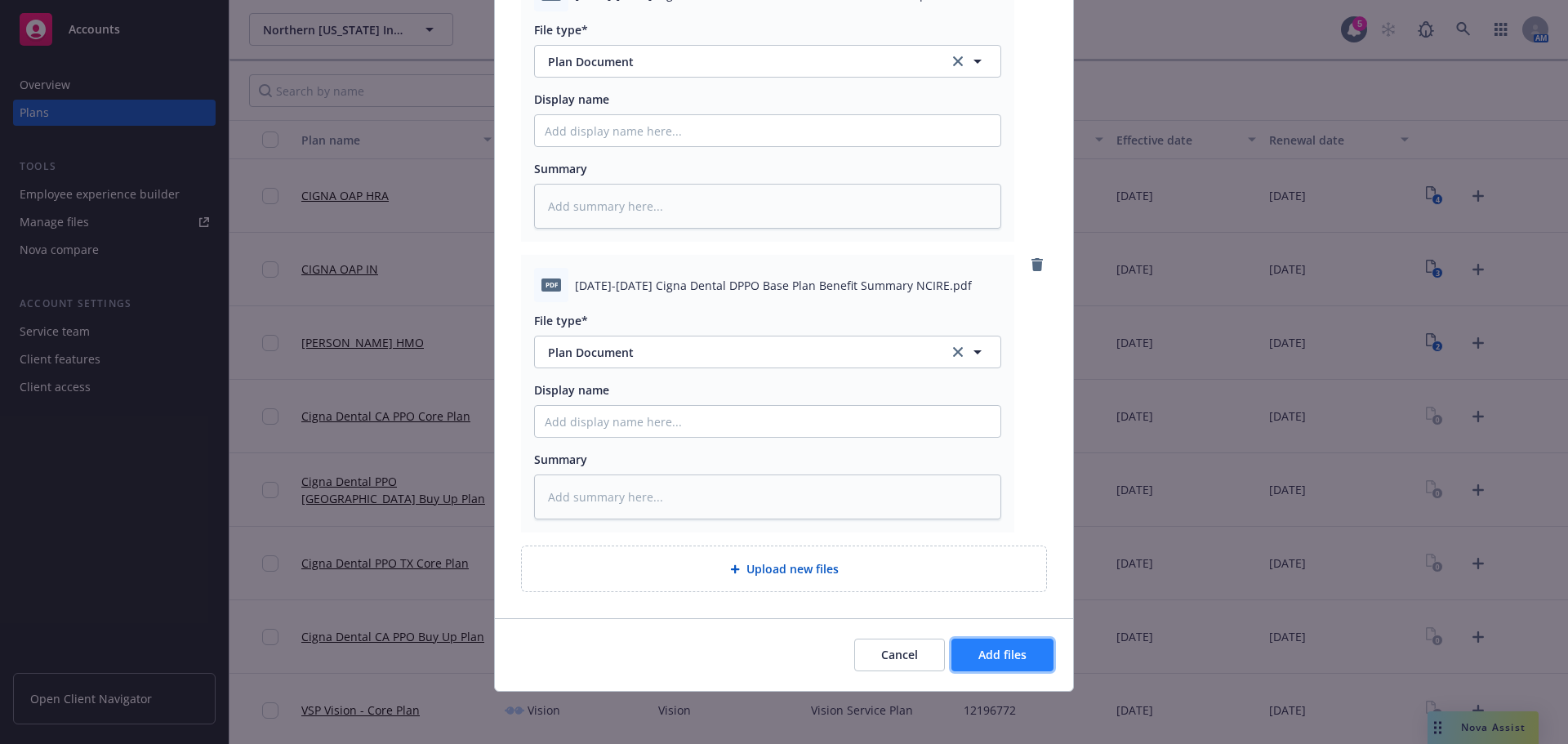
click at [971, 666] on button "Add files" at bounding box center [1002, 655] width 102 height 33
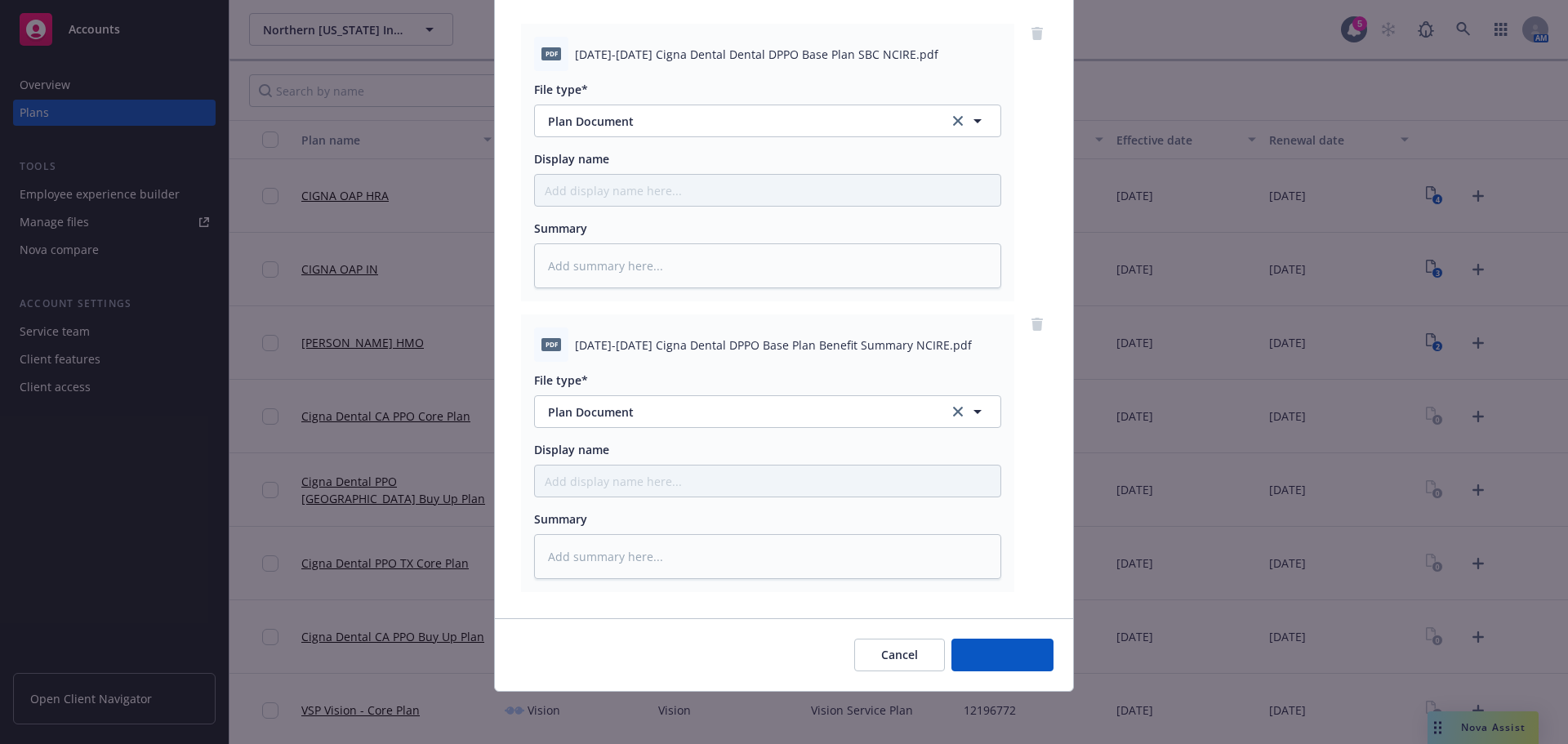
scroll to position [167, 0]
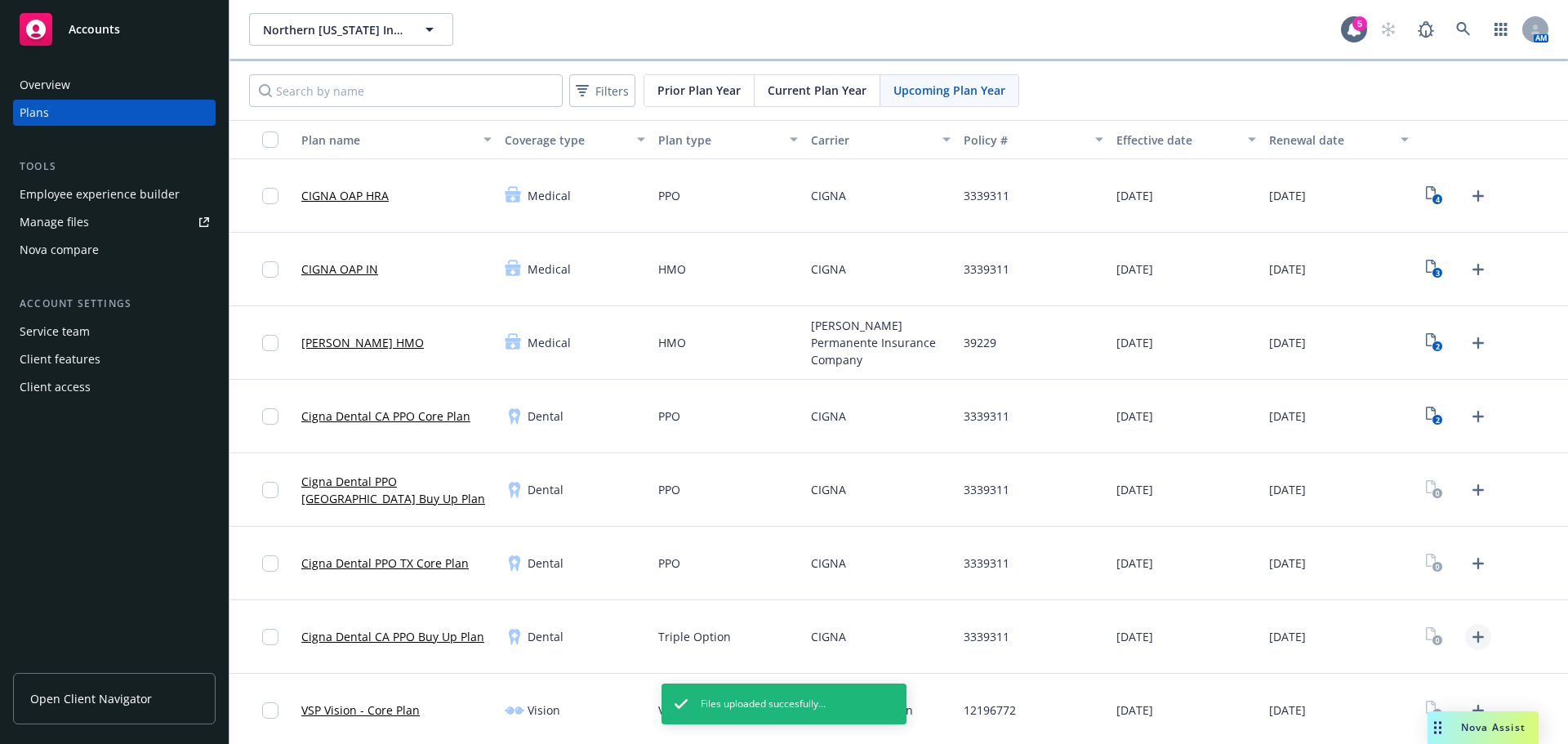
click at [1468, 642] on icon "Upload Plan Documents" at bounding box center [1478, 637] width 20 height 20
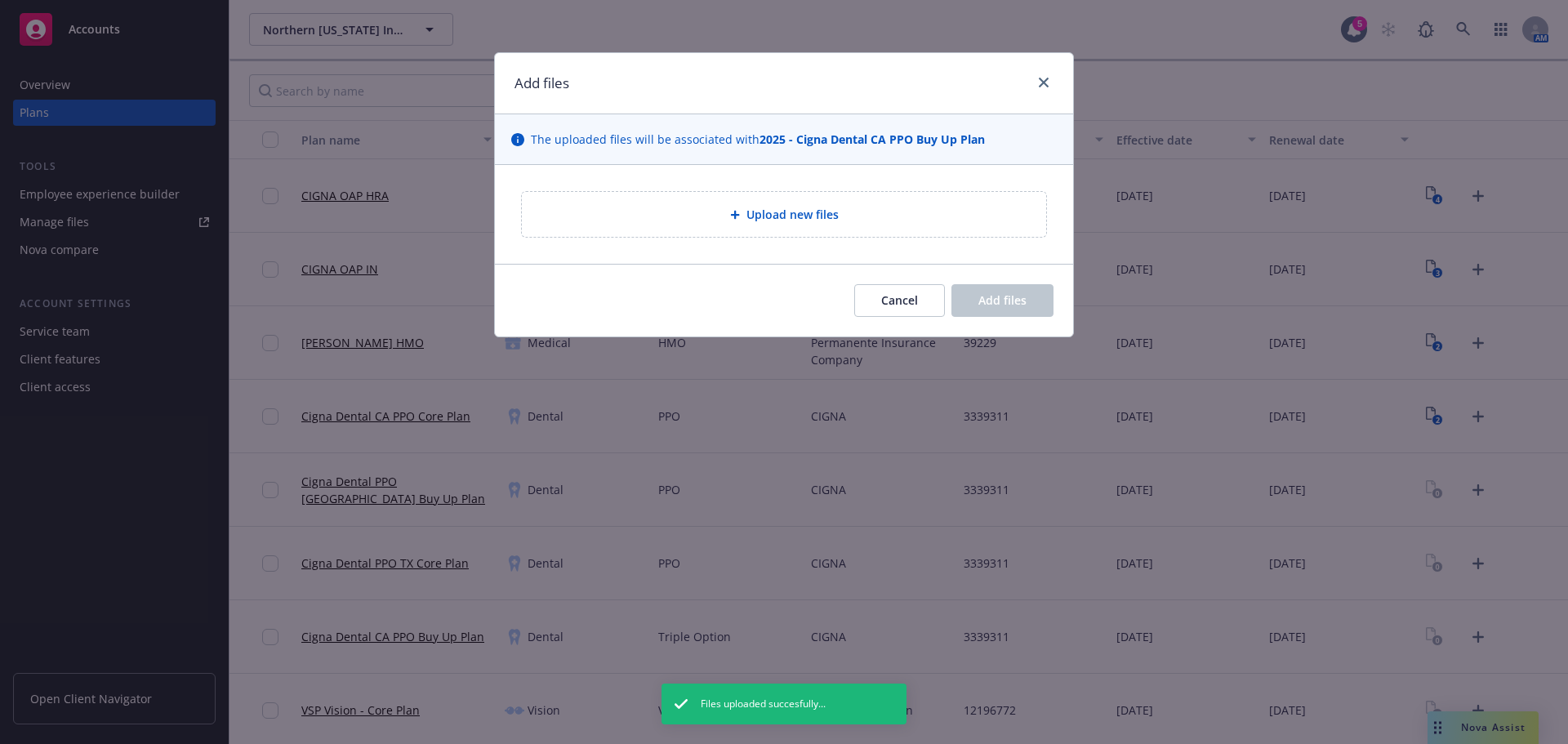
click at [771, 211] on span "Upload new files" at bounding box center [792, 214] width 92 height 17
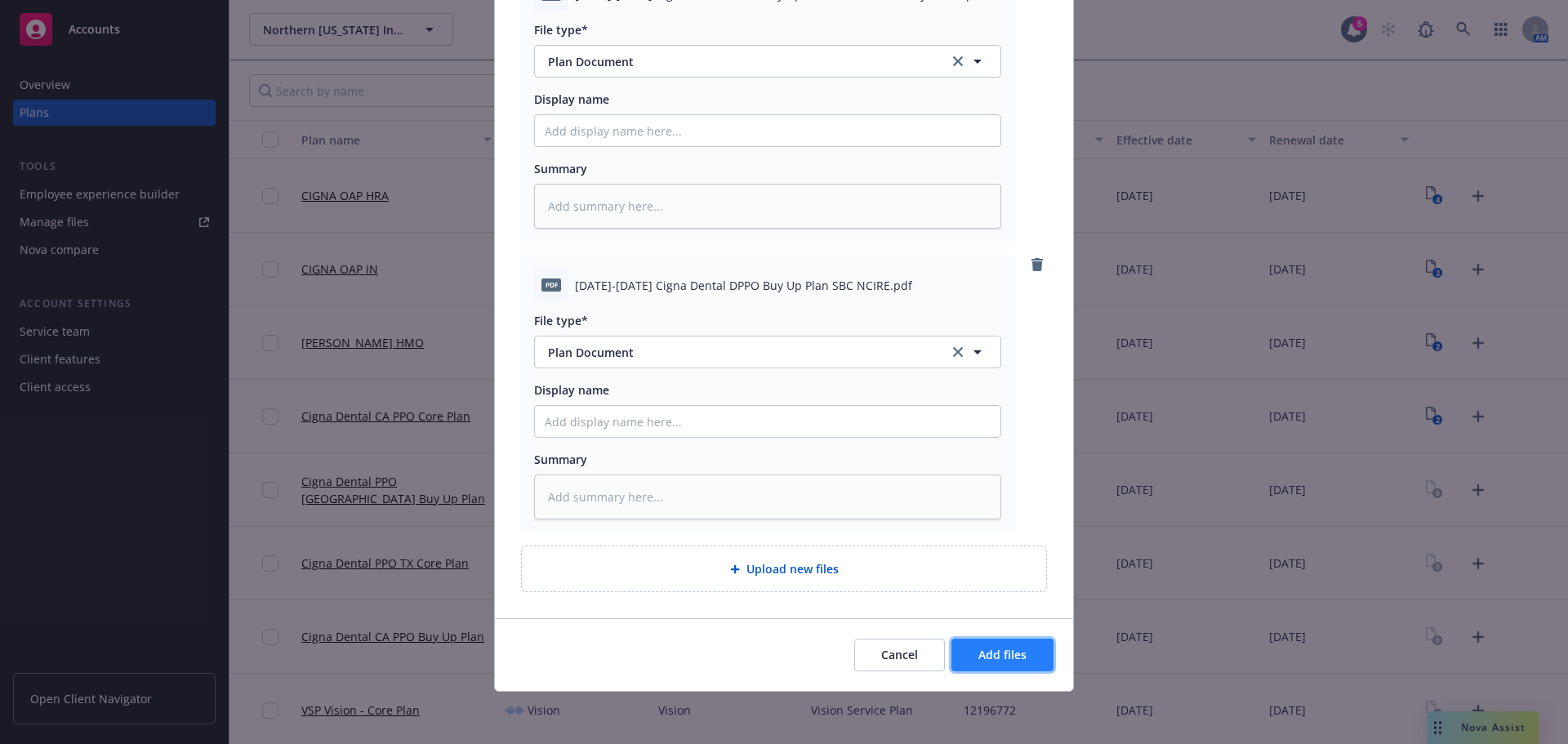
click at [1021, 663] on button "Add files" at bounding box center [1002, 655] width 102 height 33
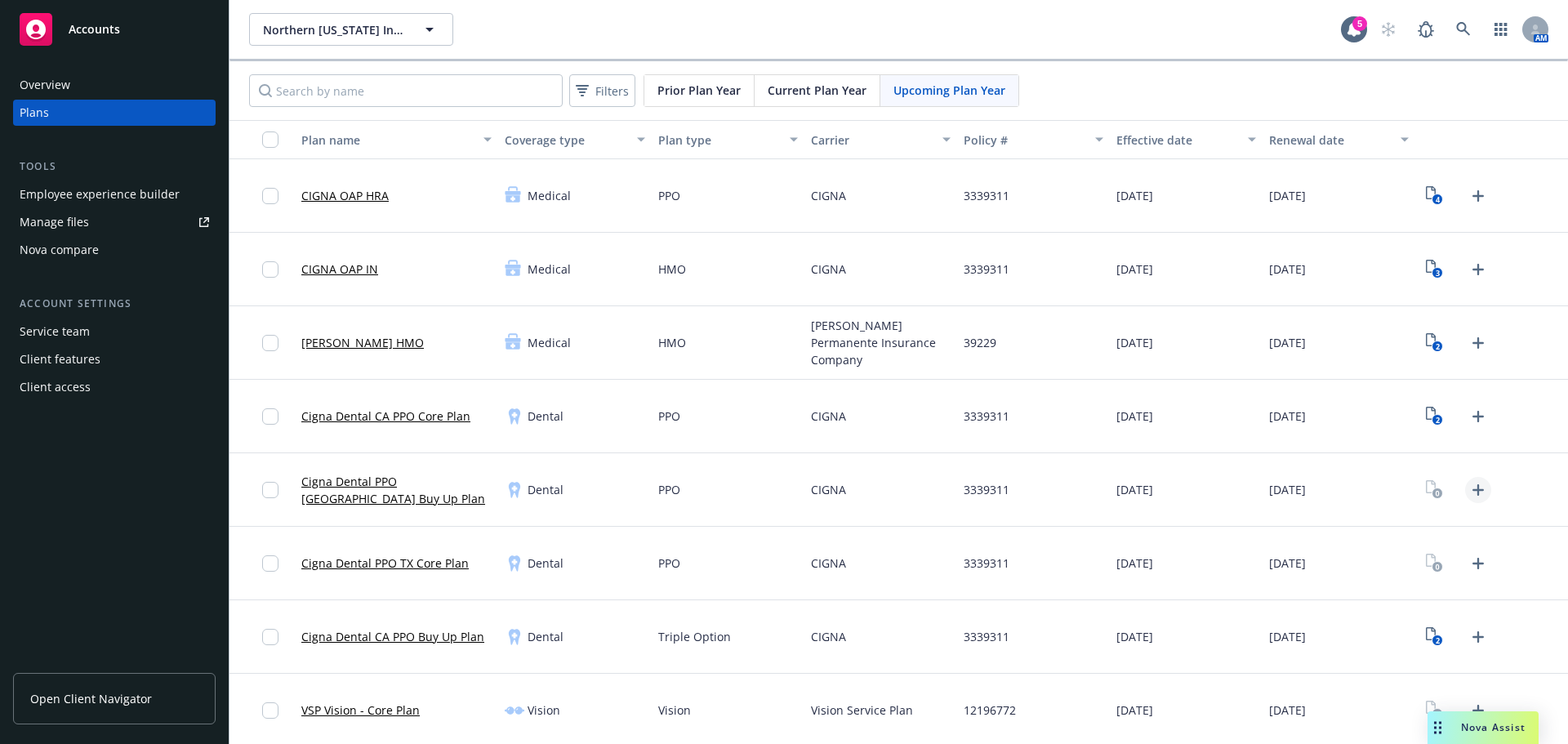
click at [1473, 490] on icon "Upload Plan Documents" at bounding box center [1478, 490] width 20 height 20
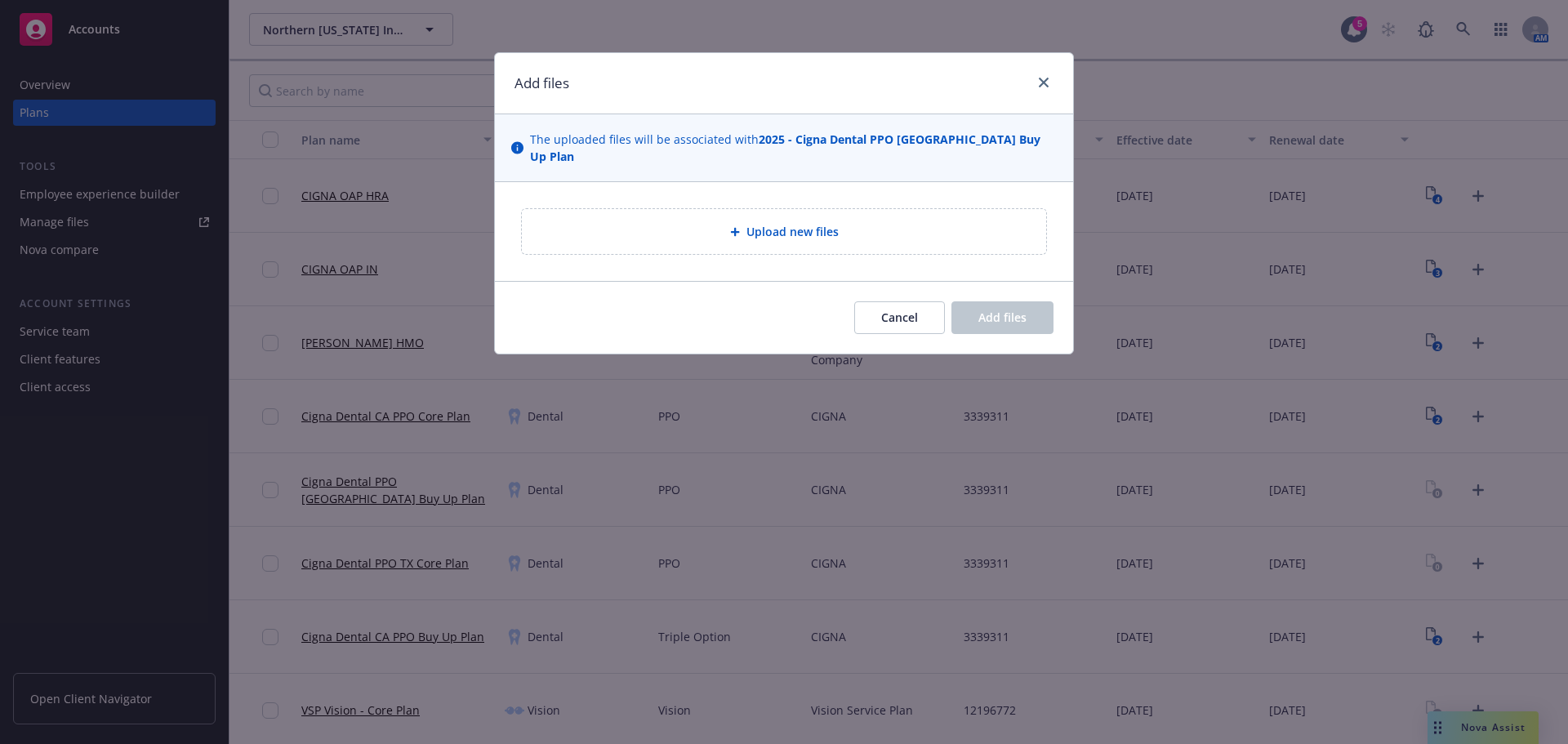
click at [807, 222] on div "Upload new files" at bounding box center [784, 231] width 498 height 19
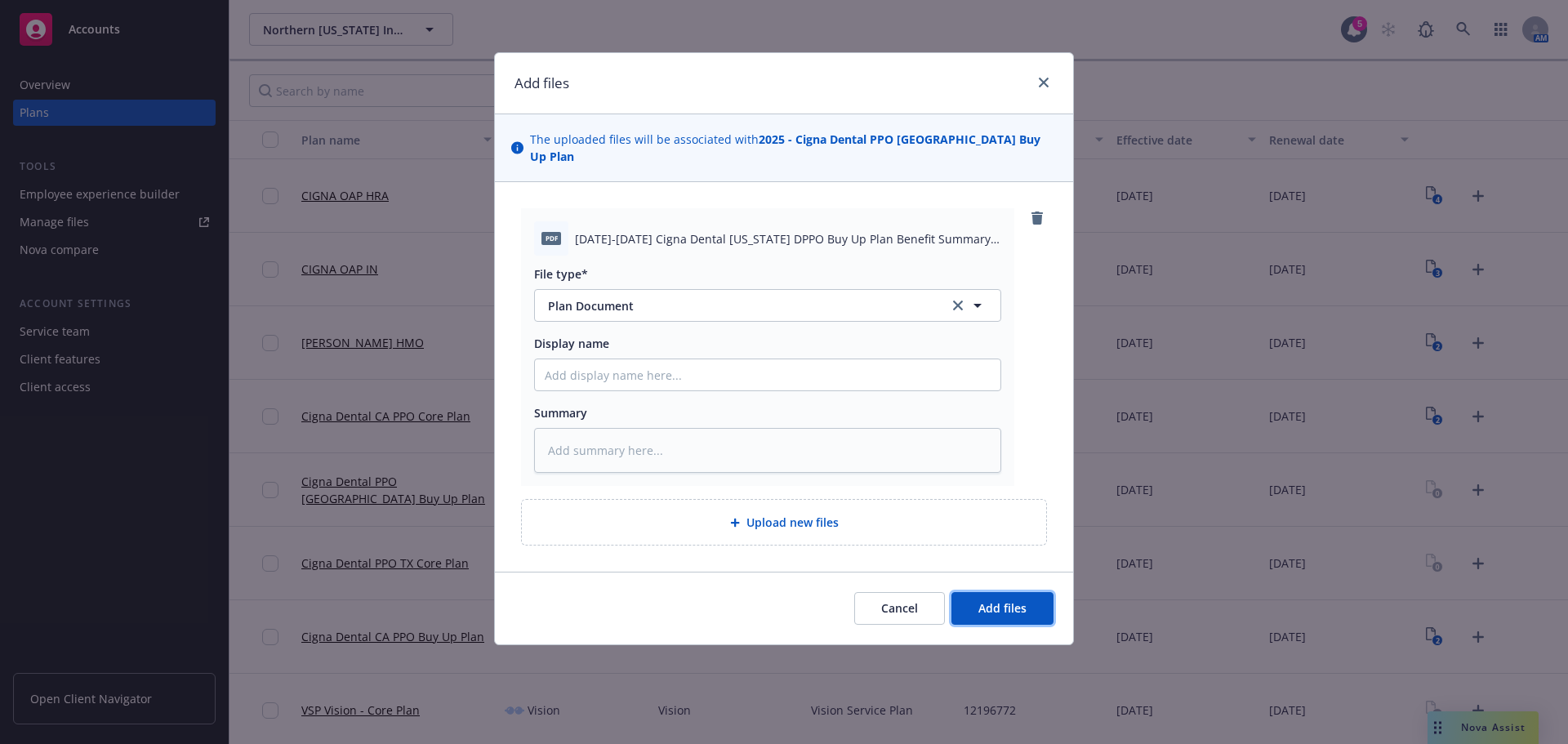
click at [1031, 592] on button "Add files" at bounding box center [1002, 608] width 102 height 33
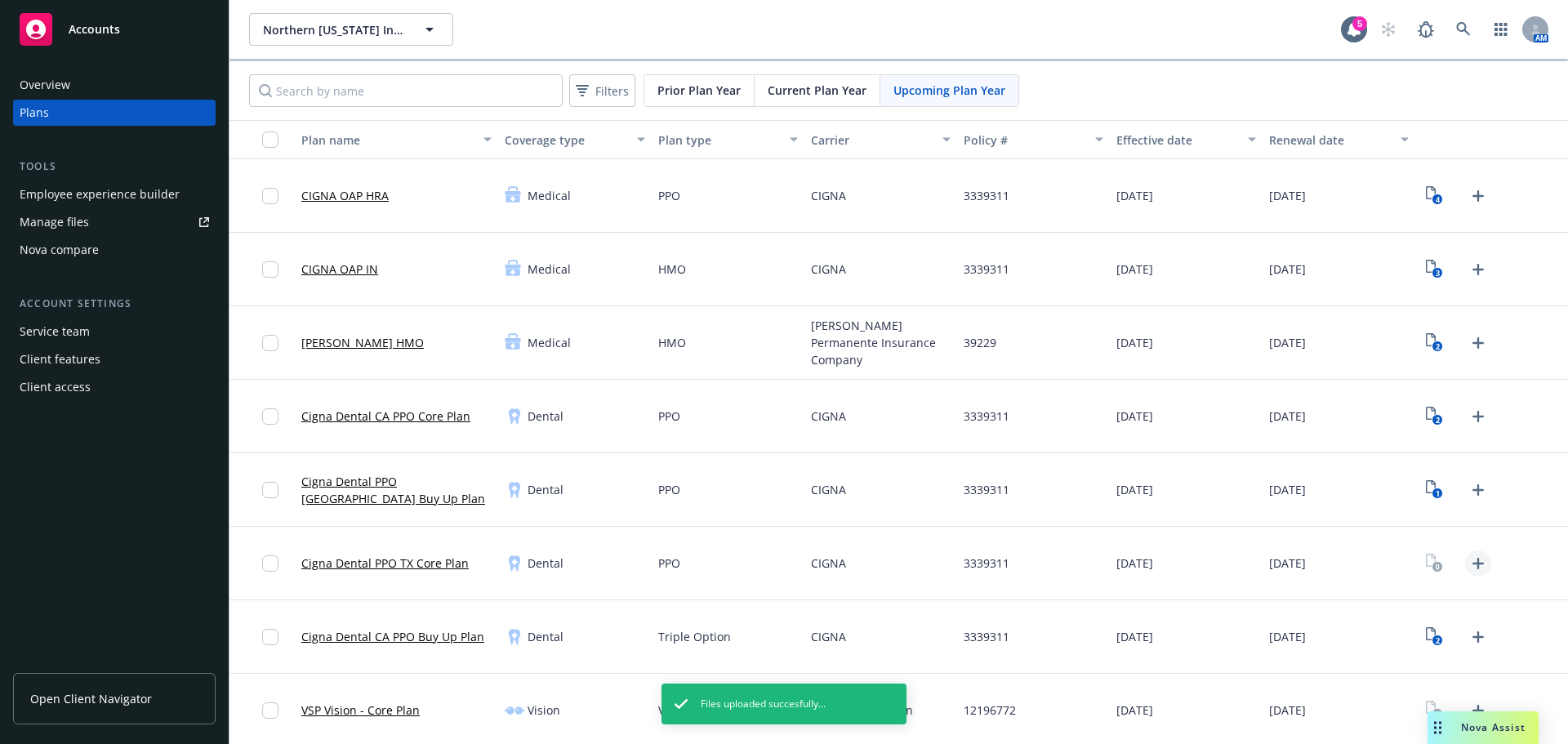
click at [1470, 567] on icon "Upload Plan Documents" at bounding box center [1478, 563] width 20 height 20
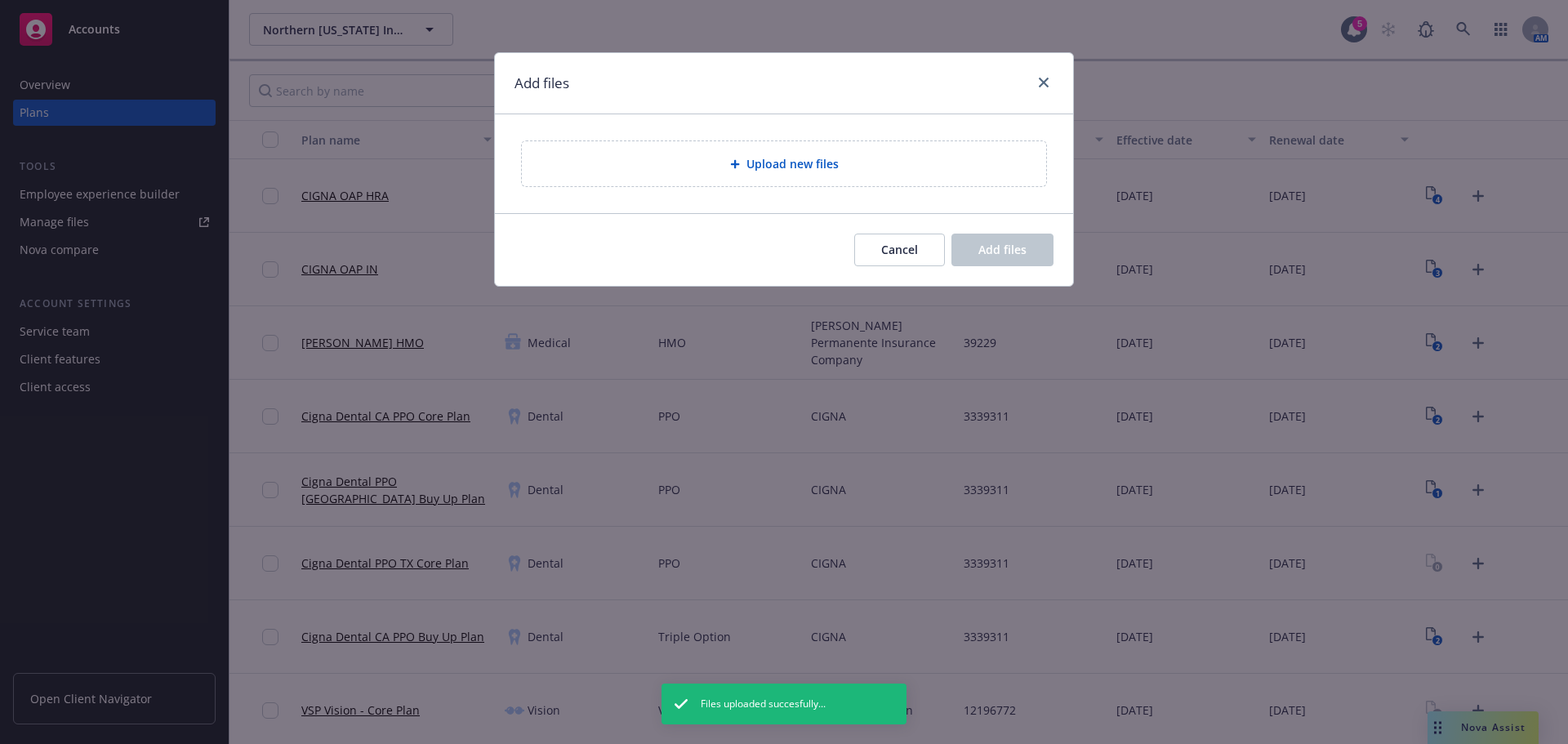
click at [783, 173] on div "Upload new files" at bounding box center [784, 164] width 578 height 98
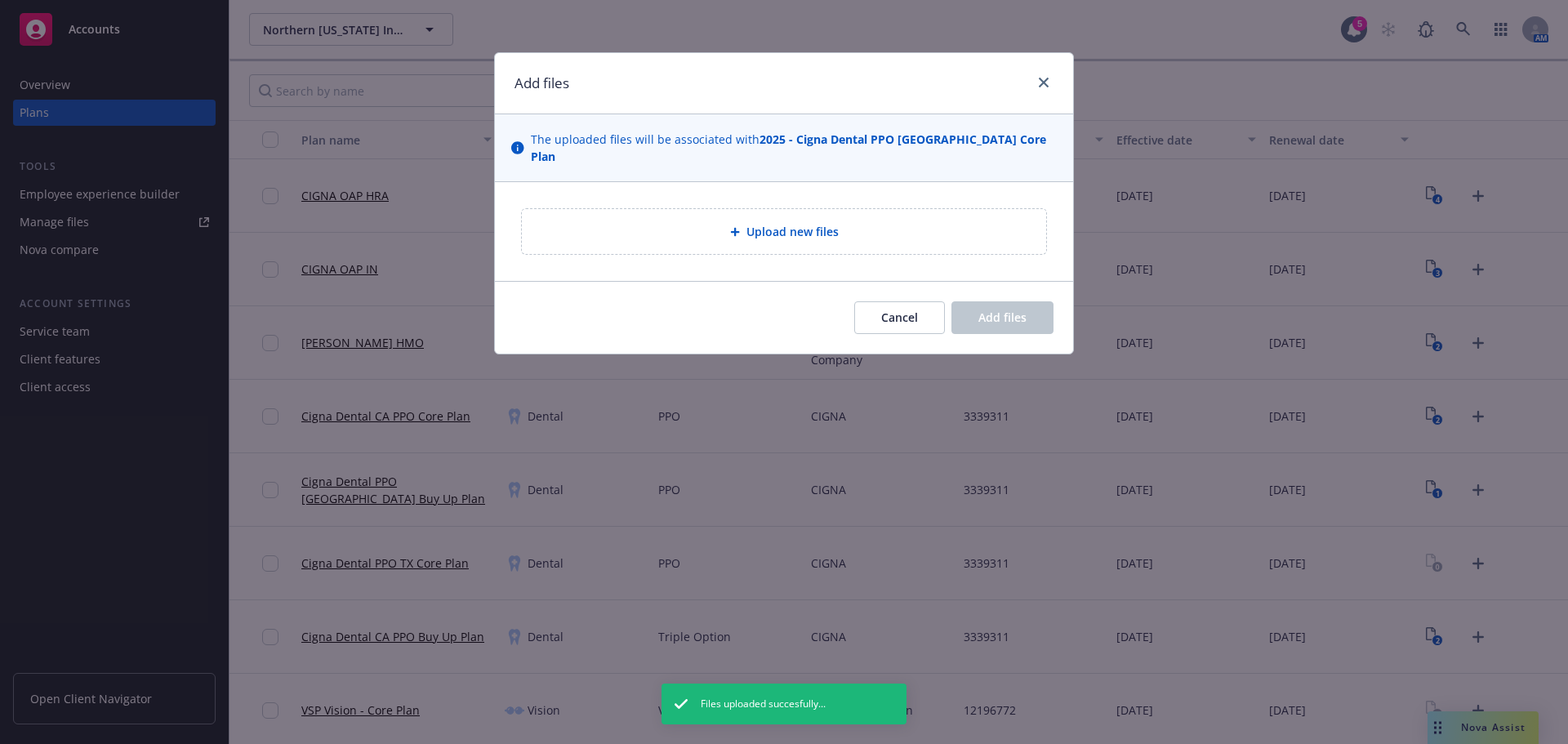
click at [811, 238] on div "Upload new files" at bounding box center [784, 232] width 526 height 46
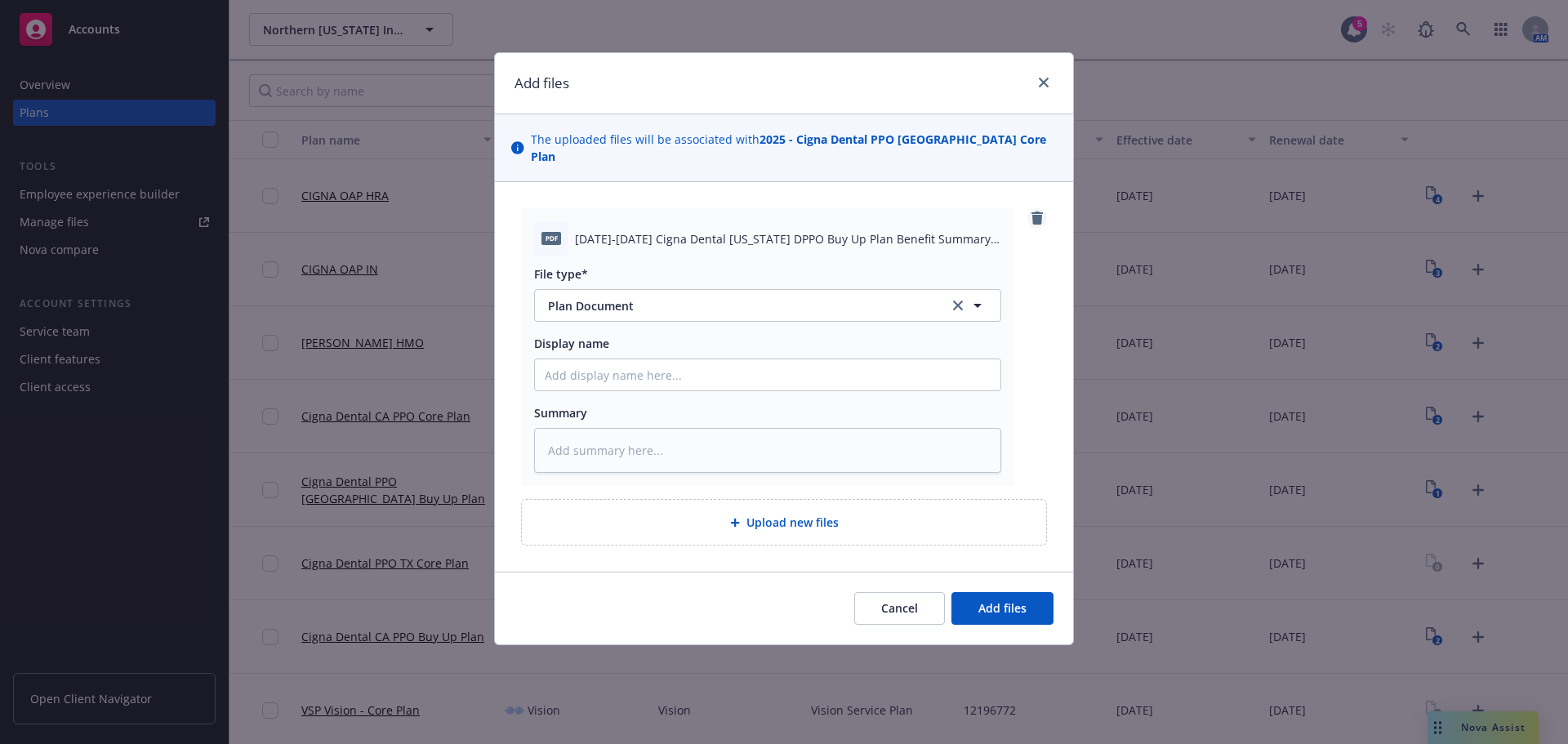
click at [1036, 209] on link "remove" at bounding box center [1037, 218] width 20 height 20
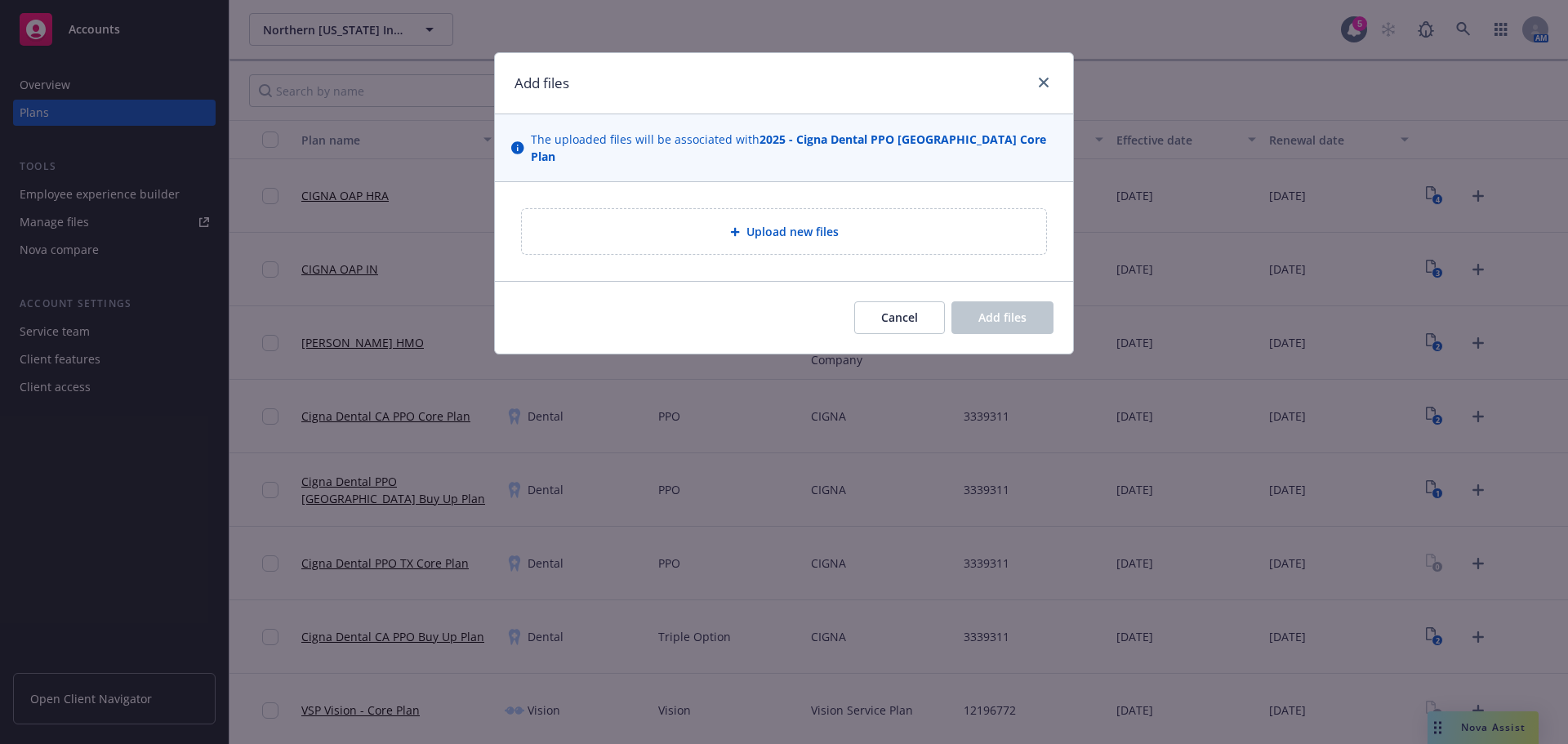
click at [780, 223] on span "Upload new files" at bounding box center [792, 231] width 92 height 17
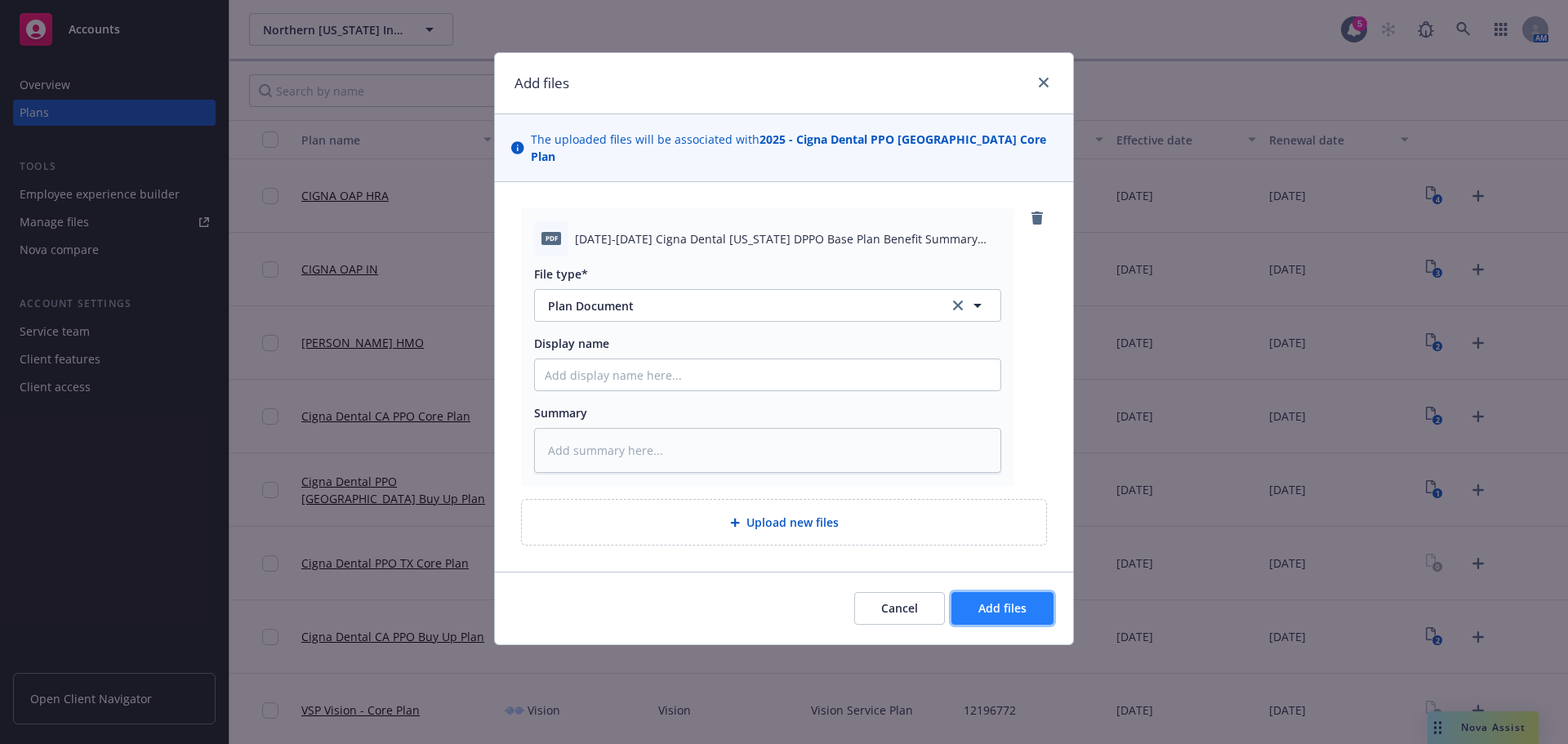
click at [1008, 600] on span "Add files" at bounding box center [1003, 607] width 48 height 15
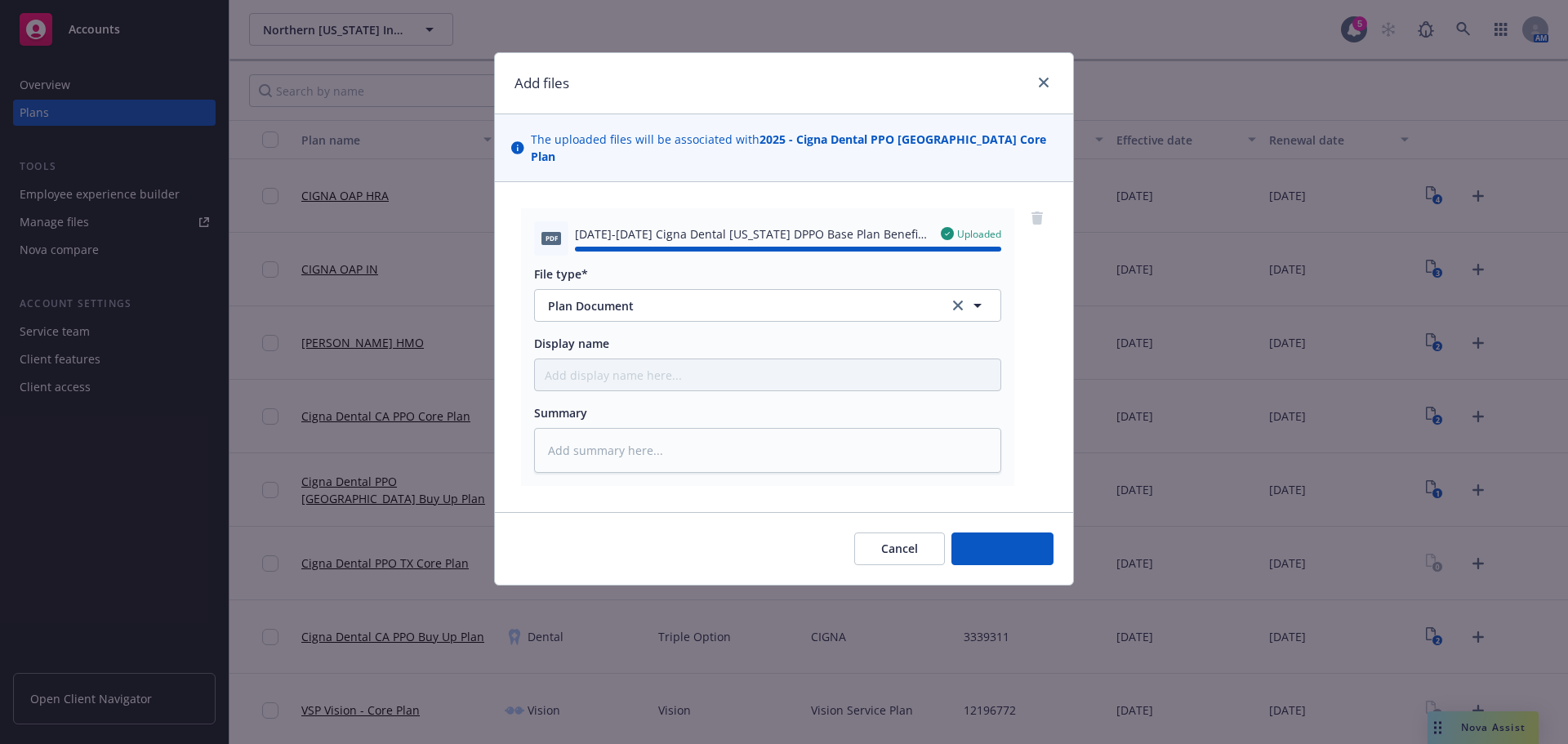
type textarea "x"
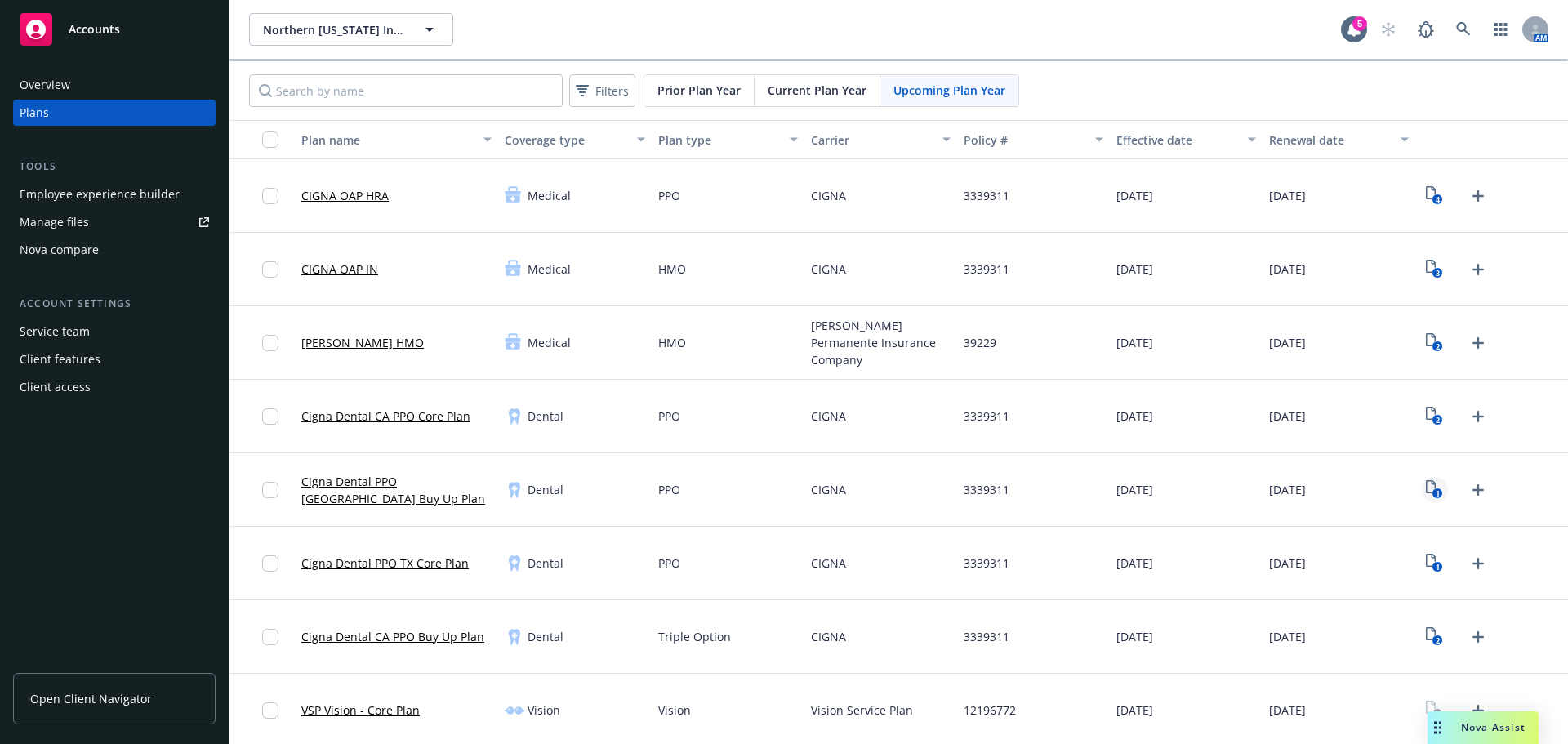
click at [1426, 496] on icon "1" at bounding box center [1434, 489] width 17 height 19
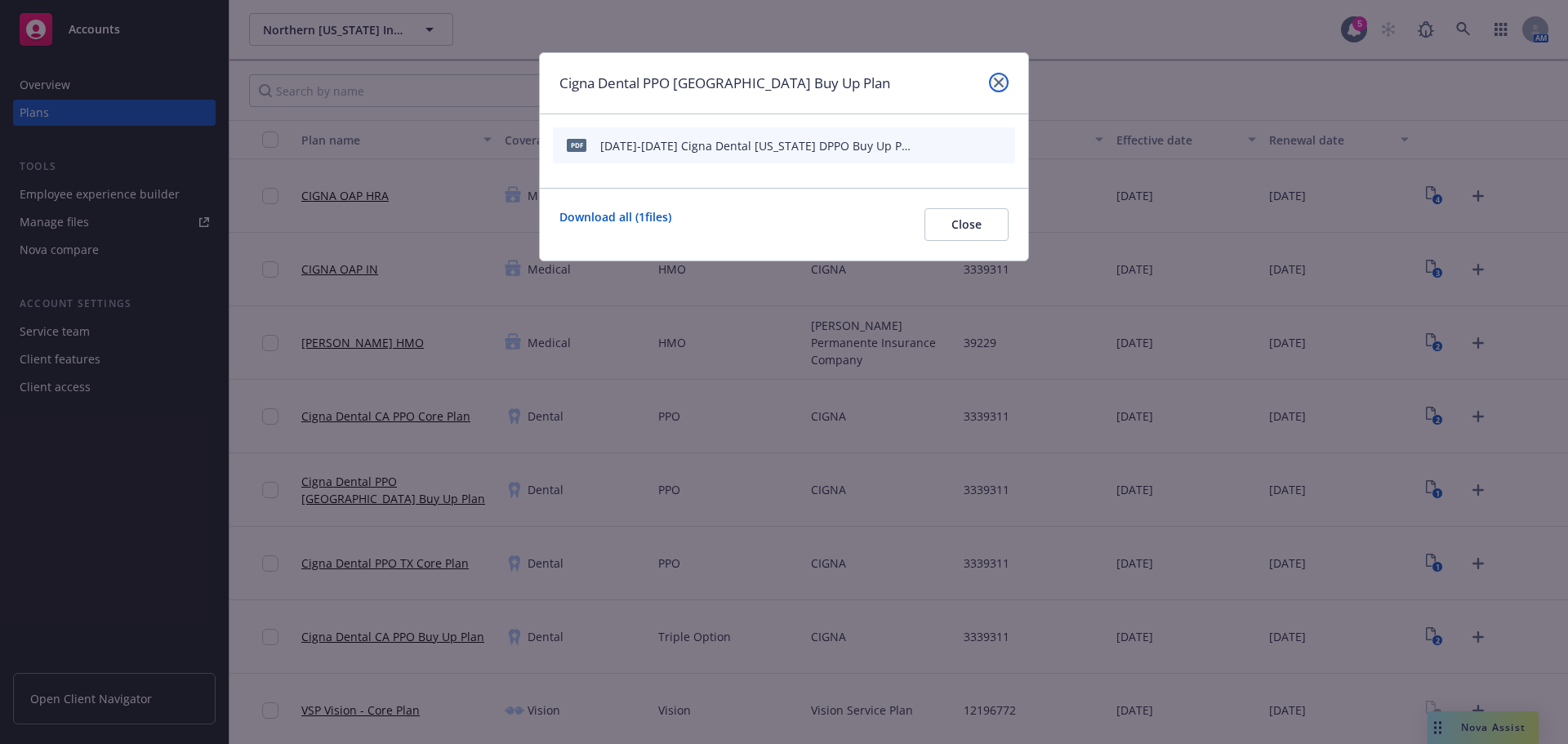
click at [999, 79] on icon "close" at bounding box center [998, 82] width 10 height 10
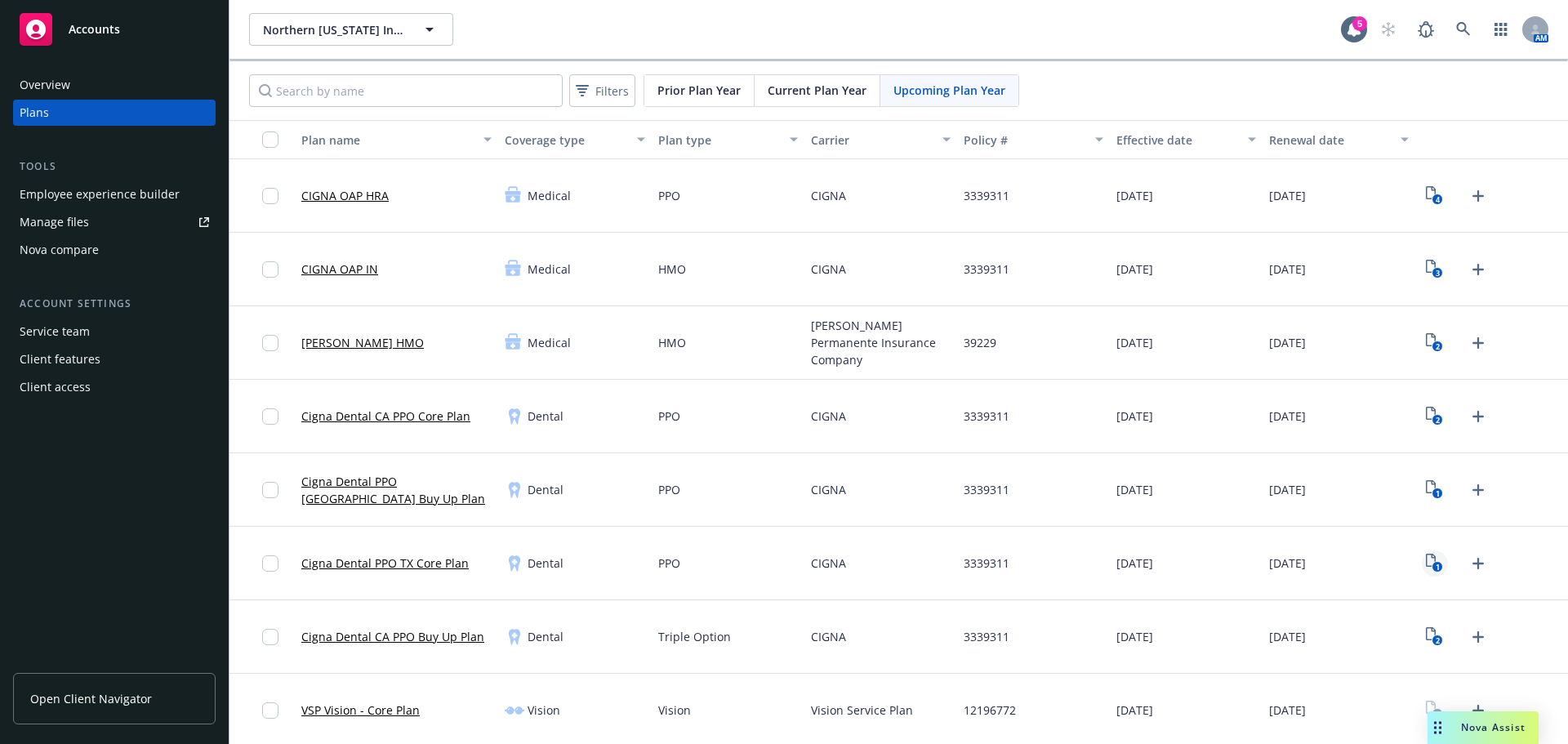
click at [1433, 562] on link "1" at bounding box center [1434, 562] width 26 height 26
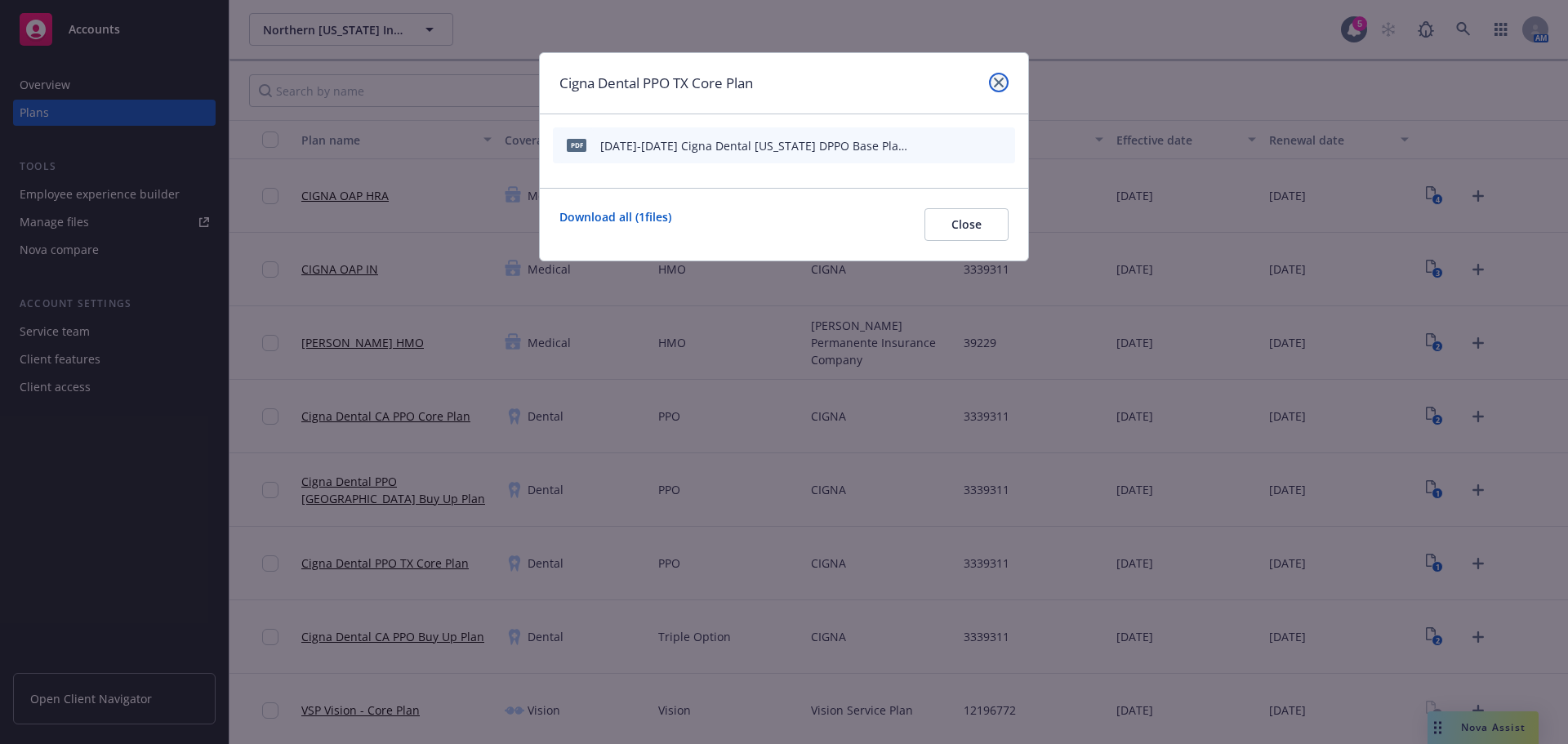
click at [999, 81] on icon "close" at bounding box center [998, 82] width 10 height 10
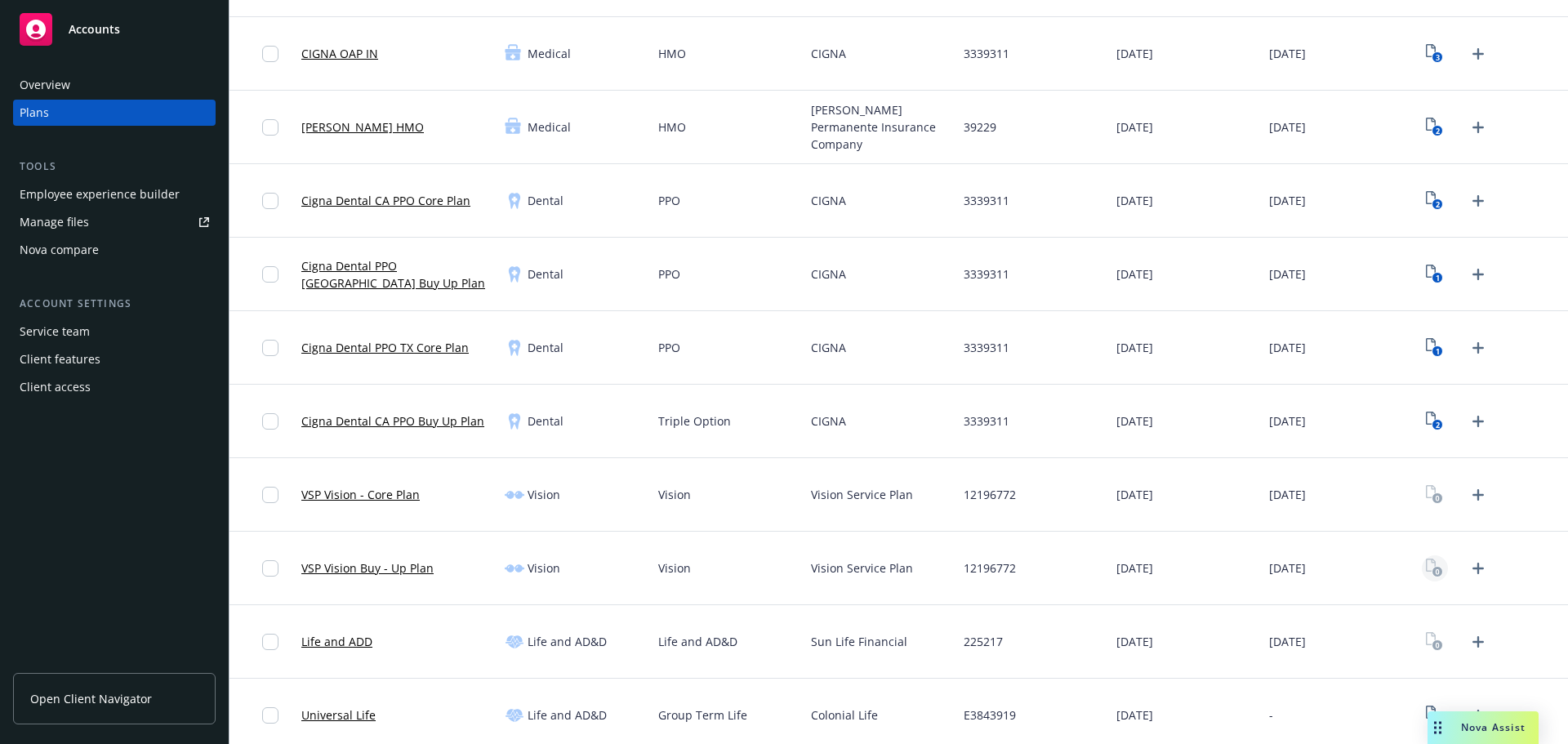
scroll to position [245, 0]
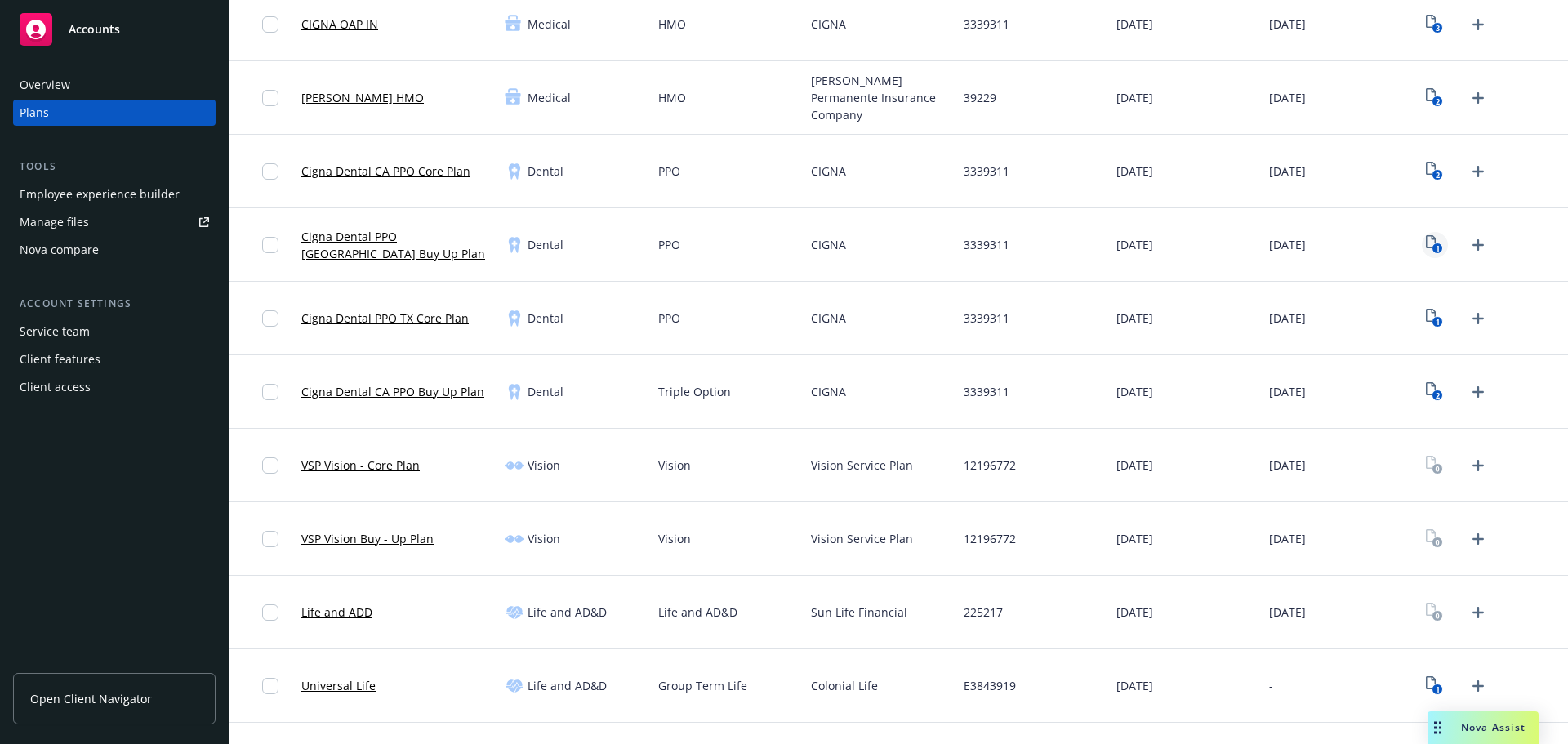
click at [1432, 247] on rect "View Plan Documents" at bounding box center [1437, 249] width 11 height 11
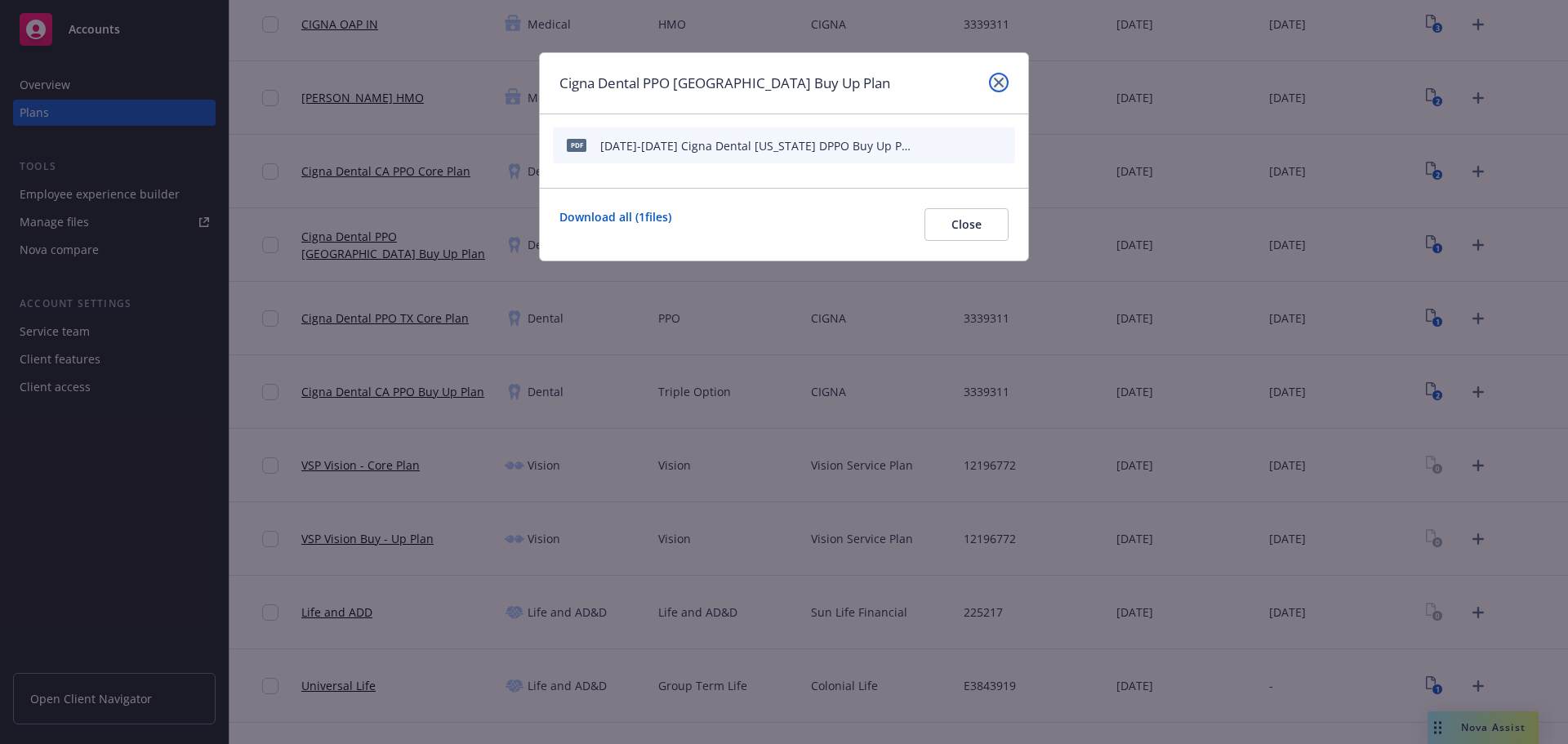
click at [997, 81] on icon "close" at bounding box center [998, 82] width 10 height 10
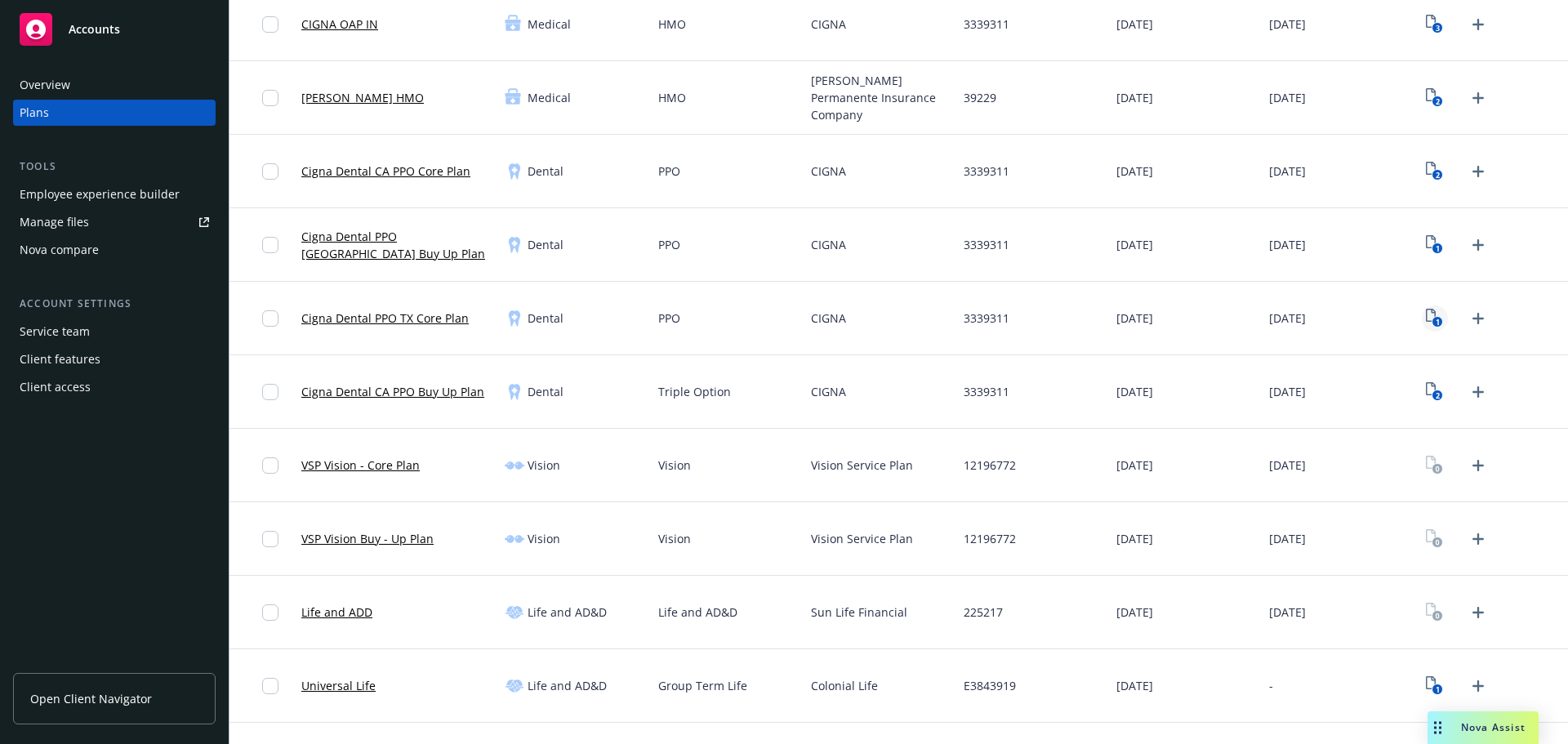
click at [1426, 325] on icon "1" at bounding box center [1434, 317] width 17 height 19
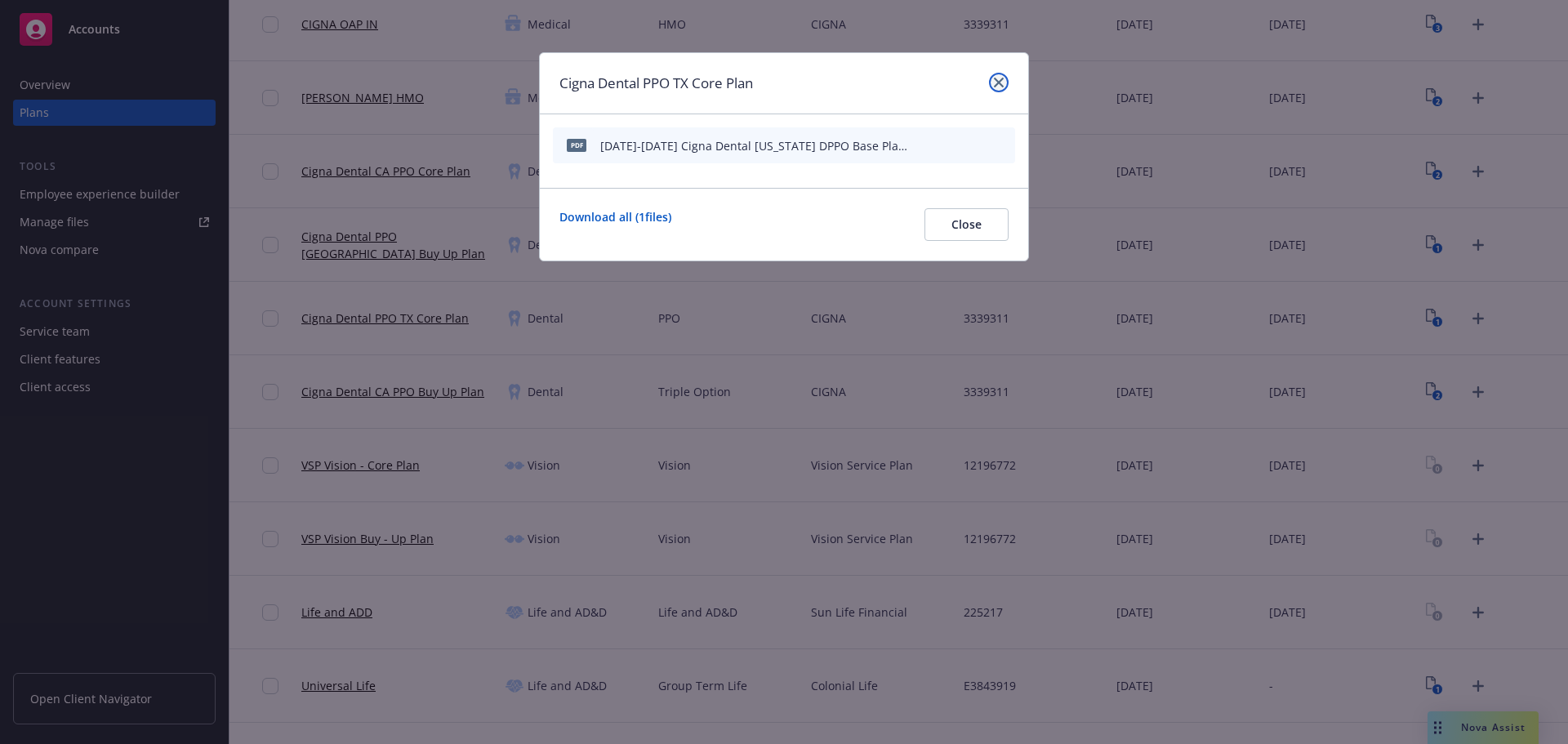
click at [1004, 80] on link "close" at bounding box center [998, 82] width 20 height 20
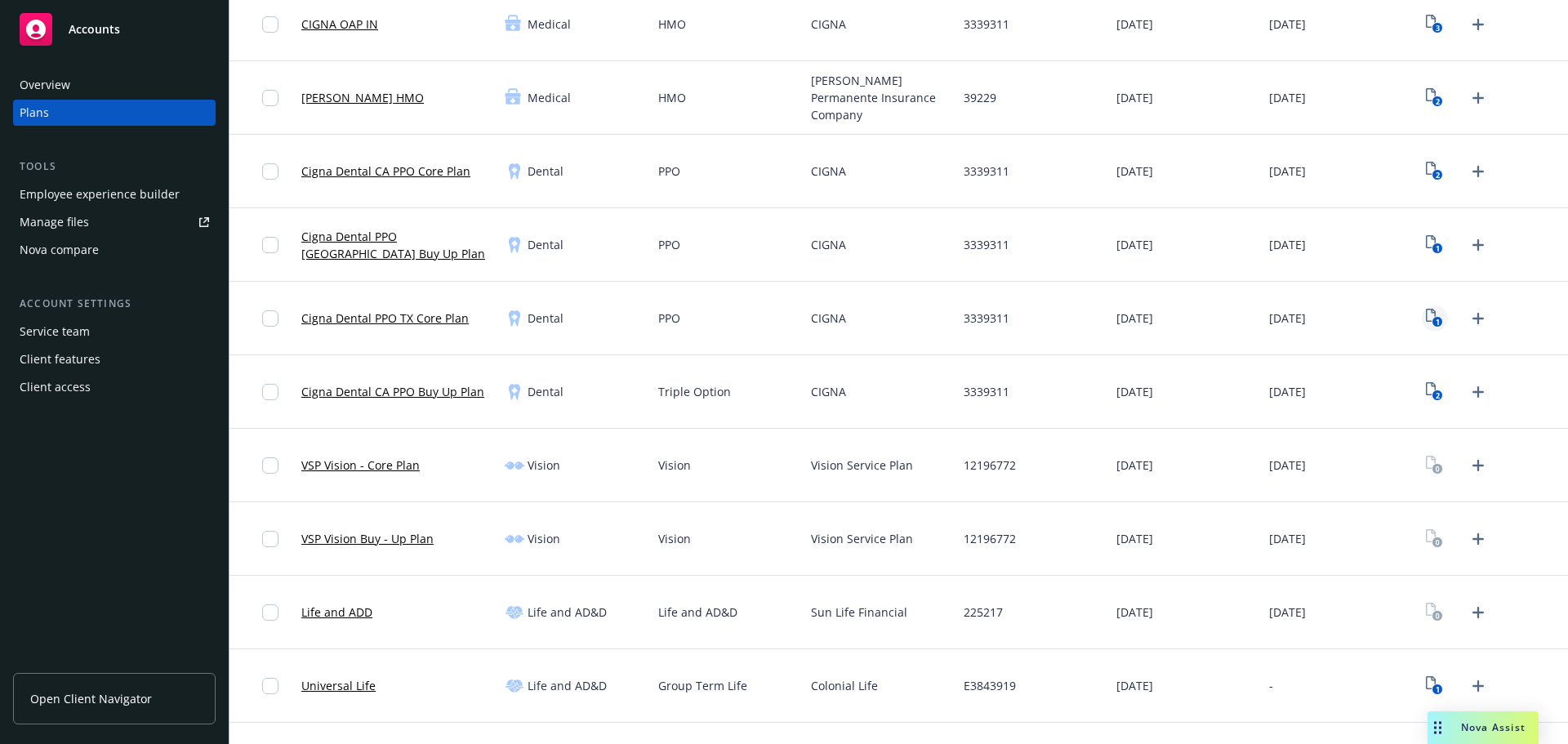
click at [1426, 318] on icon "1" at bounding box center [1434, 317] width 17 height 19
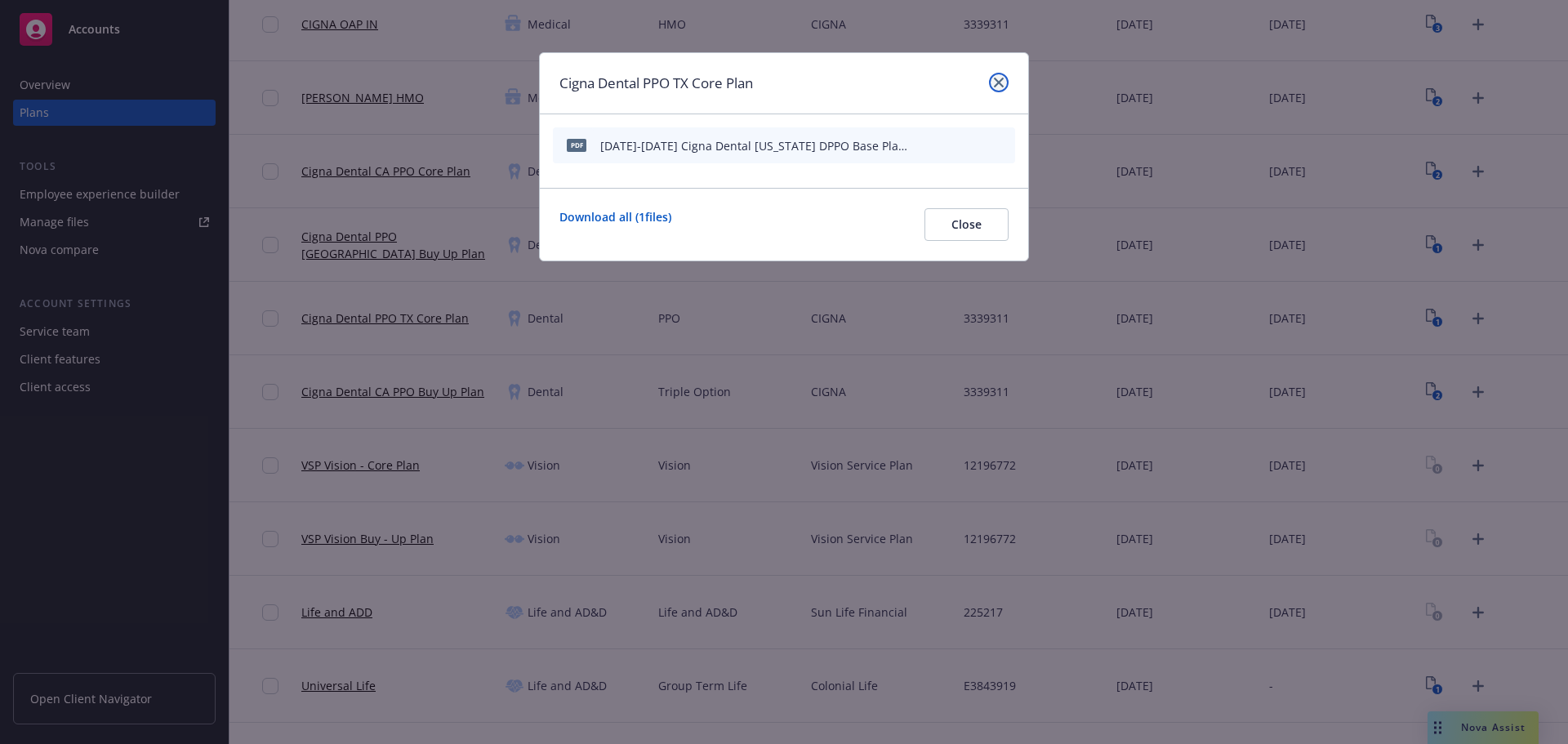
click at [995, 80] on icon "close" at bounding box center [998, 82] width 10 height 10
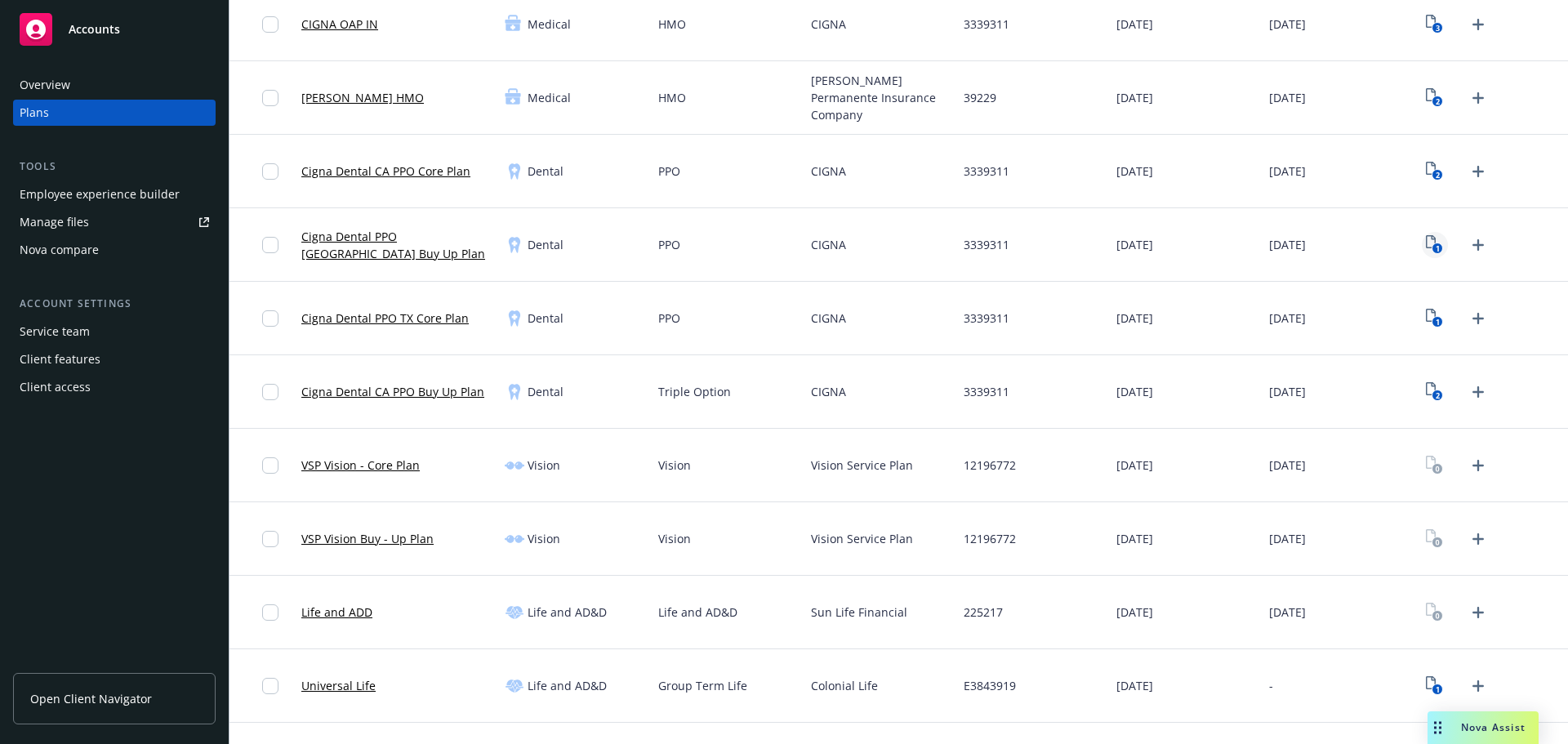
click at [1421, 254] on link "1" at bounding box center [1434, 244] width 26 height 26
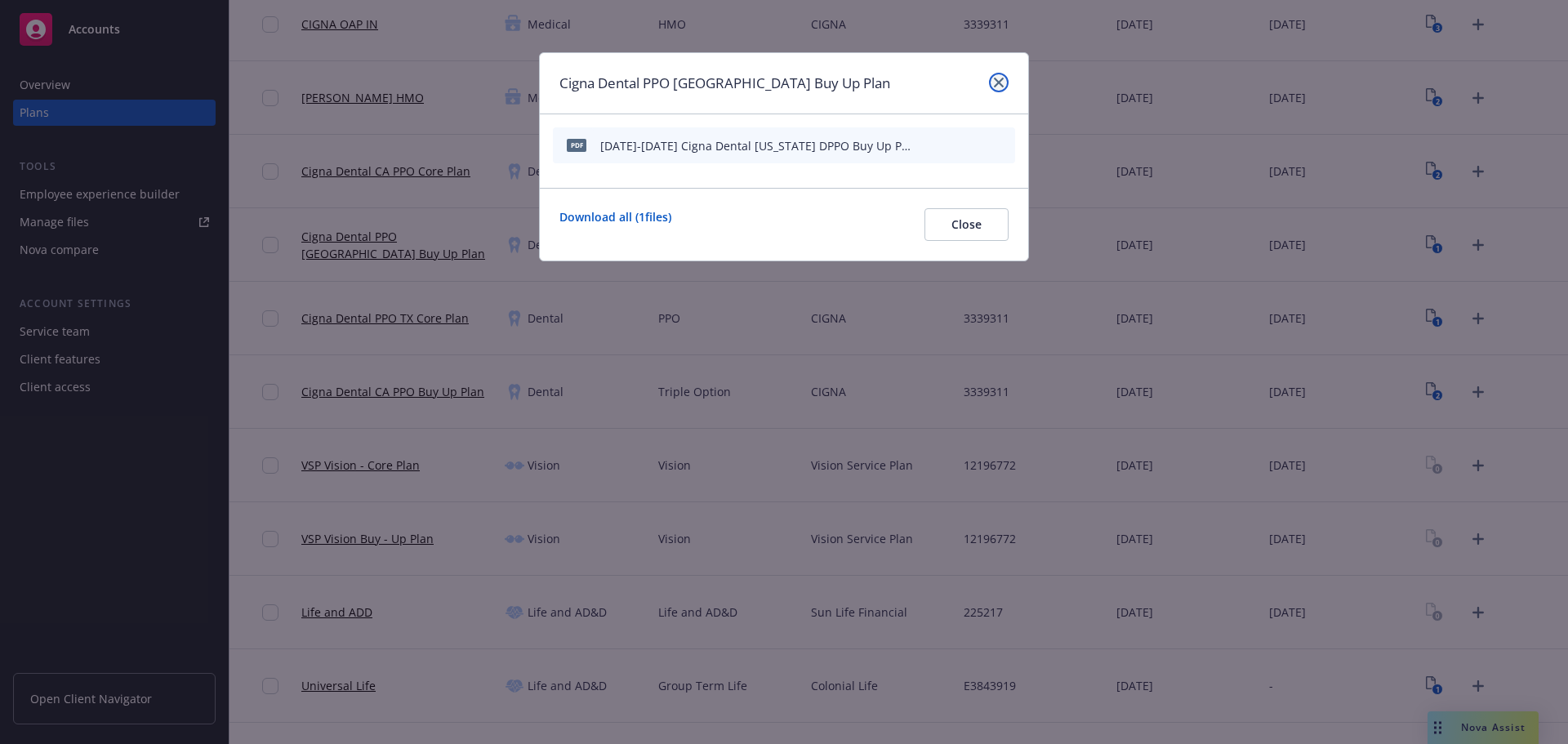
click at [995, 74] on link "close" at bounding box center [998, 82] width 20 height 20
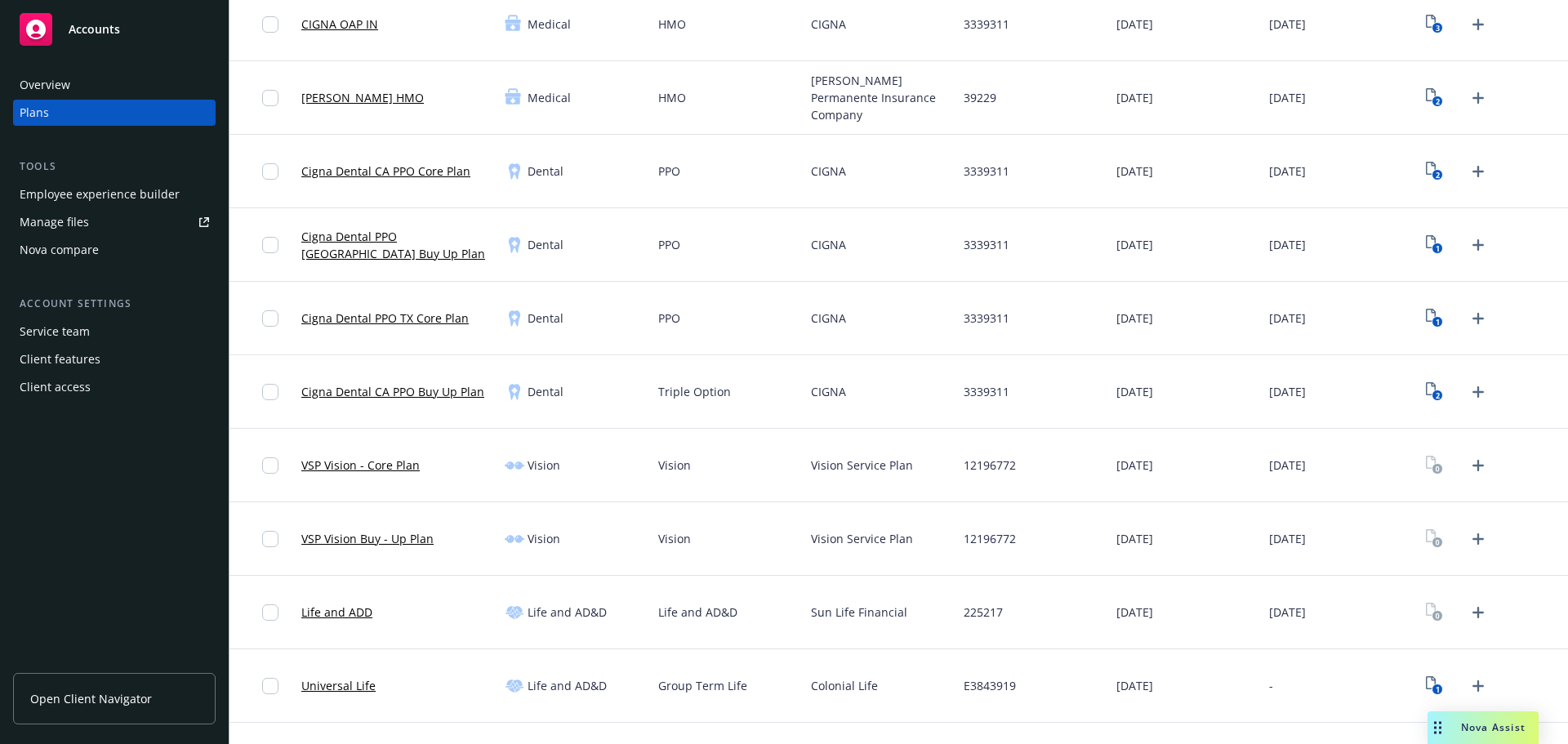
drag, startPoint x: 1427, startPoint y: 174, endPoint x: 975, endPoint y: 153, distance: 452.5
click at [1436, 174] on text "2" at bounding box center [1437, 175] width 4 height 11
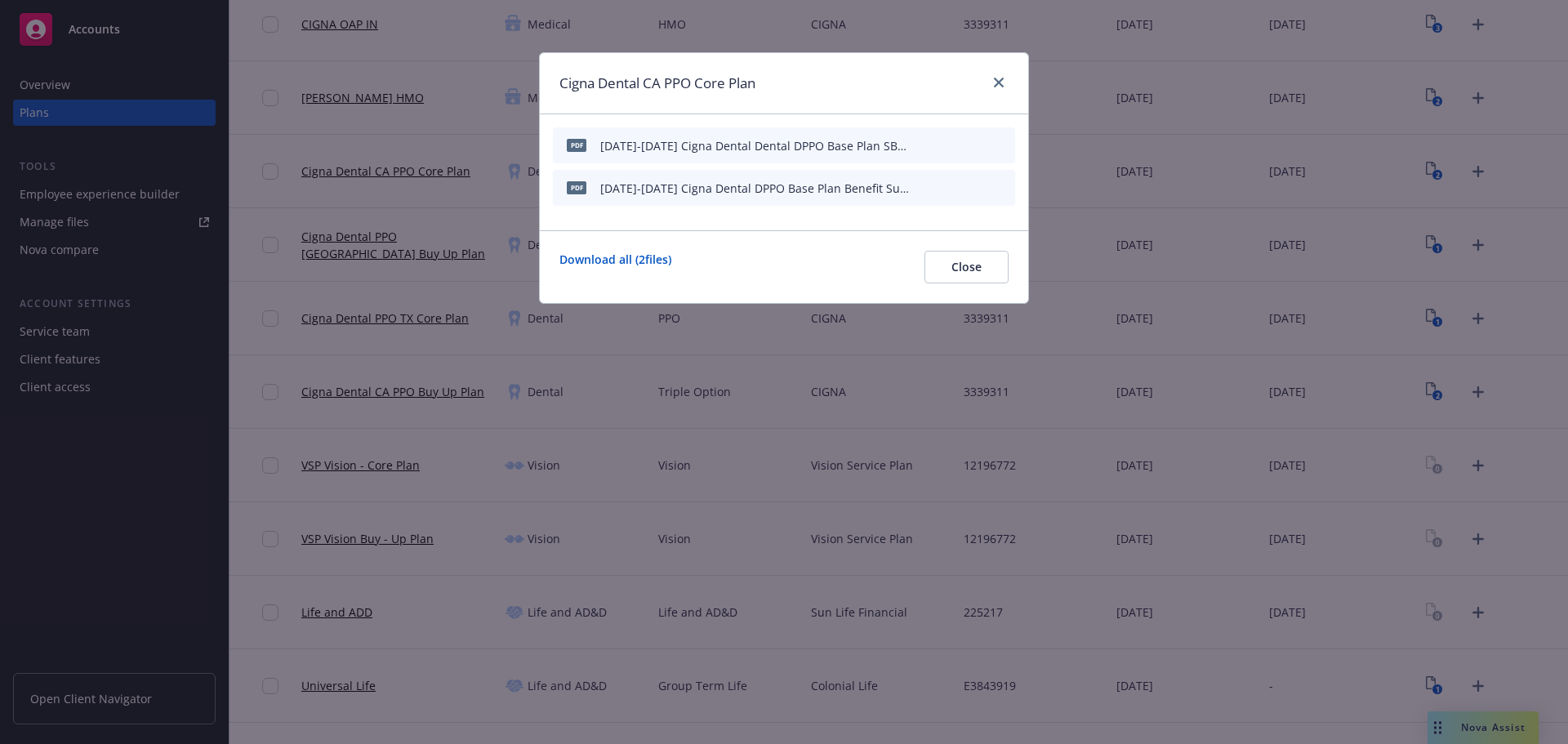
click at [926, 144] on icon "button" at bounding box center [921, 145] width 10 height 10
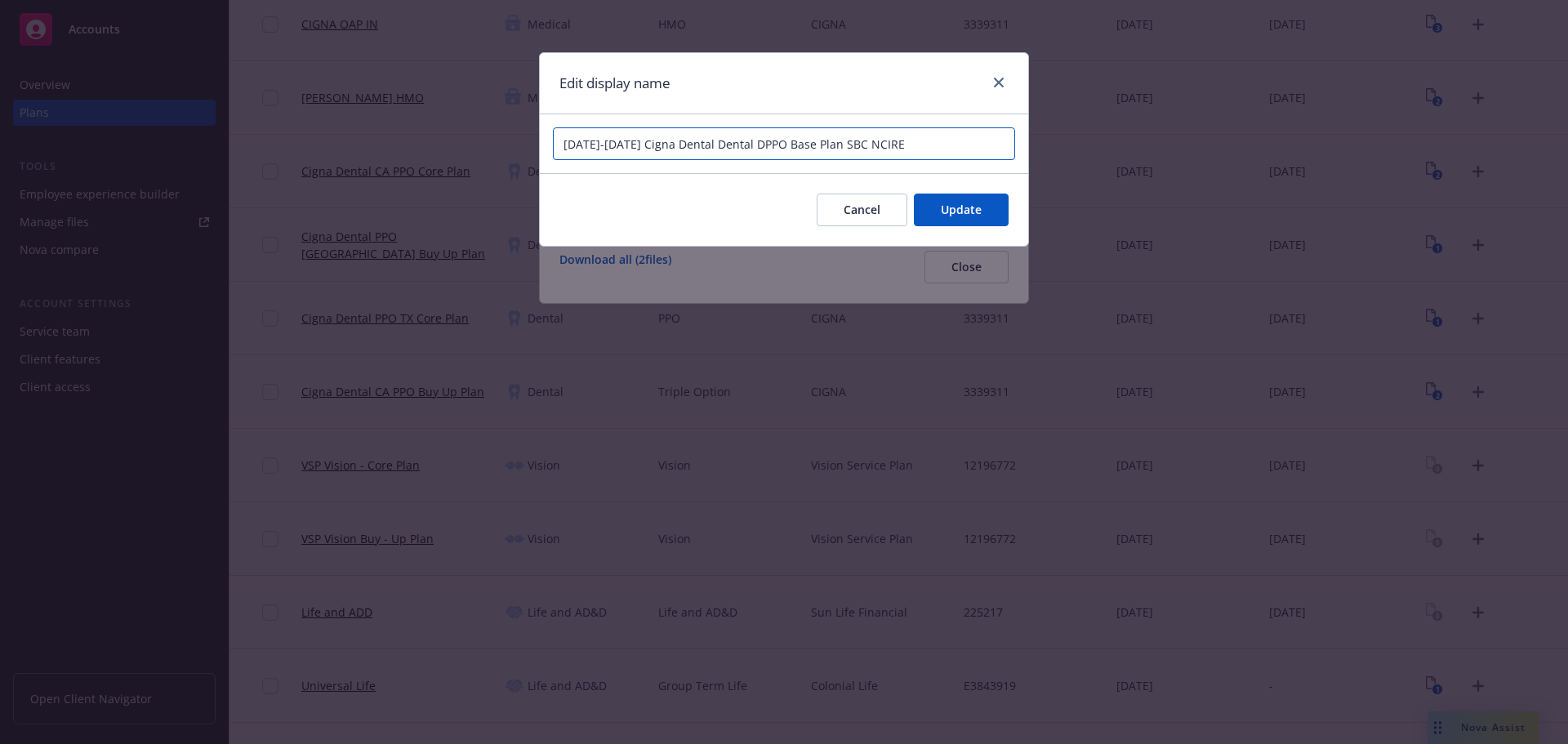
click at [708, 137] on input "2025-2026 Cigna Dental Dental DPPO Base Plan SBC NCIRE" at bounding box center [784, 143] width 462 height 33
type input "2025-2026 Cigna Dental DPPO Base Plan SBC NCIRE"
click at [938, 200] on button "Update" at bounding box center [961, 209] width 95 height 33
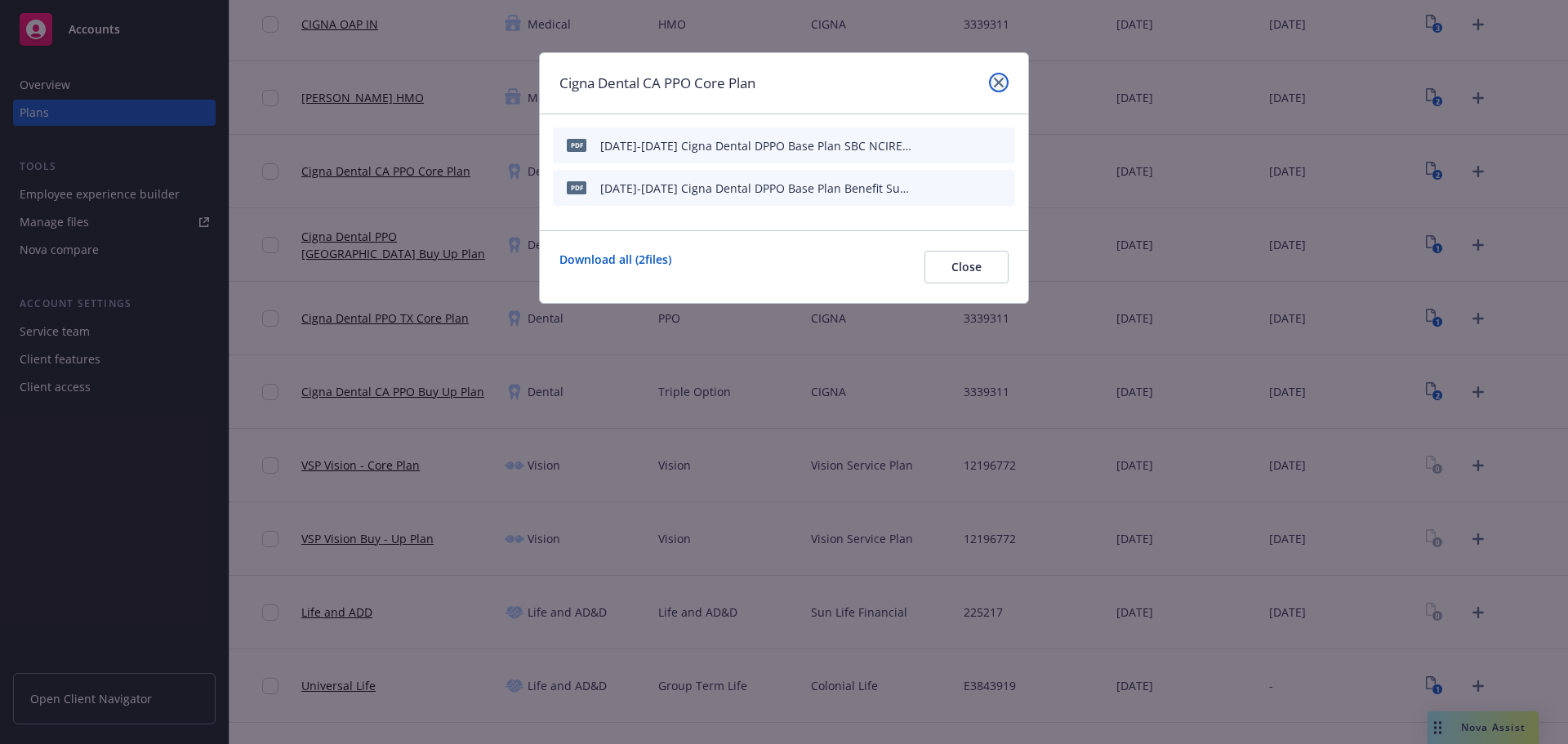
click at [992, 83] on link "close" at bounding box center [998, 82] width 20 height 20
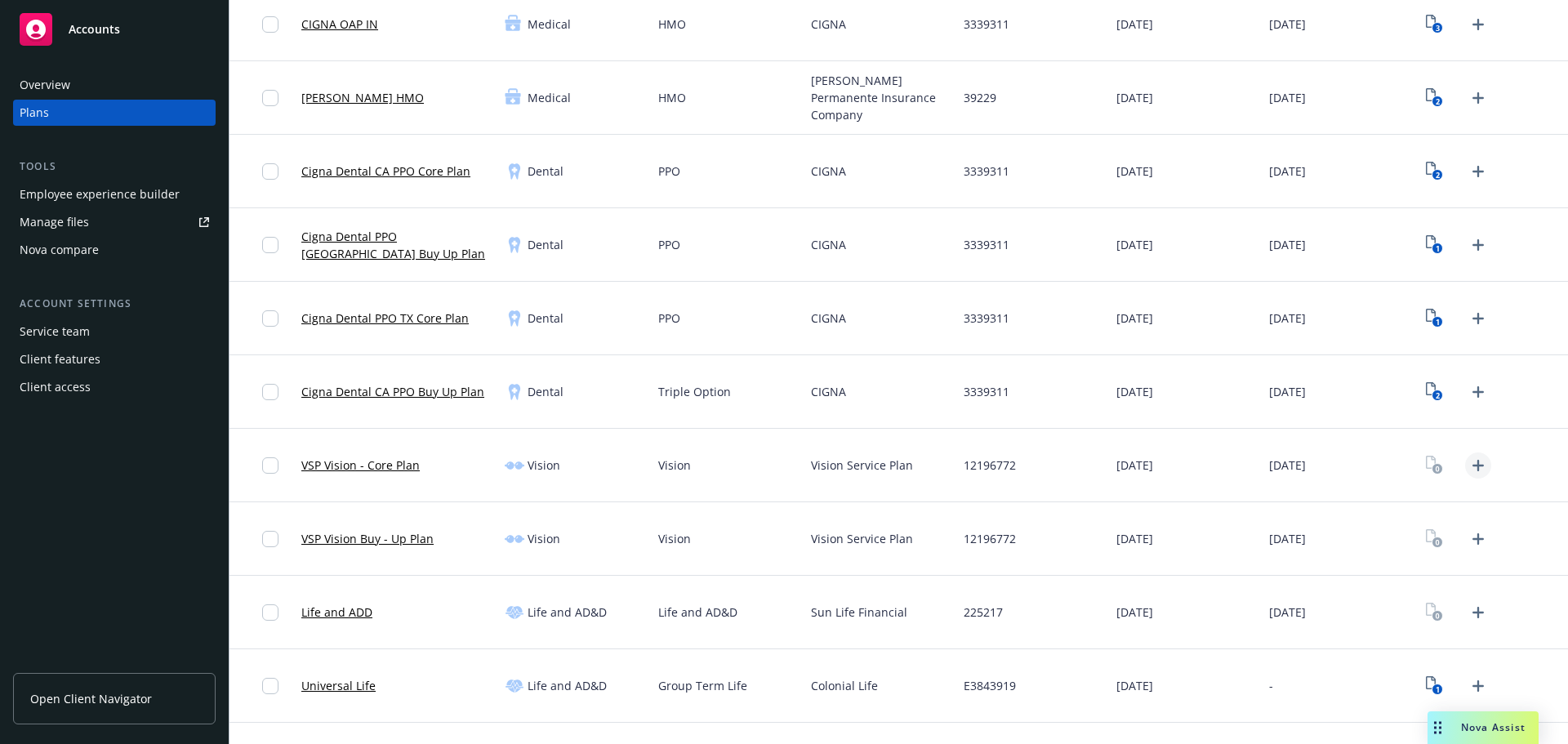
click at [1472, 473] on icon "Upload Plan Documents" at bounding box center [1478, 465] width 20 height 20
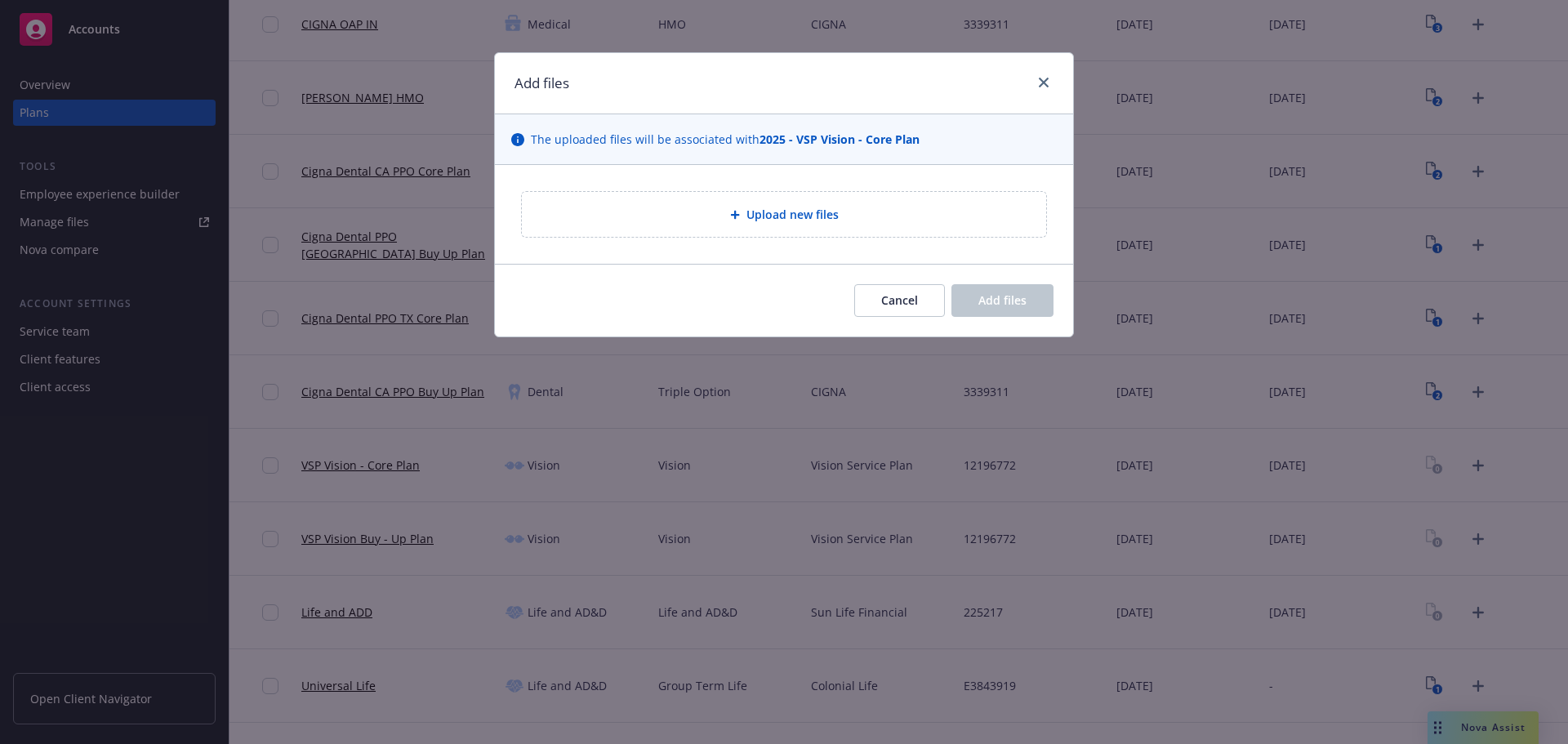
click at [729, 157] on div "The uploaded files will be associated with 2025 - VSP Vision - Core Plan" at bounding box center [784, 140] width 578 height 51
click at [750, 199] on div "Upload new files" at bounding box center [784, 215] width 524 height 45
click at [777, 226] on div "Upload new files" at bounding box center [784, 215] width 524 height 45
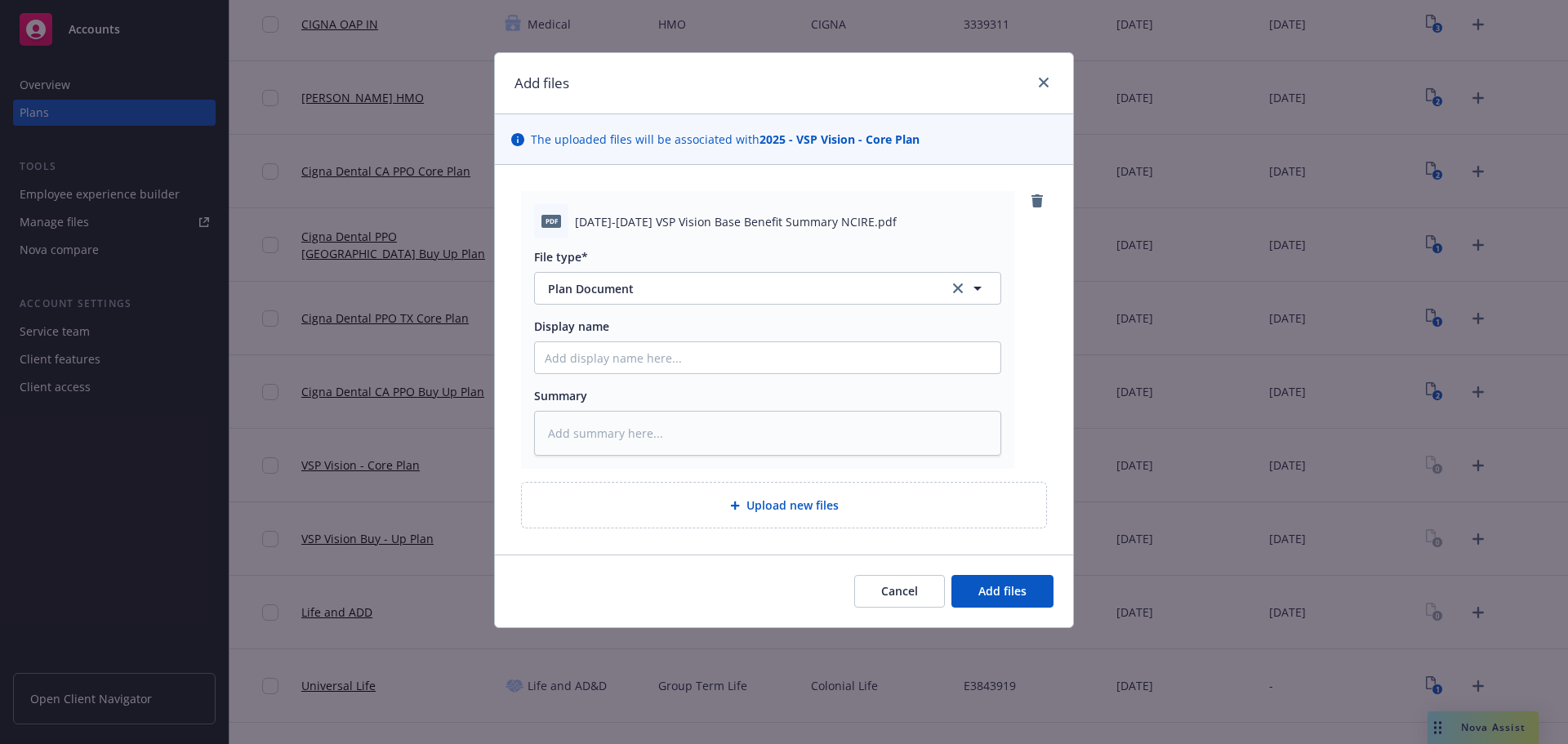
click at [998, 610] on div "Cancel Add files" at bounding box center [784, 590] width 578 height 72
click at [1019, 606] on button "Add files" at bounding box center [1002, 591] width 102 height 33
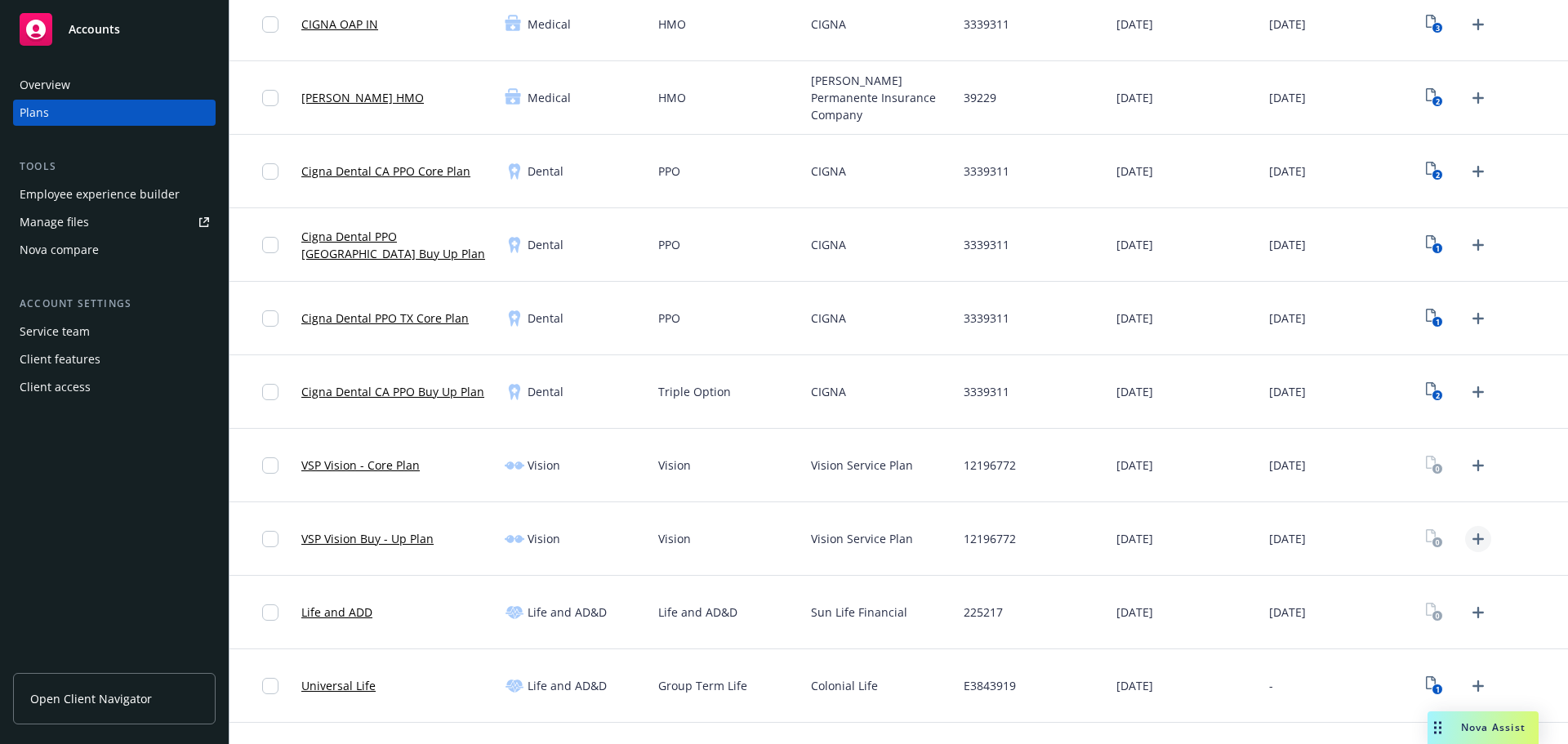
click at [1472, 538] on icon "Upload Plan Documents" at bounding box center [1478, 538] width 12 height 12
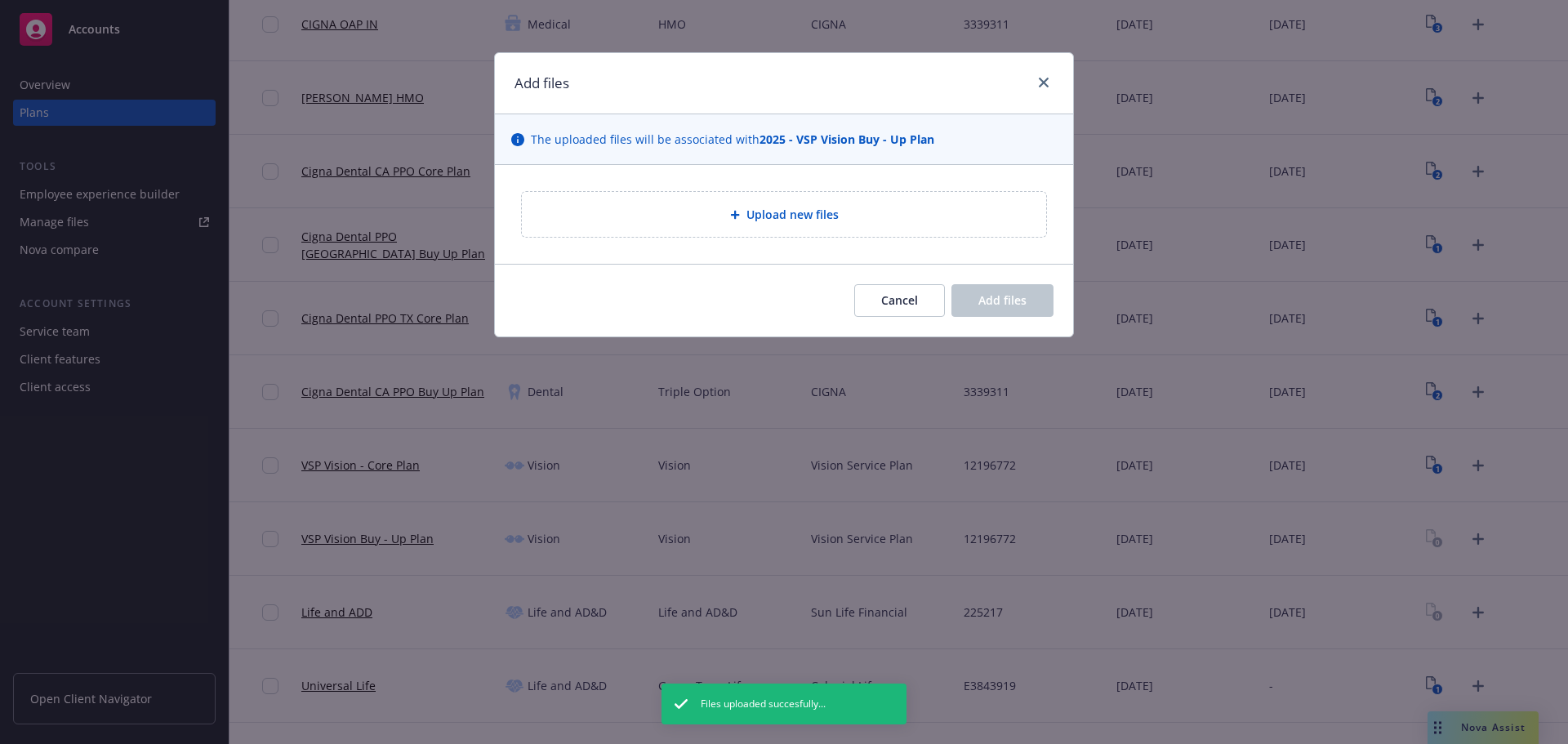
click at [772, 232] on div "Upload new files" at bounding box center [784, 215] width 524 height 45
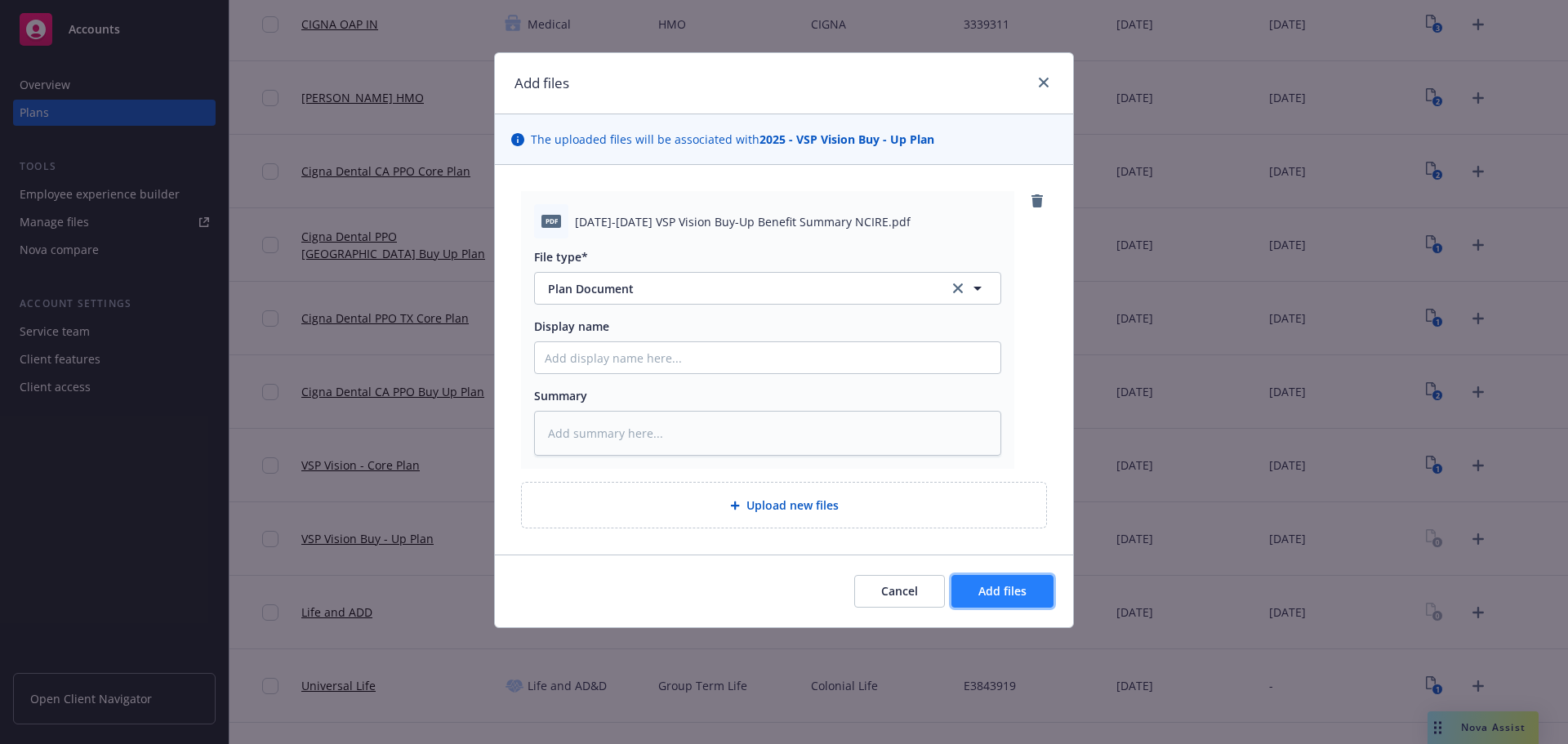
click at [985, 593] on span "Add files" at bounding box center [1003, 590] width 48 height 15
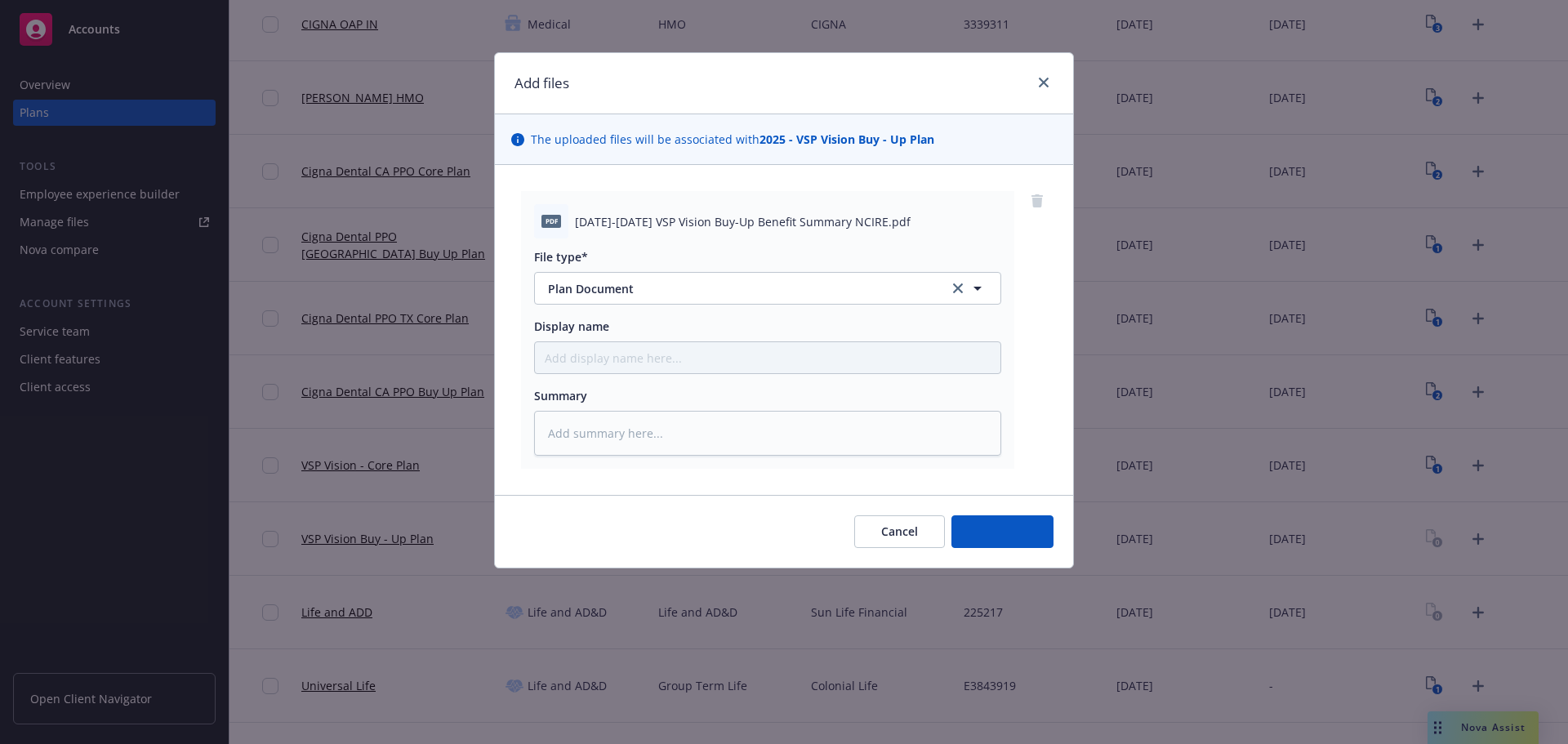
type textarea "x"
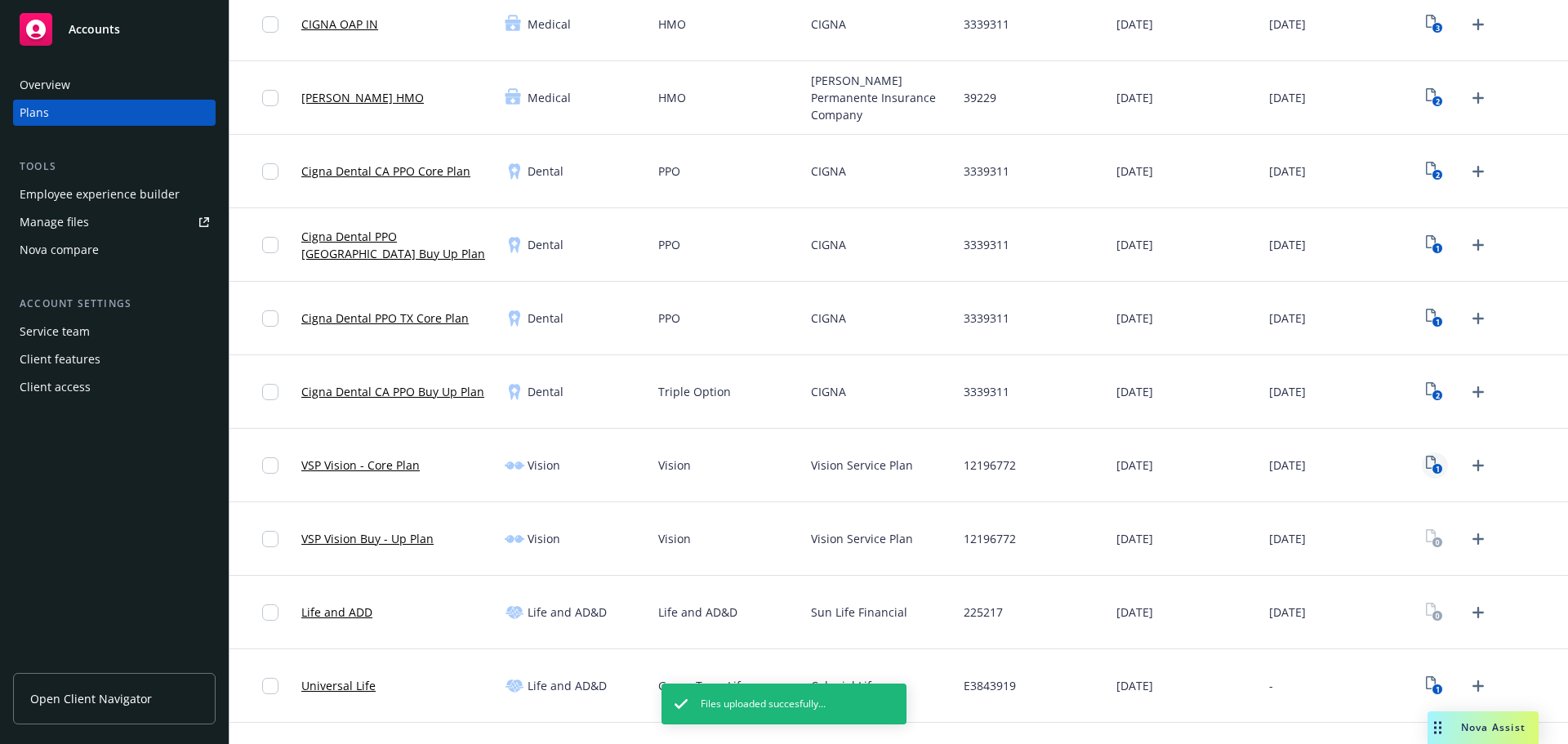
click at [1432, 469] on rect "View Plan Documents" at bounding box center [1437, 469] width 11 height 11
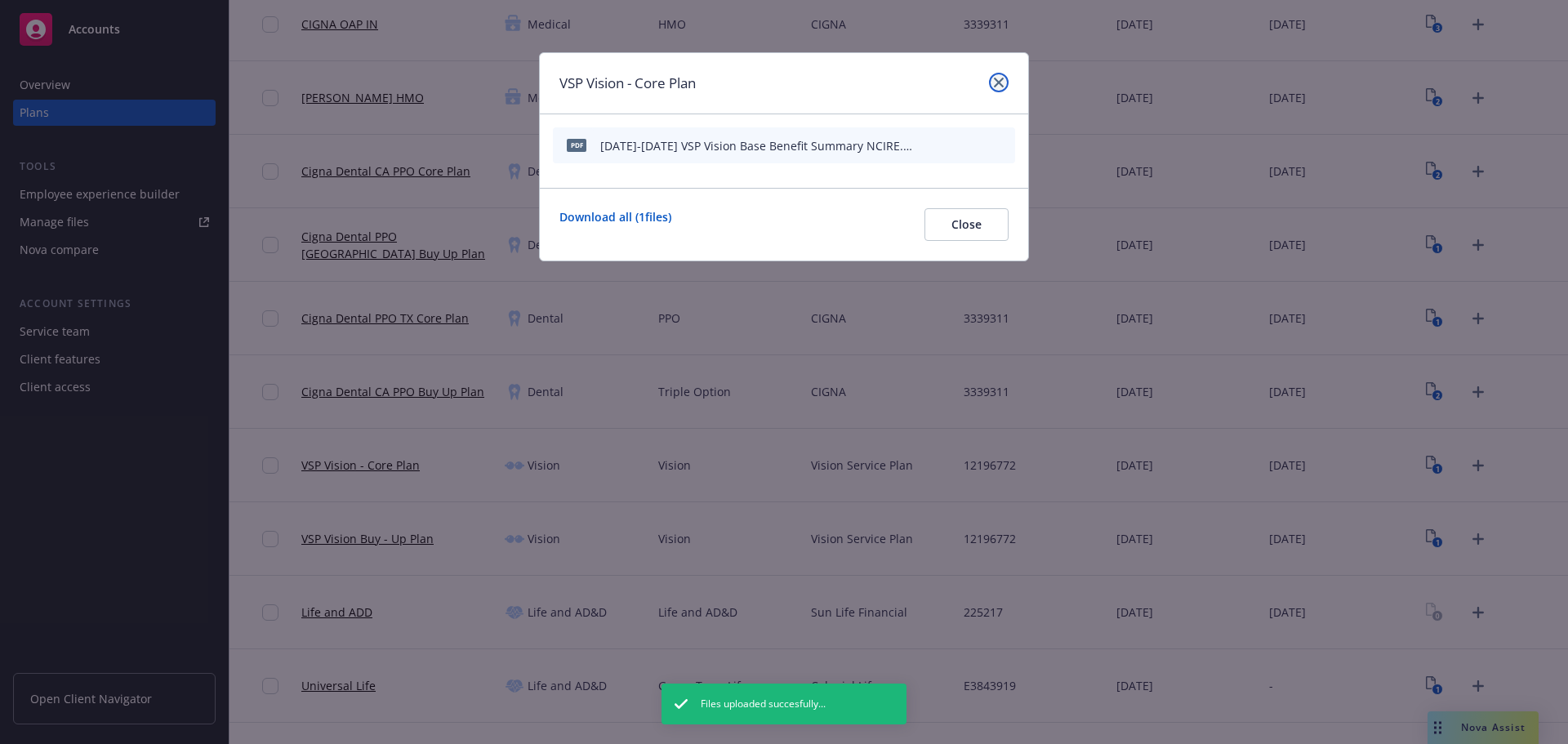
click at [1004, 85] on link "close" at bounding box center [998, 82] width 20 height 20
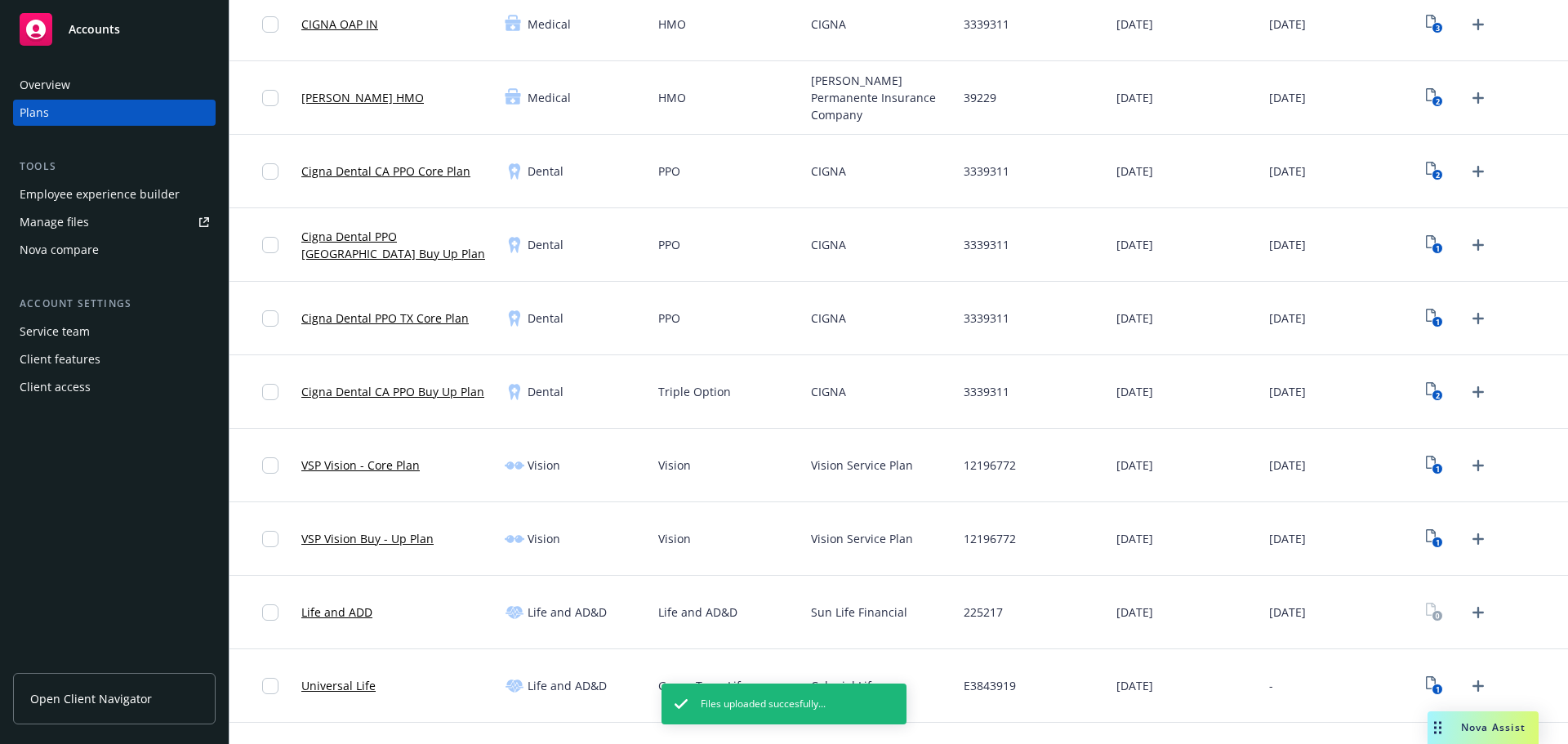
scroll to position [490, 0]
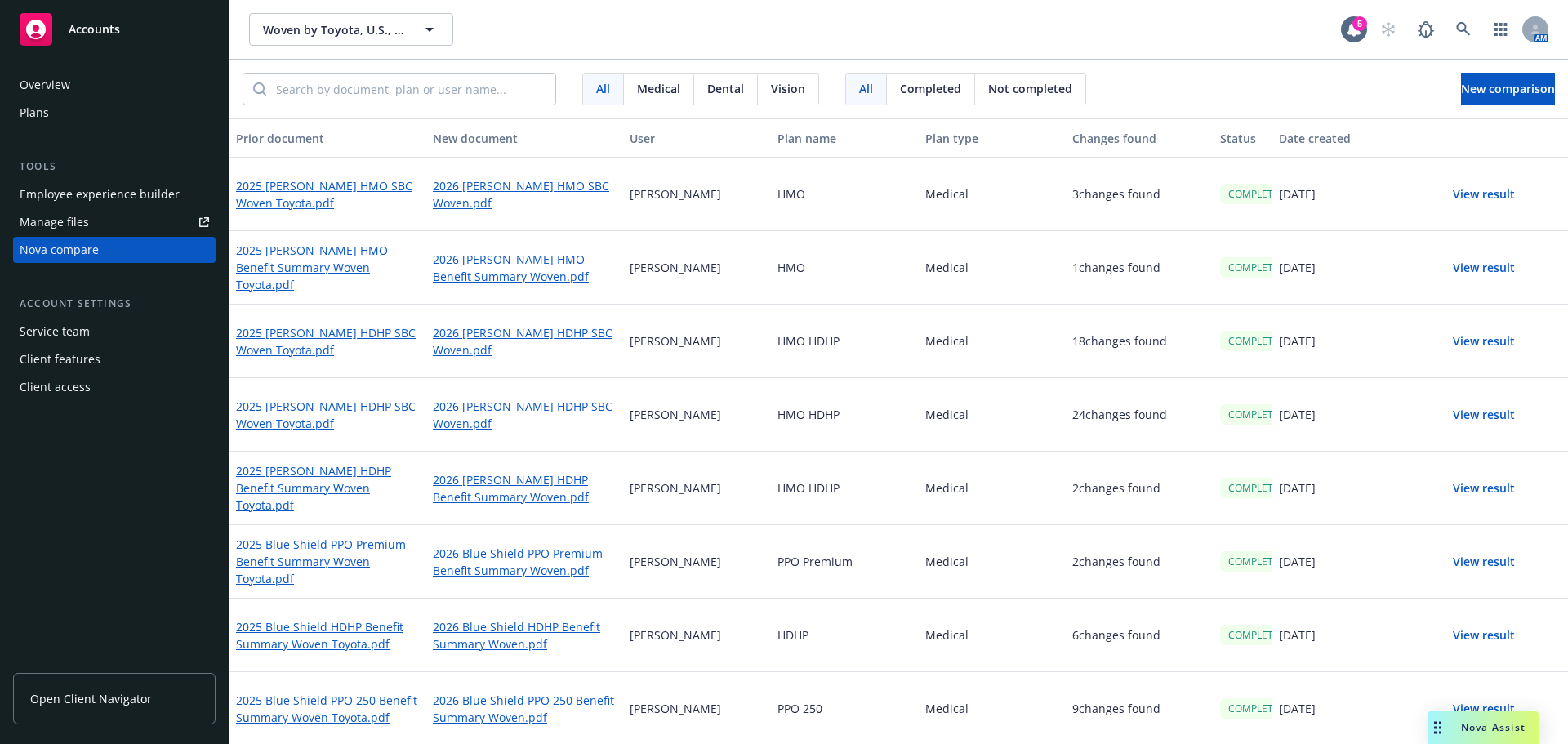
click at [1476, 190] on button "View result" at bounding box center [1484, 194] width 114 height 33
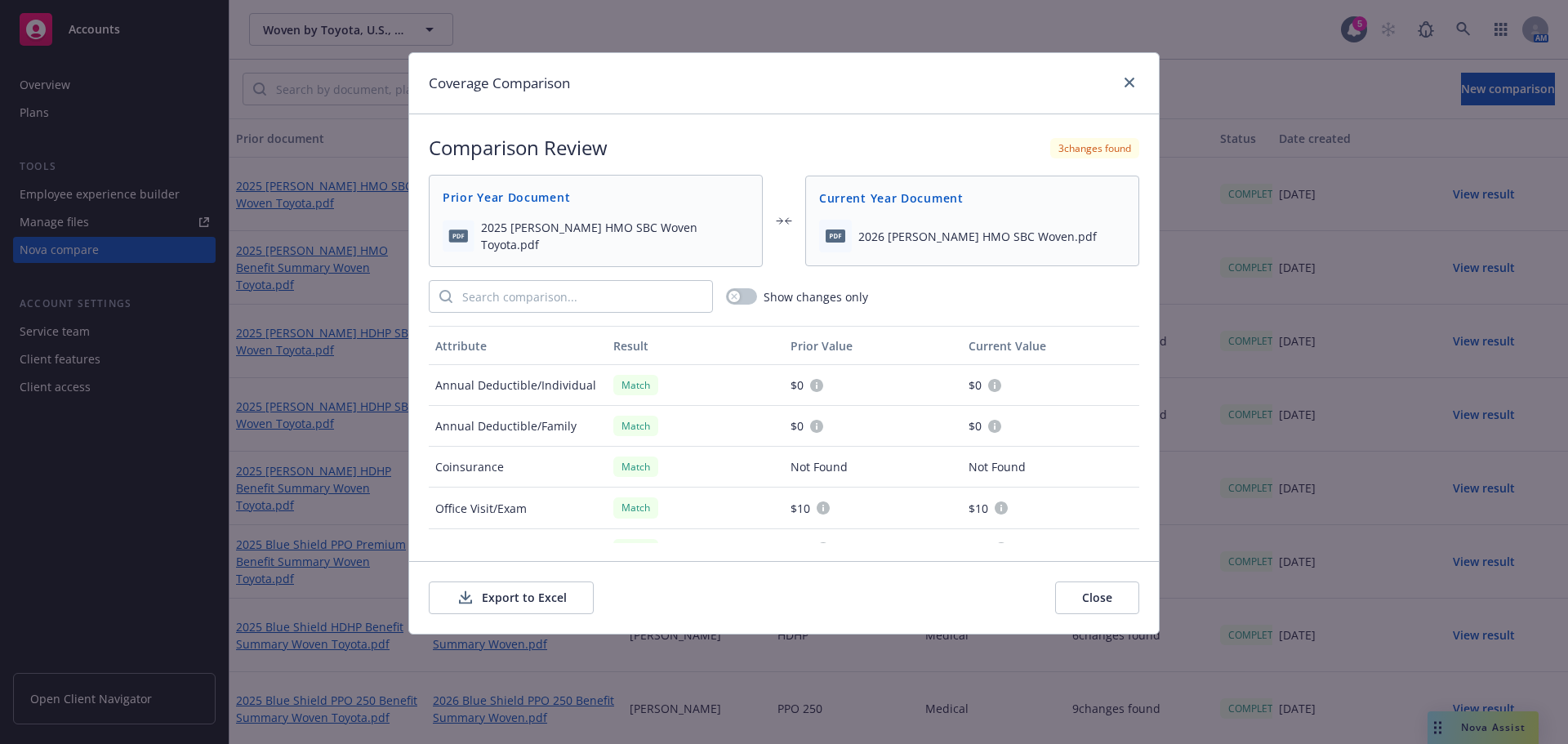
click at [490, 612] on button "Export to Excel" at bounding box center [511, 597] width 165 height 33
click at [1131, 75] on link "close" at bounding box center [1130, 82] width 20 height 20
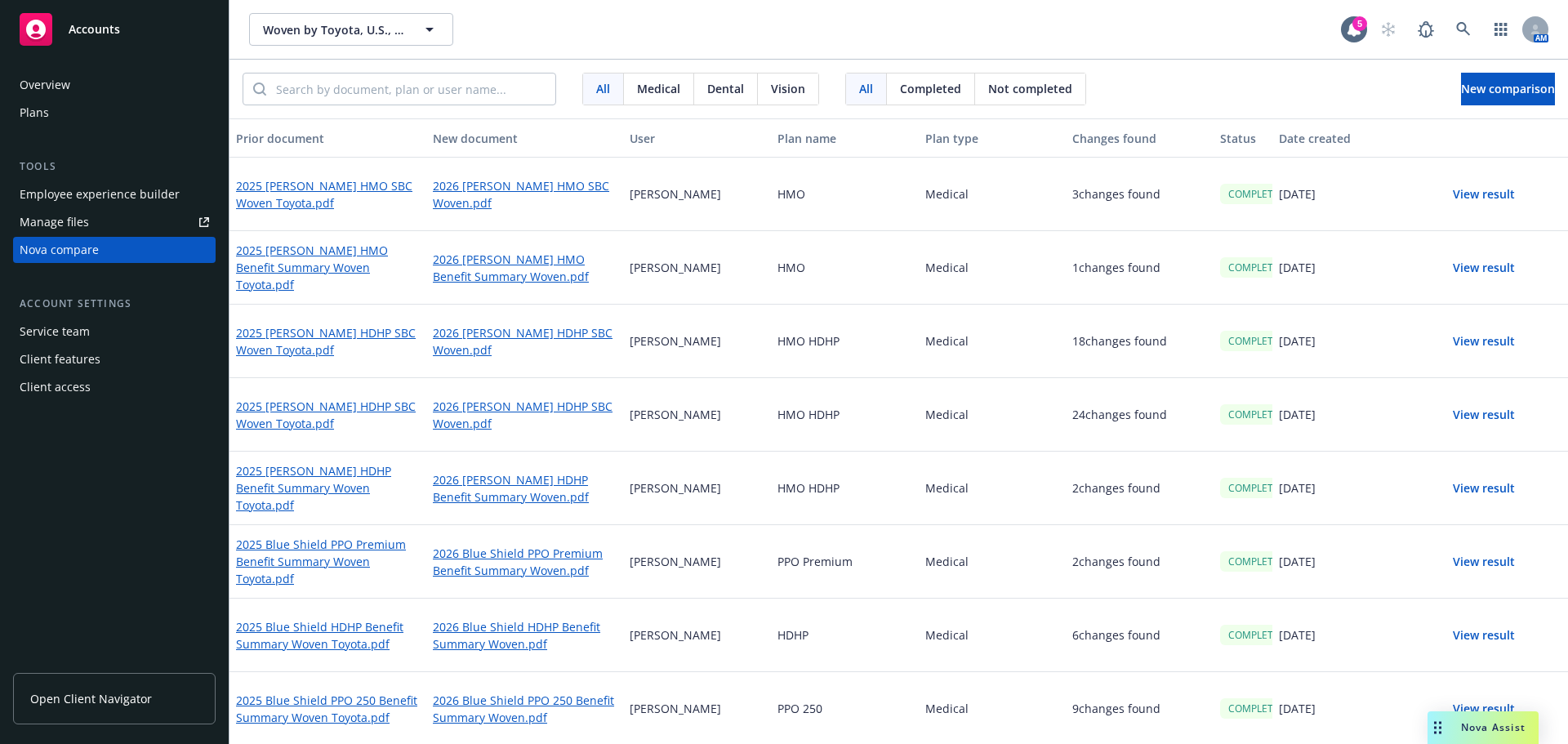
scroll to position [2, 0]
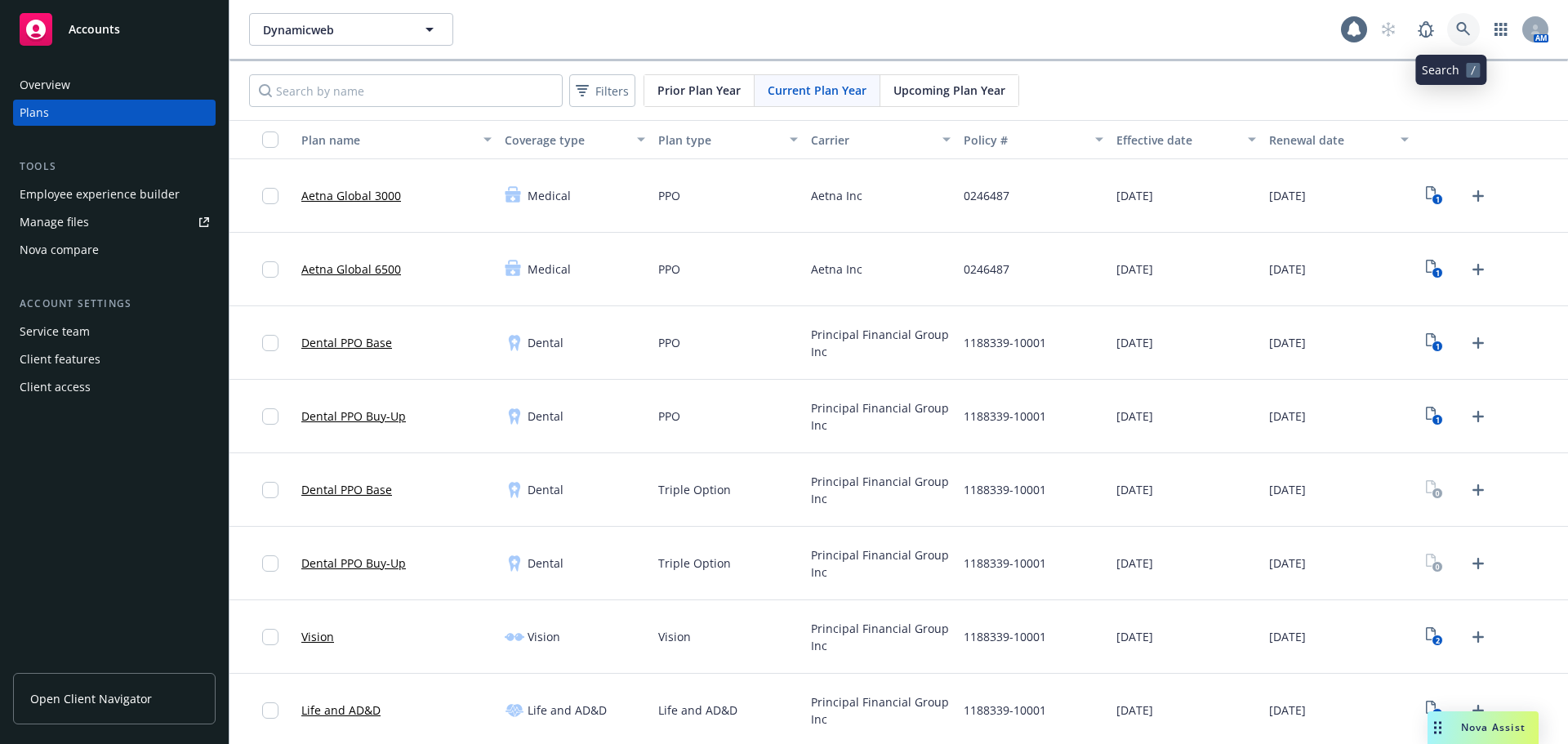
click at [1456, 30] on icon at bounding box center [1463, 30] width 14 height 14
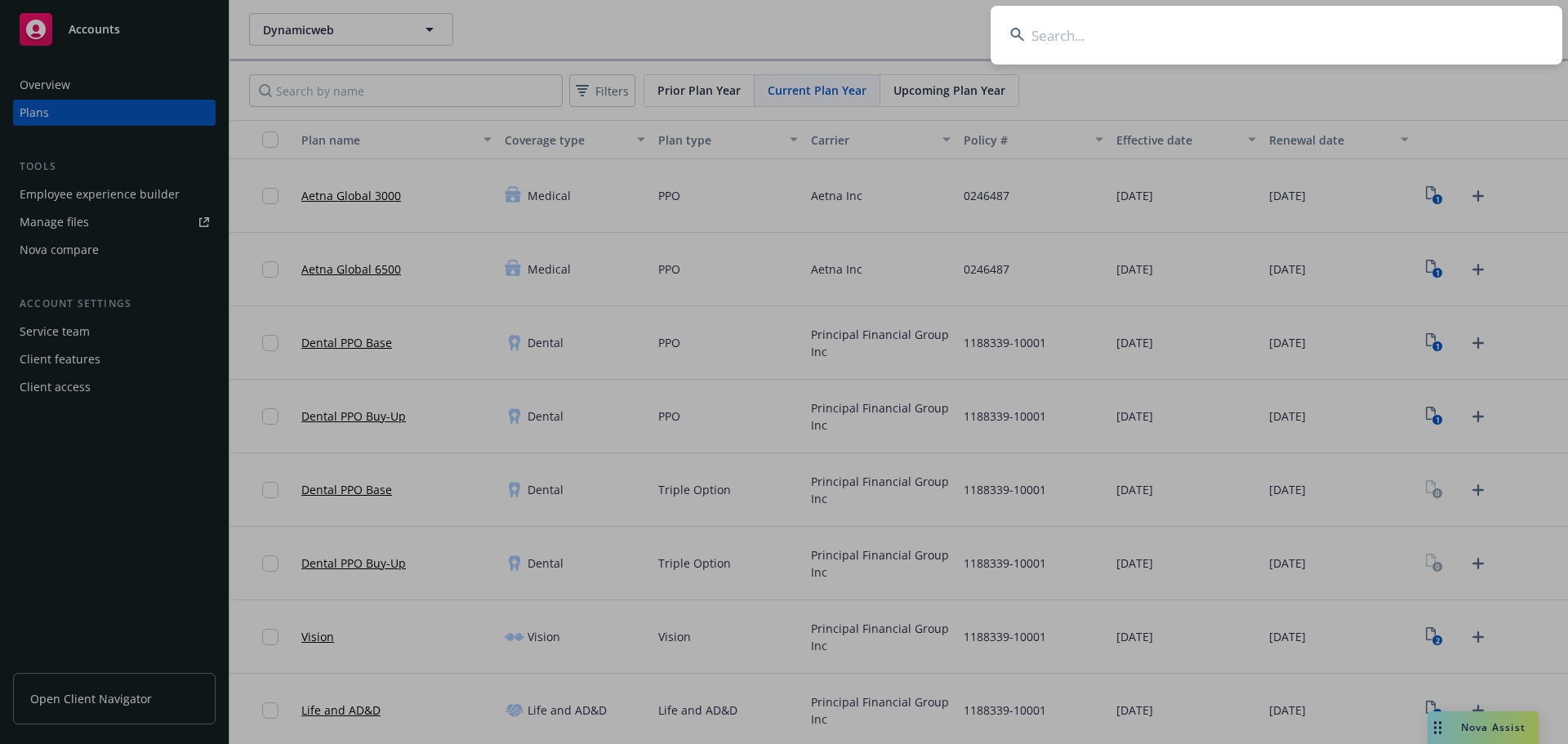
type input "v"
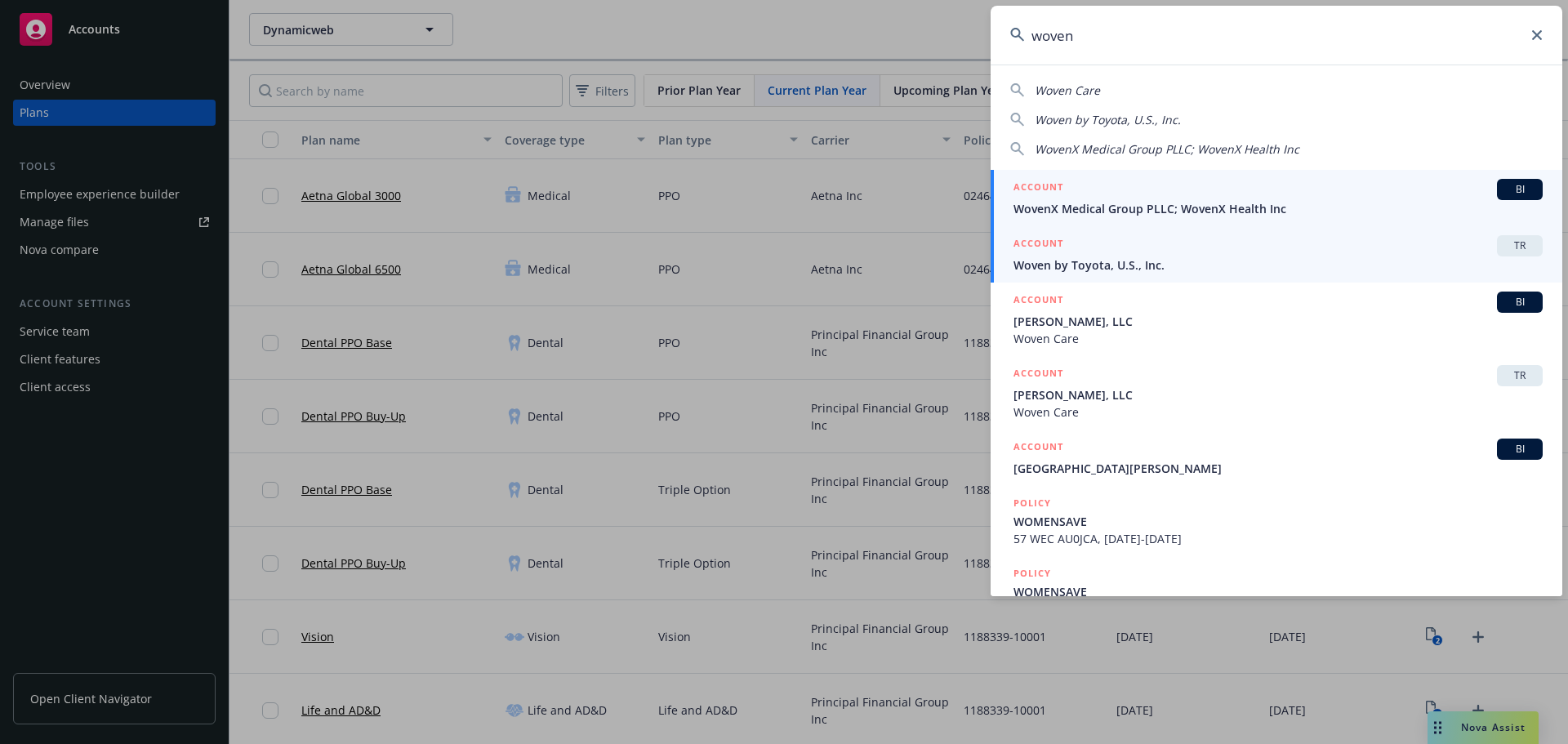
type input "woven"
click at [1209, 255] on div "ACCOUNT TR" at bounding box center [1278, 246] width 530 height 21
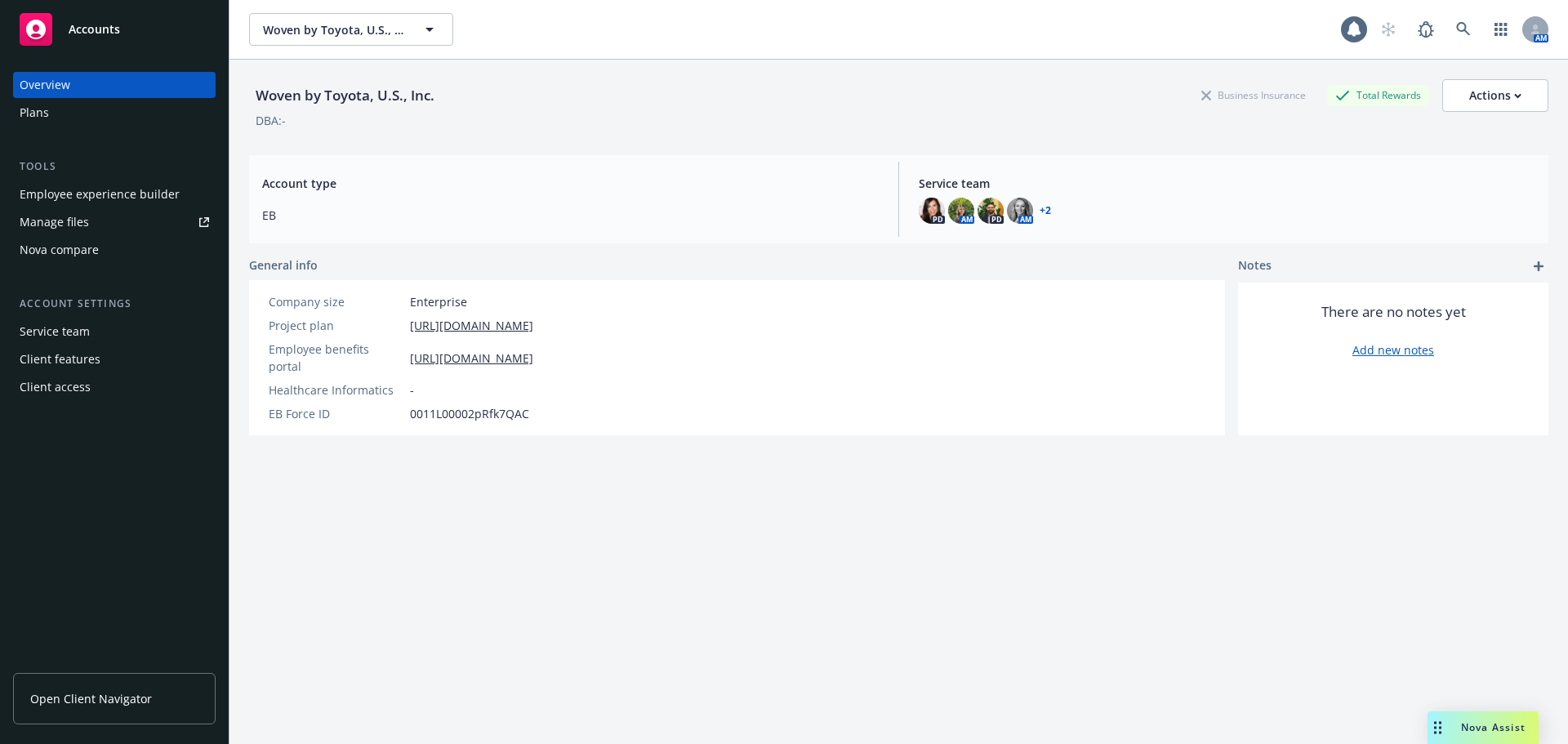
click at [23, 121] on div "Plans" at bounding box center [34, 112] width 30 height 26
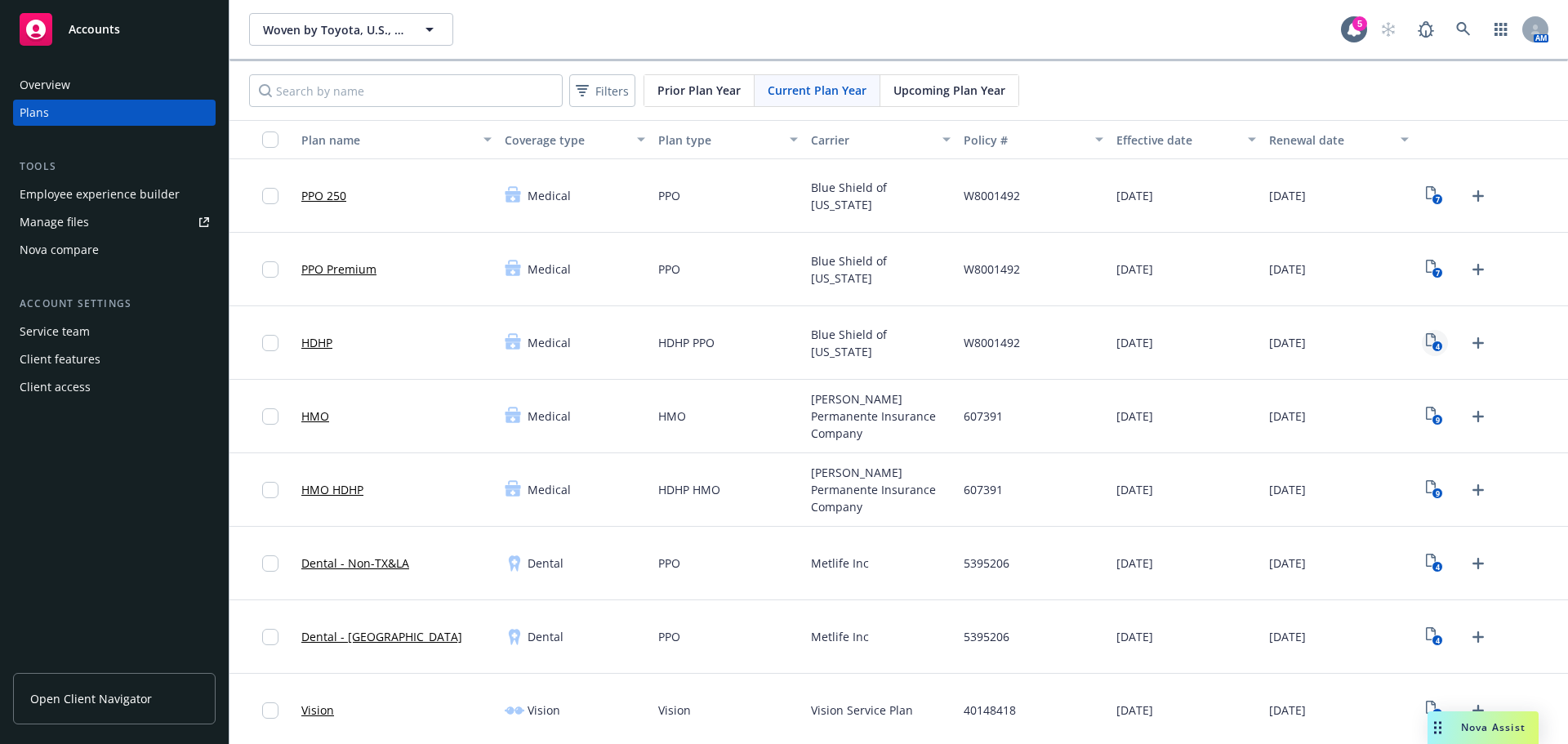
click at [1436, 343] on text "4" at bounding box center [1437, 347] width 4 height 11
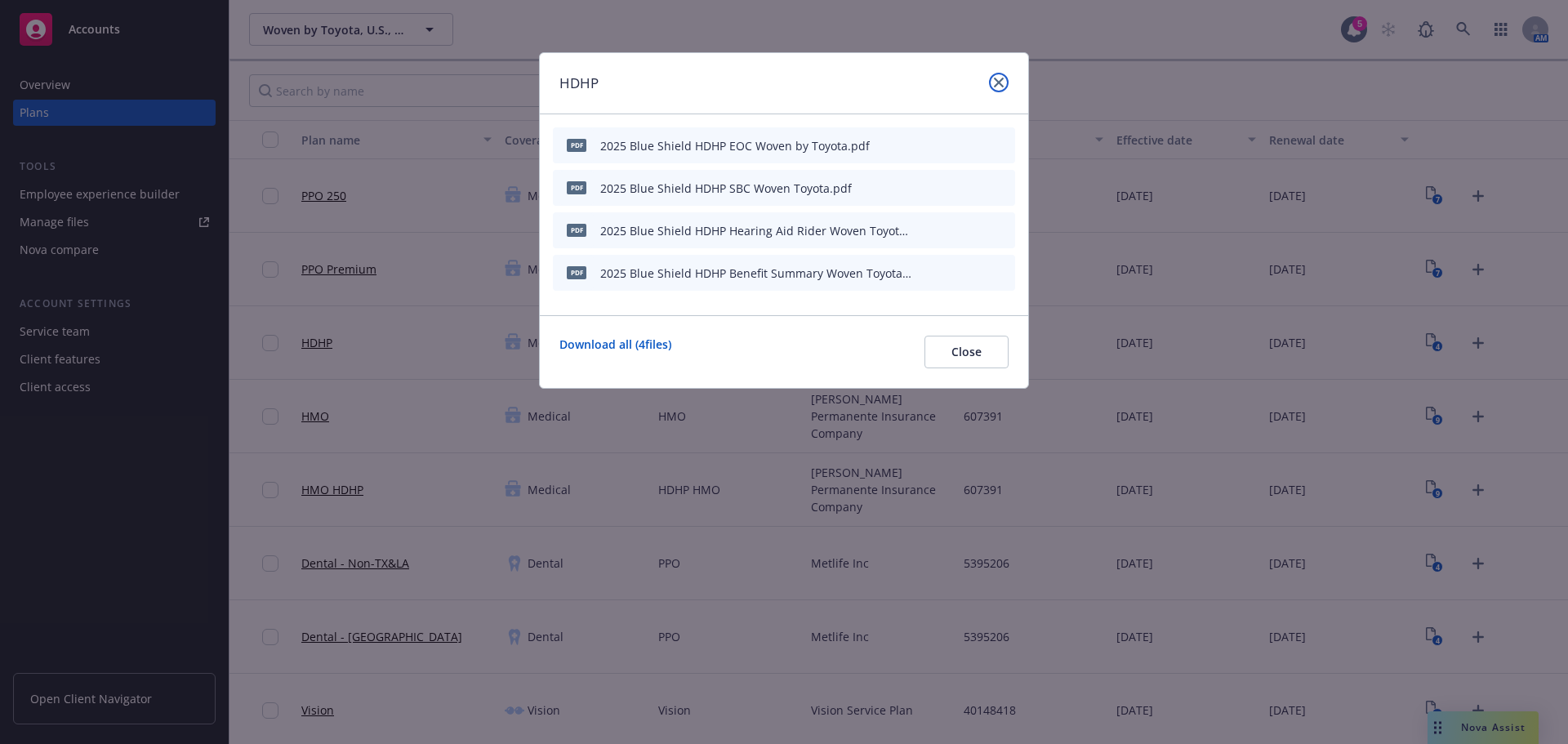
click at [995, 84] on icon "close" at bounding box center [998, 82] width 10 height 10
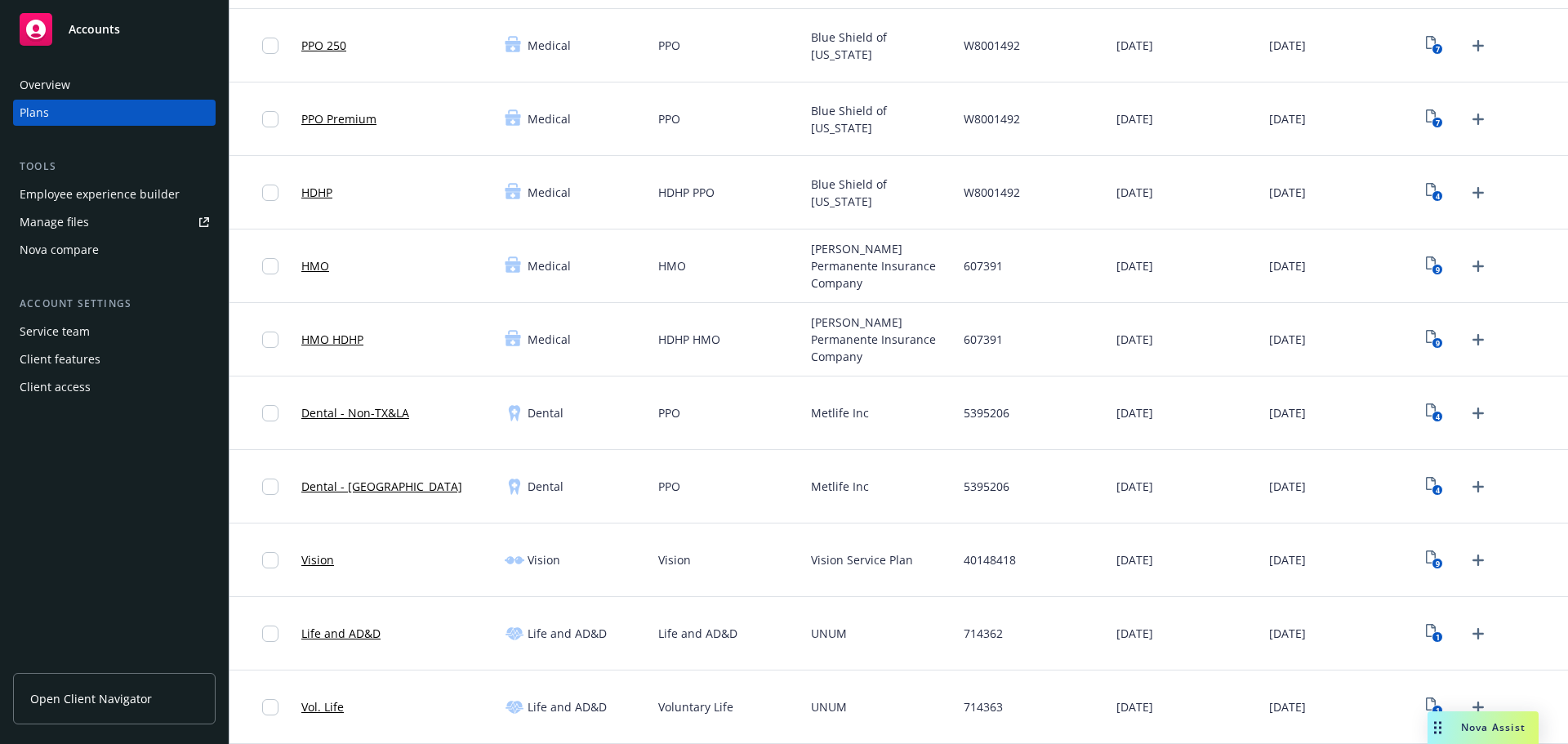
scroll to position [164, 0]
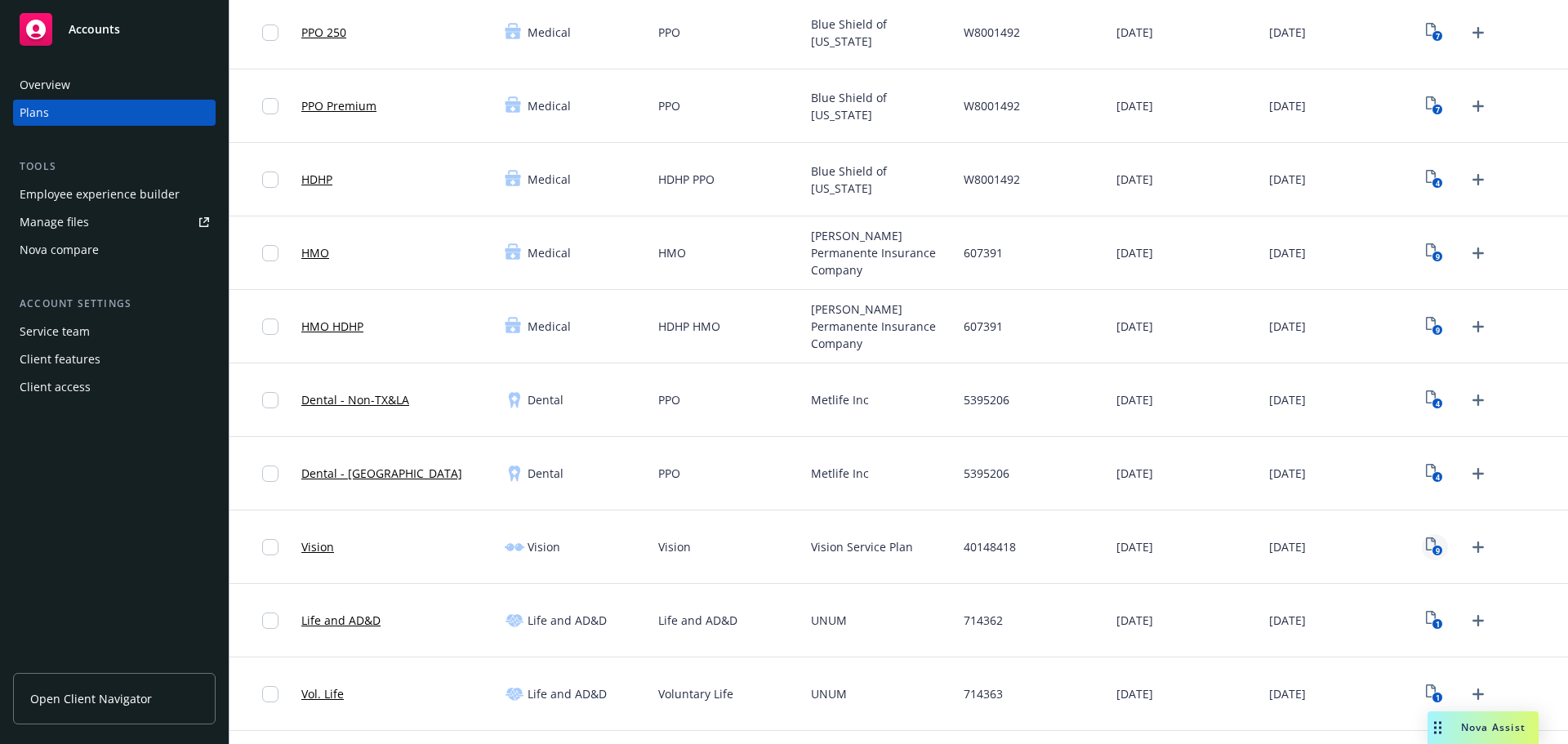
click at [1430, 545] on icon "9" at bounding box center [1434, 546] width 17 height 19
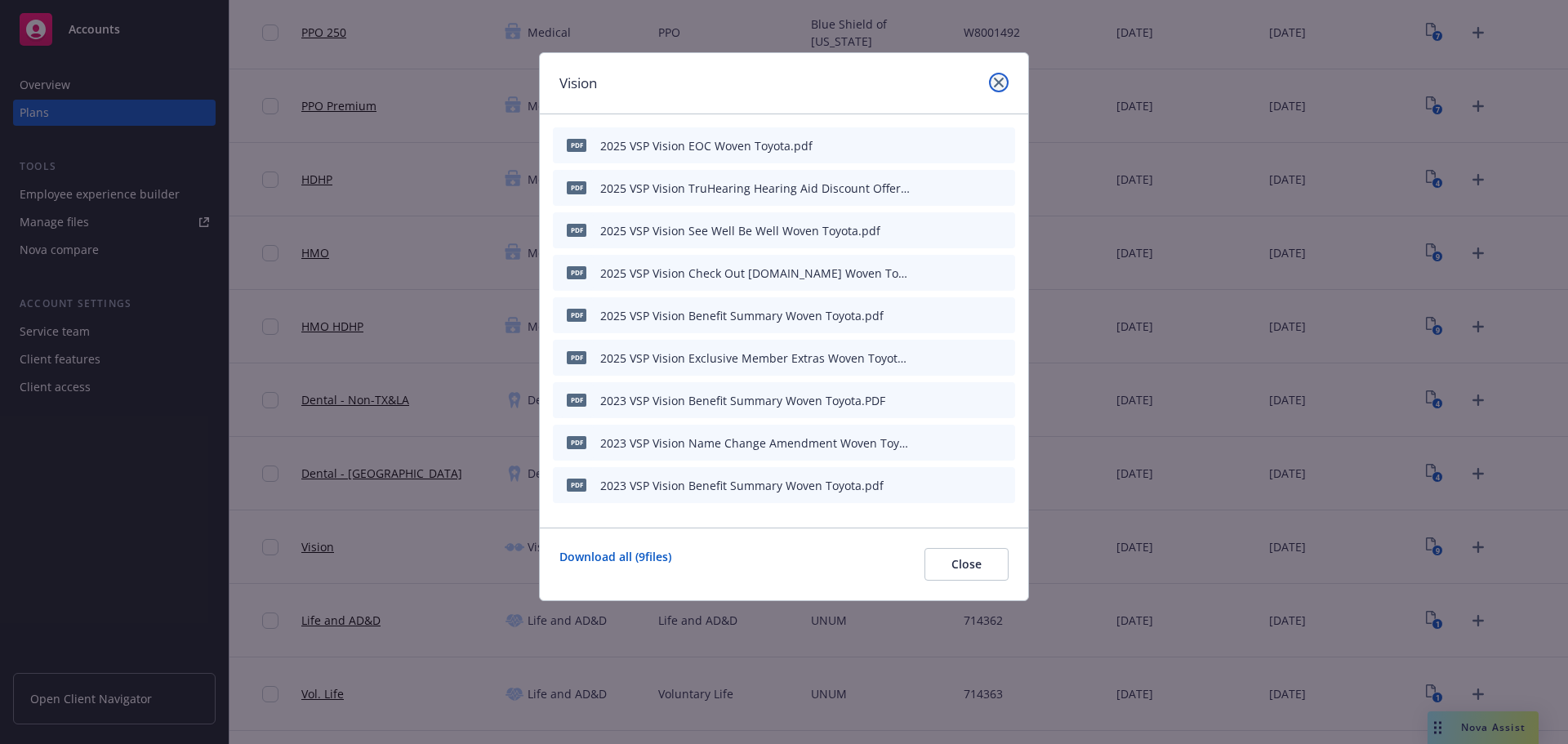
click at [992, 81] on link "close" at bounding box center [998, 82] width 20 height 20
